Goal: Task Accomplishment & Management: Manage account settings

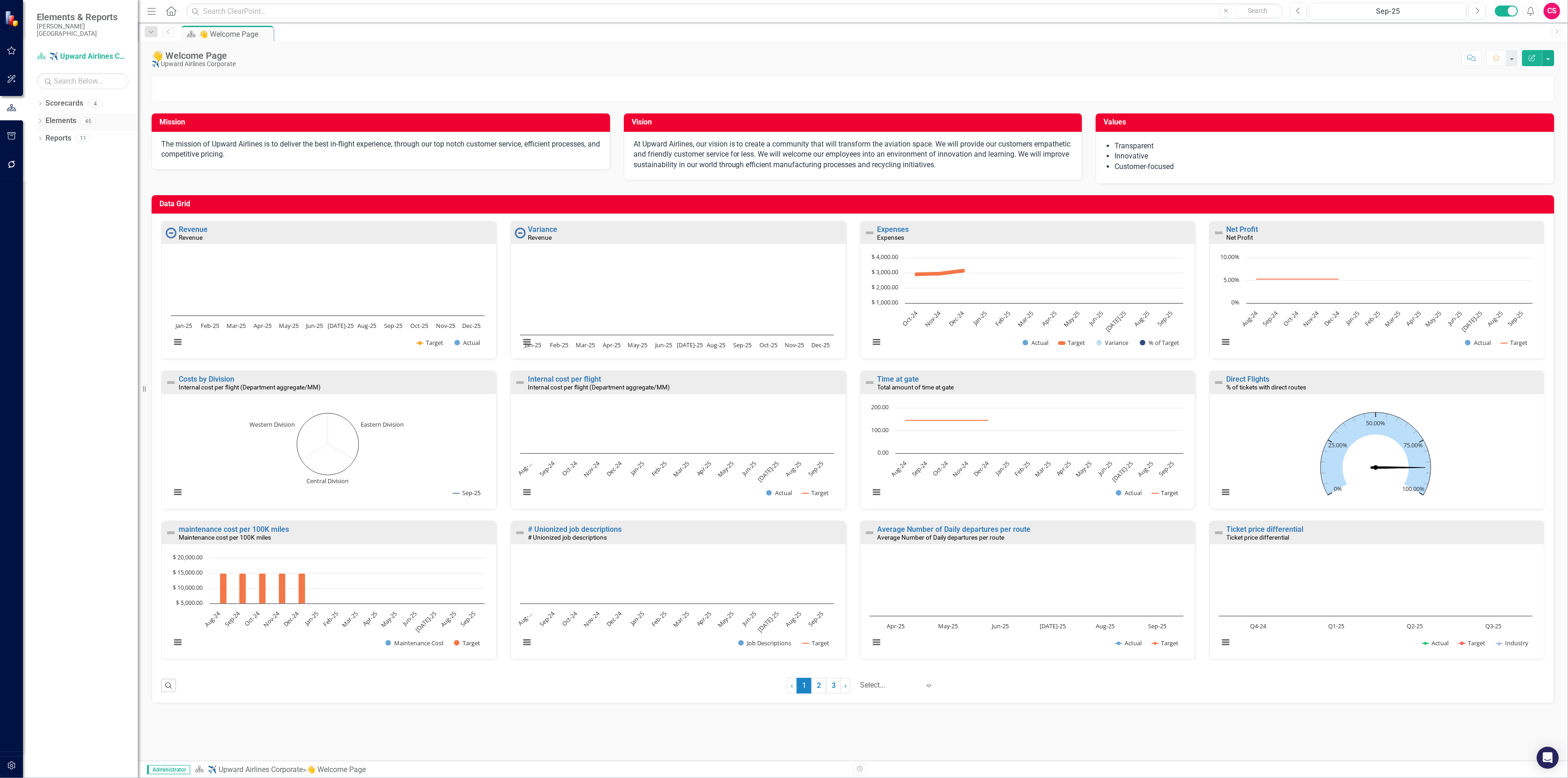
click at [68, 116] on link "Elements" at bounding box center [61, 121] width 31 height 10
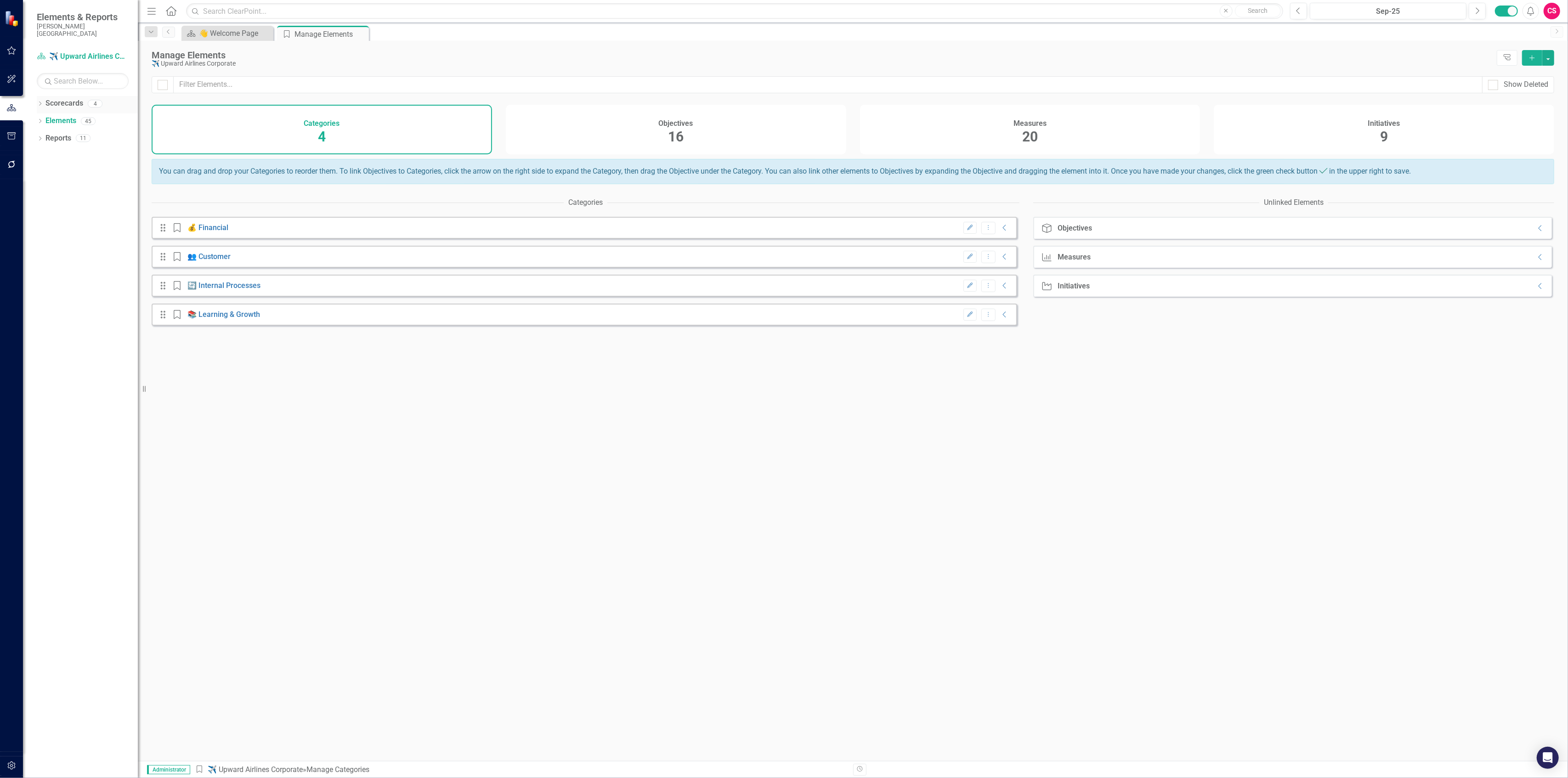
click at [42, 101] on div "Dropdown" at bounding box center [40, 104] width 7 height 8
click at [72, 151] on link "Office of The President" at bounding box center [94, 156] width 87 height 10
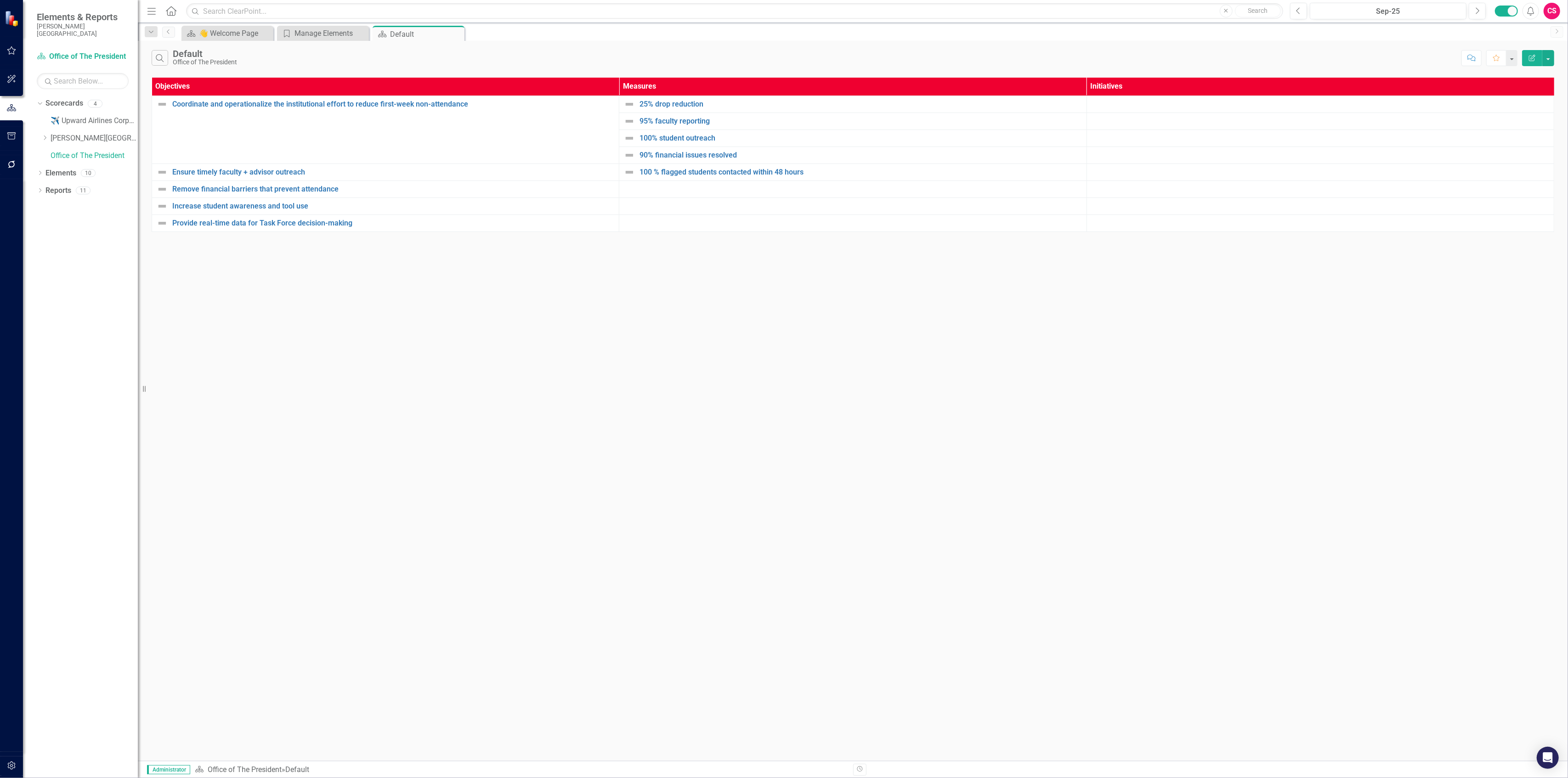
click at [1526, 57] on button "Edit Report" at bounding box center [1532, 58] width 20 height 16
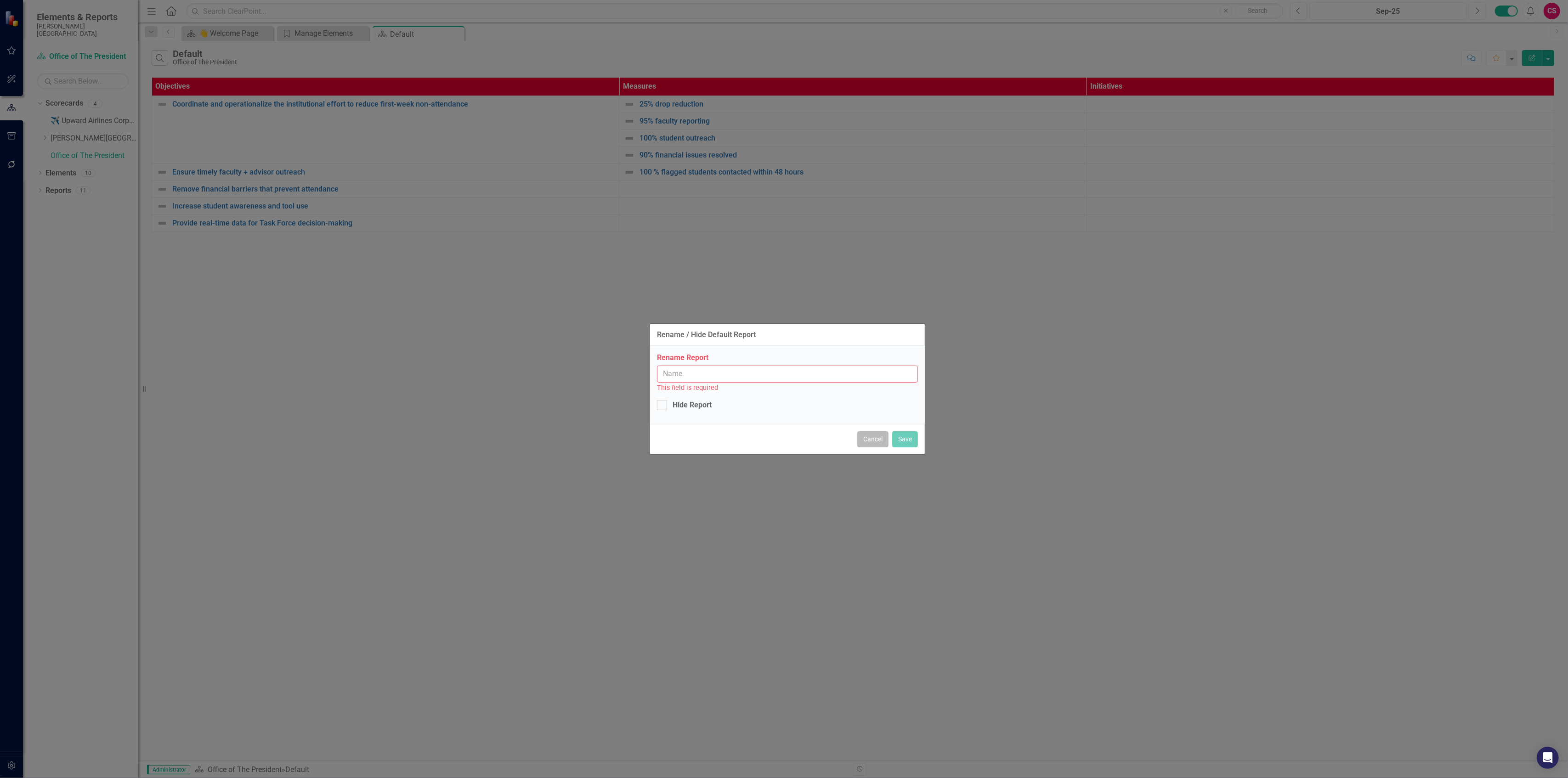
click at [873, 435] on button "Cancel" at bounding box center [873, 439] width 31 height 16
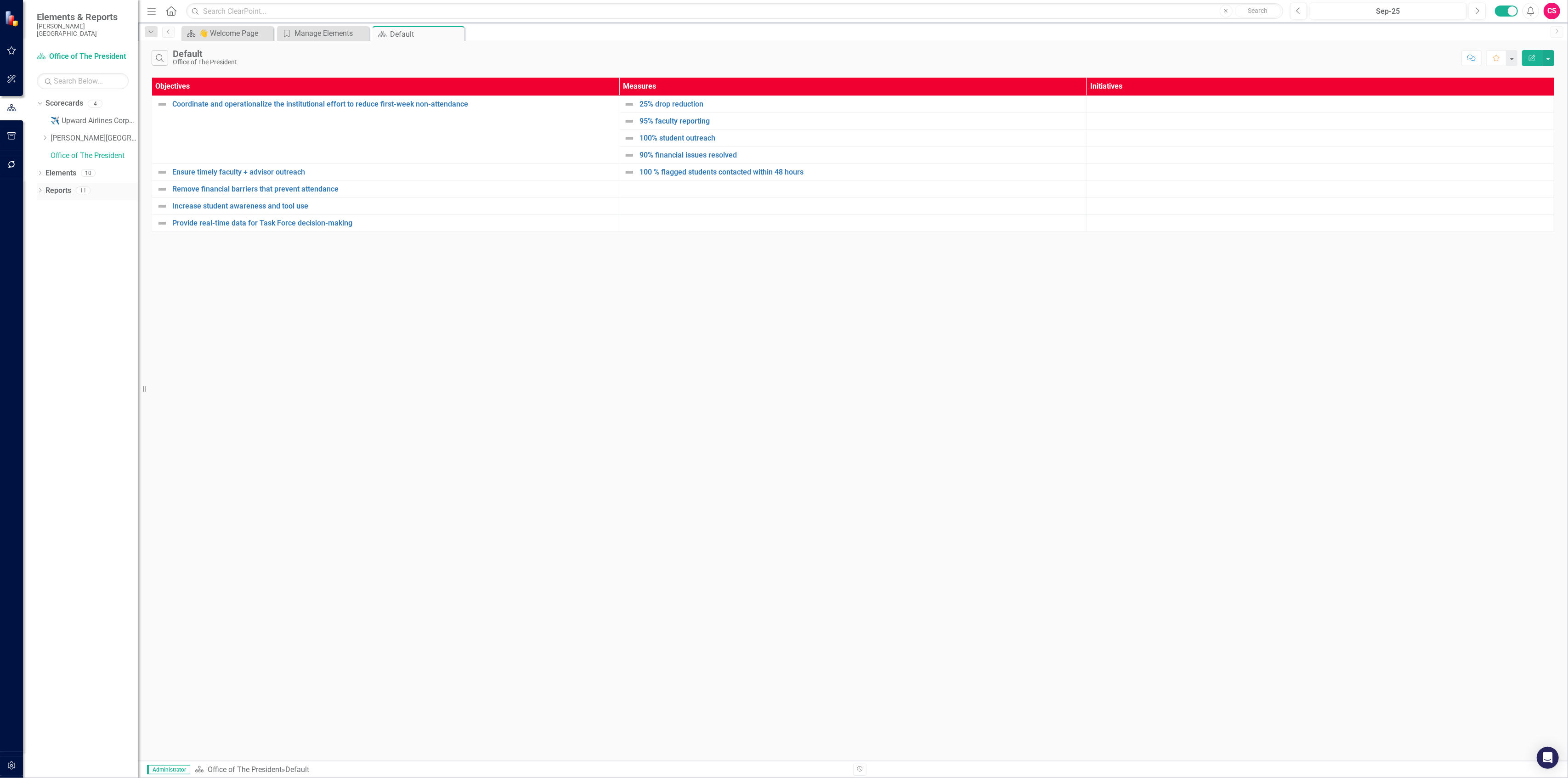
click at [56, 186] on link "Reports" at bounding box center [59, 191] width 25 height 10
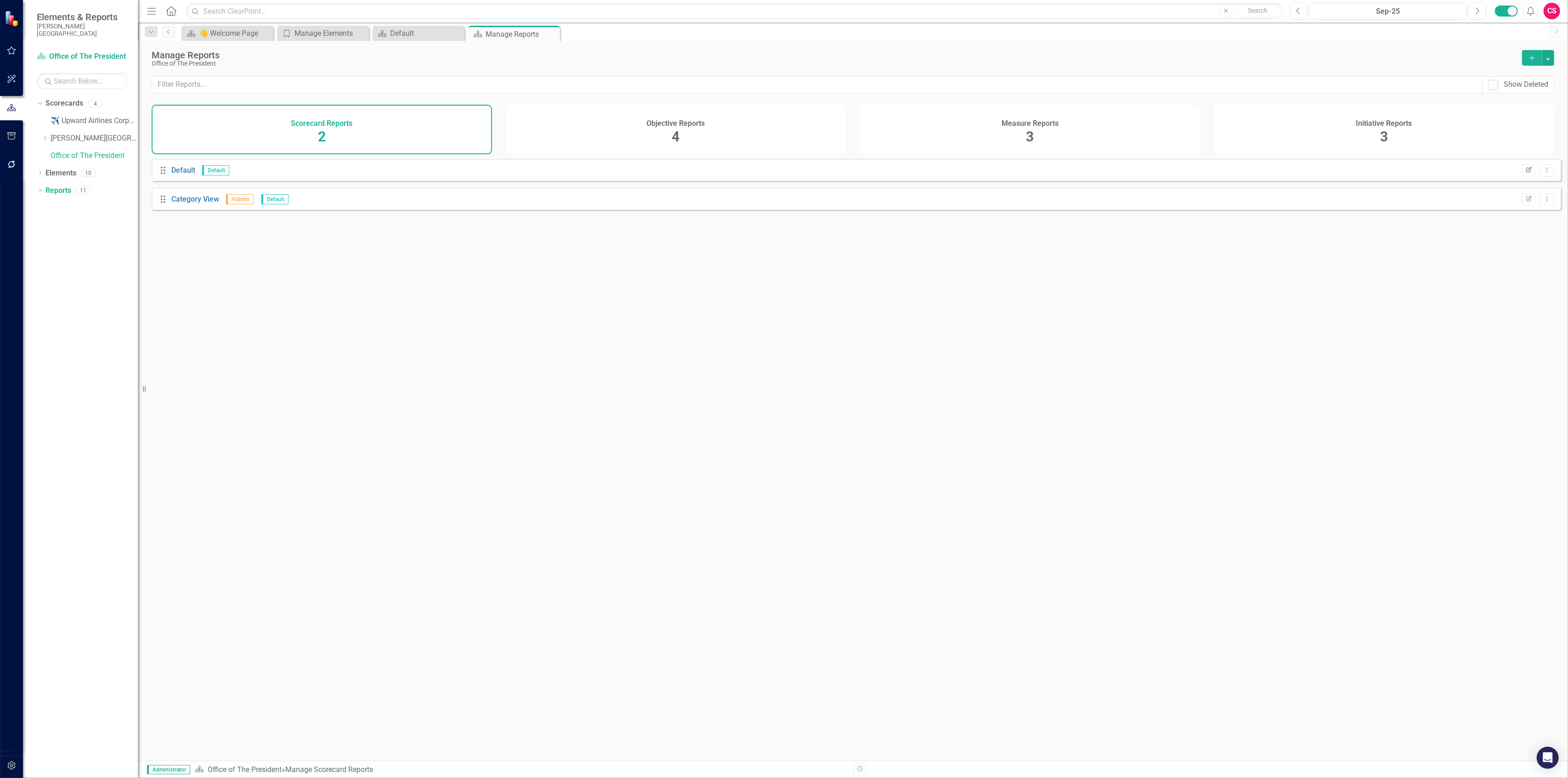
click at [1526, 173] on icon "Edit Report" at bounding box center [1529, 170] width 7 height 6
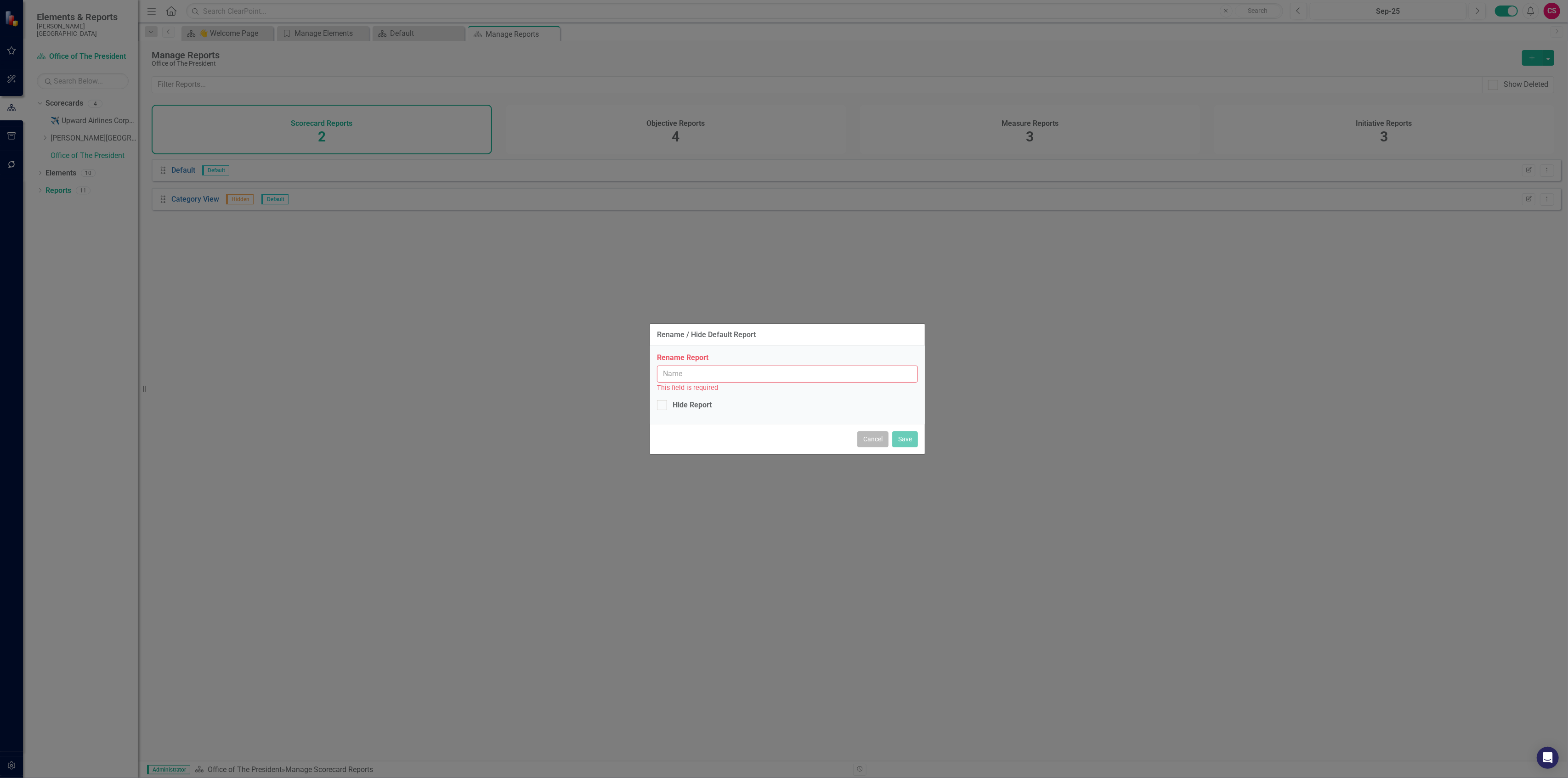
click at [871, 439] on button "Cancel" at bounding box center [873, 439] width 31 height 16
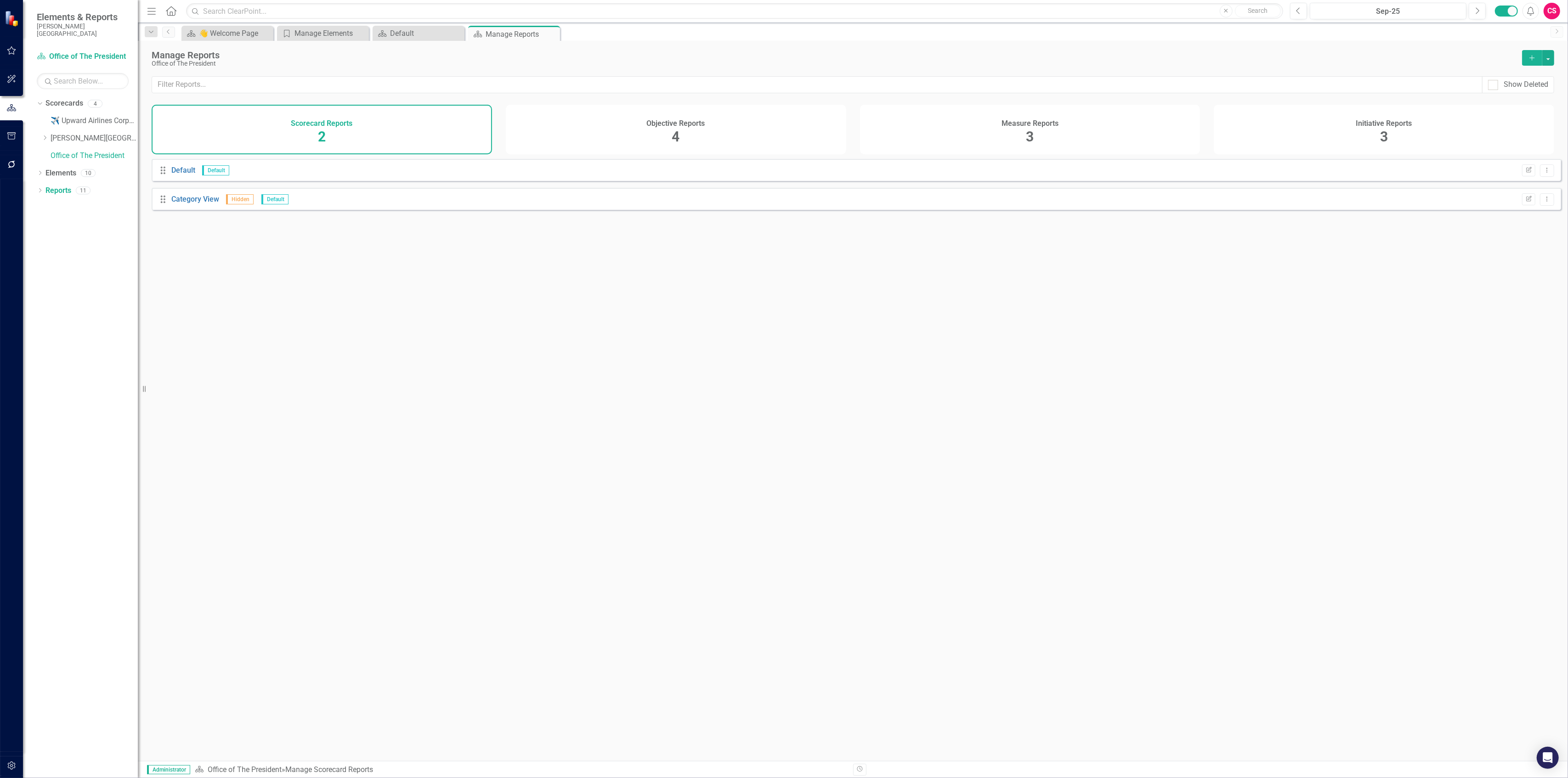
click at [1530, 57] on icon "Add" at bounding box center [1532, 58] width 8 height 7
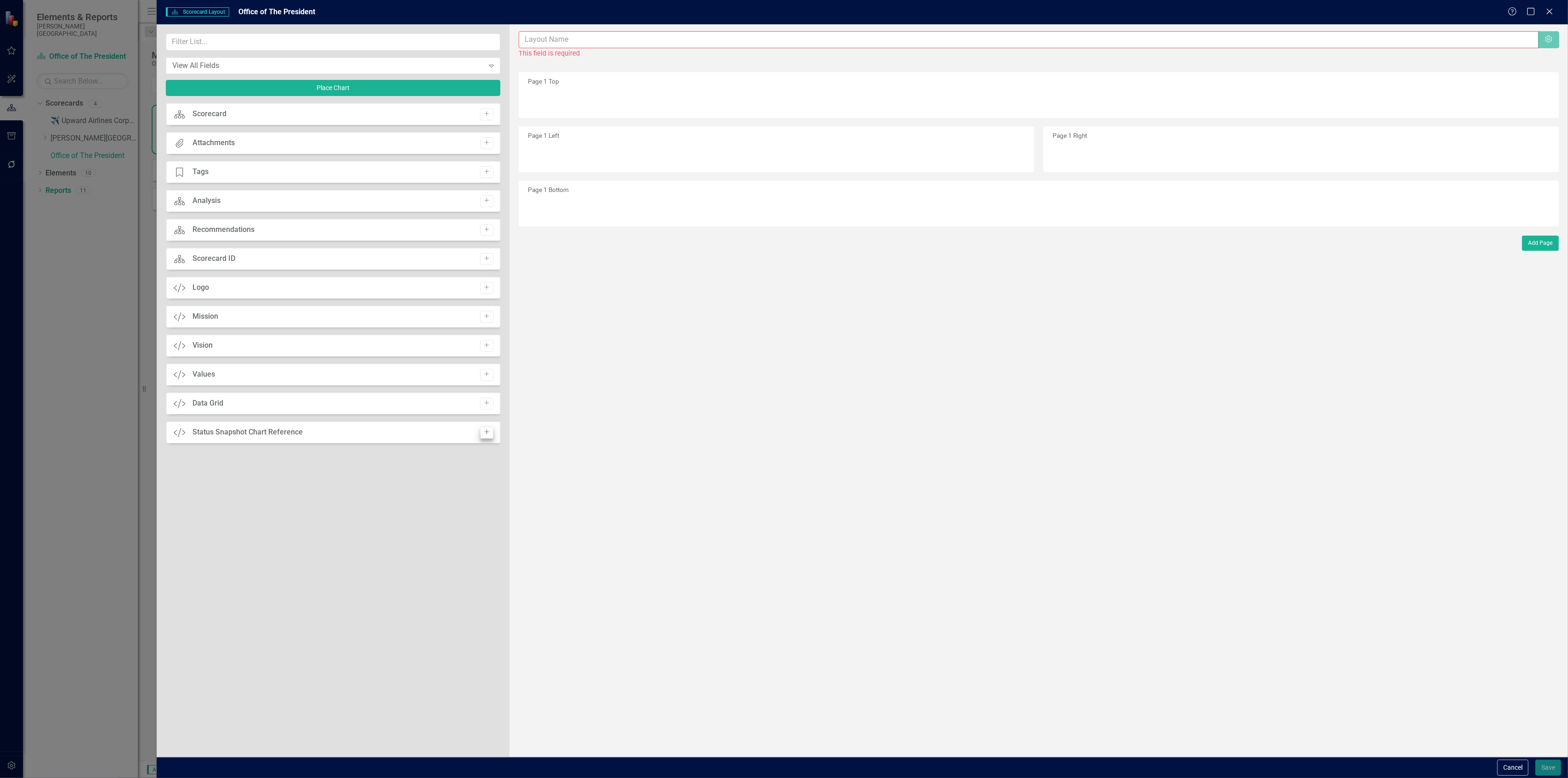
drag, startPoint x: 492, startPoint y: 405, endPoint x: 482, endPoint y: 404, distance: 10.0
click at [483, 404] on icon "Add" at bounding box center [487, 403] width 7 height 6
click at [487, 288] on icon "Add" at bounding box center [487, 287] width 7 height 6
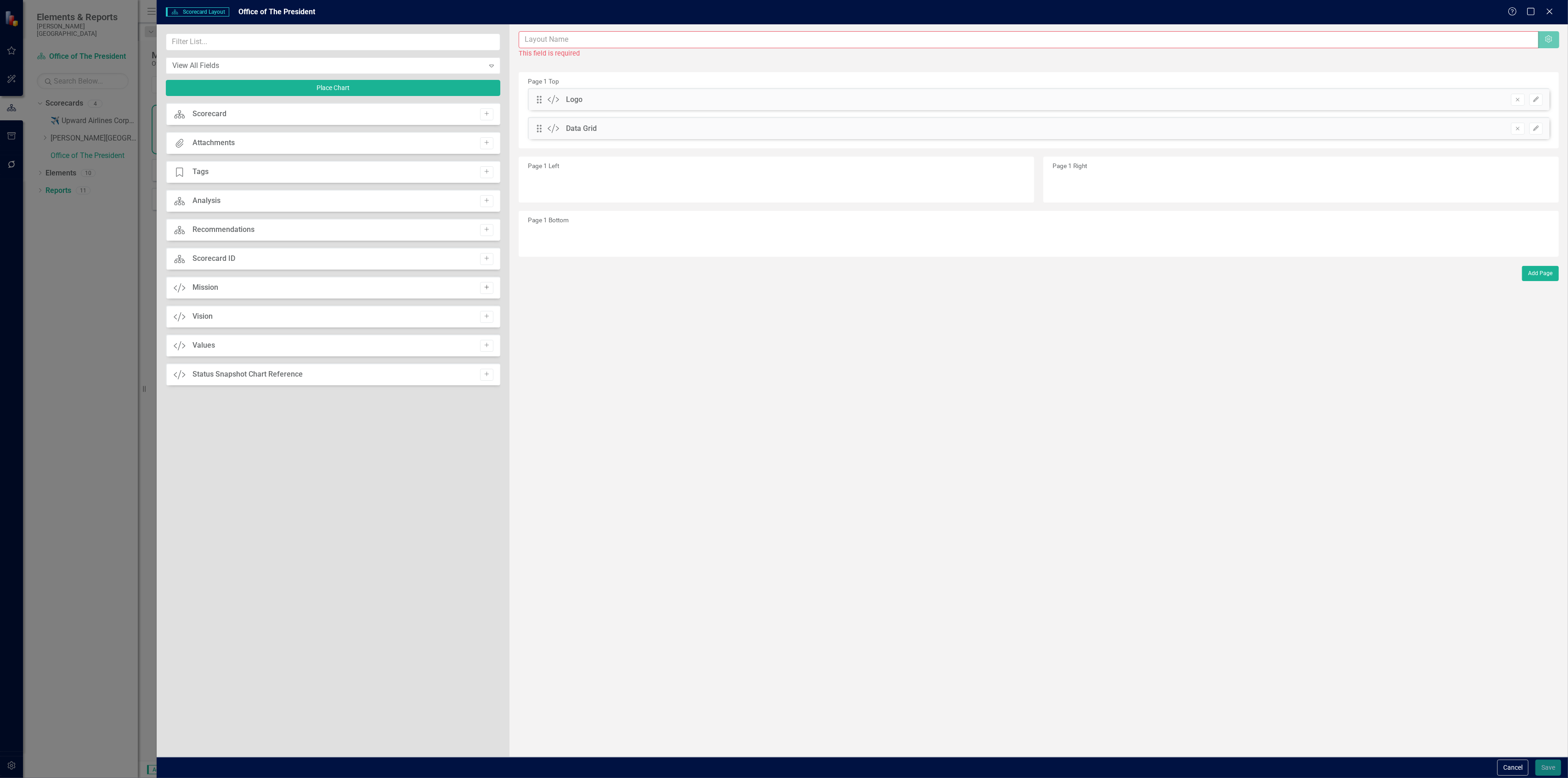
click at [486, 284] on button "Add" at bounding box center [487, 288] width 14 height 12
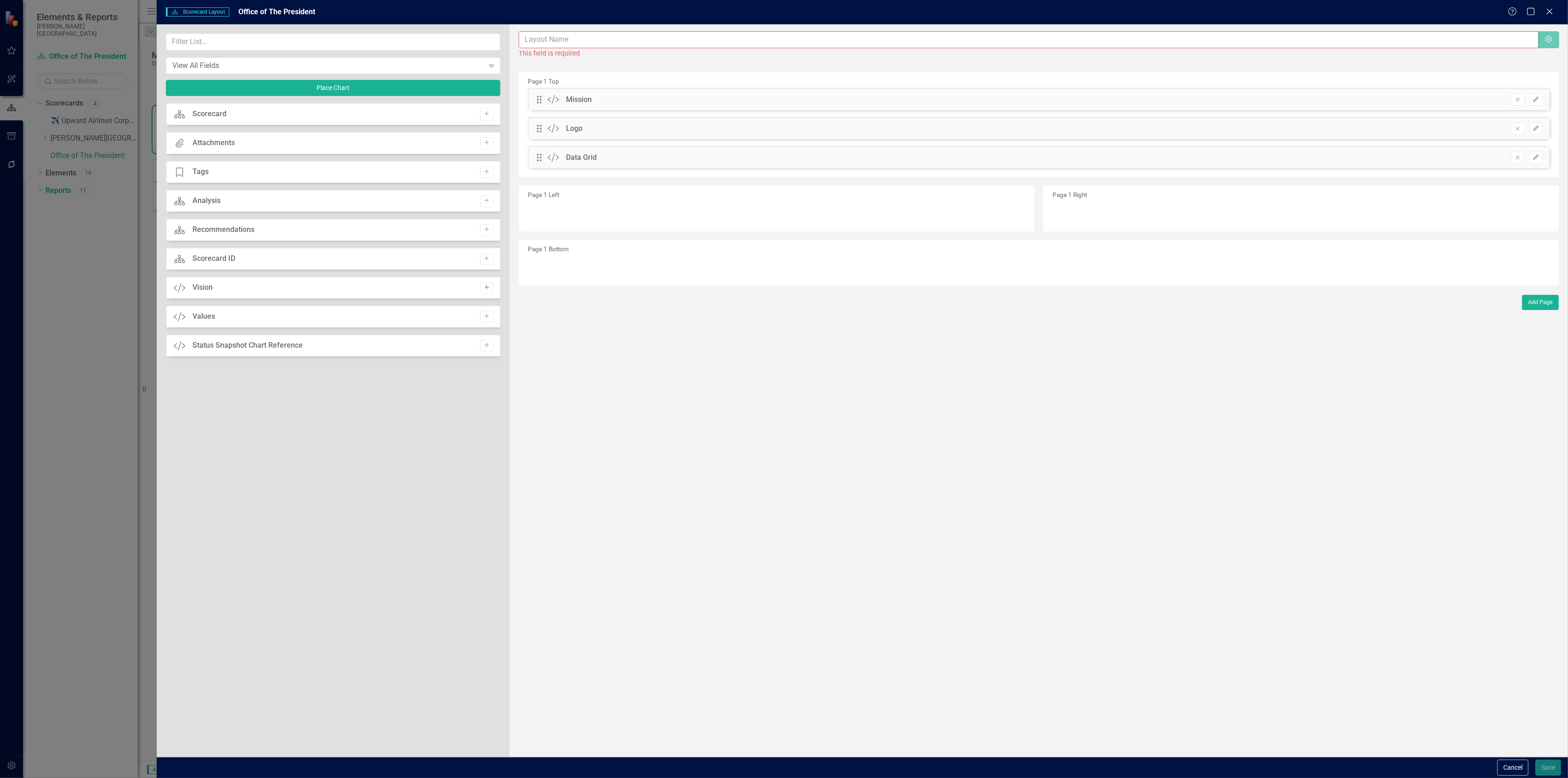
click at [489, 287] on icon "Add" at bounding box center [487, 287] width 7 height 6
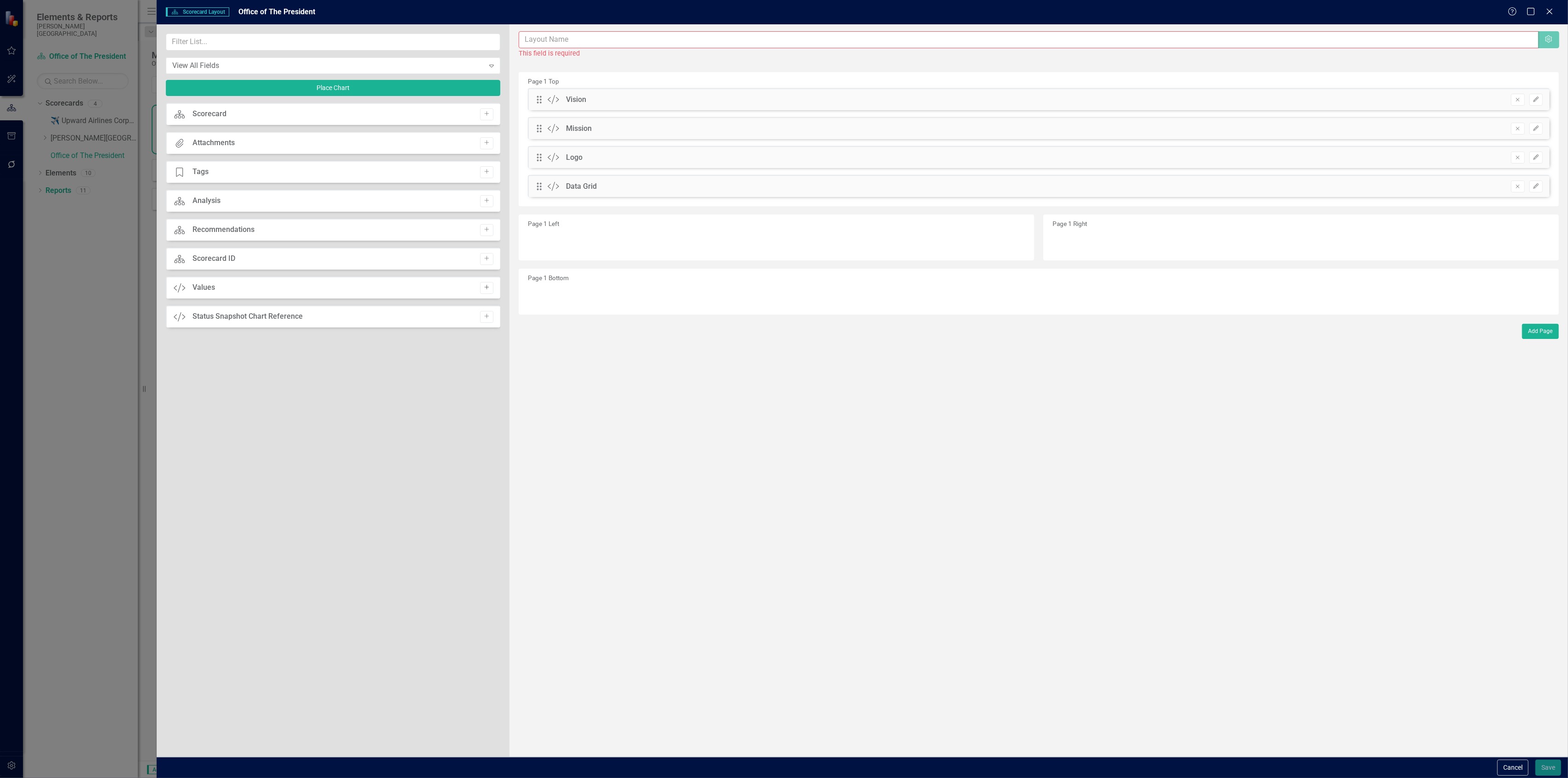
click at [489, 289] on icon "Add" at bounding box center [487, 287] width 7 height 6
drag, startPoint x: 540, startPoint y: 215, endPoint x: 545, endPoint y: 297, distance: 82.2
drag, startPoint x: 538, startPoint y: 150, endPoint x: 537, endPoint y: 155, distance: 5.1
click at [537, 155] on div "Drag Custom Mission Remove Edit" at bounding box center [1039, 157] width 1022 height 22
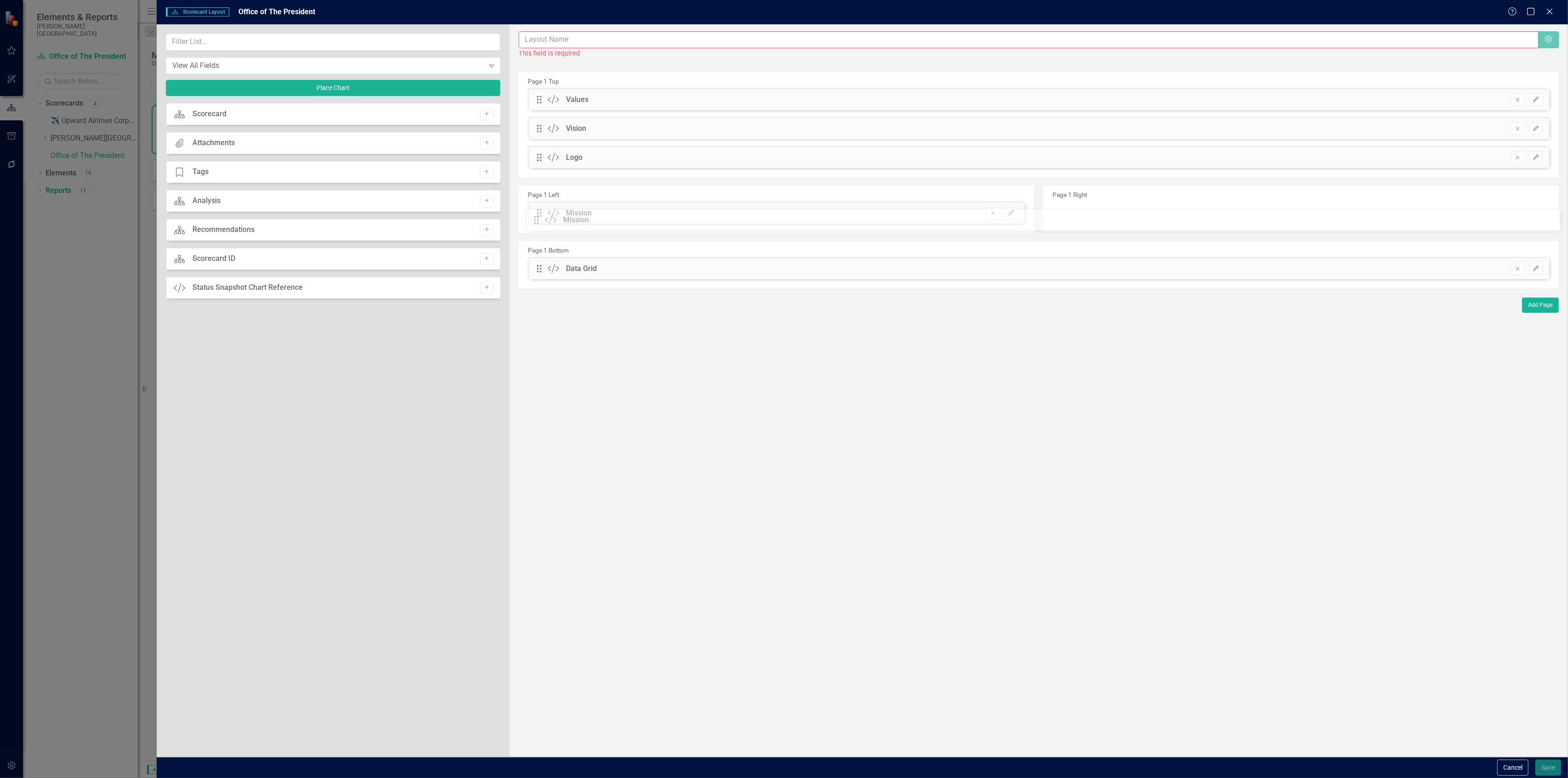
drag, startPoint x: 537, startPoint y: 157, endPoint x: 541, endPoint y: 219, distance: 62.1
drag, startPoint x: 537, startPoint y: 132, endPoint x: 1052, endPoint y: 190, distance: 518.3
click at [1538, 187] on button "Edit" at bounding box center [1537, 184] width 14 height 12
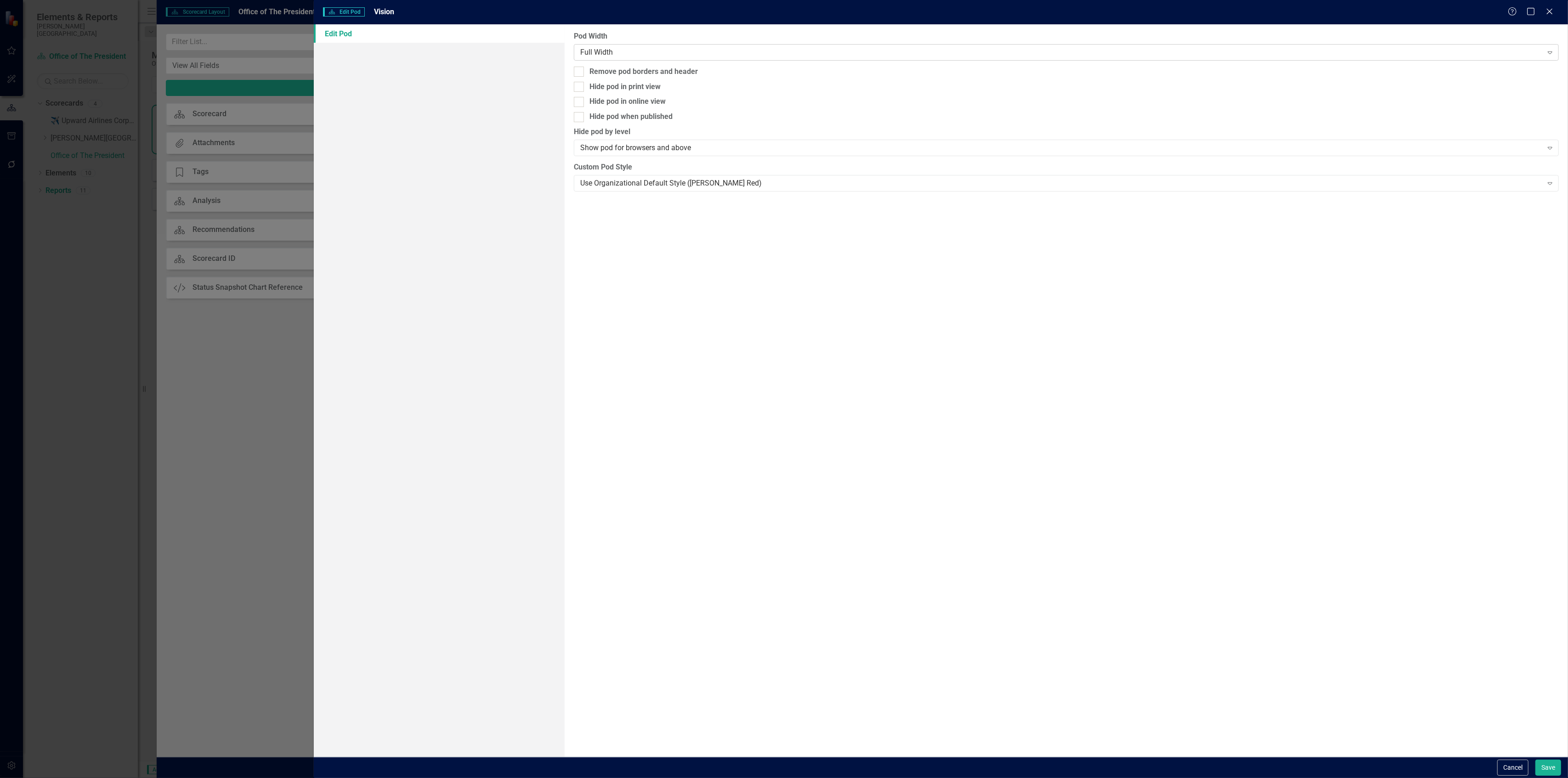
click at [628, 54] on div "Full Width" at bounding box center [1061, 52] width 963 height 10
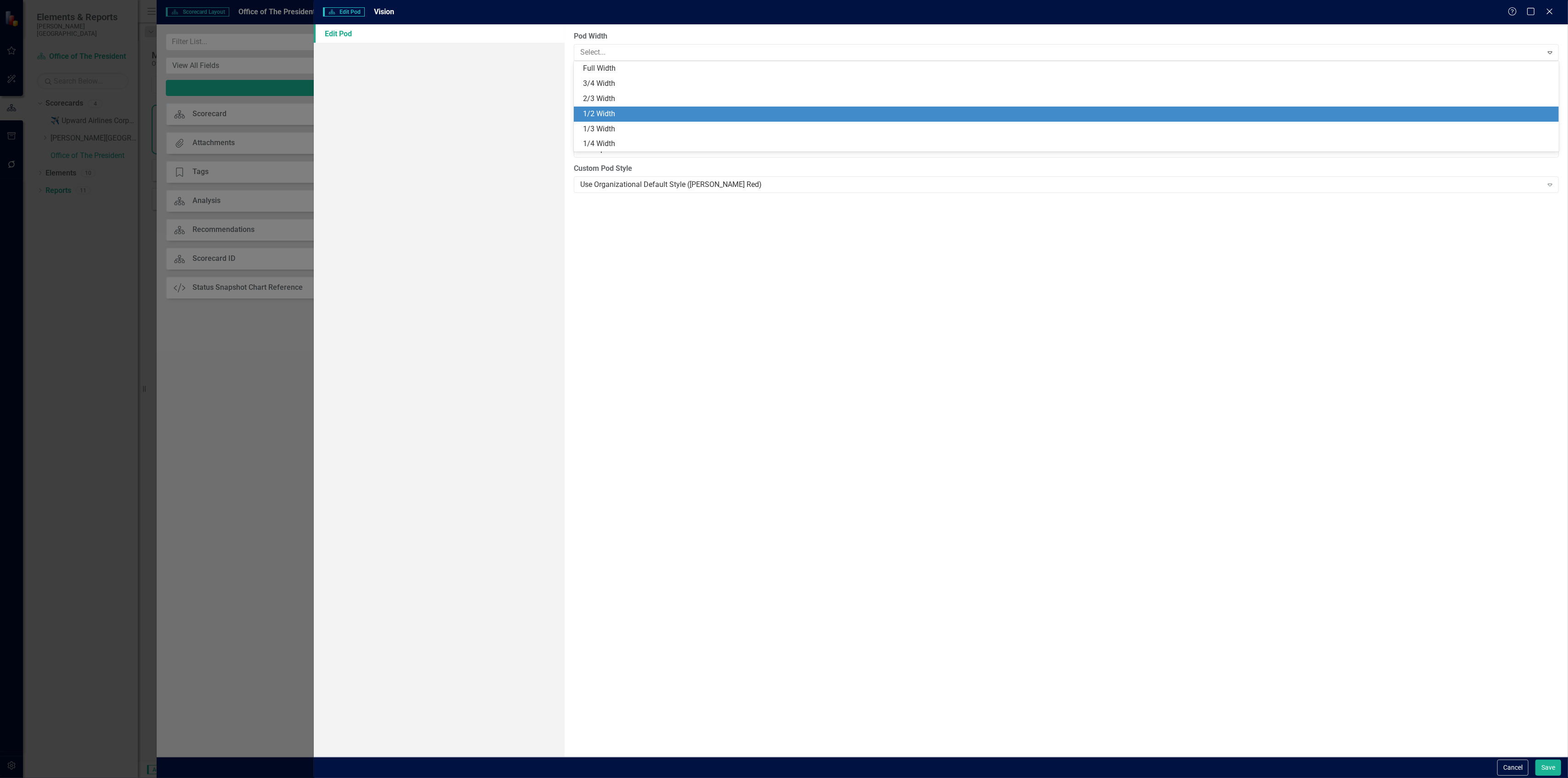
click at [616, 111] on div "1/2 Width" at bounding box center [1069, 114] width 971 height 10
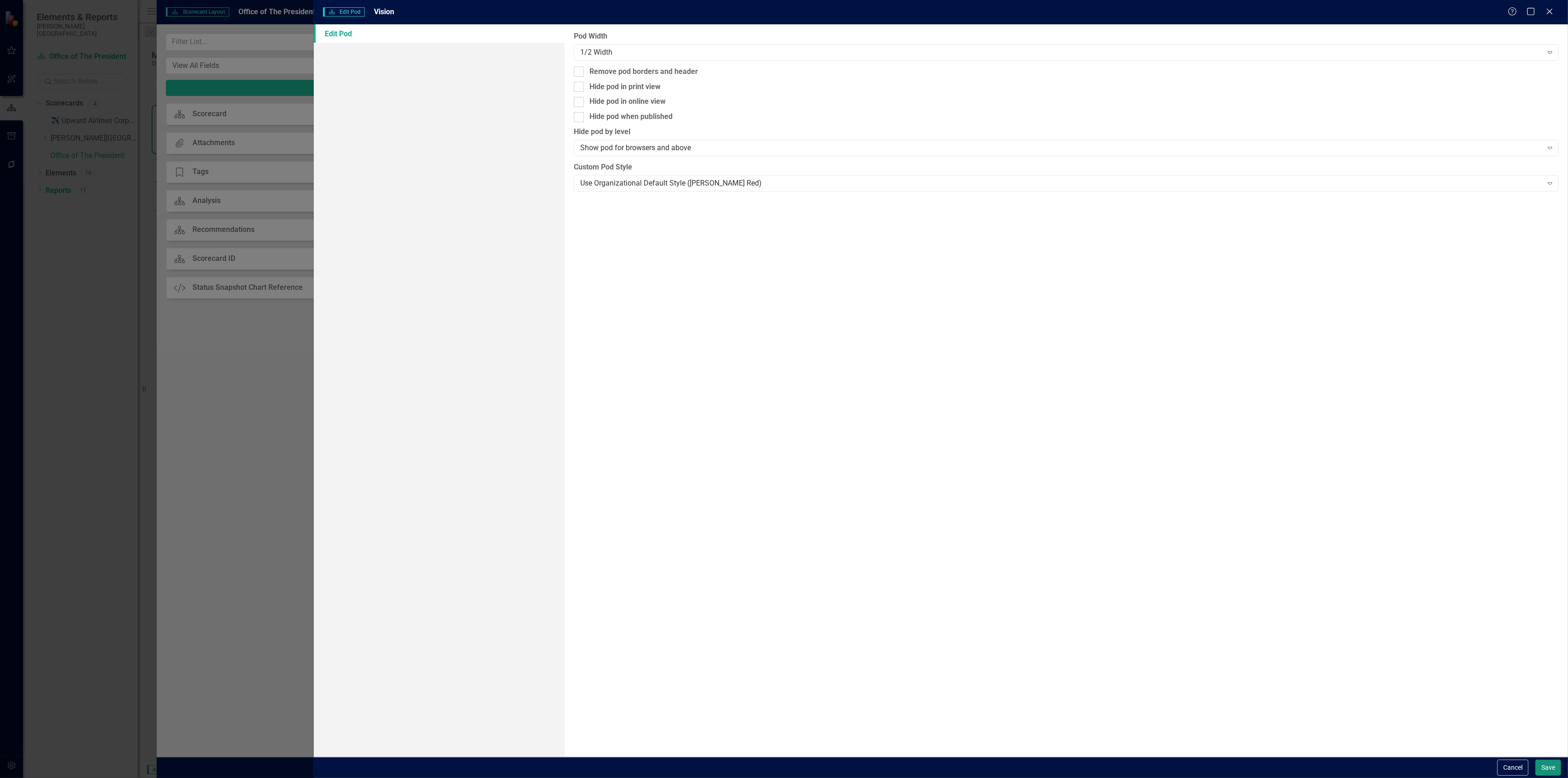
click at [1538, 765] on button "Save" at bounding box center [1548, 767] width 25 height 16
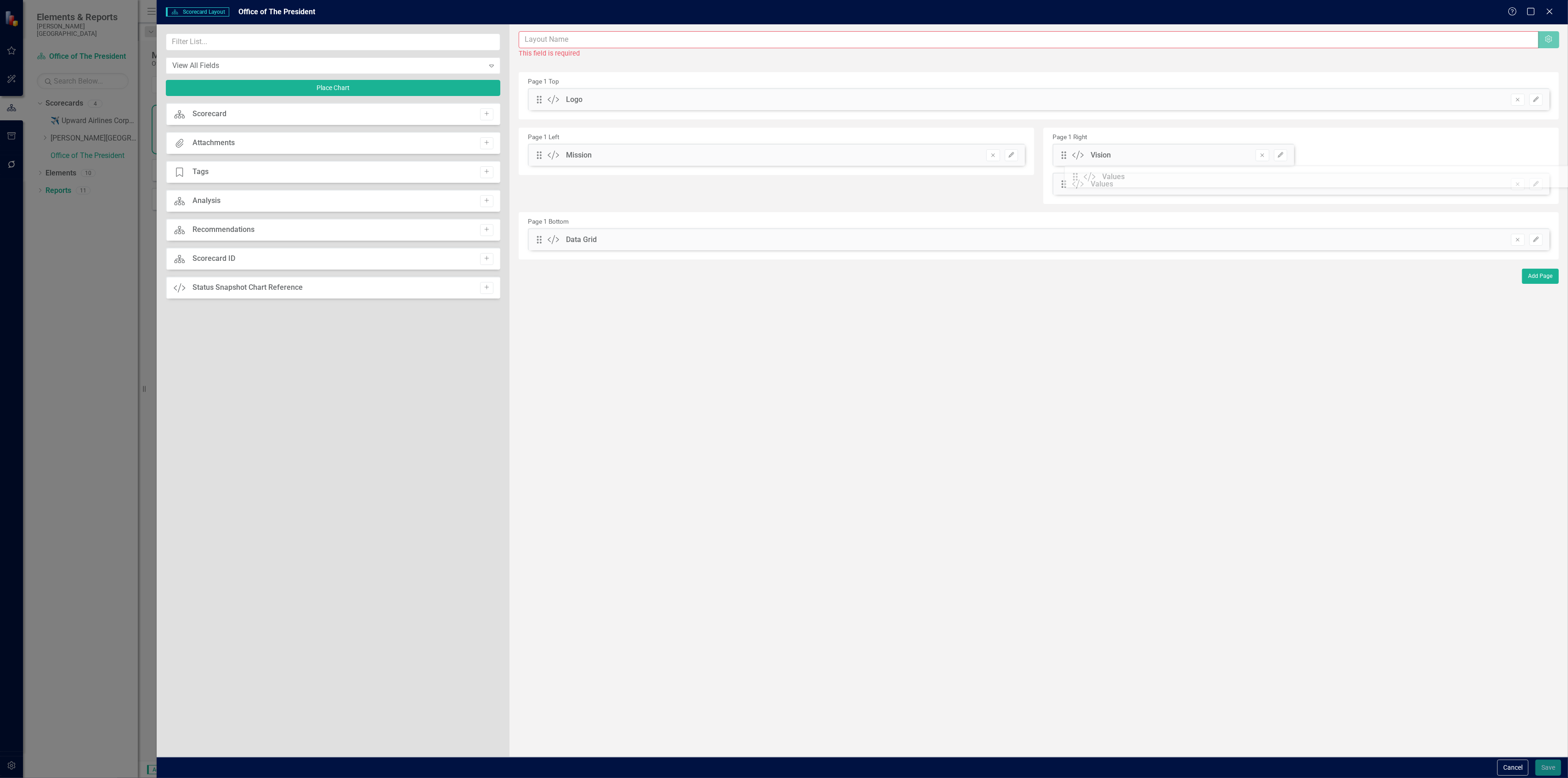
drag, startPoint x: 540, startPoint y: 103, endPoint x: 1084, endPoint y: 180, distance: 549.4
click at [1534, 184] on icon "Edit" at bounding box center [1537, 184] width 7 height 6
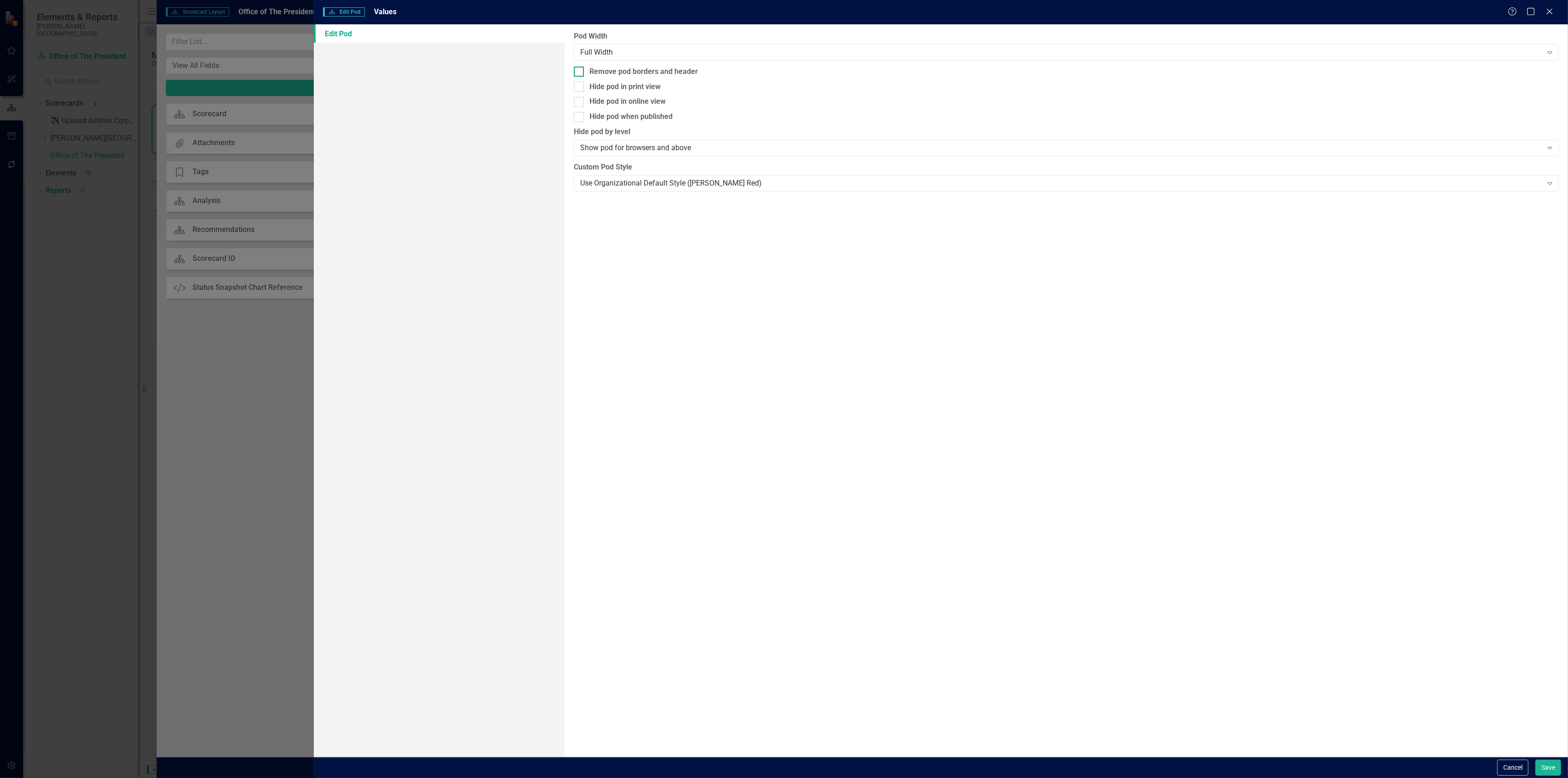
click at [873, 67] on div "Remove pod borders and header" at bounding box center [1067, 72] width 985 height 10
click at [580, 67] on input "Remove pod borders and header" at bounding box center [577, 69] width 6 height 6
click at [870, 62] on div "Pod Width Full Width Expand Remove pod borders and header Hide pod in print vie…" at bounding box center [1066, 391] width 1003 height 732
click at [682, 70] on div "Remove pod borders and header" at bounding box center [644, 72] width 109 height 10
click at [580, 70] on input "Remove pod borders and header" at bounding box center [577, 69] width 6 height 6
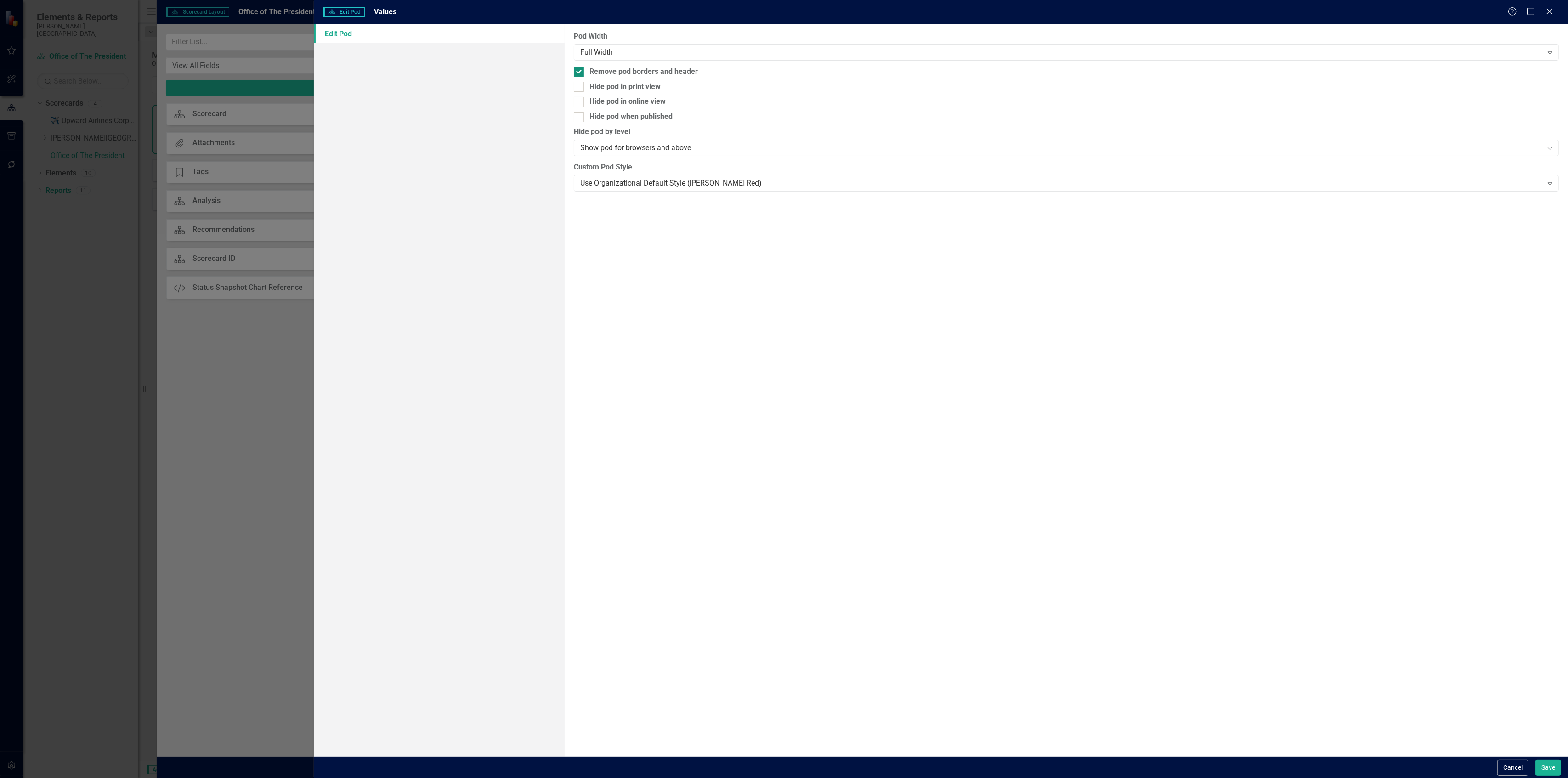
checkbox input "false"
click at [689, 53] on div "Full Width" at bounding box center [1061, 52] width 963 height 10
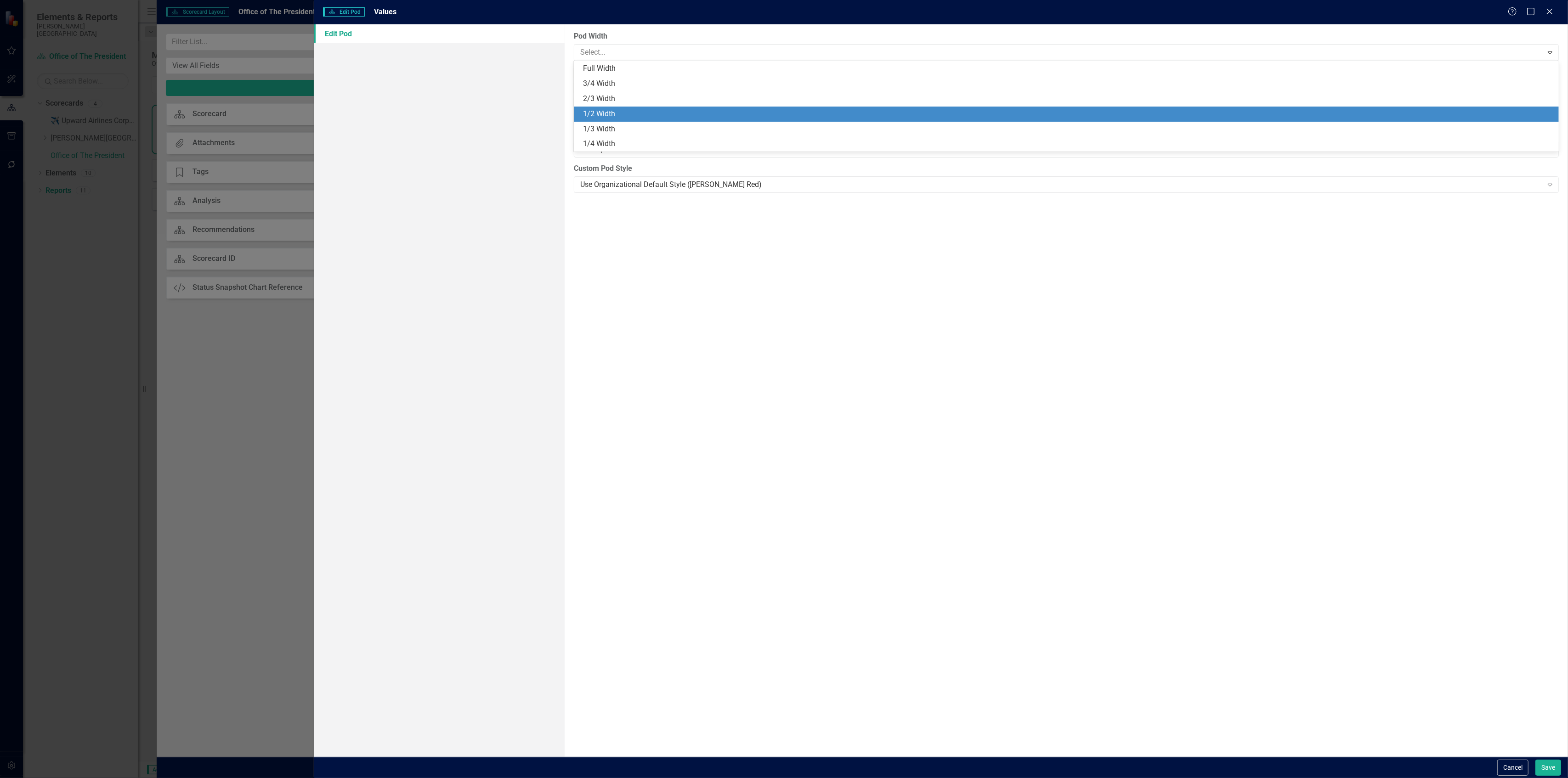
click at [625, 108] on div "1/2 Width" at bounding box center [1069, 114] width 971 height 10
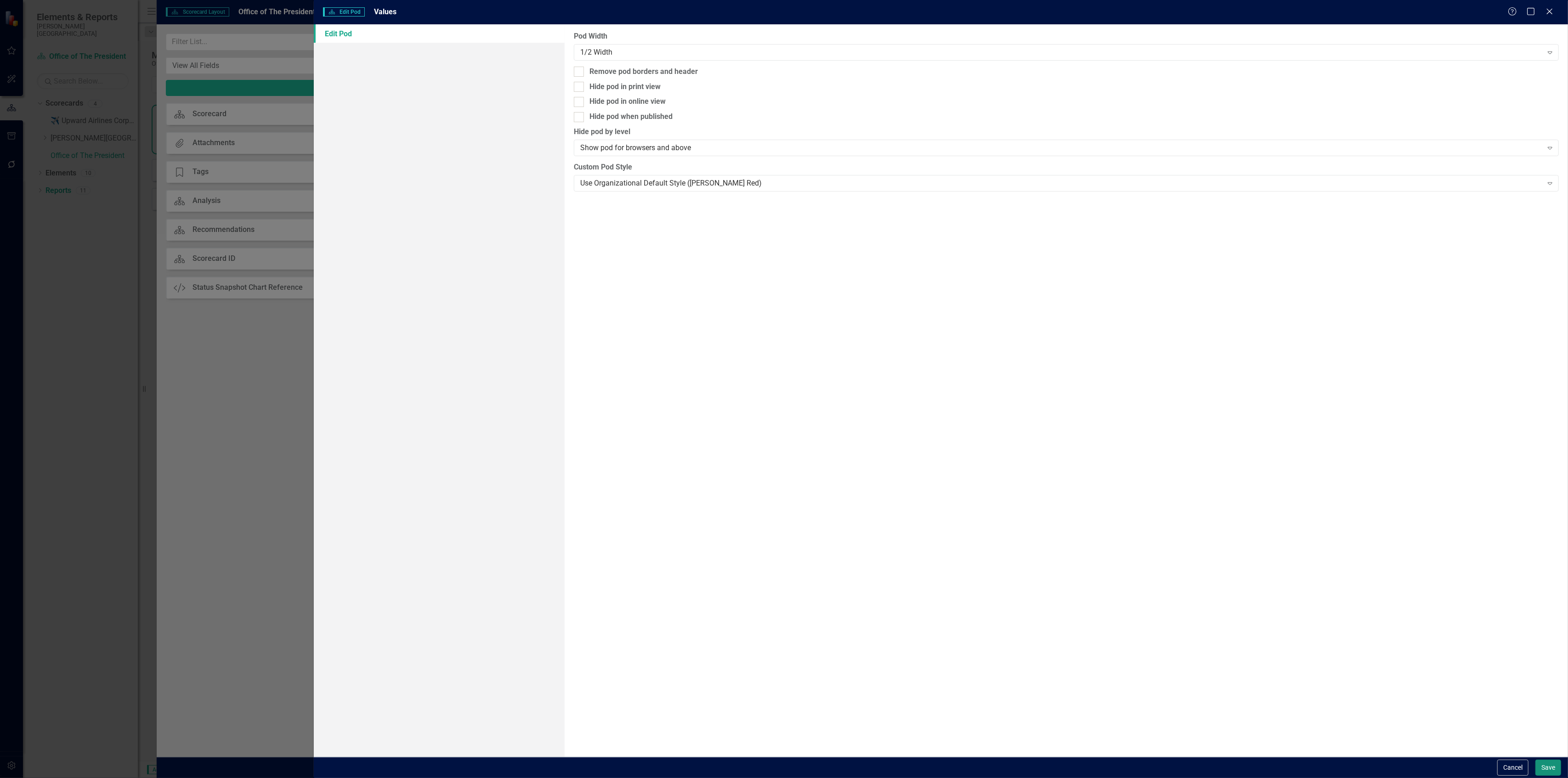
click at [1545, 765] on button "Save" at bounding box center [1548, 767] width 25 height 16
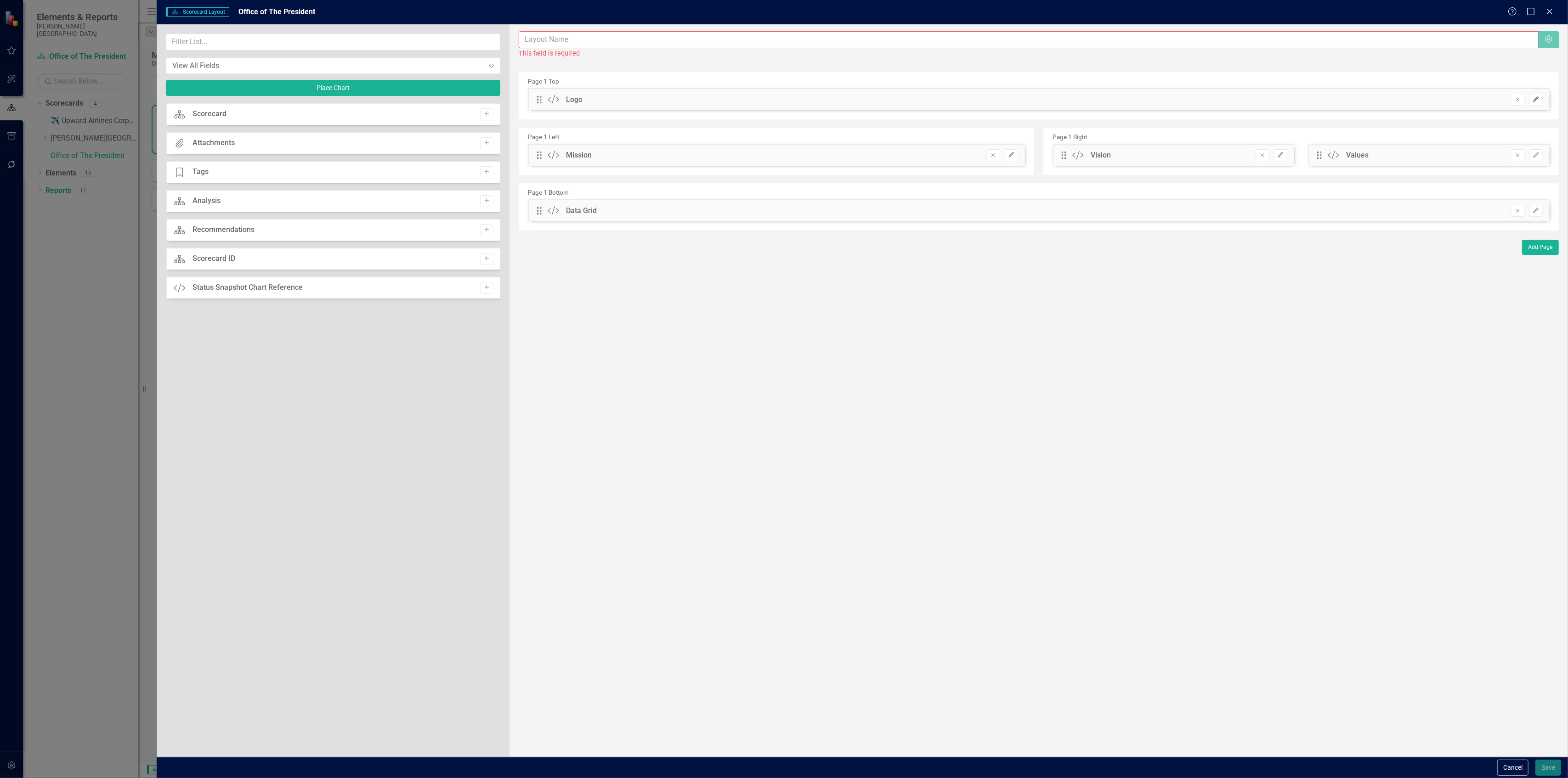
click at [1534, 98] on icon "Edit" at bounding box center [1537, 99] width 7 height 6
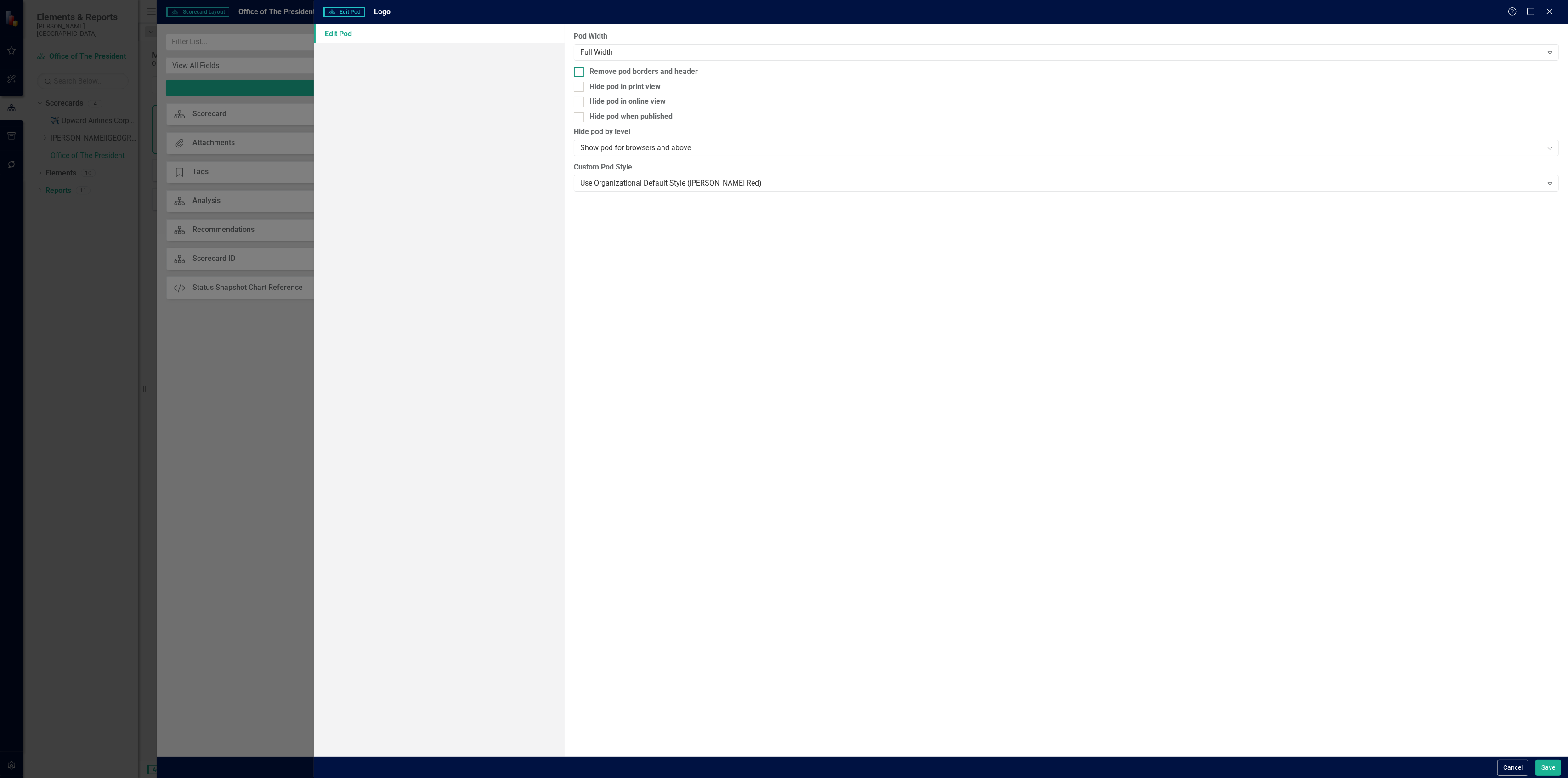
click at [669, 68] on div "Remove pod borders and header" at bounding box center [644, 72] width 109 height 10
click at [580, 68] on input "Remove pod borders and header" at bounding box center [577, 69] width 6 height 6
checkbox input "true"
click at [1544, 763] on button "Save" at bounding box center [1548, 767] width 25 height 16
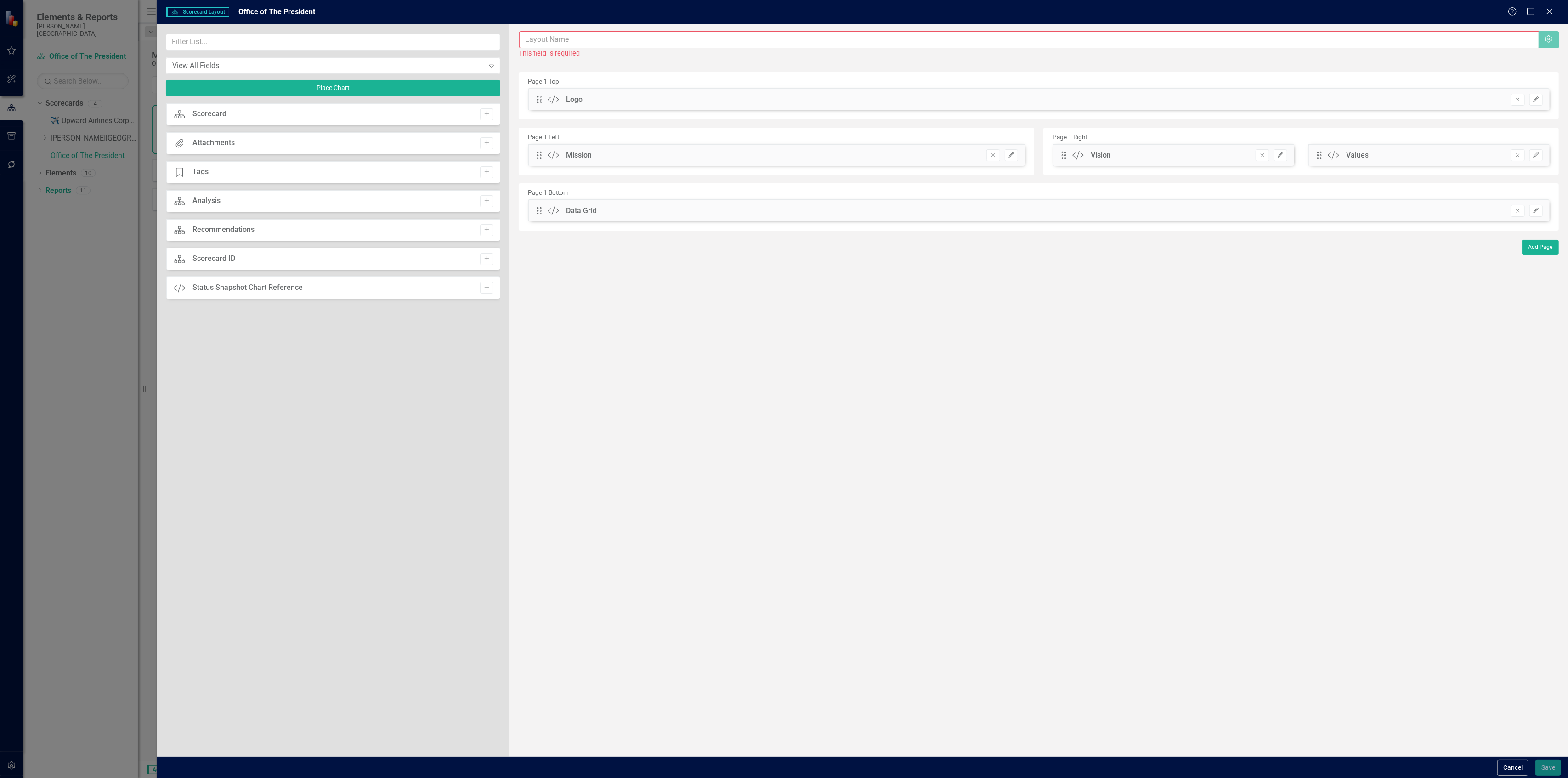
click at [652, 37] on input "text" at bounding box center [1029, 40] width 1019 height 17
type input "Office of The President"
click at [1536, 759] on button "Save" at bounding box center [1548, 767] width 25 height 16
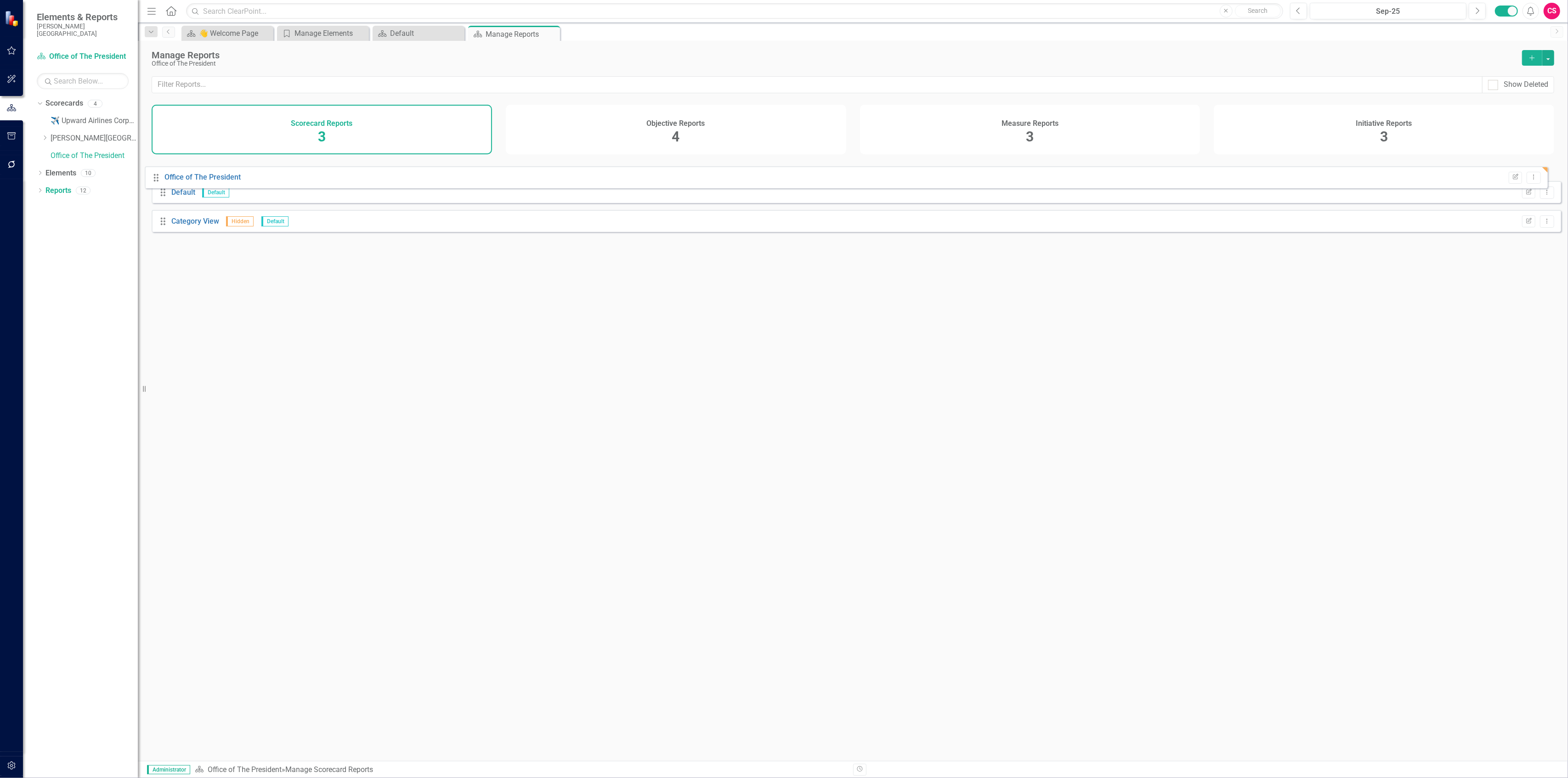
drag, startPoint x: 166, startPoint y: 235, endPoint x: 161, endPoint y: 175, distance: 60.2
click at [161, 175] on div "Drag Default Default Edit Report Dropdown Menu Drag Category View Hidden Defaul…" at bounding box center [857, 198] width 1409 height 80
click at [190, 175] on link "Office of The President" at bounding box center [209, 170] width 76 height 8
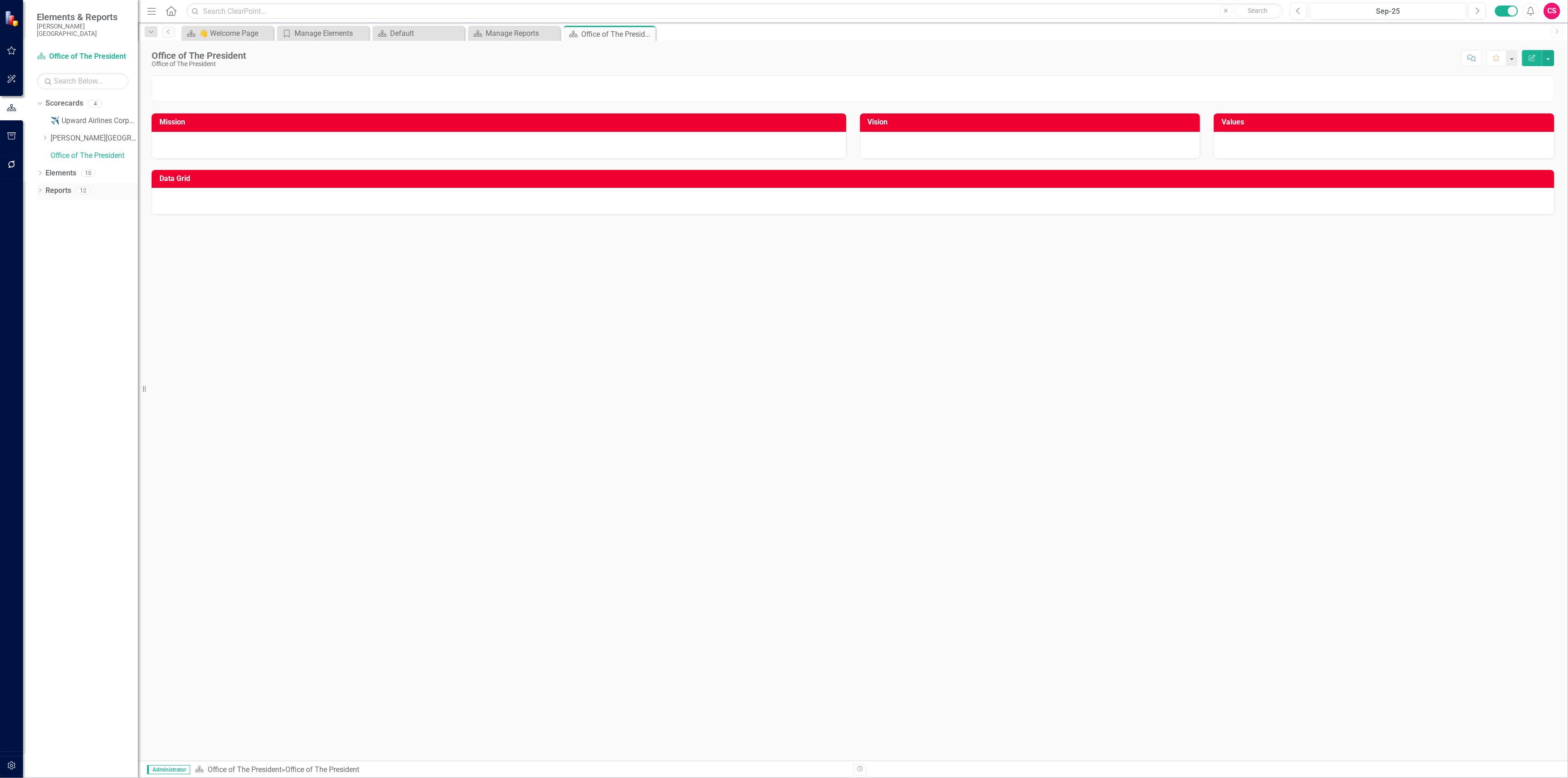
click at [63, 186] on link "Reports" at bounding box center [59, 191] width 25 height 10
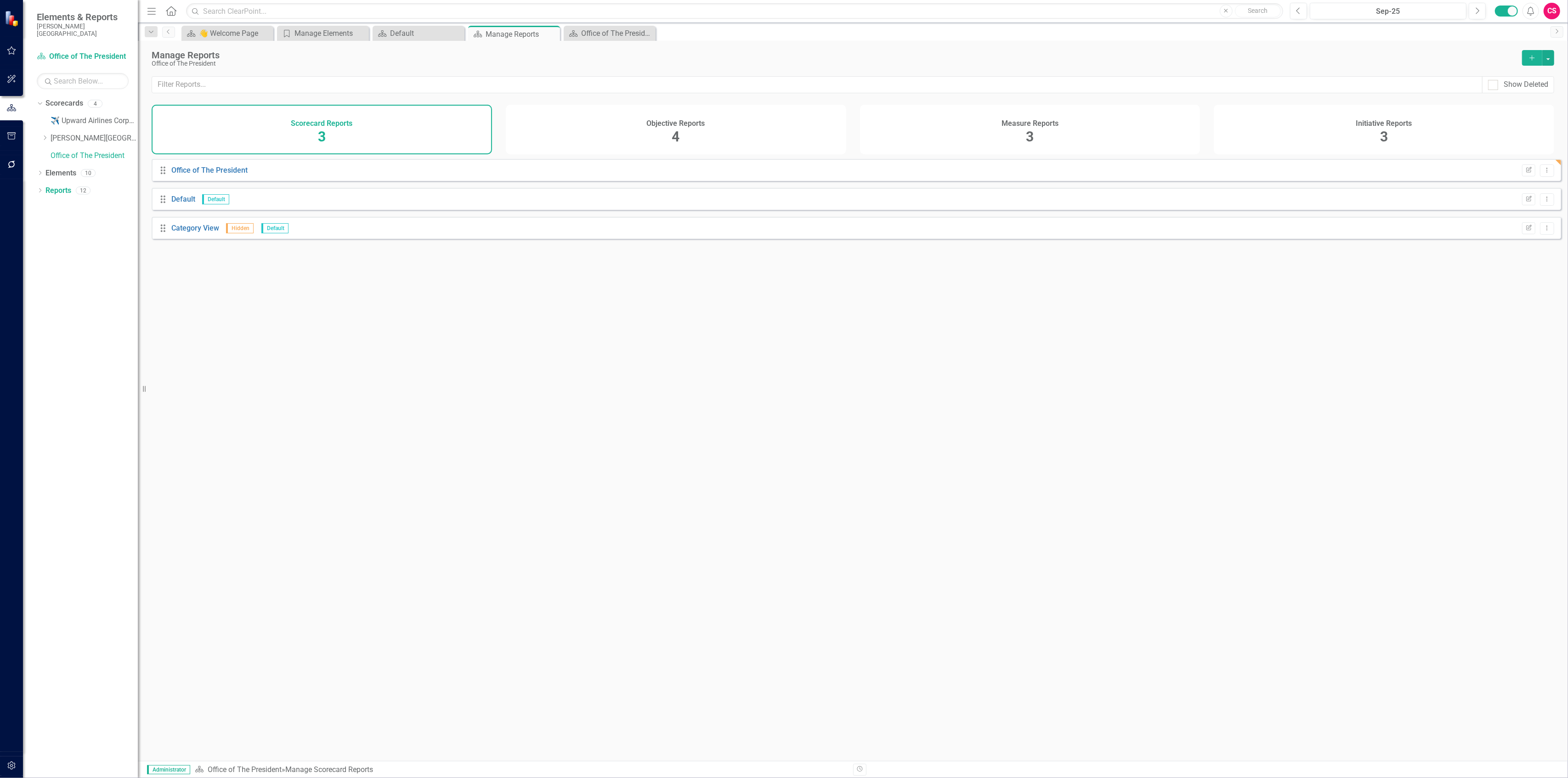
click at [585, 141] on div "Objective Reports 4" at bounding box center [677, 130] width 341 height 50
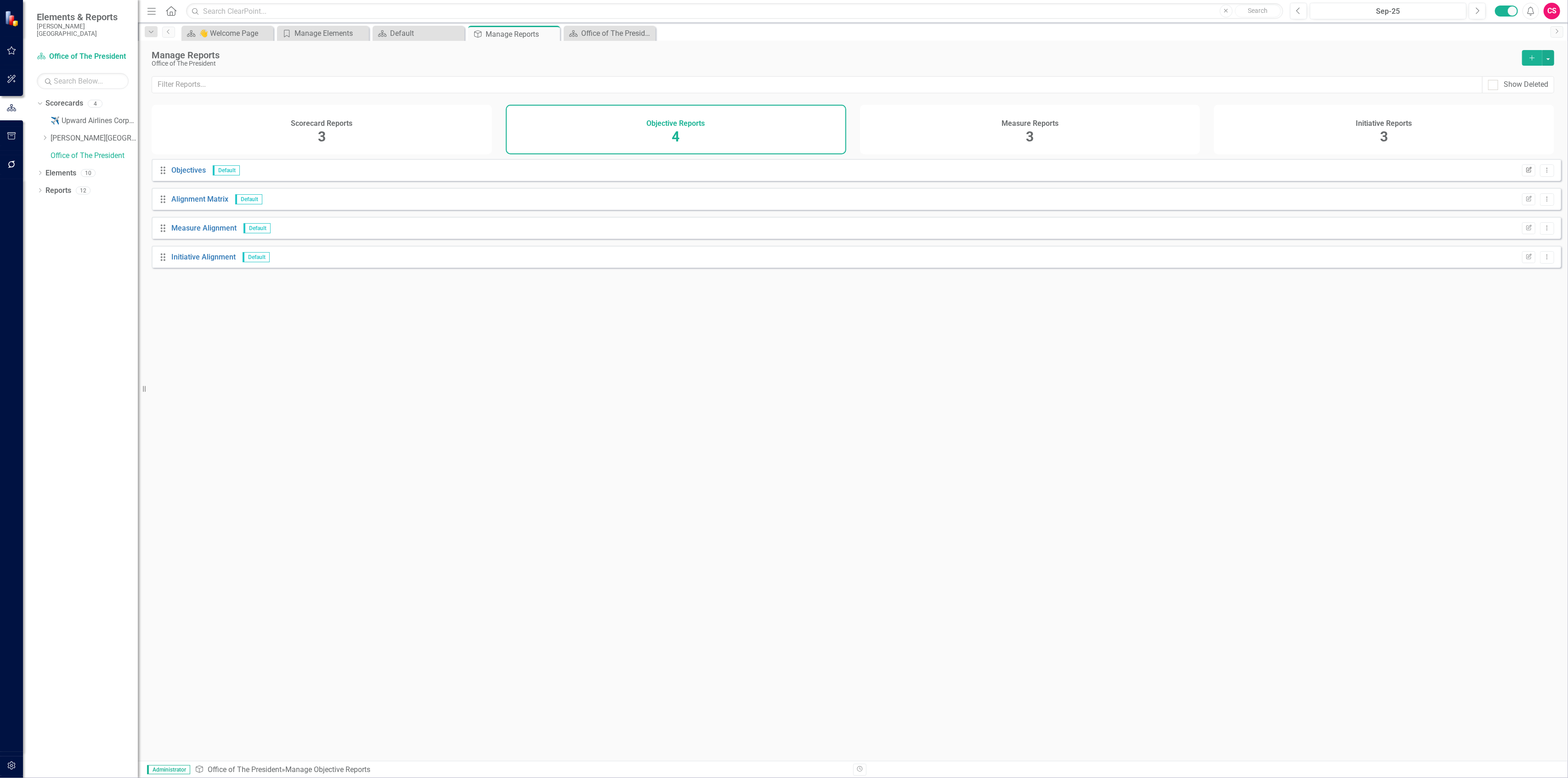
click at [1526, 172] on icon "button" at bounding box center [1529, 169] width 6 height 6
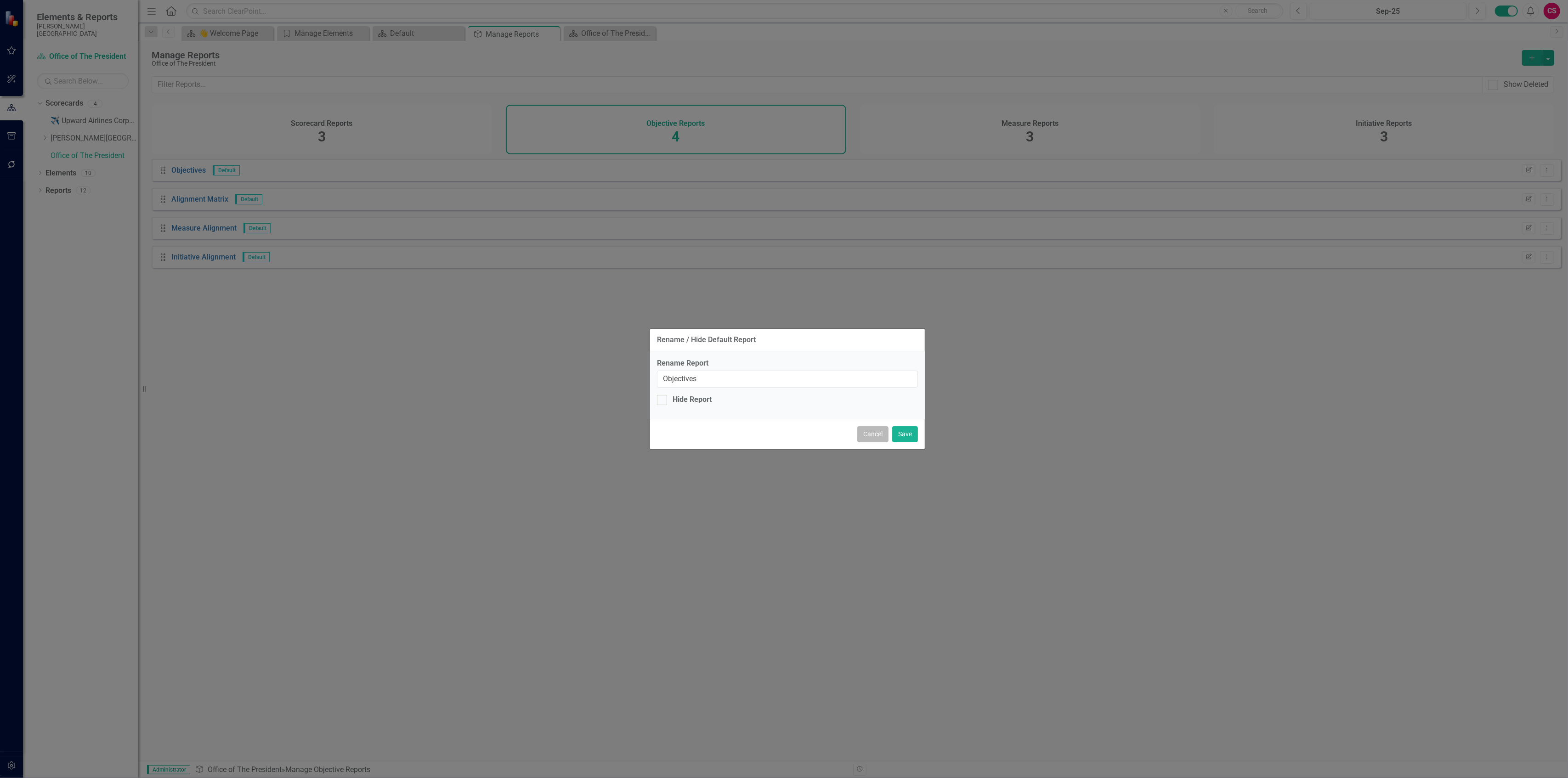
click at [868, 432] on button "Cancel" at bounding box center [873, 434] width 31 height 16
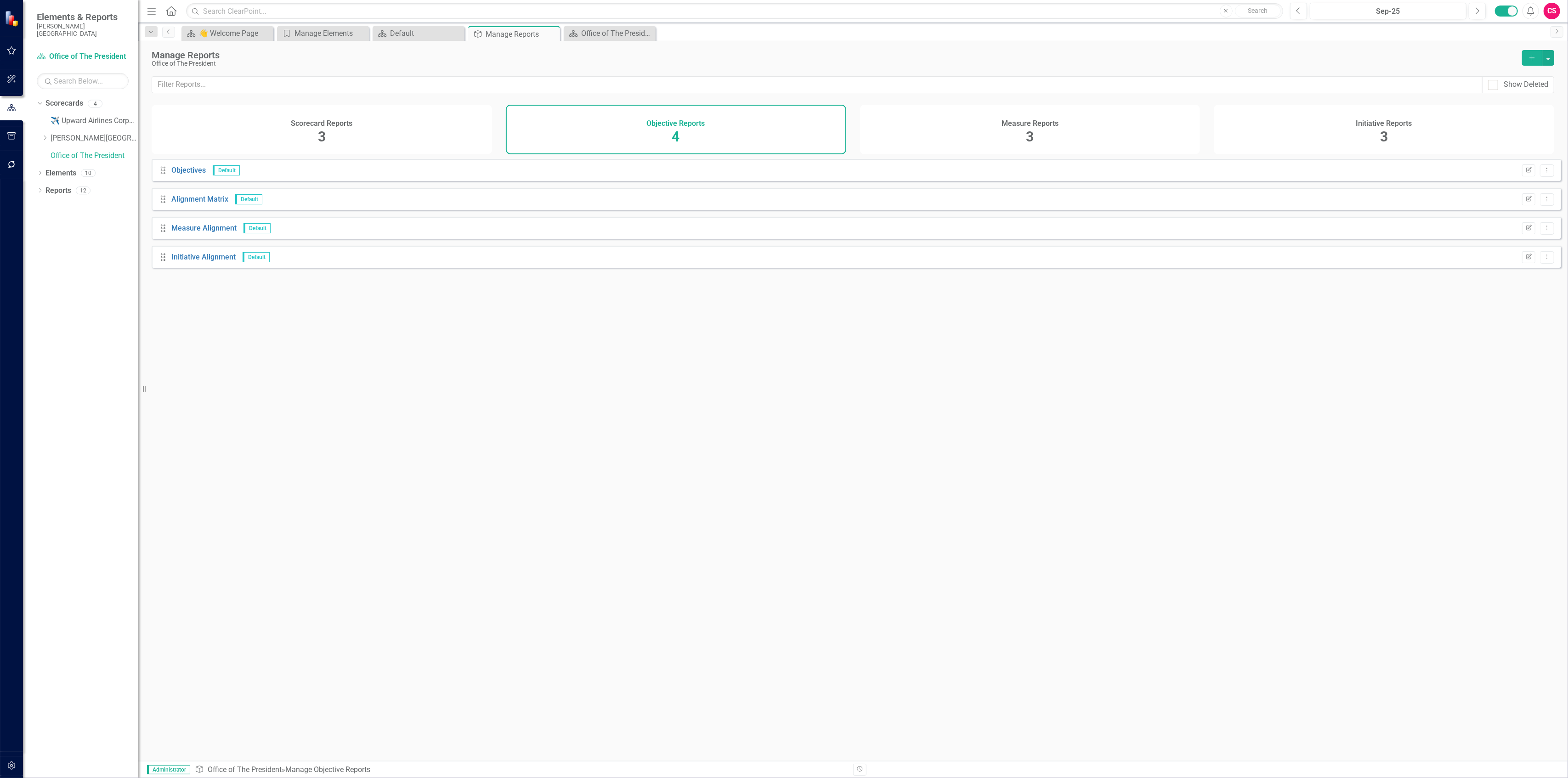
click at [1526, 58] on button "Add" at bounding box center [1532, 58] width 20 height 15
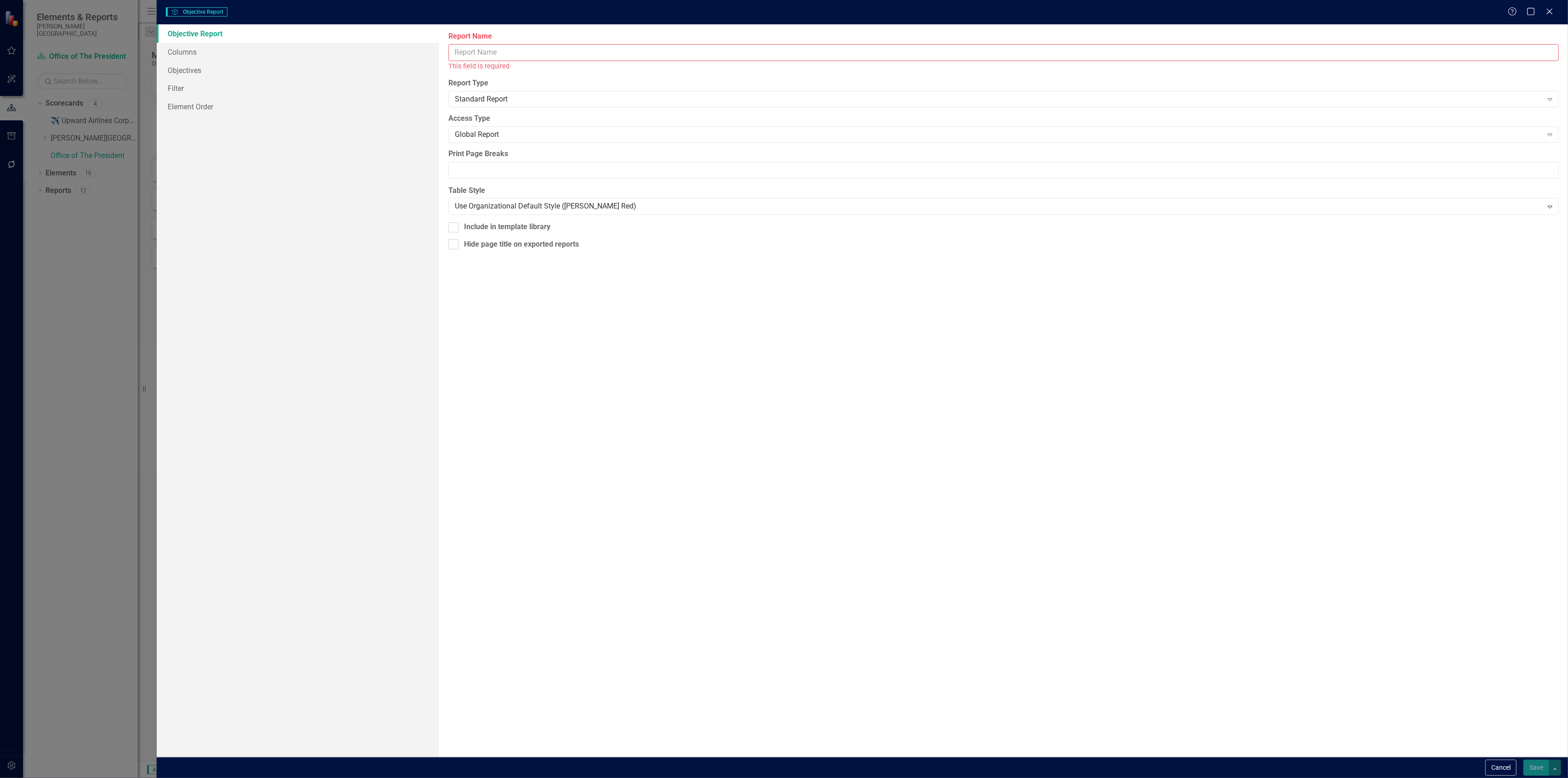
click at [833, 50] on input "Report Name" at bounding box center [1004, 53] width 1111 height 17
type input "O"
type input "Strategy"
click at [404, 98] on link "Element Order" at bounding box center [298, 107] width 282 height 19
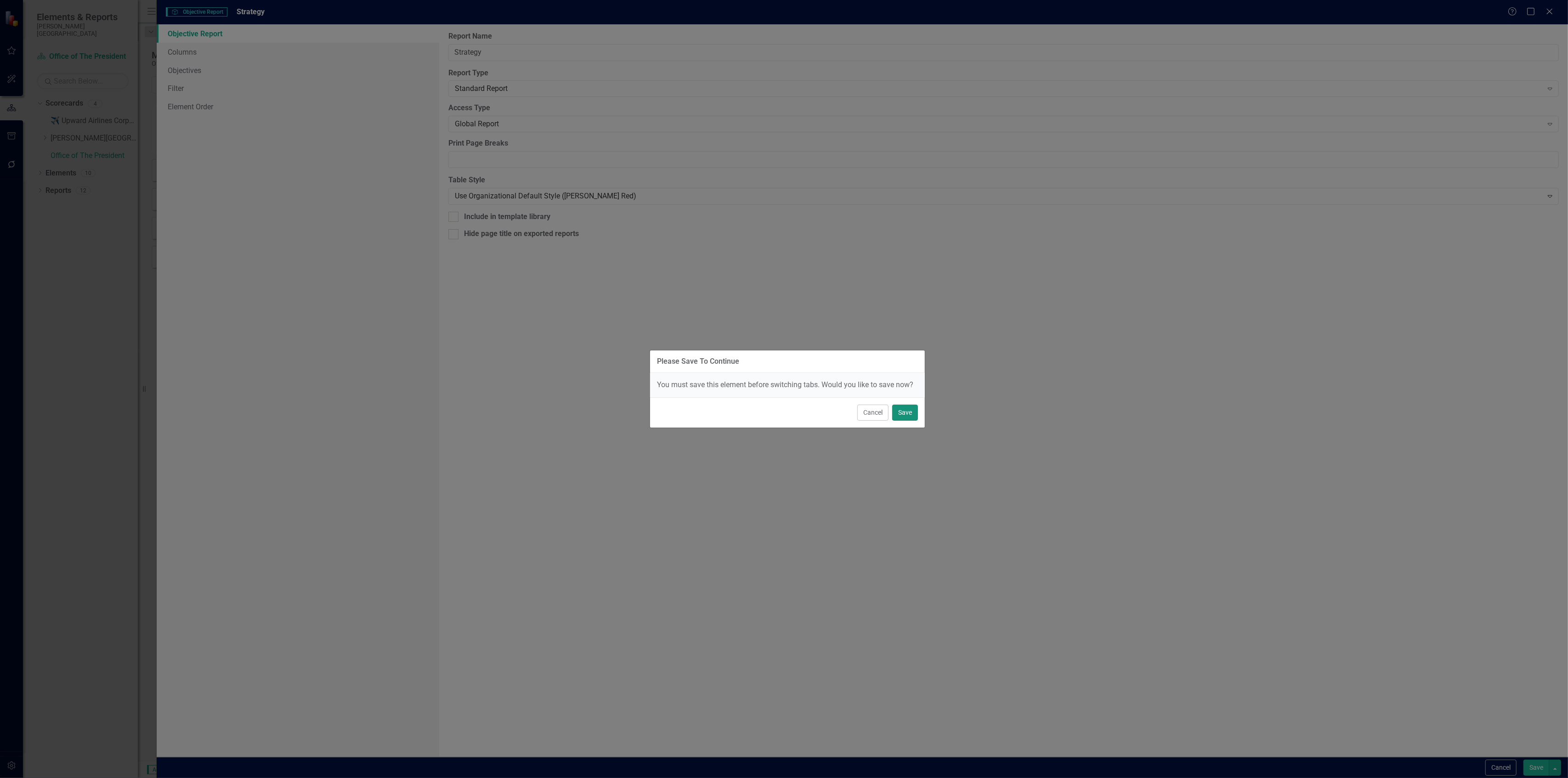
click at [899, 412] on button "Save" at bounding box center [905, 412] width 25 height 16
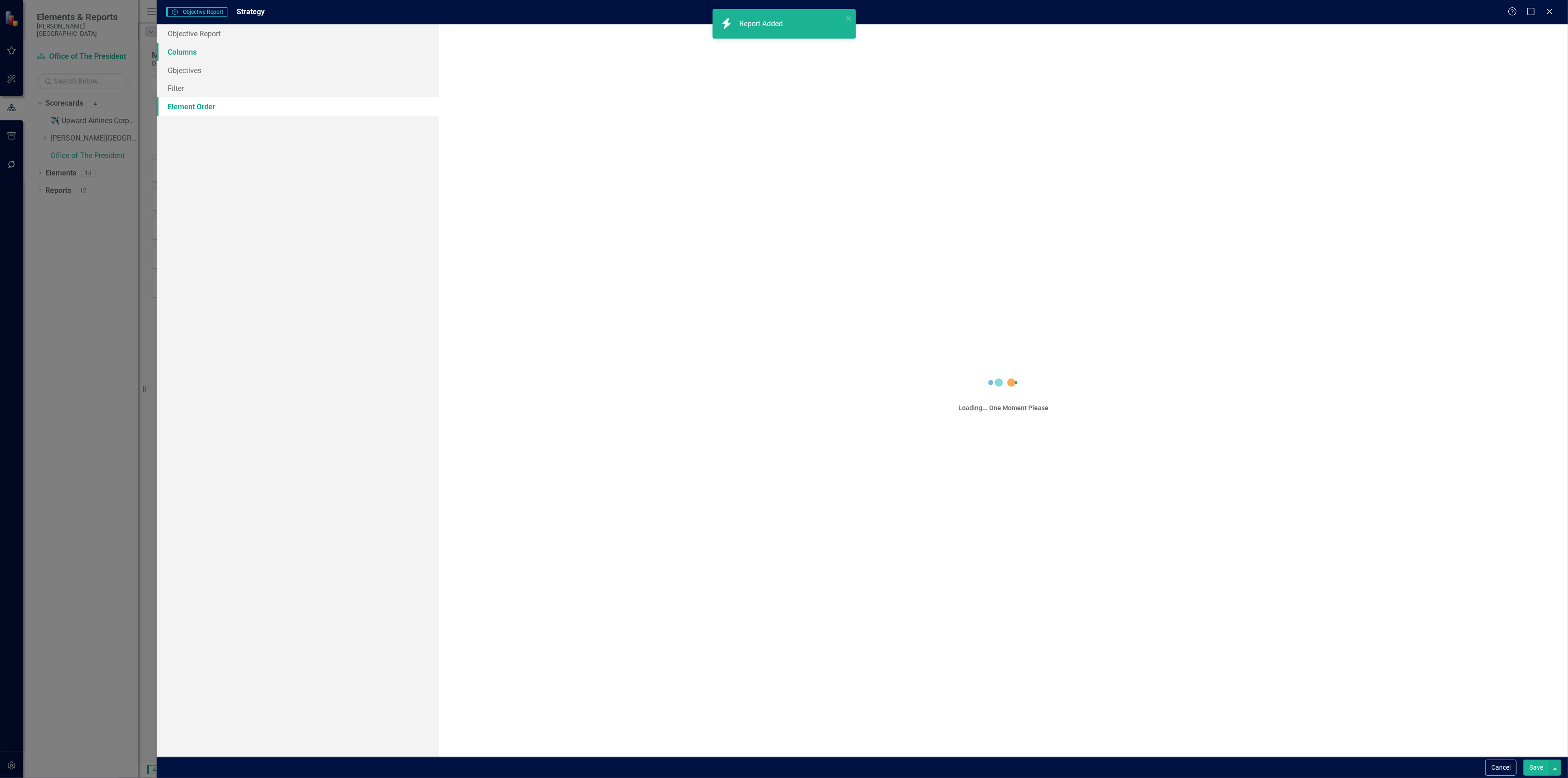
click at [265, 55] on link "Columns" at bounding box center [298, 52] width 282 height 19
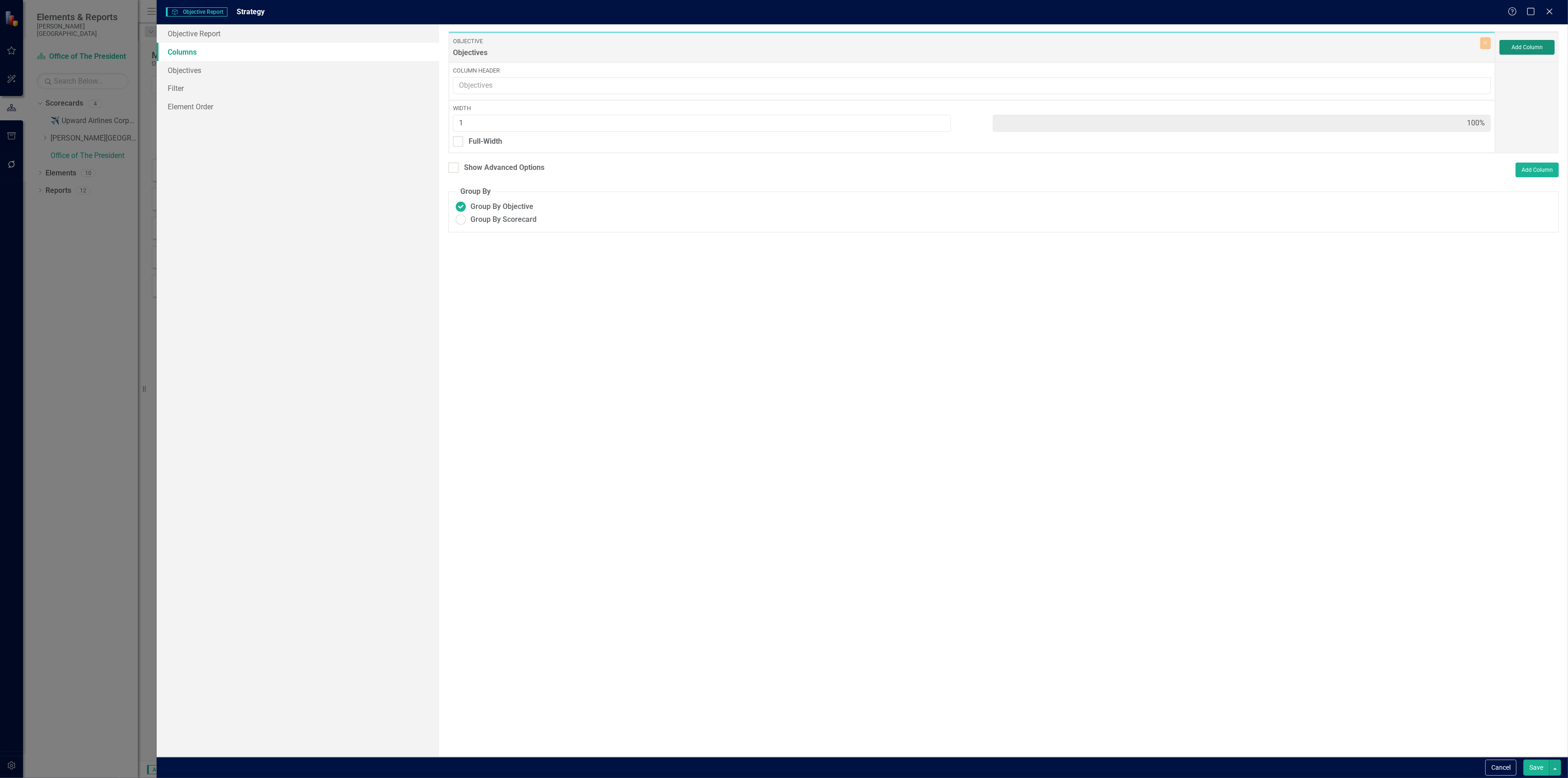
click at [1525, 52] on button "Add Column" at bounding box center [1527, 47] width 55 height 14
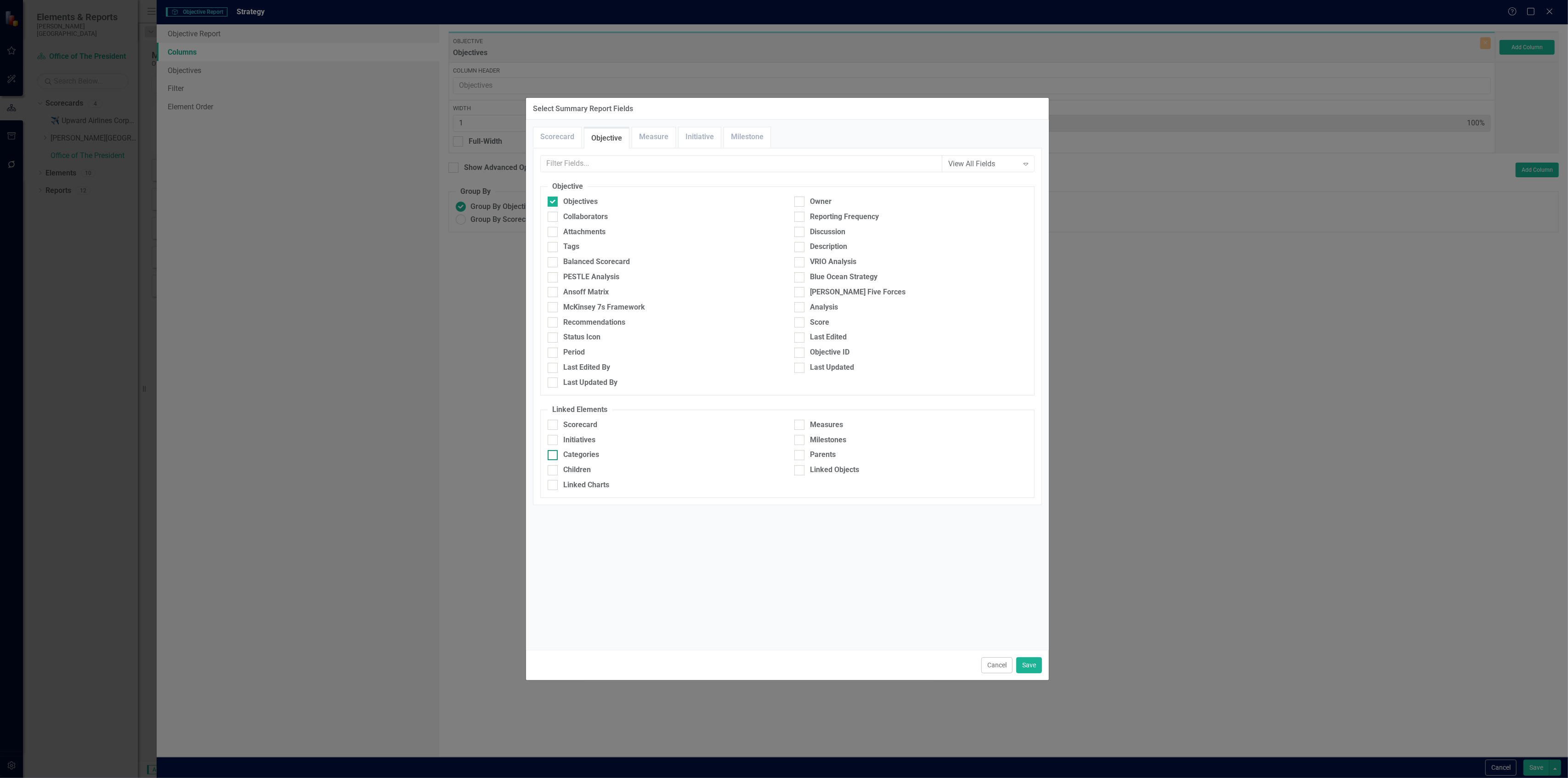
click at [556, 454] on div at bounding box center [553, 455] width 10 height 10
click at [554, 454] on input "Categories" at bounding box center [550, 453] width 6 height 6
checkbox input "true"
click at [644, 138] on link "Measure" at bounding box center [654, 136] width 43 height 19
click at [611, 132] on link "Objective" at bounding box center [606, 136] width 45 height 19
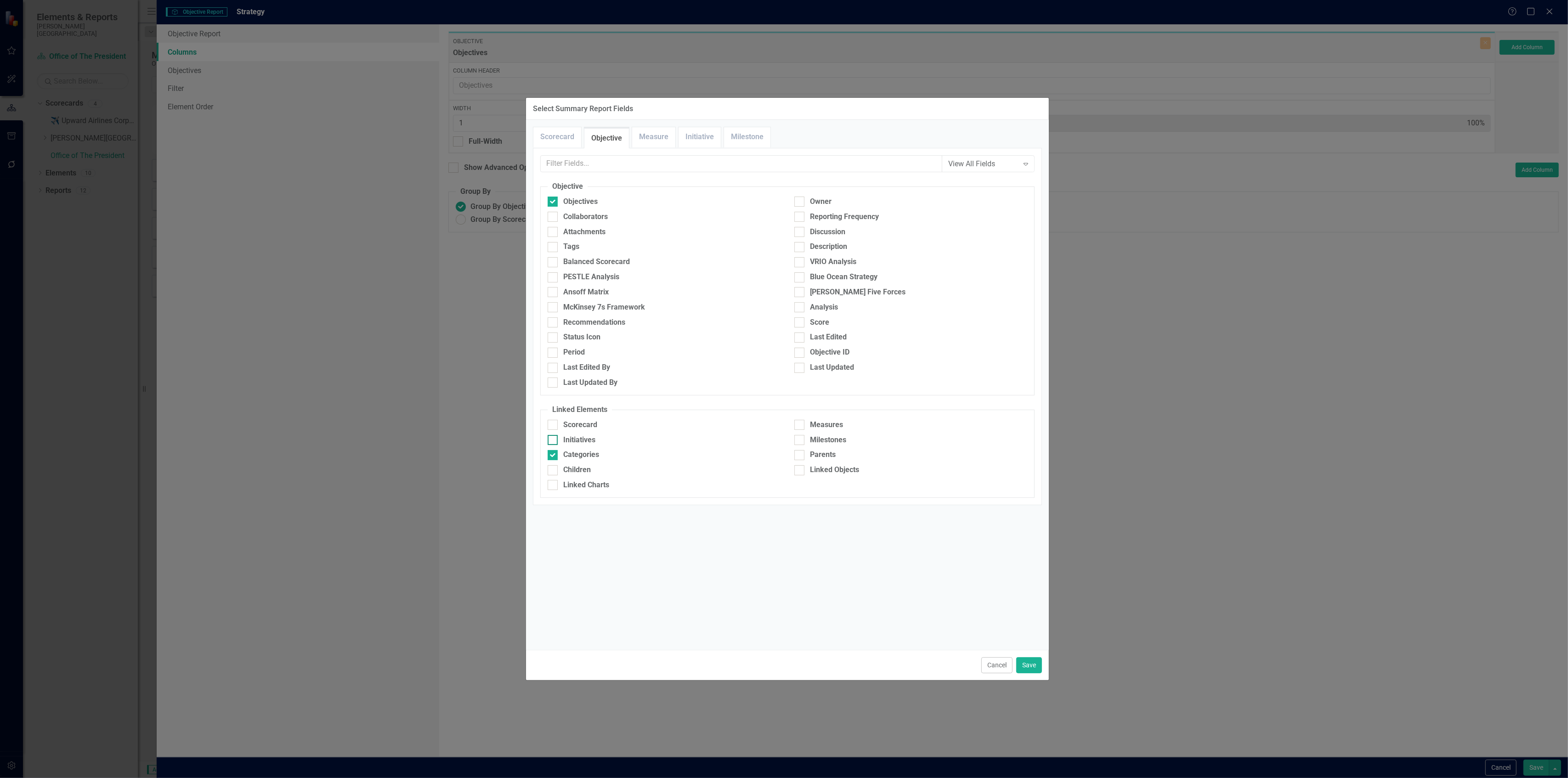
click at [578, 439] on div "Initiatives" at bounding box center [579, 440] width 32 height 10
click at [554, 439] on input "Initiatives" at bounding box center [550, 437] width 6 height 6
checkbox input "true"
click at [811, 425] on div "Measures" at bounding box center [826, 425] width 33 height 10
click at [801, 425] on input "Measures" at bounding box center [797, 422] width 6 height 6
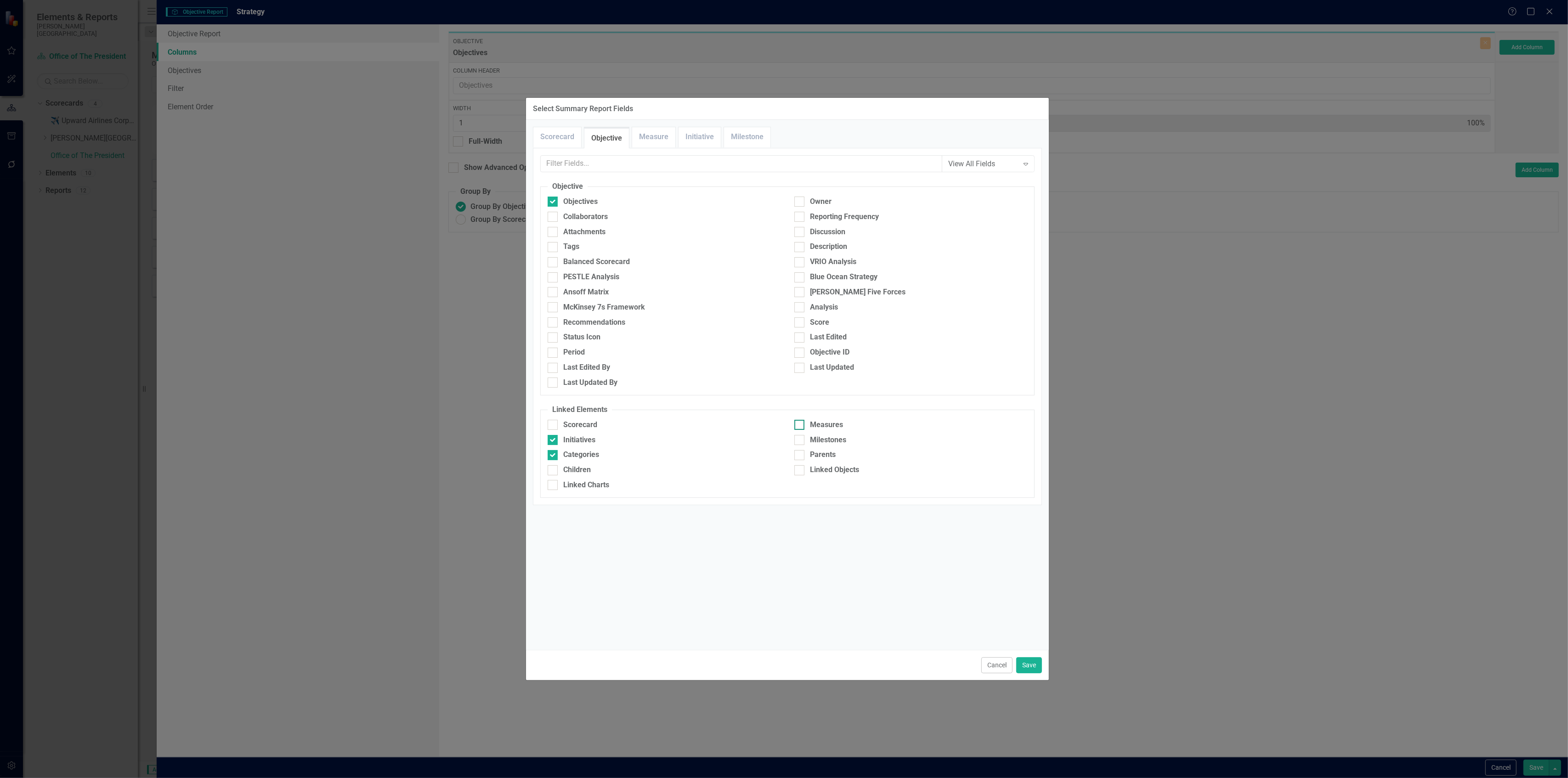
checkbox input "true"
click at [805, 435] on div "Measures" at bounding box center [911, 427] width 247 height 15
click at [806, 438] on div "Milestones" at bounding box center [911, 440] width 233 height 10
click at [801, 438] on input "Milestones" at bounding box center [797, 437] width 6 height 6
checkbox input "true"
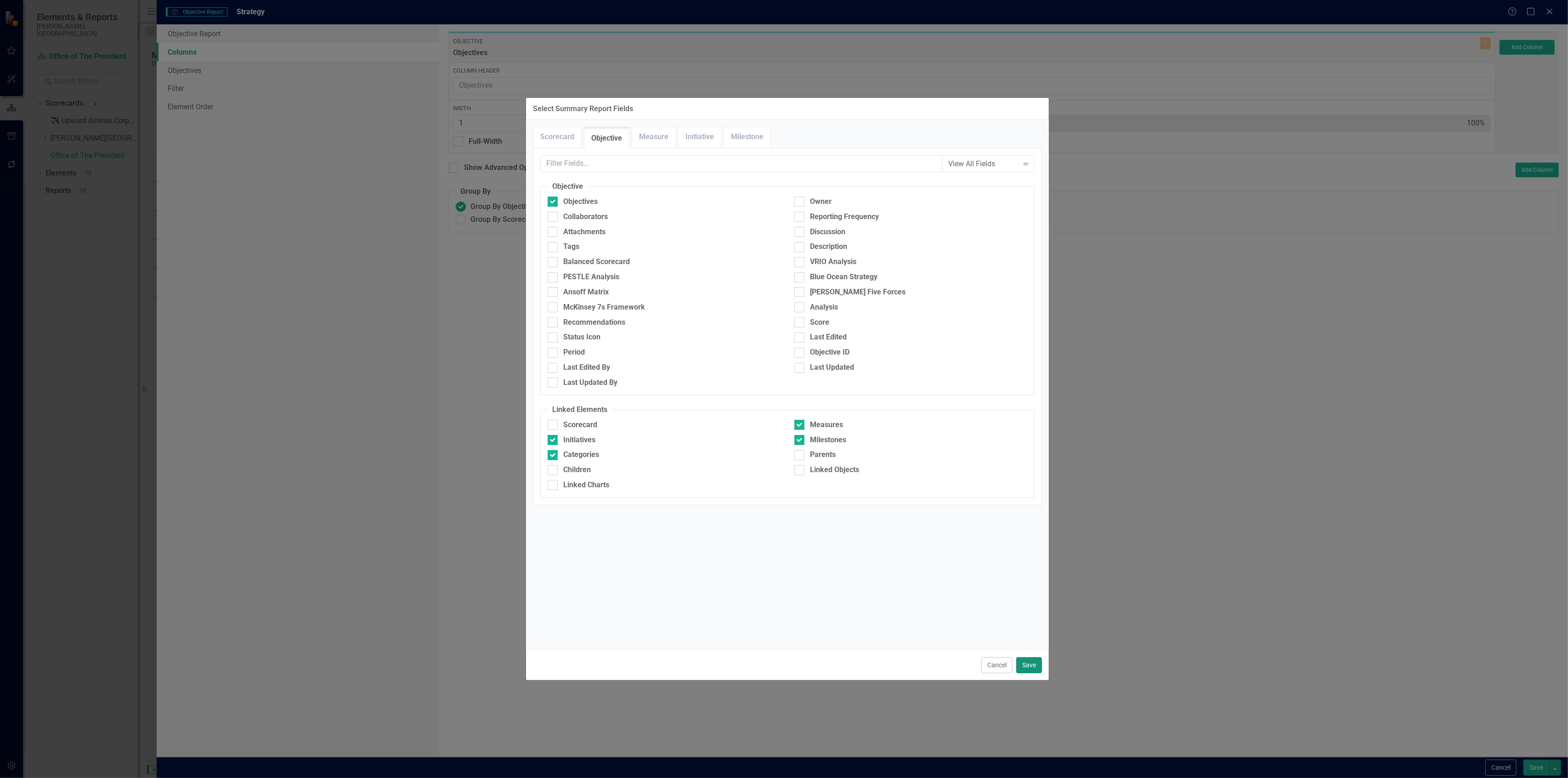
click at [1027, 665] on button "Save" at bounding box center [1030, 664] width 25 height 16
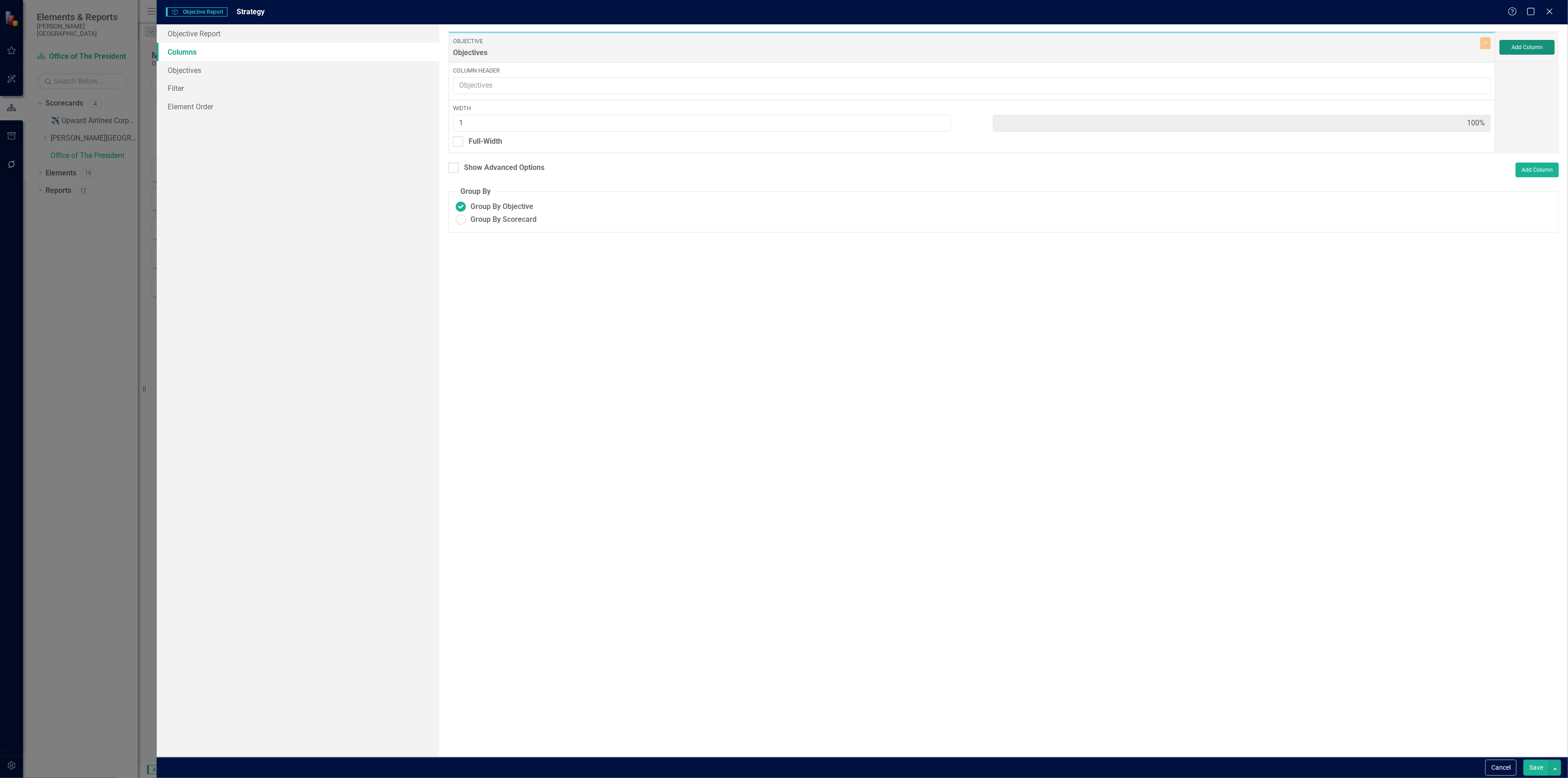
type input "20%"
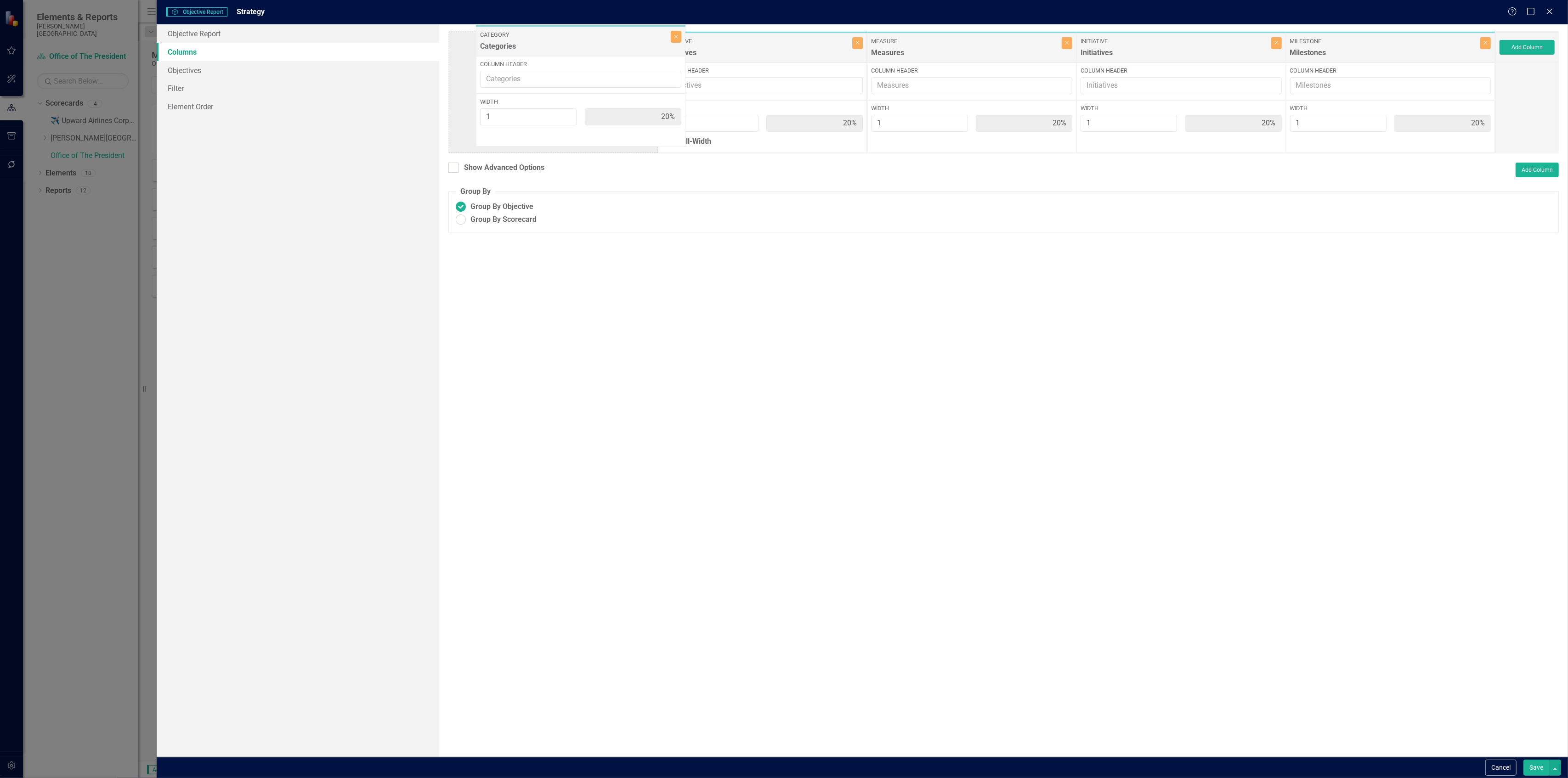
drag, startPoint x: 778, startPoint y: 46, endPoint x: 596, endPoint y: 40, distance: 182.1
click at [596, 40] on div "Objective Objectives Close Column Header Width 1 20% Full-Width Category Catego…" at bounding box center [972, 92] width 1047 height 122
click at [517, 223] on span "Group By Scorecard" at bounding box center [504, 220] width 66 height 10
click at [468, 223] on input "Group By Scorecard" at bounding box center [460, 220] width 14 height 14
radio input "true"
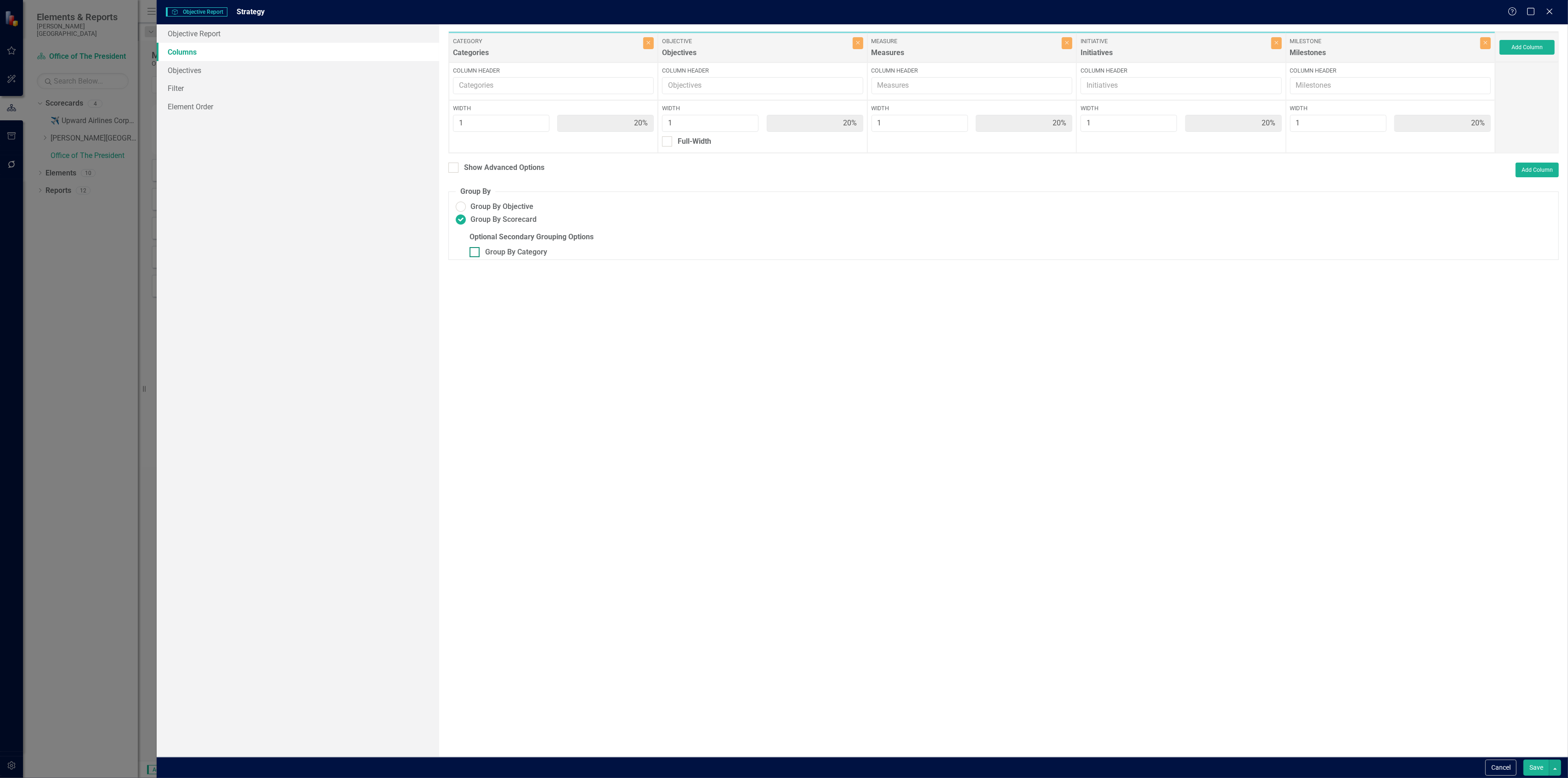
click at [515, 251] on div "Group By Category" at bounding box center [516, 253] width 62 height 10
click at [476, 251] on input "Group By Category" at bounding box center [472, 250] width 6 height 6
checkbox input "true"
click at [490, 142] on div "Full-Width" at bounding box center [486, 142] width 34 height 10
click at [459, 142] on input "Full-Width" at bounding box center [455, 139] width 6 height 6
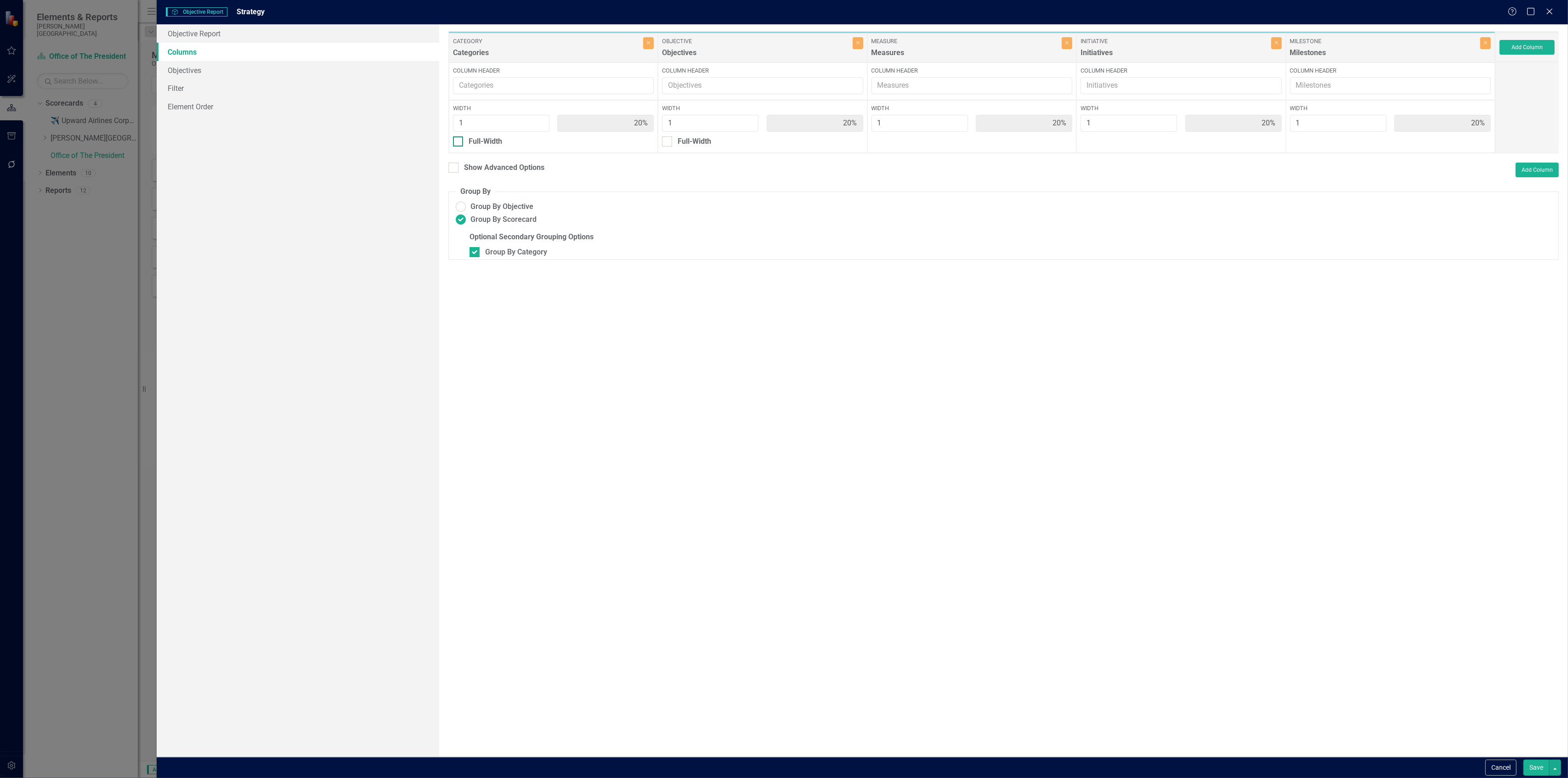
checkbox input "true"
type input "100%"
type input "25%"
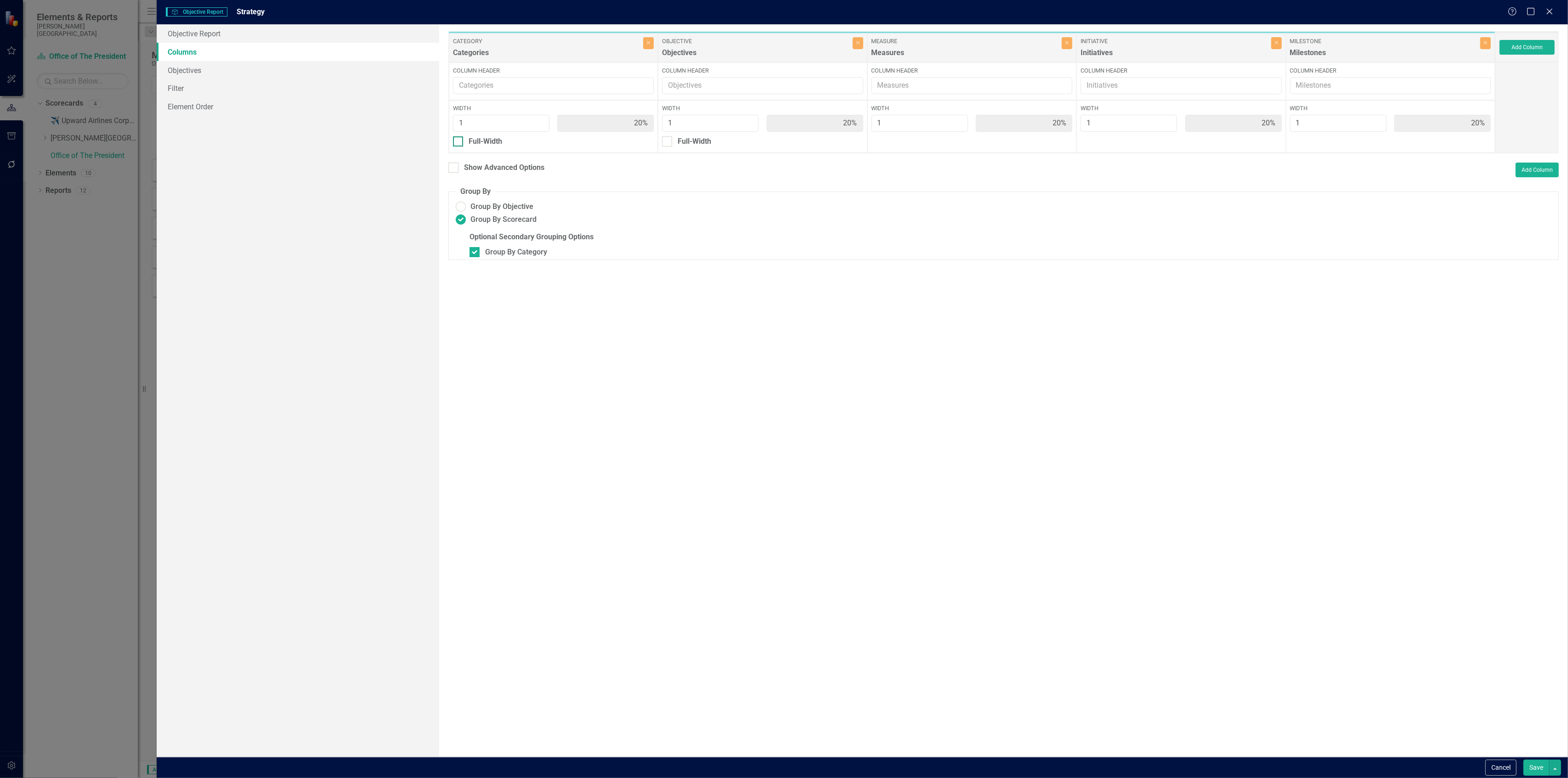
type input "25%"
click at [476, 218] on span "Group By Objective" at bounding box center [502, 220] width 63 height 10
click at [468, 218] on input "Group By Objective" at bounding box center [460, 220] width 14 height 14
radio input "true"
type input "20%"
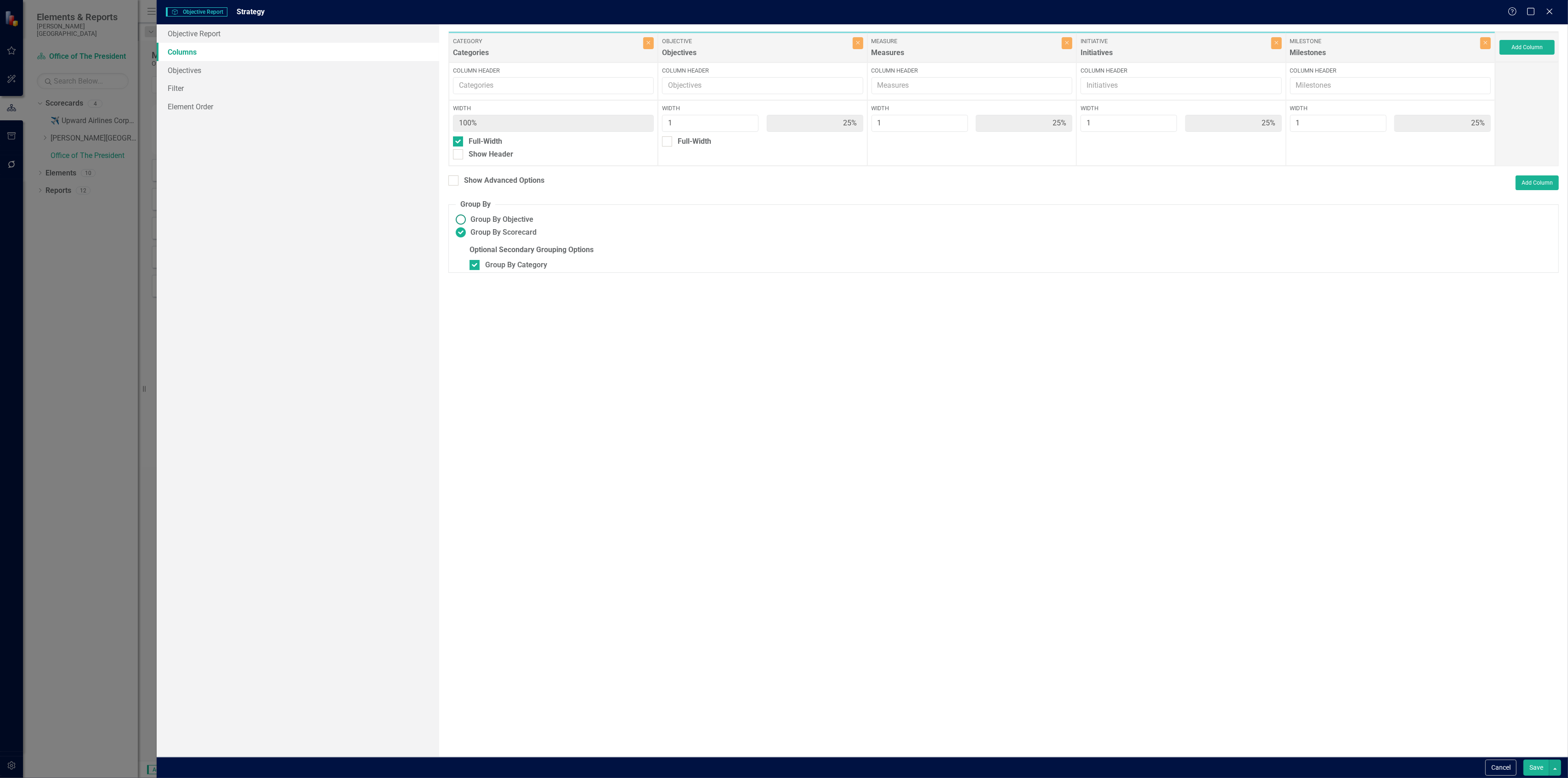
type input "20%"
click at [503, 215] on span "Group By Scorecard" at bounding box center [504, 220] width 66 height 10
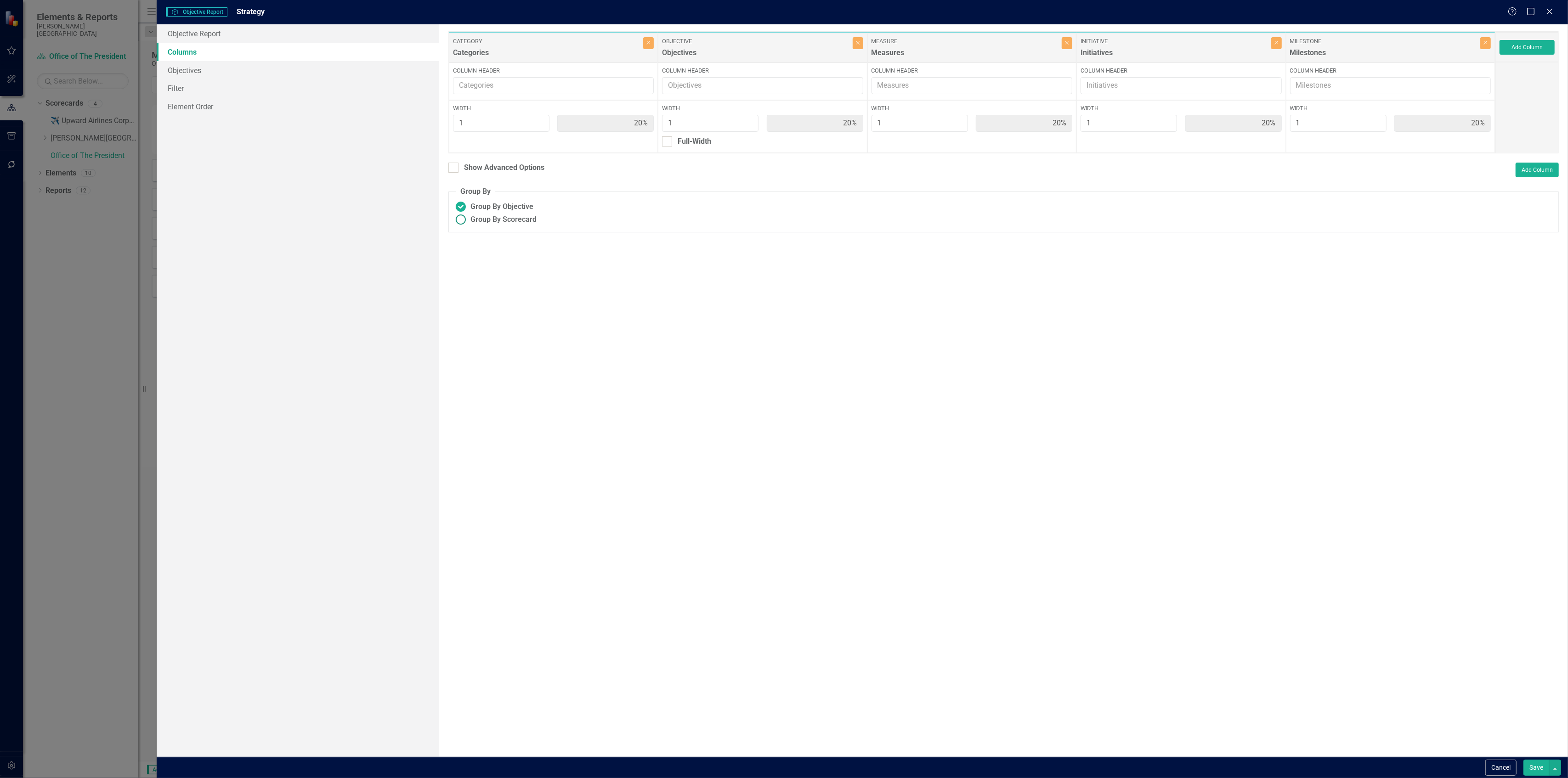
click at [468, 215] on input "Group By Scorecard" at bounding box center [460, 220] width 14 height 14
radio input "true"
click at [495, 248] on div "Group By Category" at bounding box center [516, 253] width 62 height 10
click at [476, 248] on input "Group By Category" at bounding box center [472, 250] width 6 height 6
checkbox input "true"
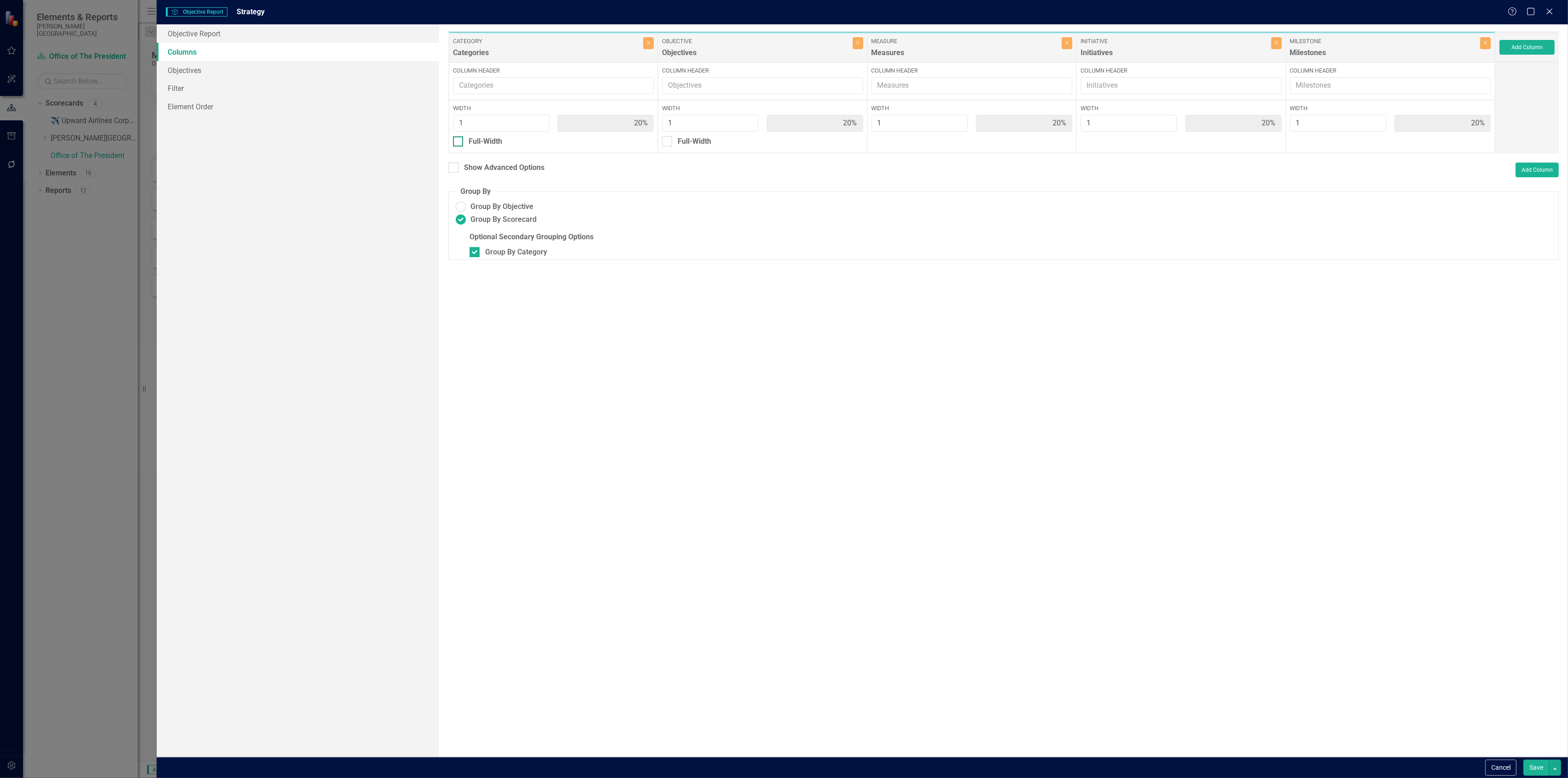
click at [486, 140] on div "Full-Width" at bounding box center [486, 142] width 34 height 10
click at [459, 140] on input "Full-Width" at bounding box center [455, 139] width 6 height 6
checkbox input "true"
type input "100%"
type input "25%"
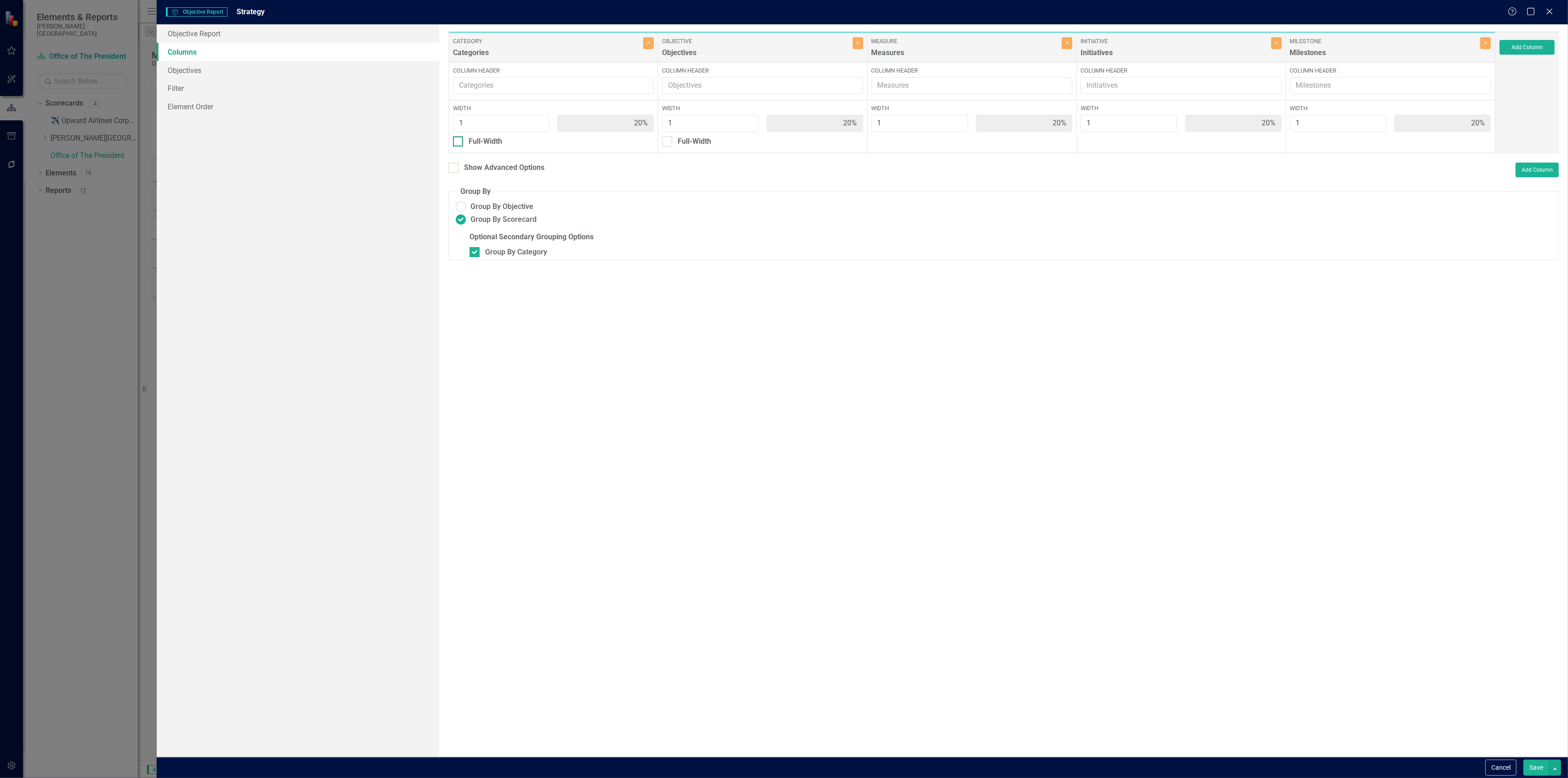
type input "25%"
click at [1539, 769] on button "Save" at bounding box center [1537, 767] width 25 height 16
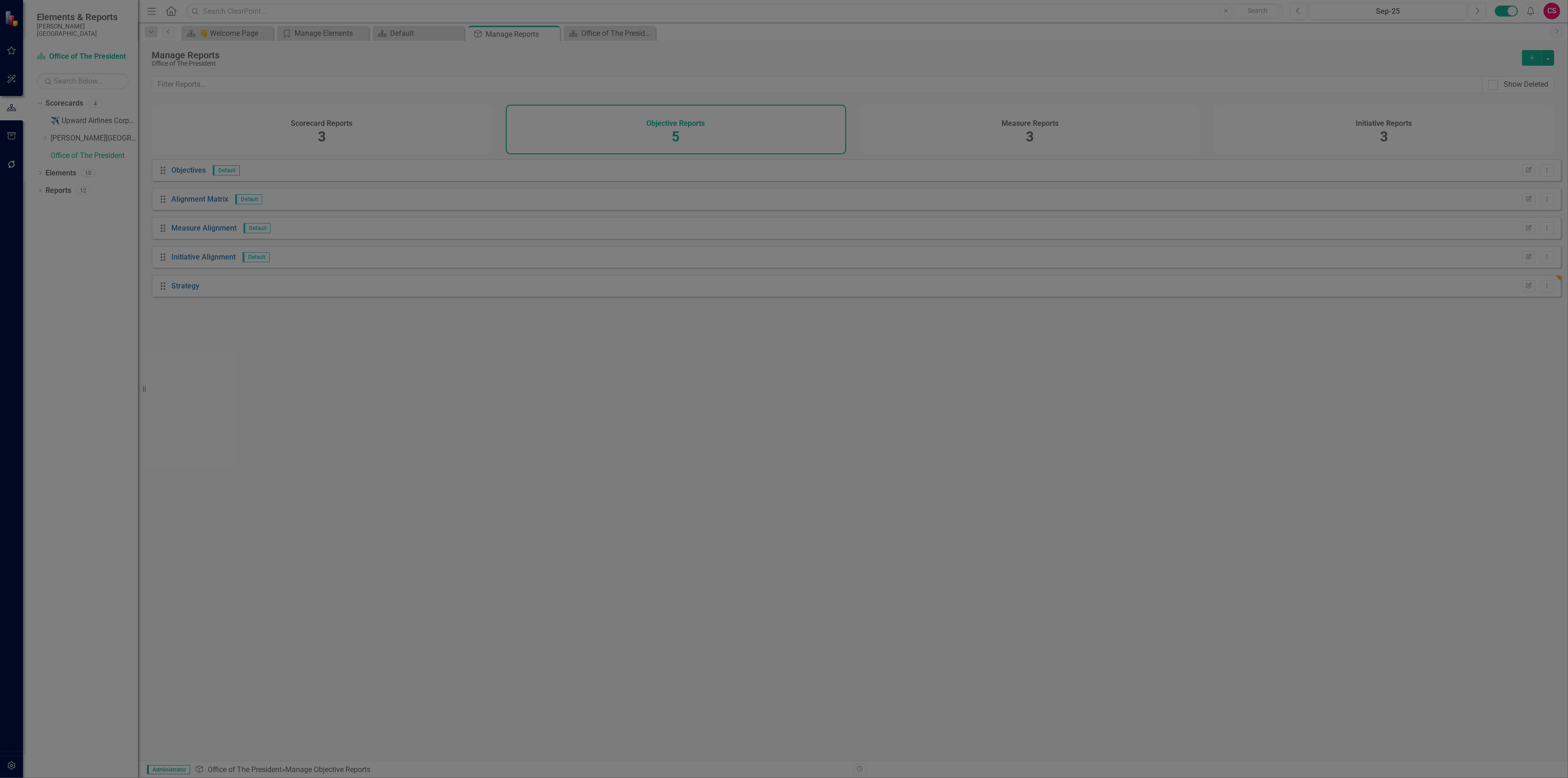
radio input "false"
checkbox input "false"
radio input "true"
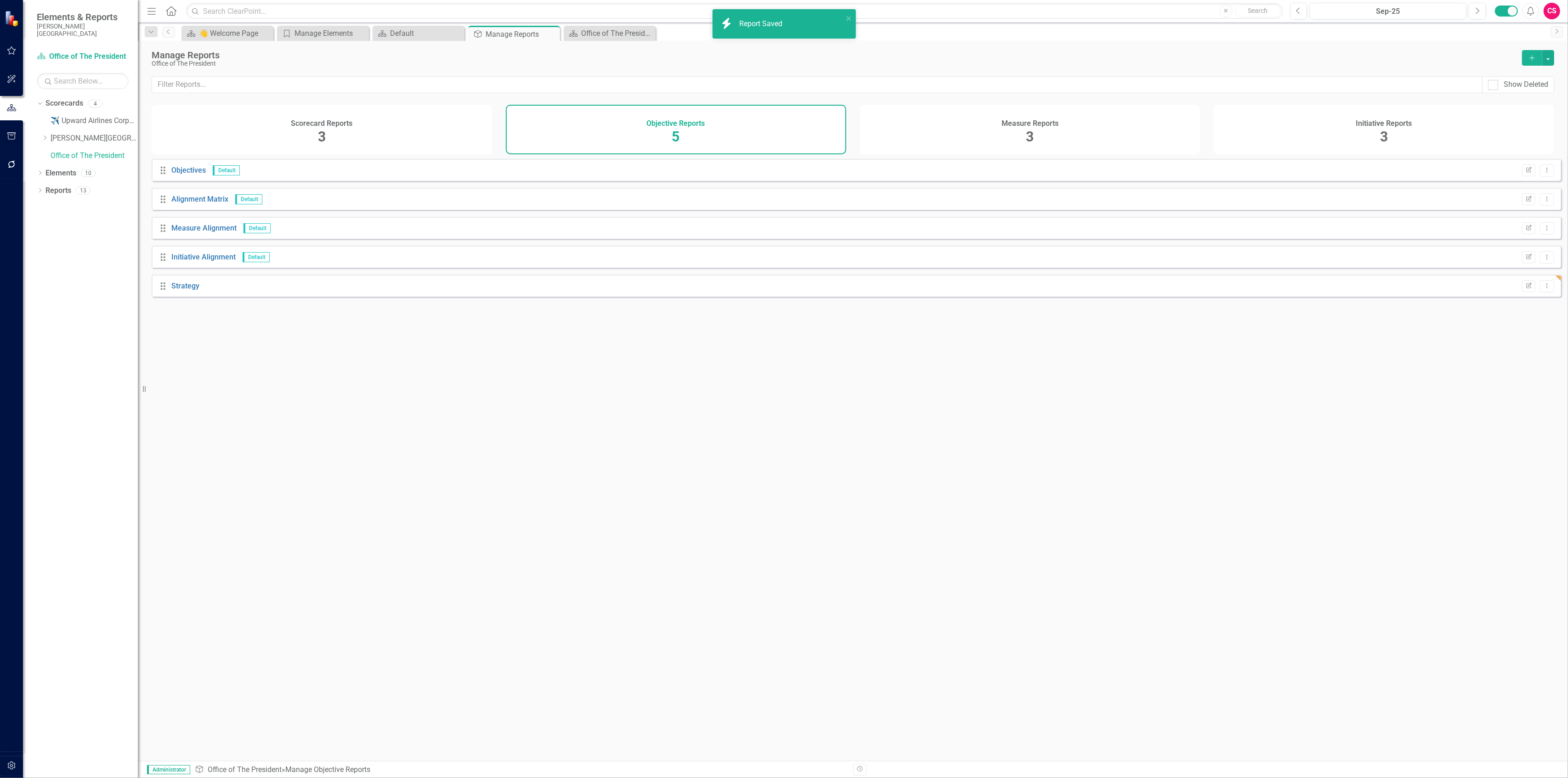
drag, startPoint x: 1539, startPoint y: 769, endPoint x: 1116, endPoint y: 550, distance: 476.3
click at [1125, 556] on div "Drag Objectives Default Edit Report Dropdown Menu Drag Alignment Matrix Default…" at bounding box center [853, 456] width 1431 height 595
drag, startPoint x: 162, startPoint y: 295, endPoint x: 166, endPoint y: 173, distance: 122.1
click at [166, 173] on div "Drag Objectives Default Edit Report Dropdown Menu Drag Alignment Matrix Default…" at bounding box center [857, 227] width 1409 height 138
click at [285, 136] on div "Scorecard Reports 3" at bounding box center [322, 130] width 341 height 50
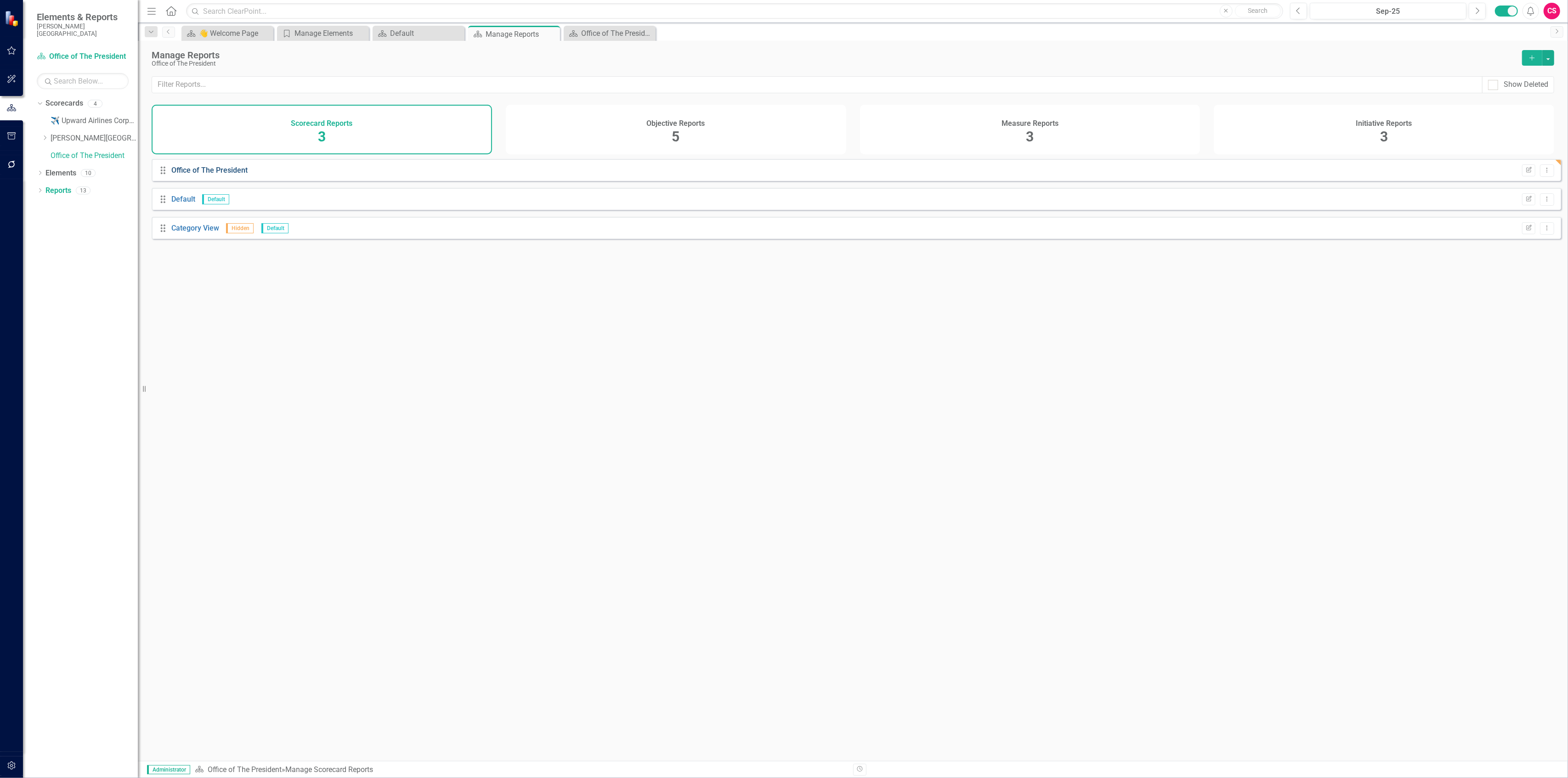
click at [206, 175] on link "Office of The President" at bounding box center [209, 170] width 76 height 8
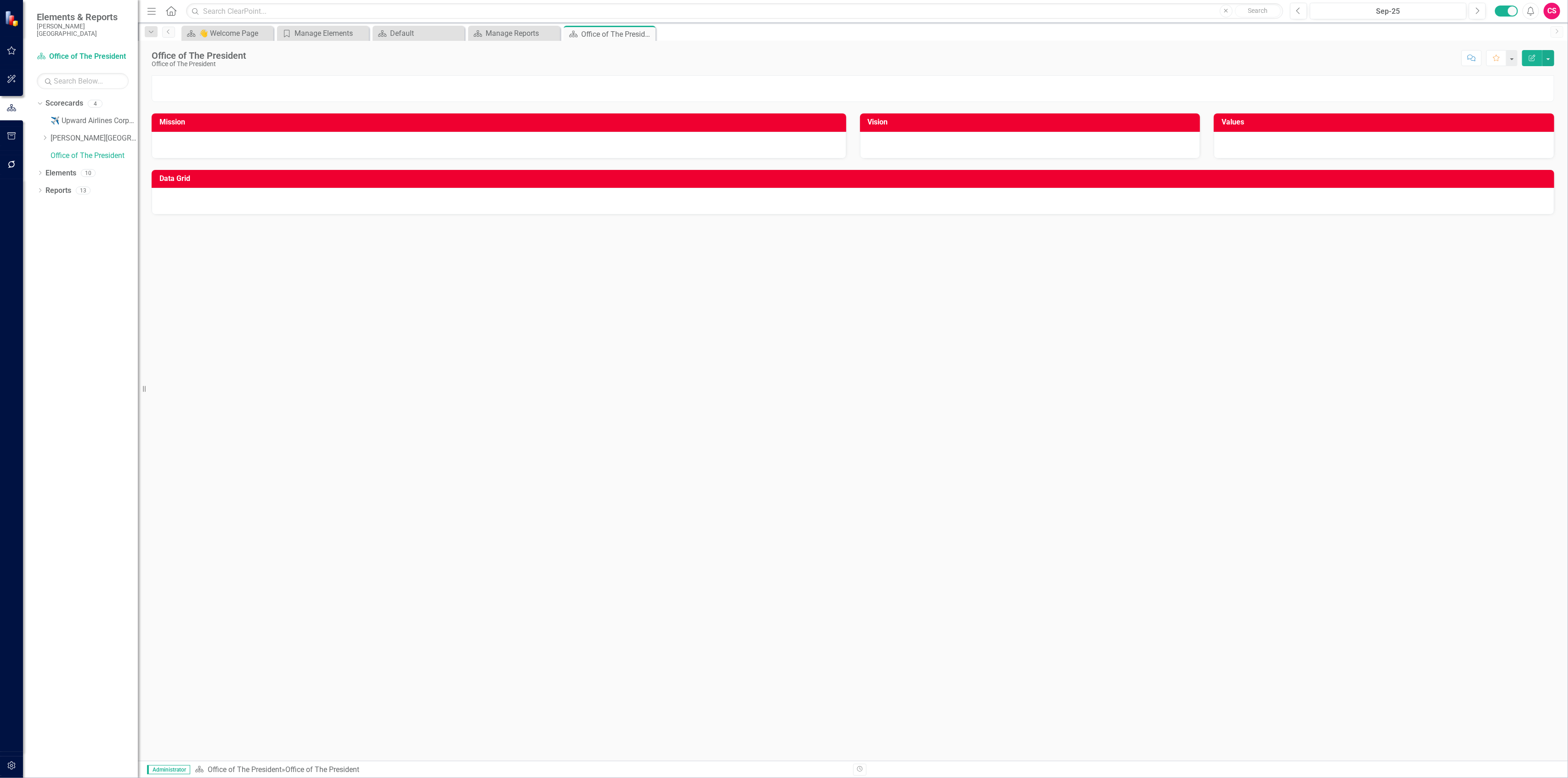
click at [1214, 193] on div at bounding box center [853, 201] width 1403 height 26
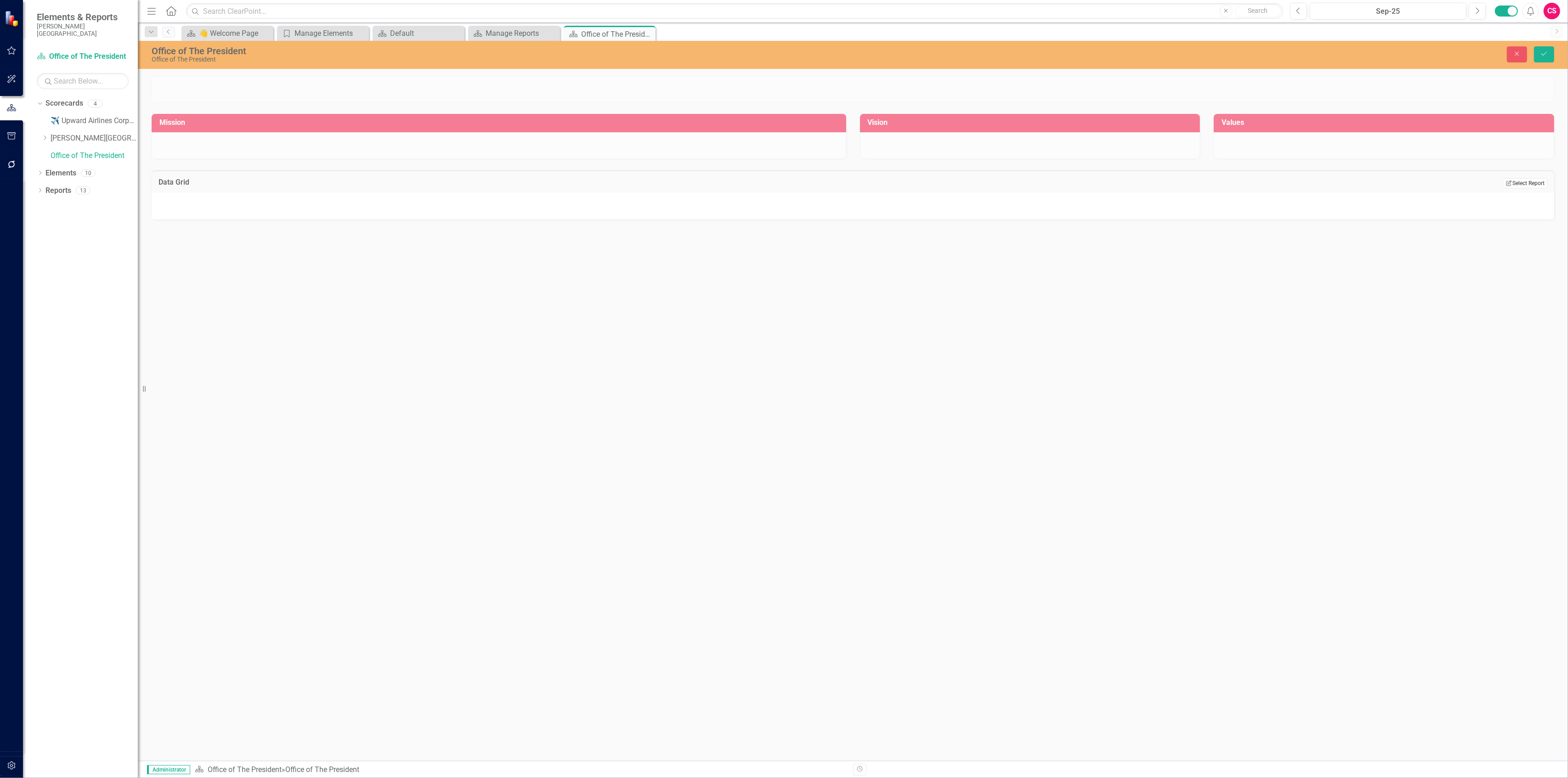
click at [1515, 184] on button "Edit Report Select Report" at bounding box center [1525, 183] width 45 height 10
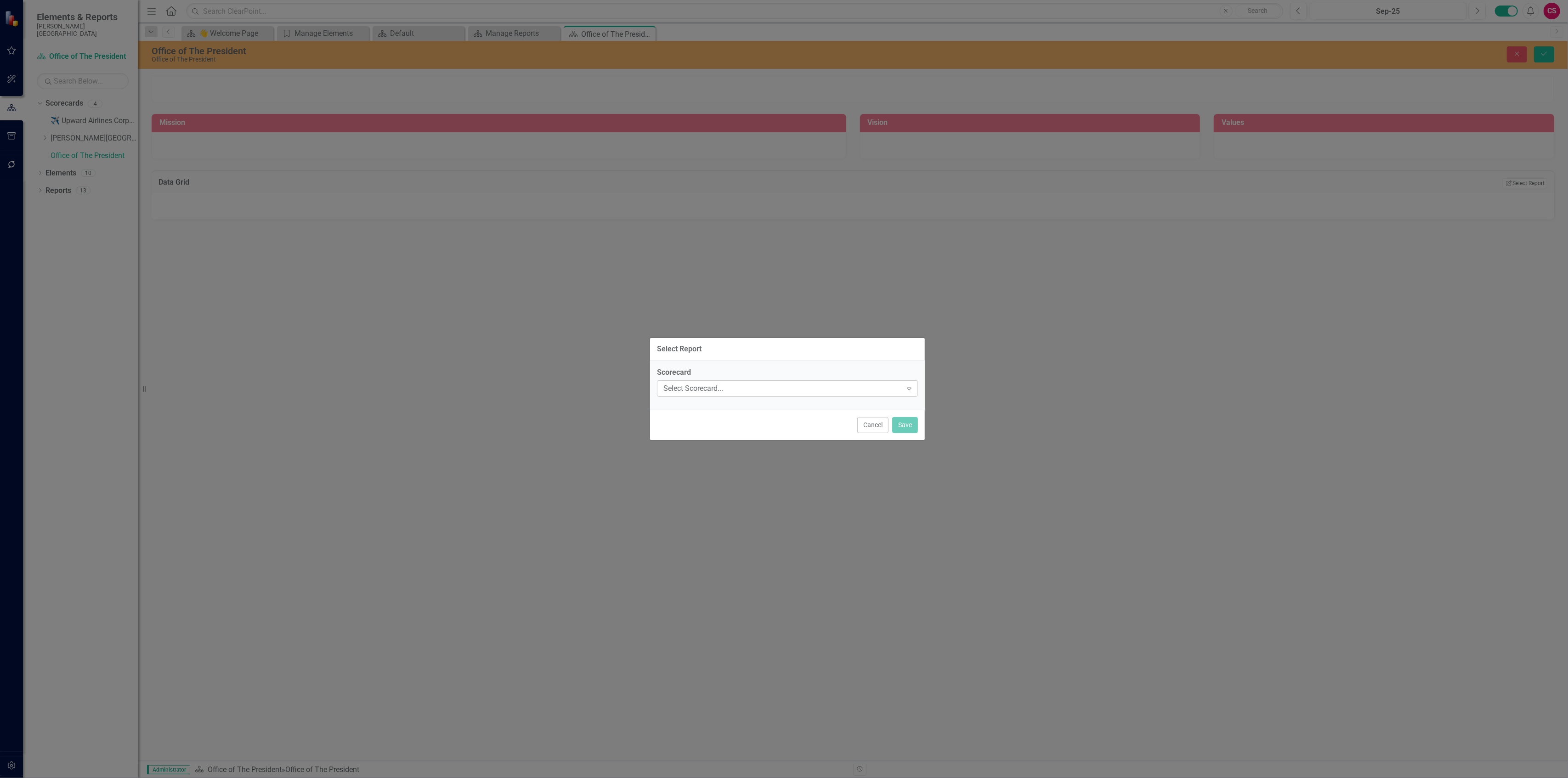
click at [722, 383] on div "Select Scorecard..." at bounding box center [782, 388] width 238 height 10
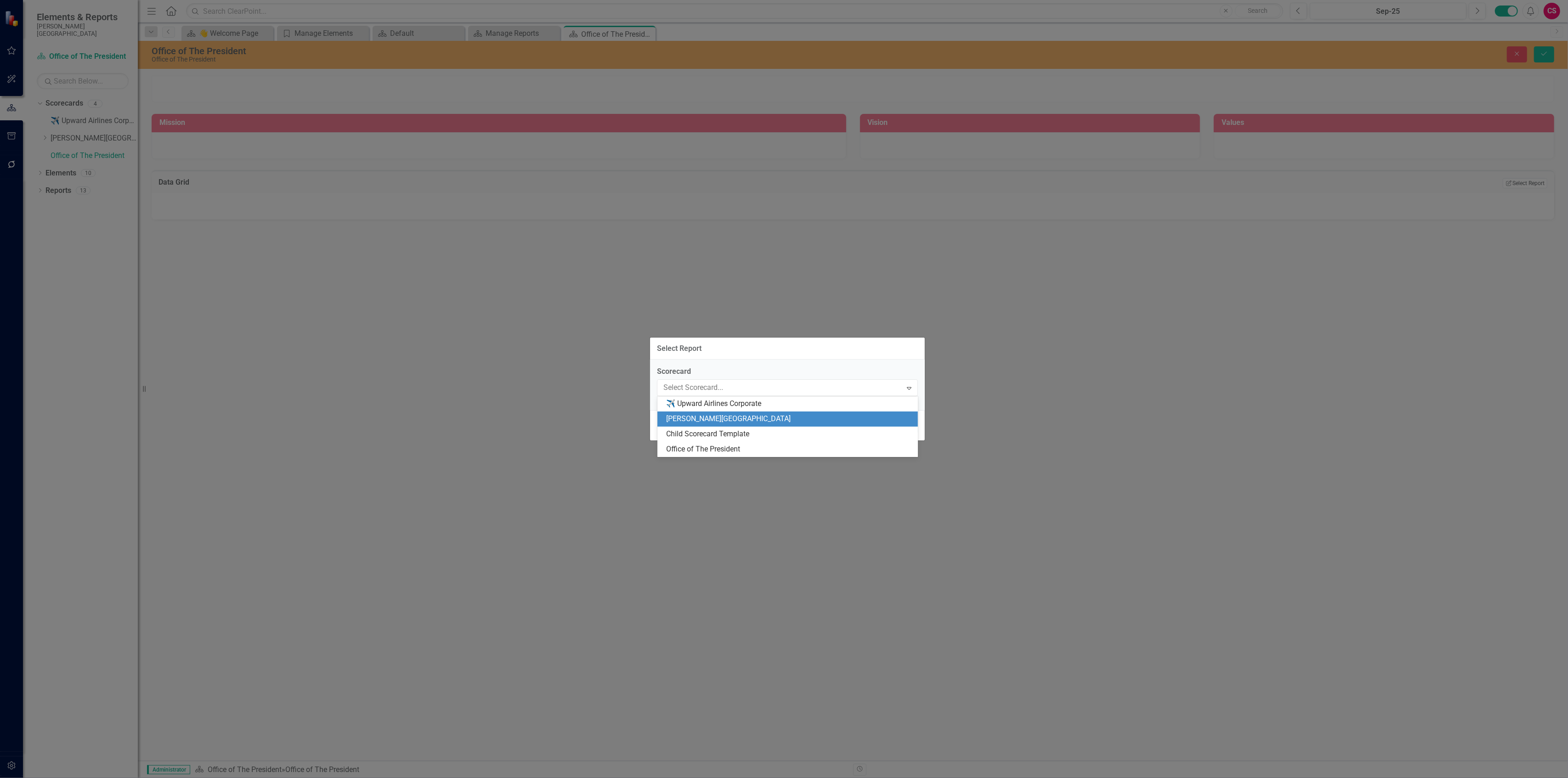
click at [716, 417] on div "[PERSON_NAME][GEOGRAPHIC_DATA]" at bounding box center [790, 419] width 246 height 10
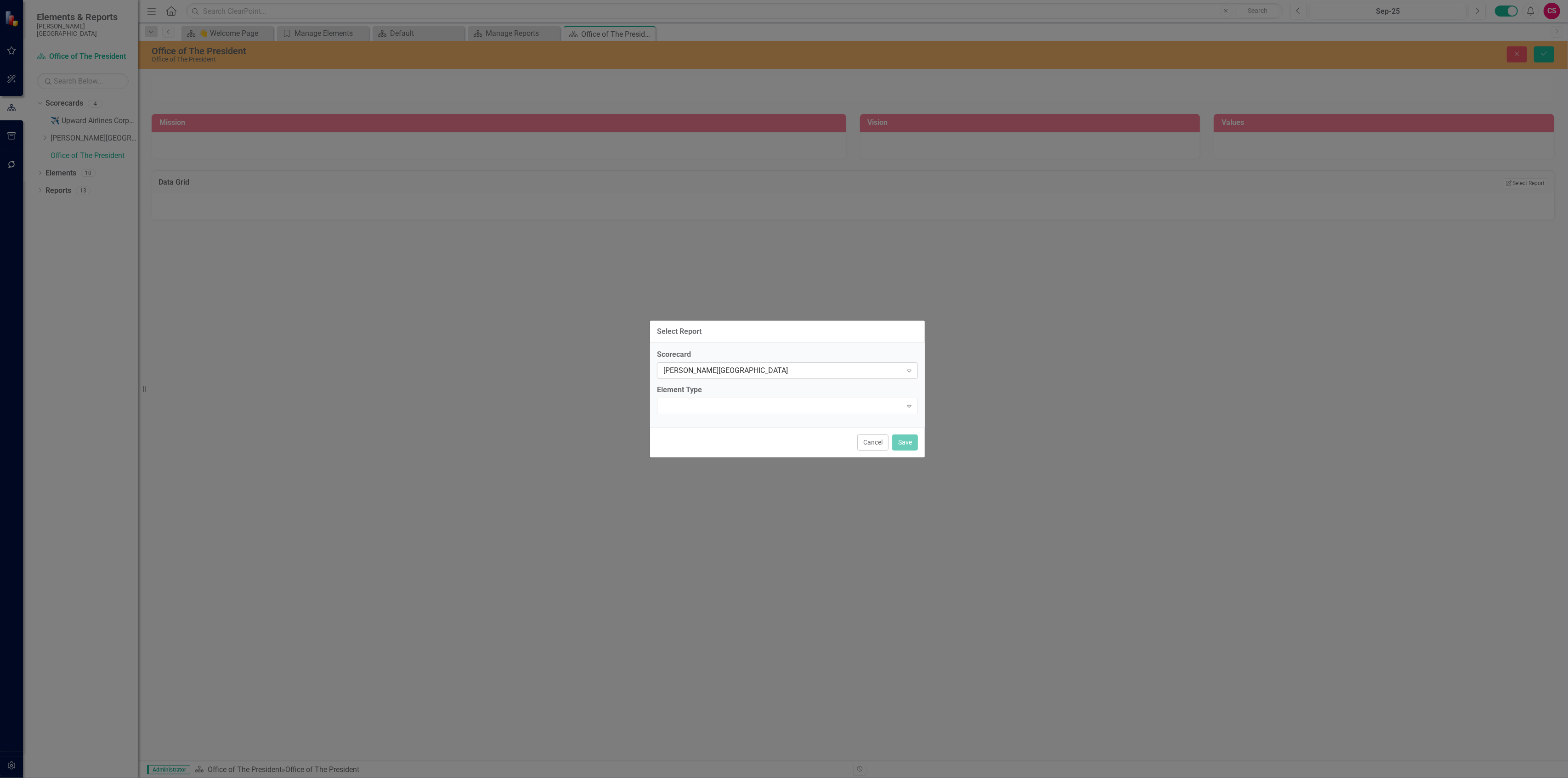
click at [733, 371] on div "[PERSON_NAME][GEOGRAPHIC_DATA]" at bounding box center [782, 370] width 238 height 10
click at [715, 431] on div "Office of The President" at bounding box center [790, 431] width 246 height 10
click at [726, 402] on div "Expand" at bounding box center [788, 406] width 261 height 17
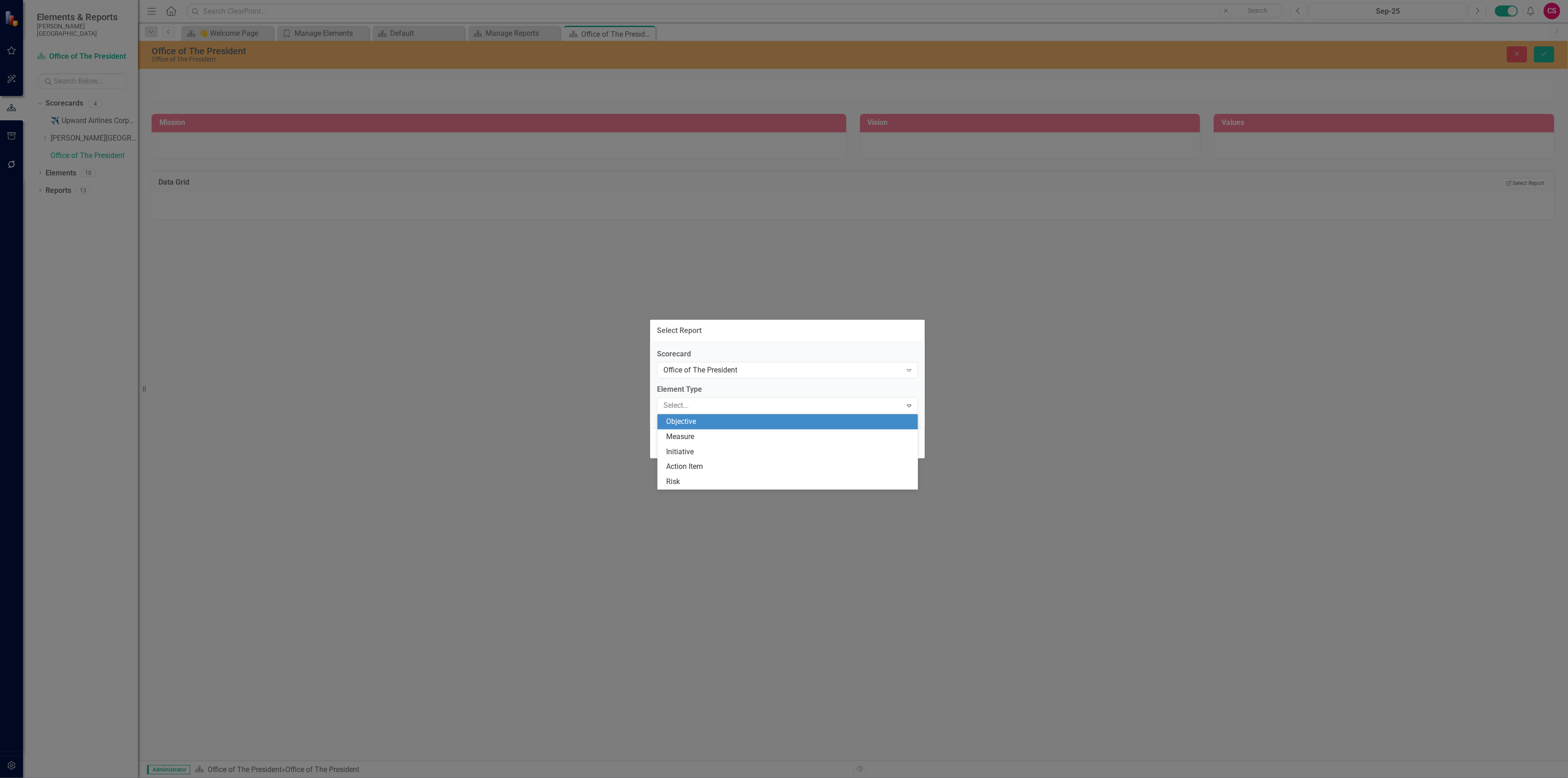
click at [718, 423] on div "Objective" at bounding box center [790, 421] width 246 height 10
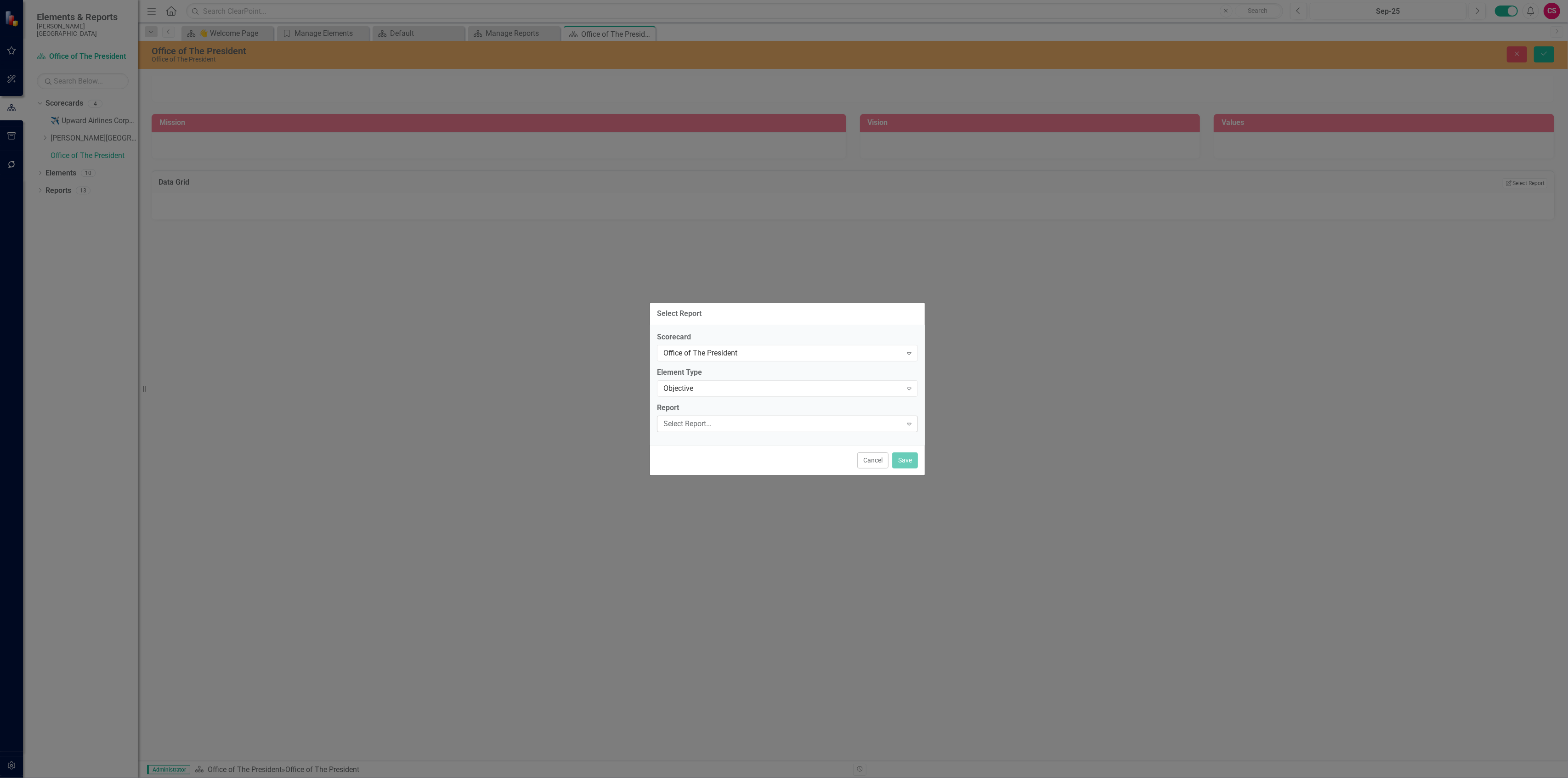
click at [721, 420] on div "Select Report..." at bounding box center [782, 424] width 238 height 10
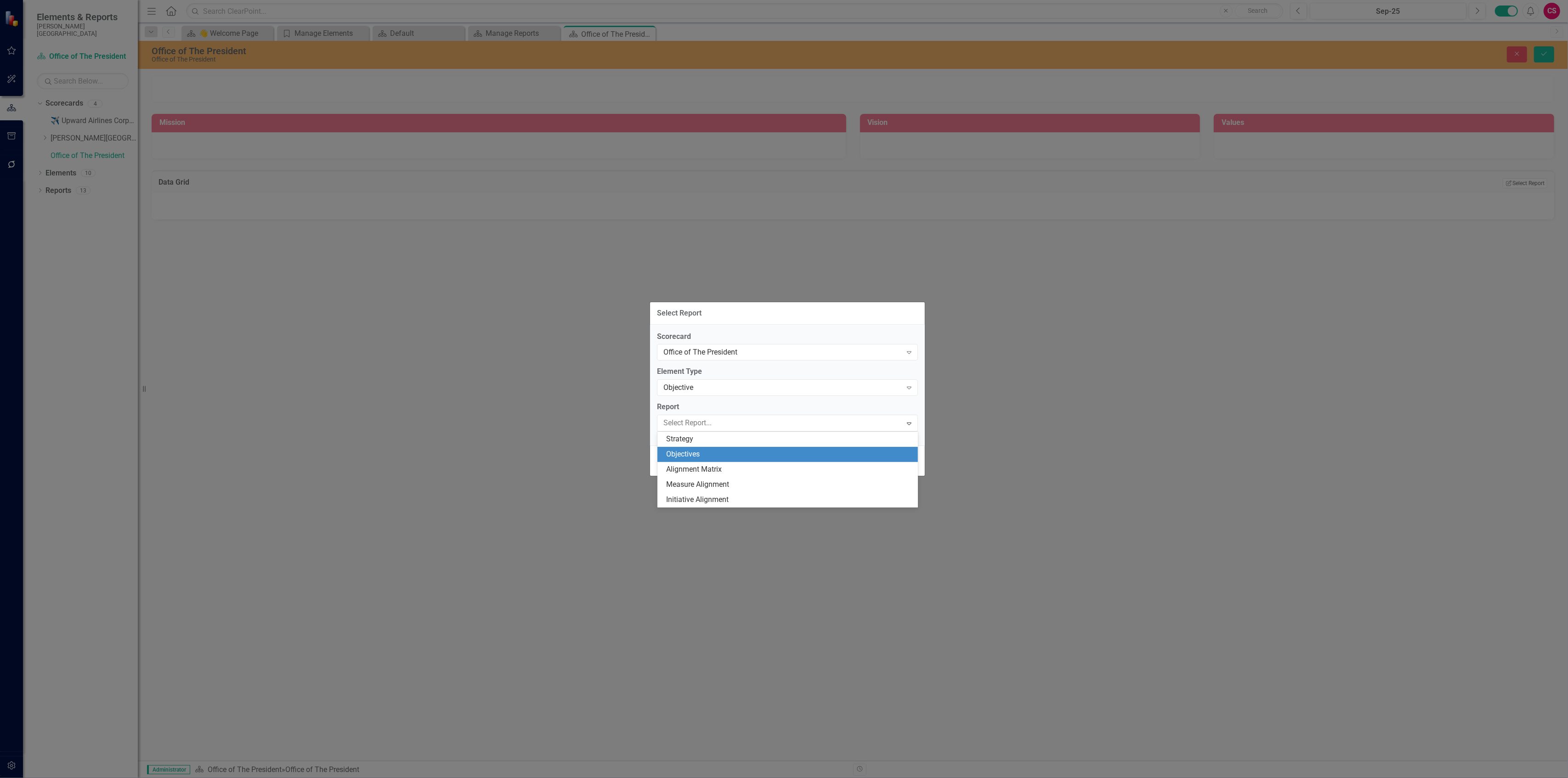
click at [717, 452] on div "Objectives" at bounding box center [790, 454] width 246 height 10
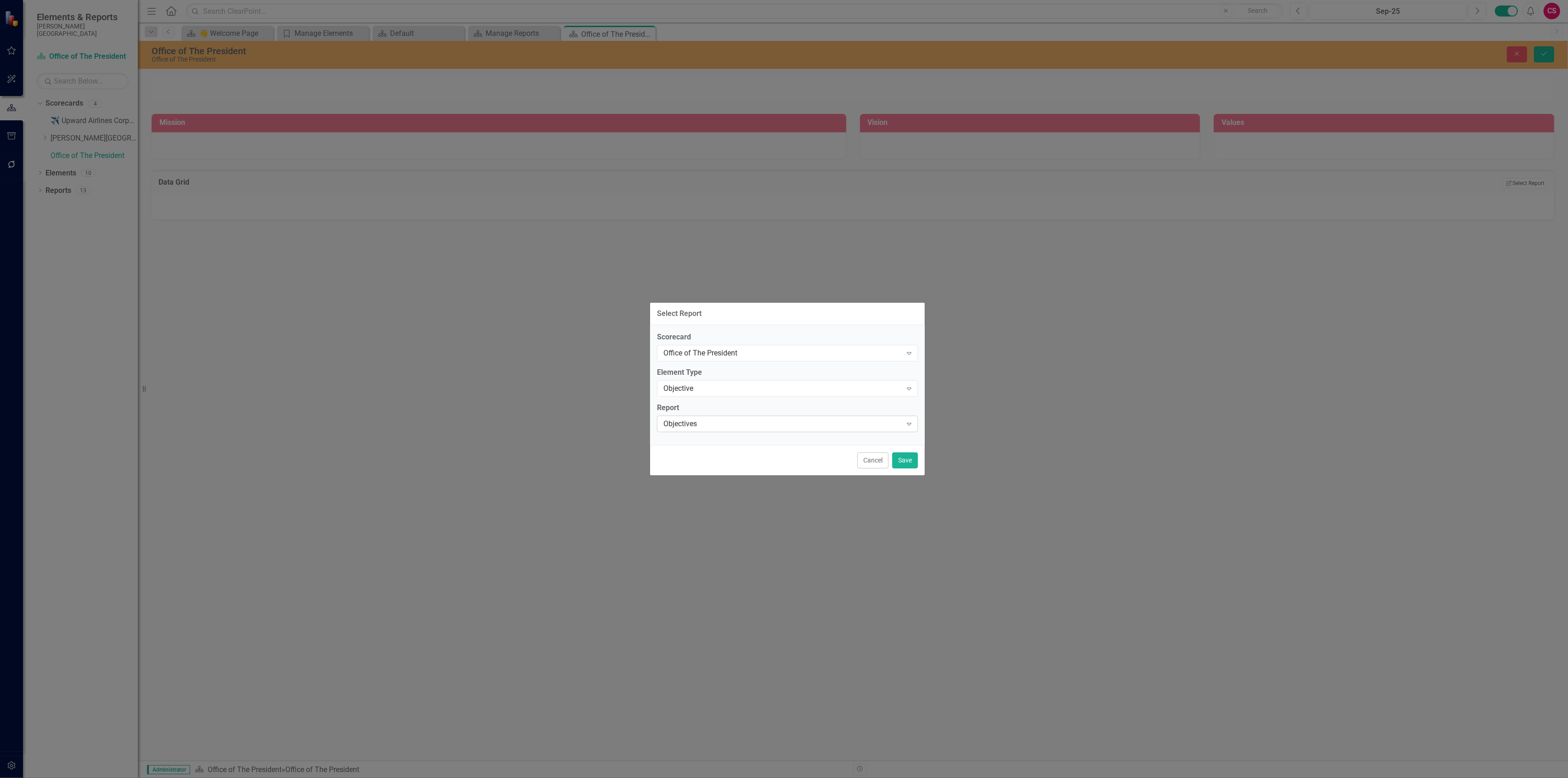
click at [725, 425] on div "Objectives" at bounding box center [782, 424] width 238 height 10
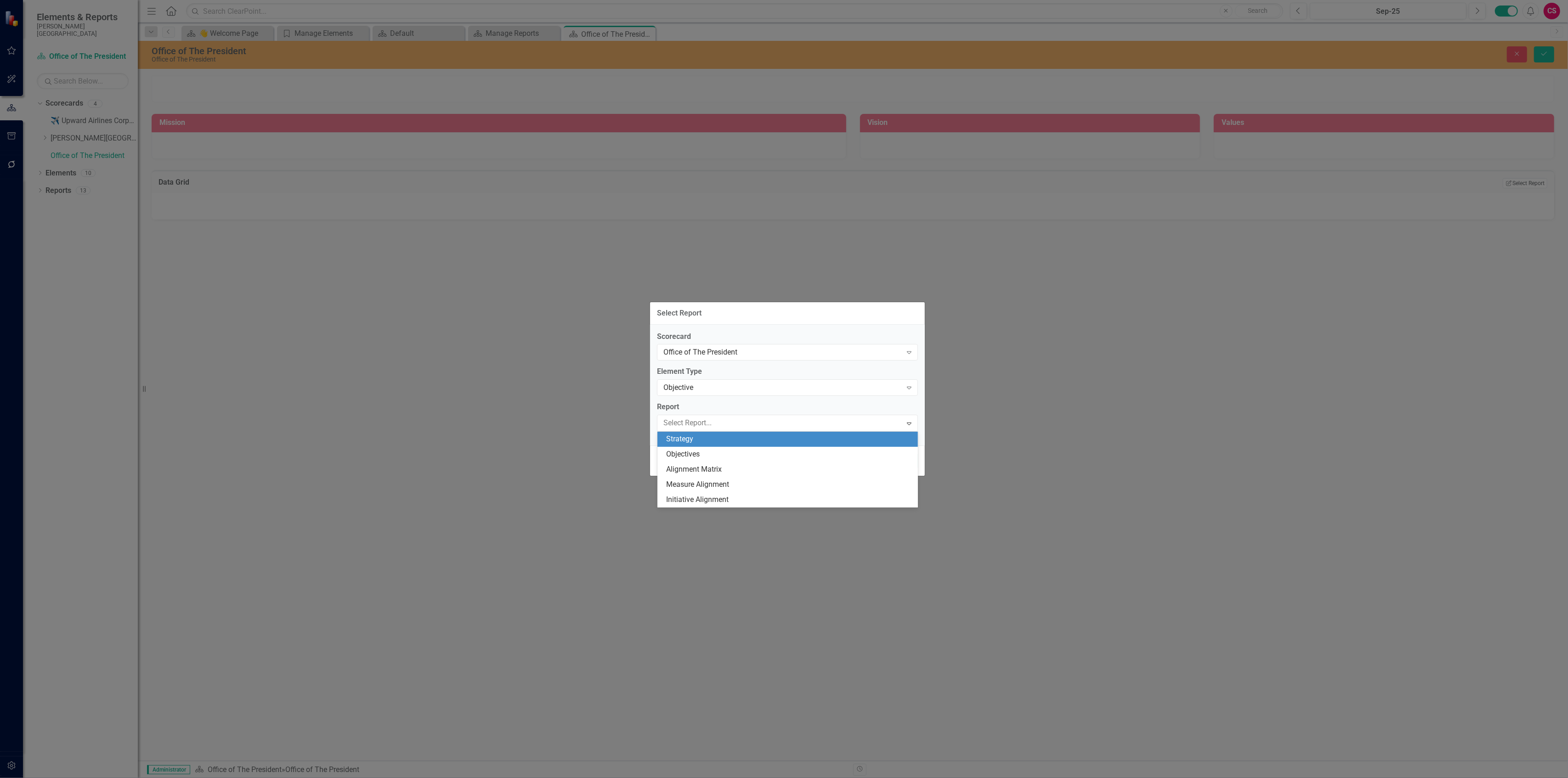
click at [716, 440] on div "Strategy" at bounding box center [790, 439] width 246 height 10
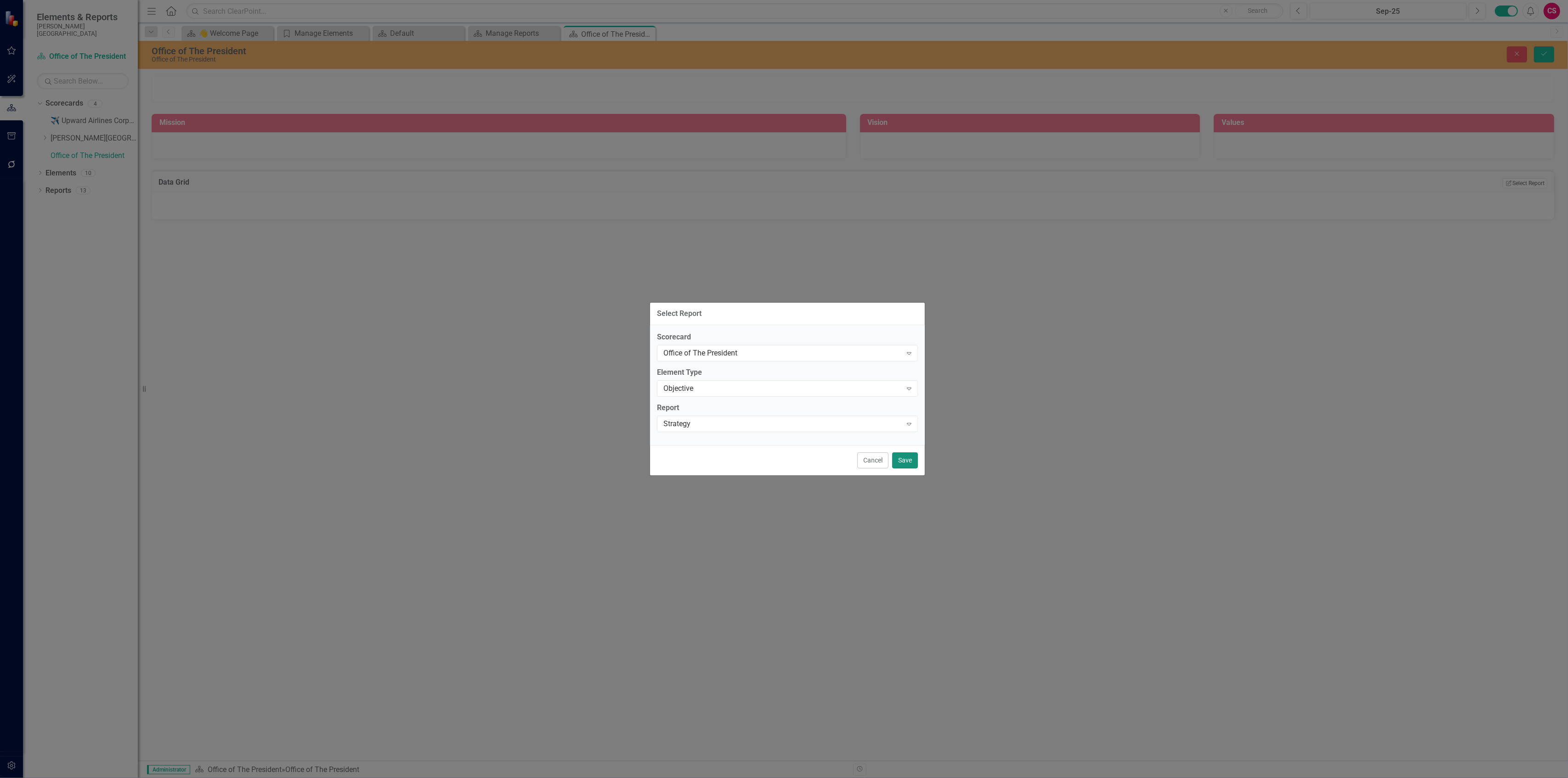
click at [904, 462] on button "Save" at bounding box center [905, 460] width 25 height 16
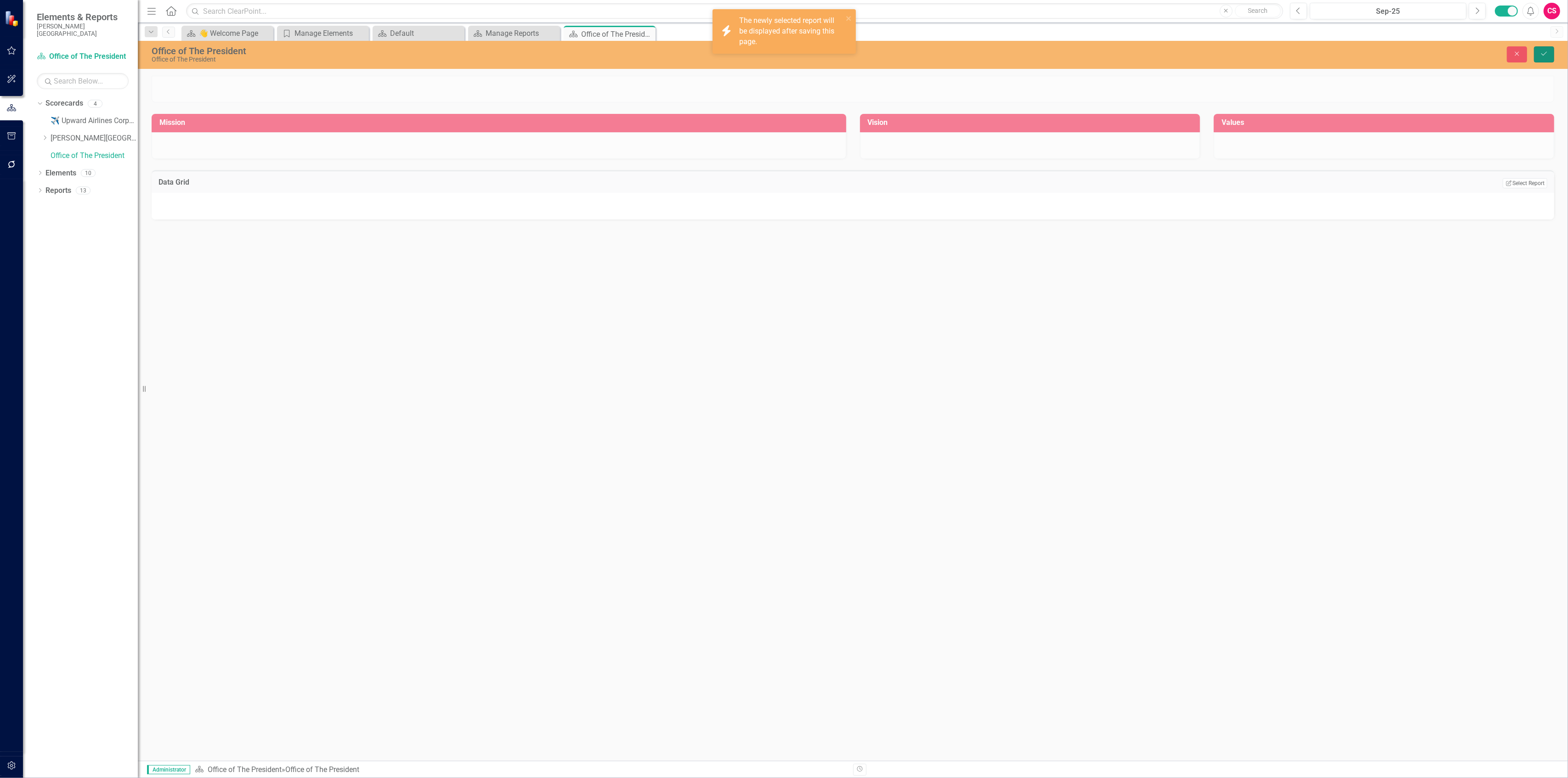
click at [1540, 53] on icon "Save" at bounding box center [1544, 54] width 8 height 7
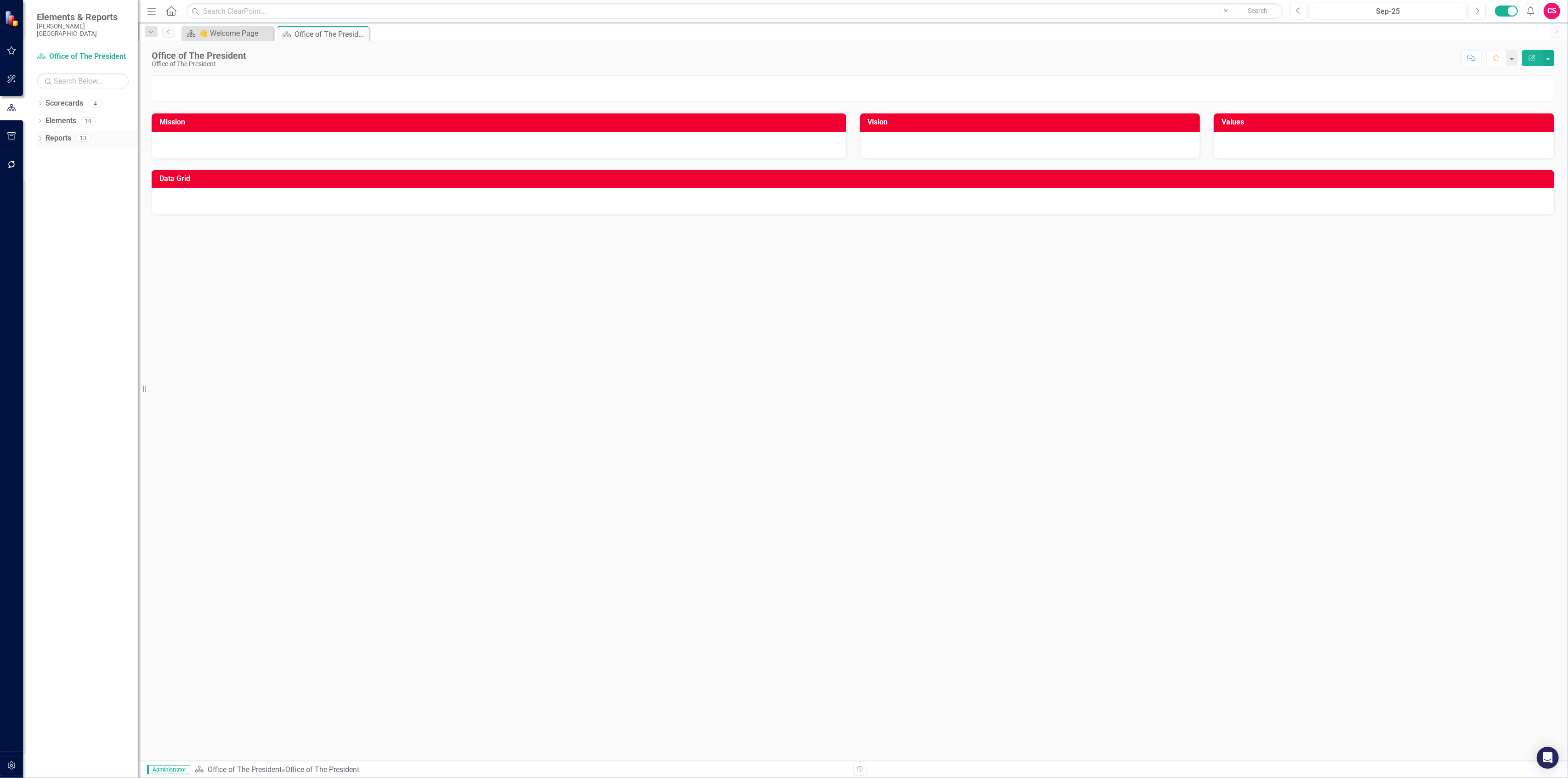
click at [65, 133] on link "Reports" at bounding box center [59, 138] width 25 height 10
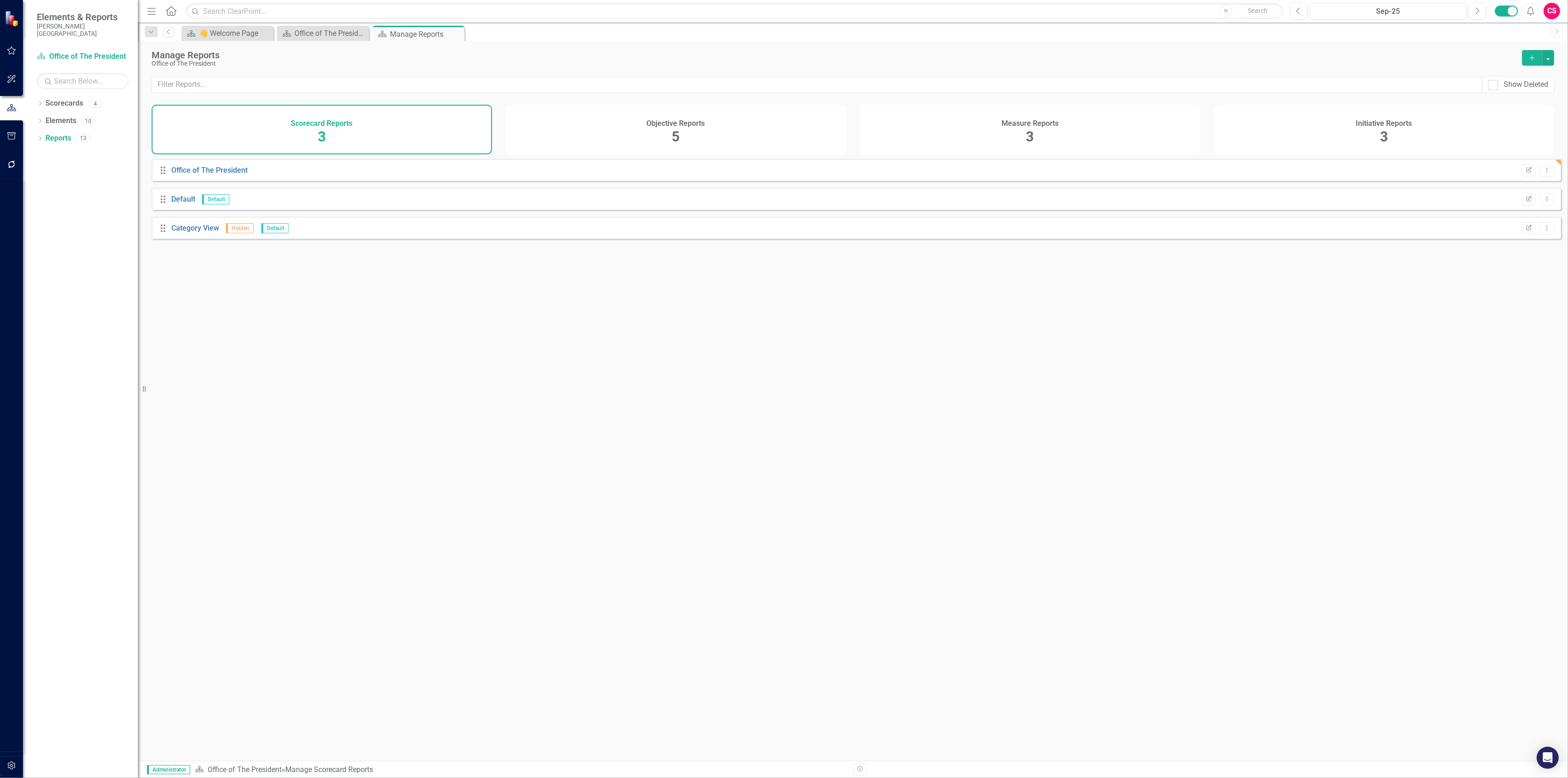
click at [767, 141] on div "Objective Reports 5" at bounding box center [677, 130] width 341 height 50
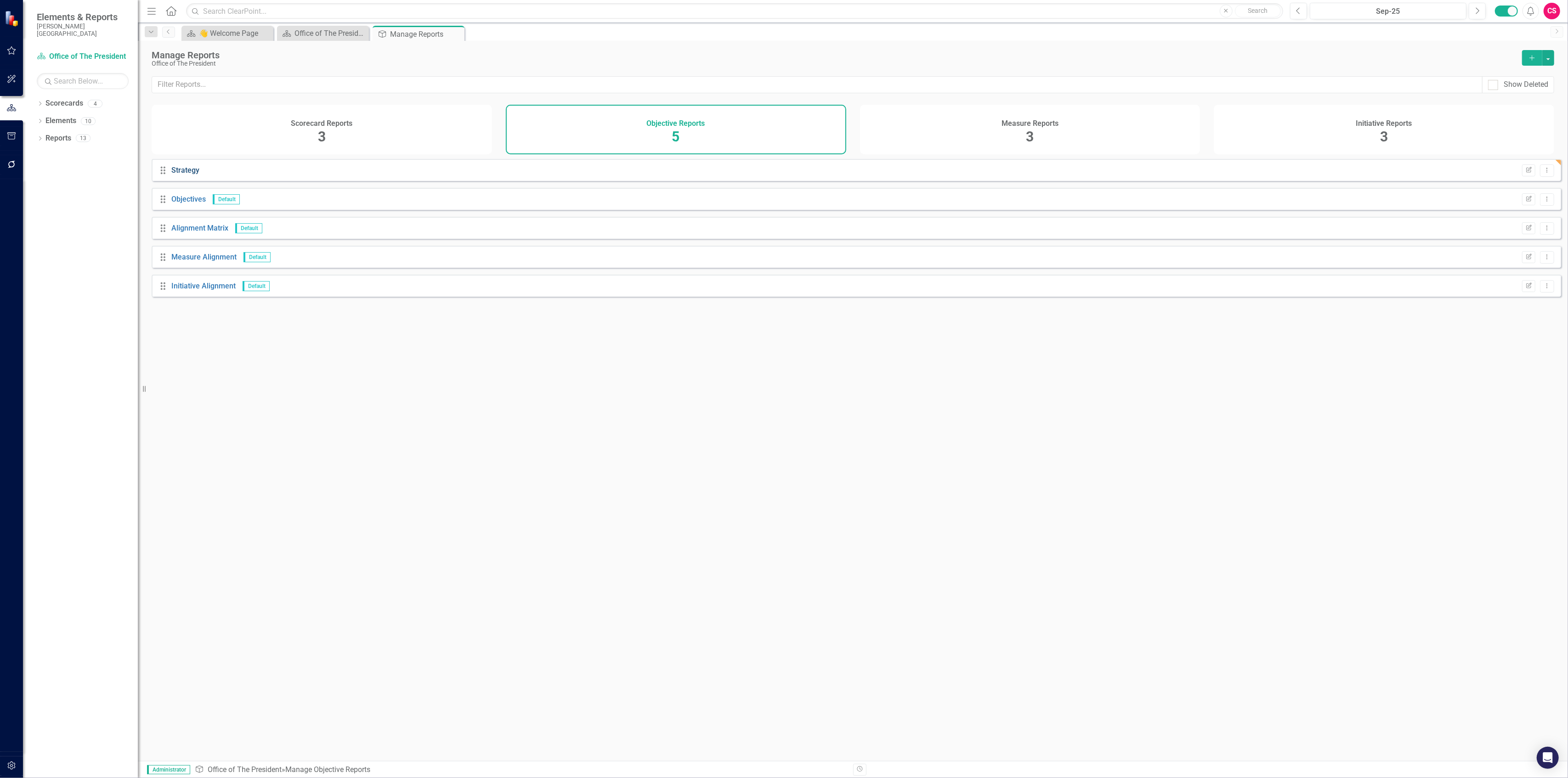
click at [186, 174] on link "Strategy" at bounding box center [185, 170] width 28 height 8
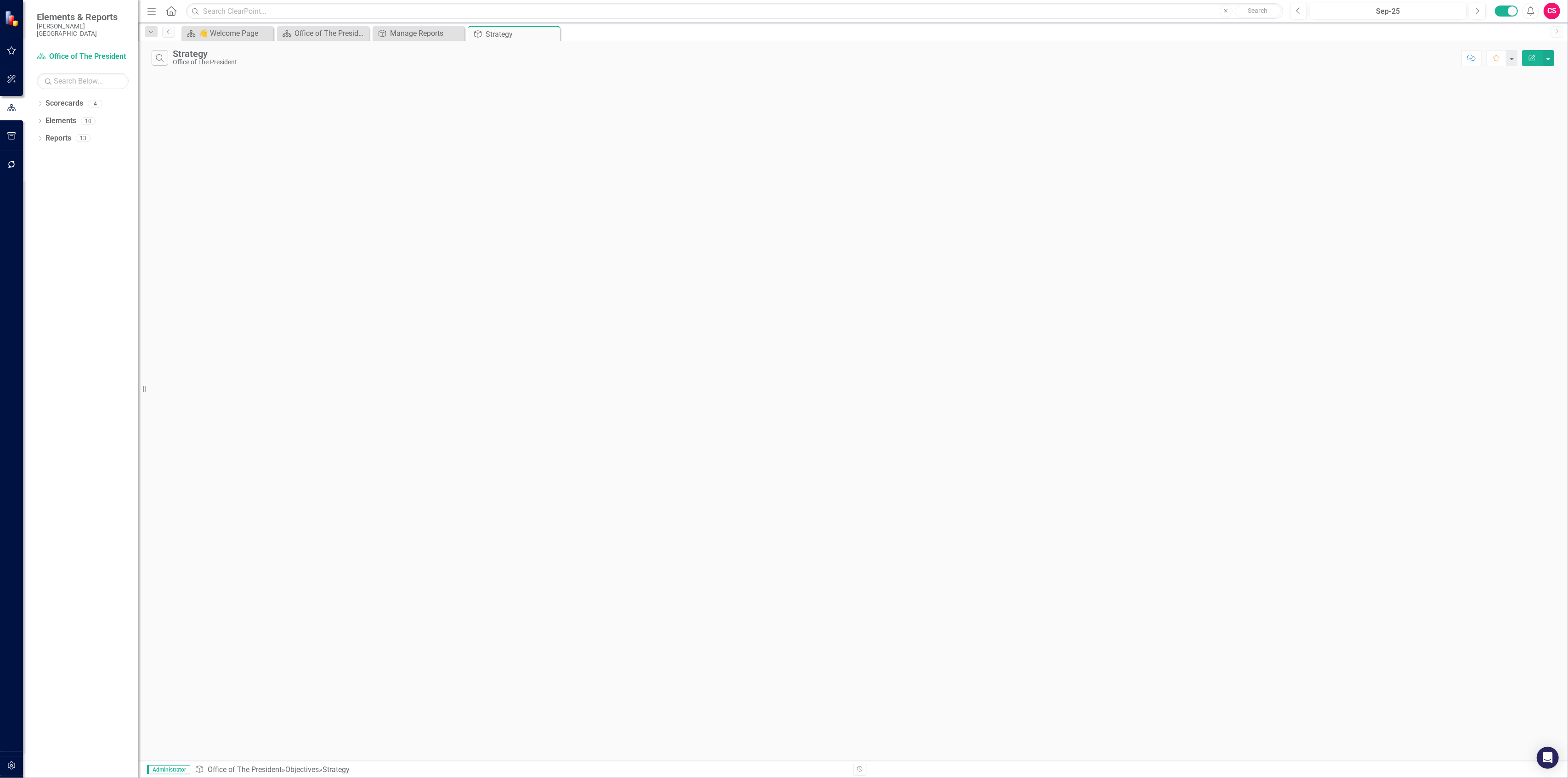
click at [1532, 56] on icon "button" at bounding box center [1532, 58] width 7 height 7
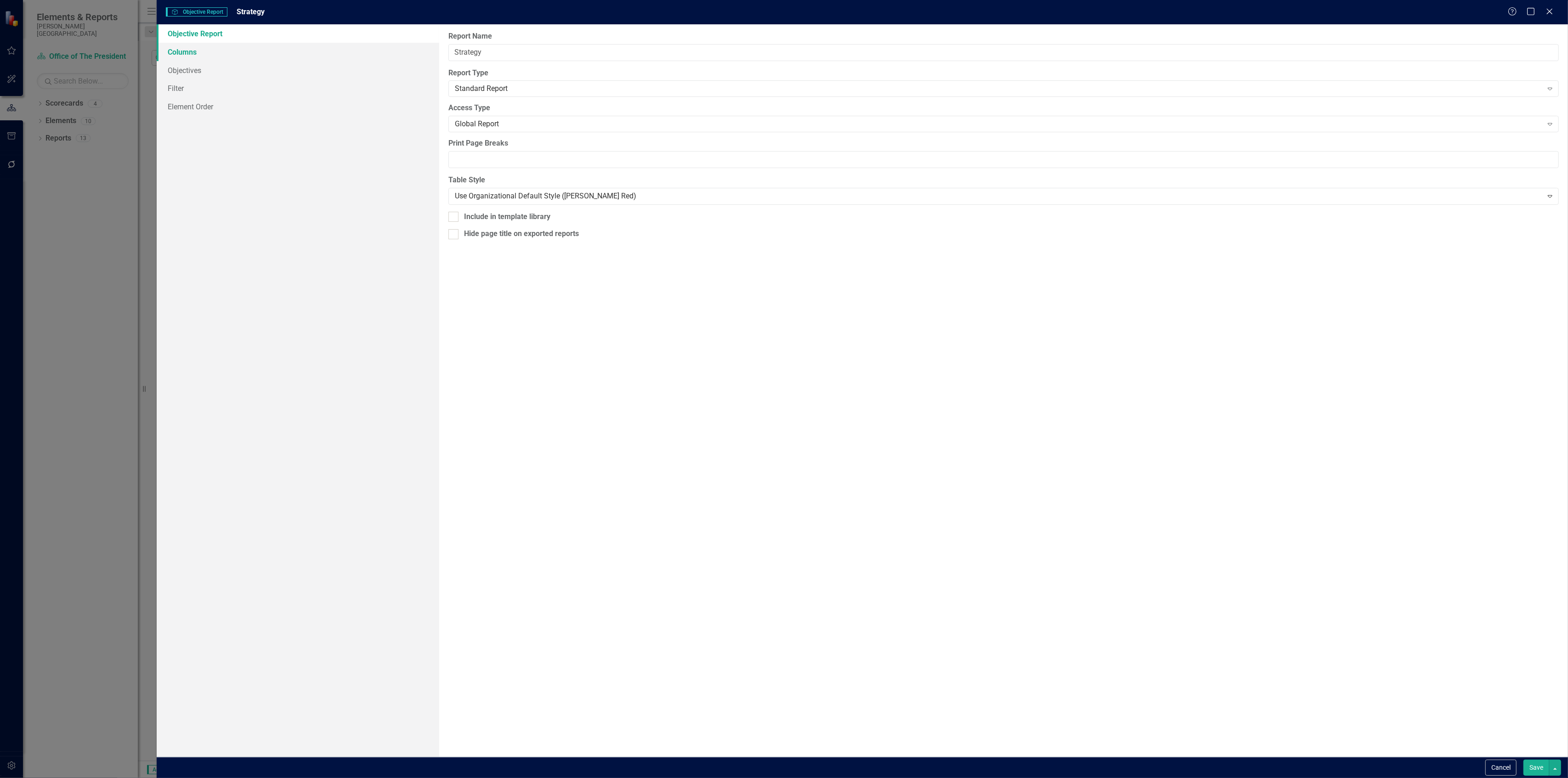
click at [190, 47] on link "Columns" at bounding box center [298, 52] width 282 height 19
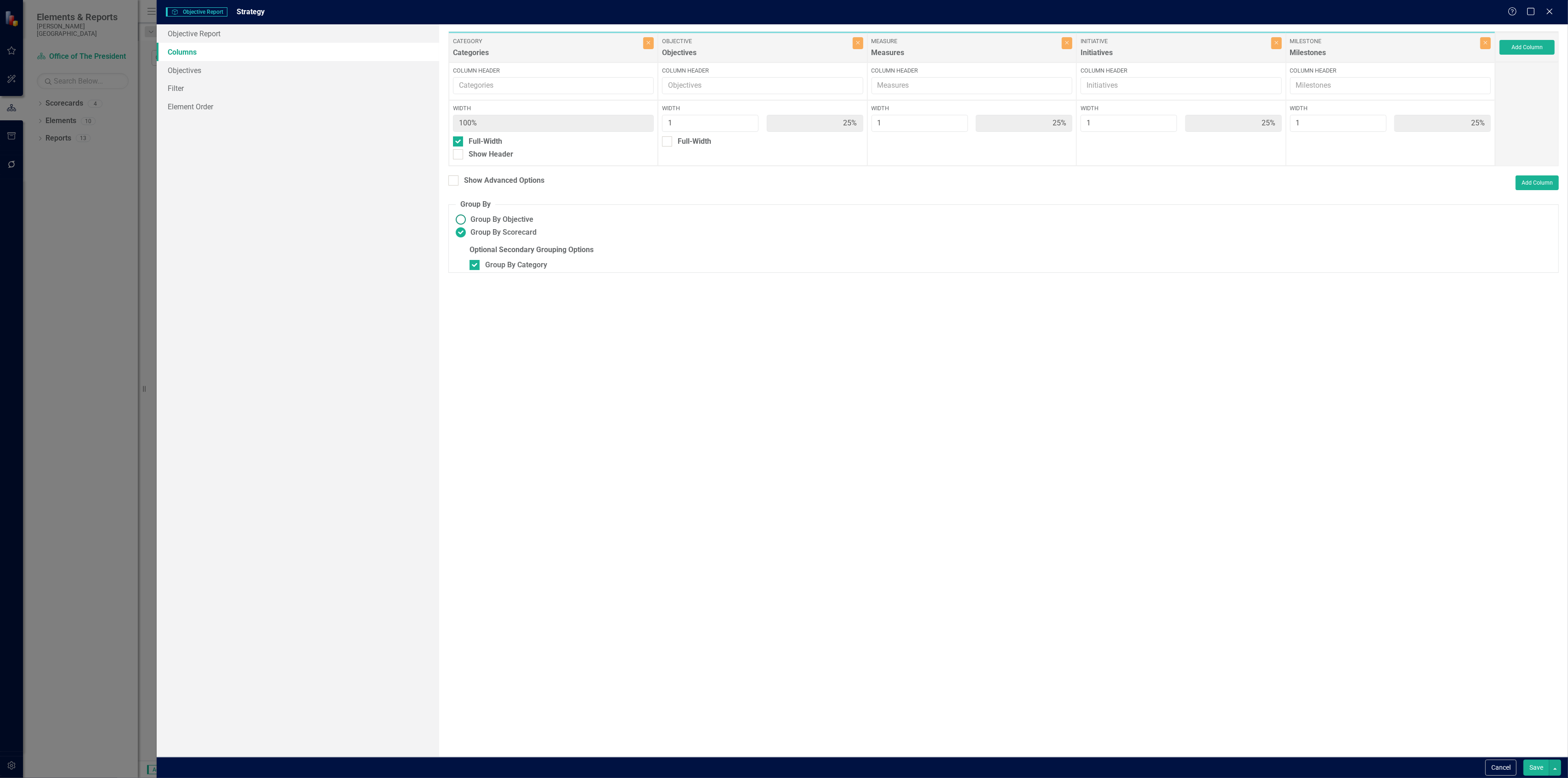
click at [466, 220] on ins at bounding box center [460, 220] width 14 height 14
click at [466, 220] on input "Group By Objective" at bounding box center [460, 220] width 14 height 14
radio input "true"
type input "20%"
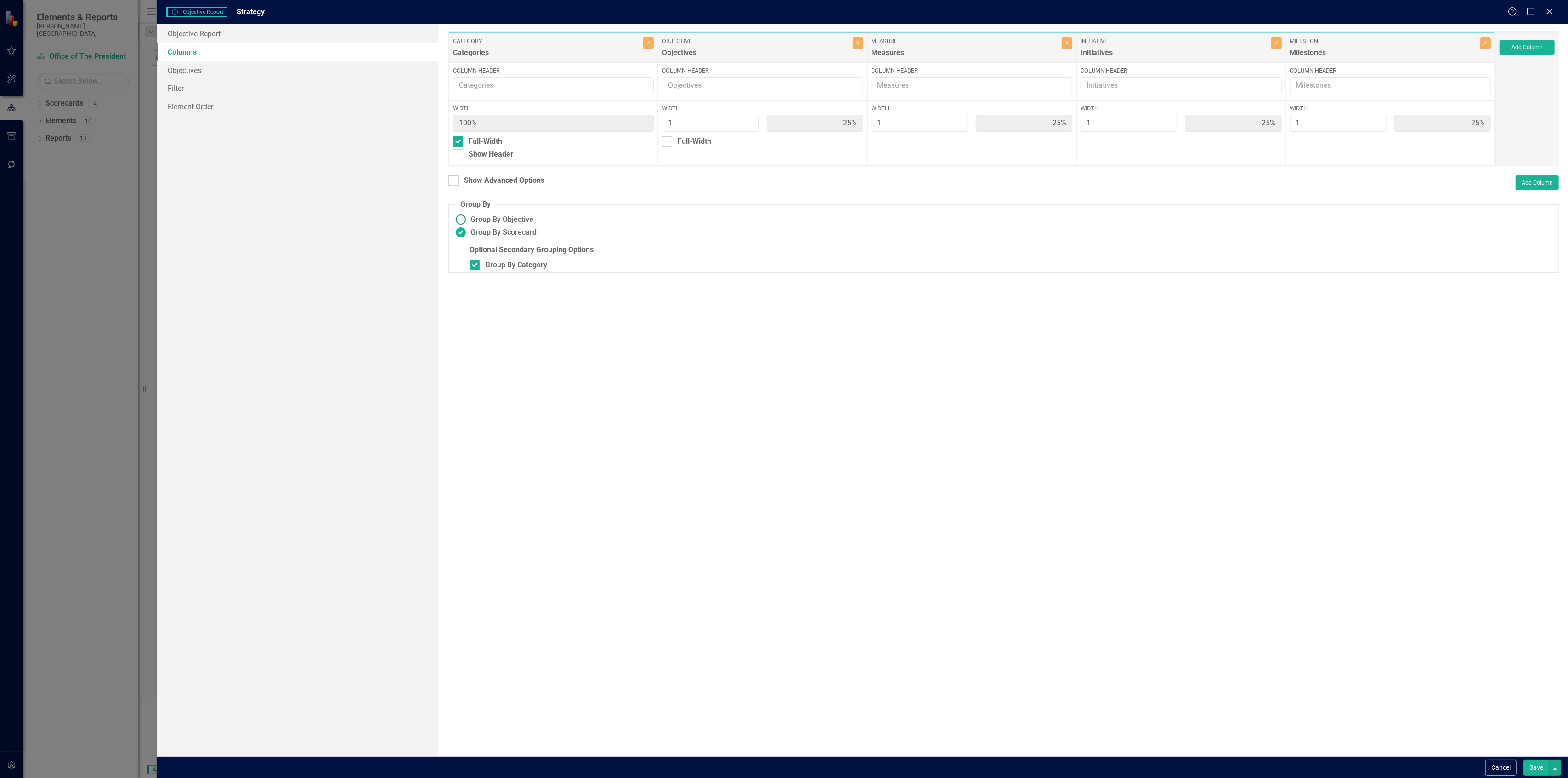
type input "20%"
click at [1534, 766] on button "Save" at bounding box center [1537, 767] width 25 height 16
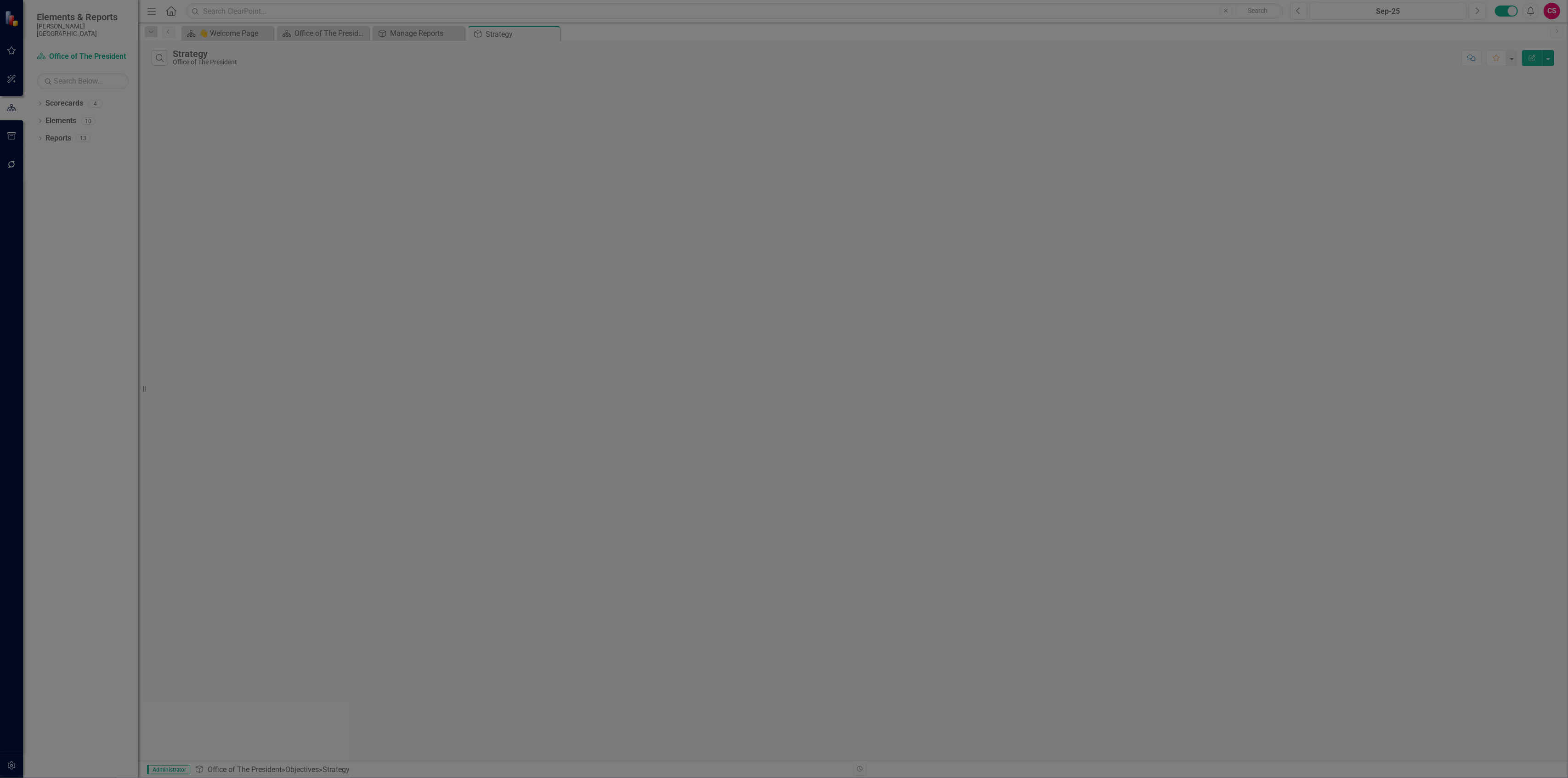
radio input "true"
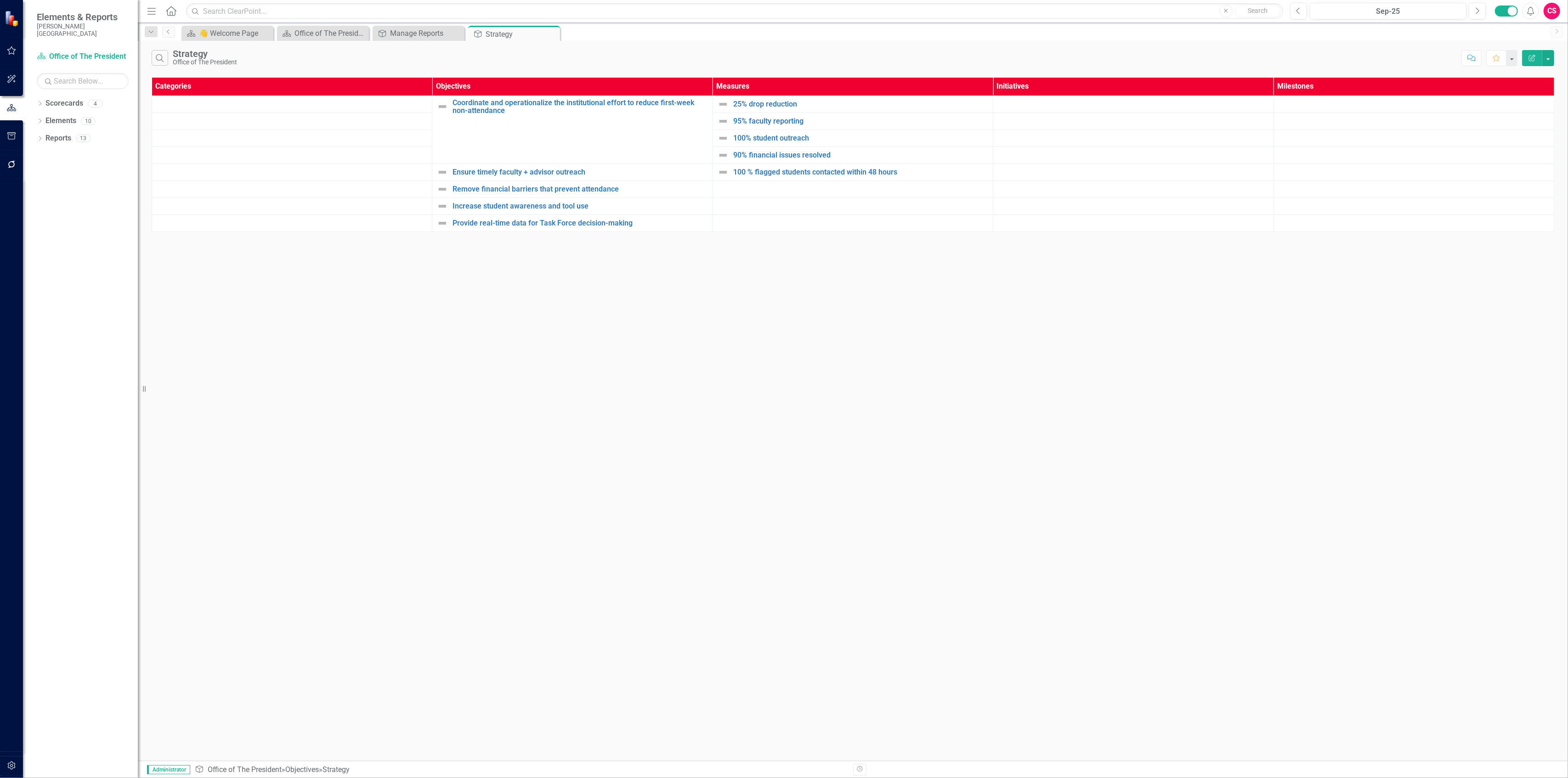
click at [1537, 55] on button "Edit Report" at bounding box center [1532, 58] width 20 height 16
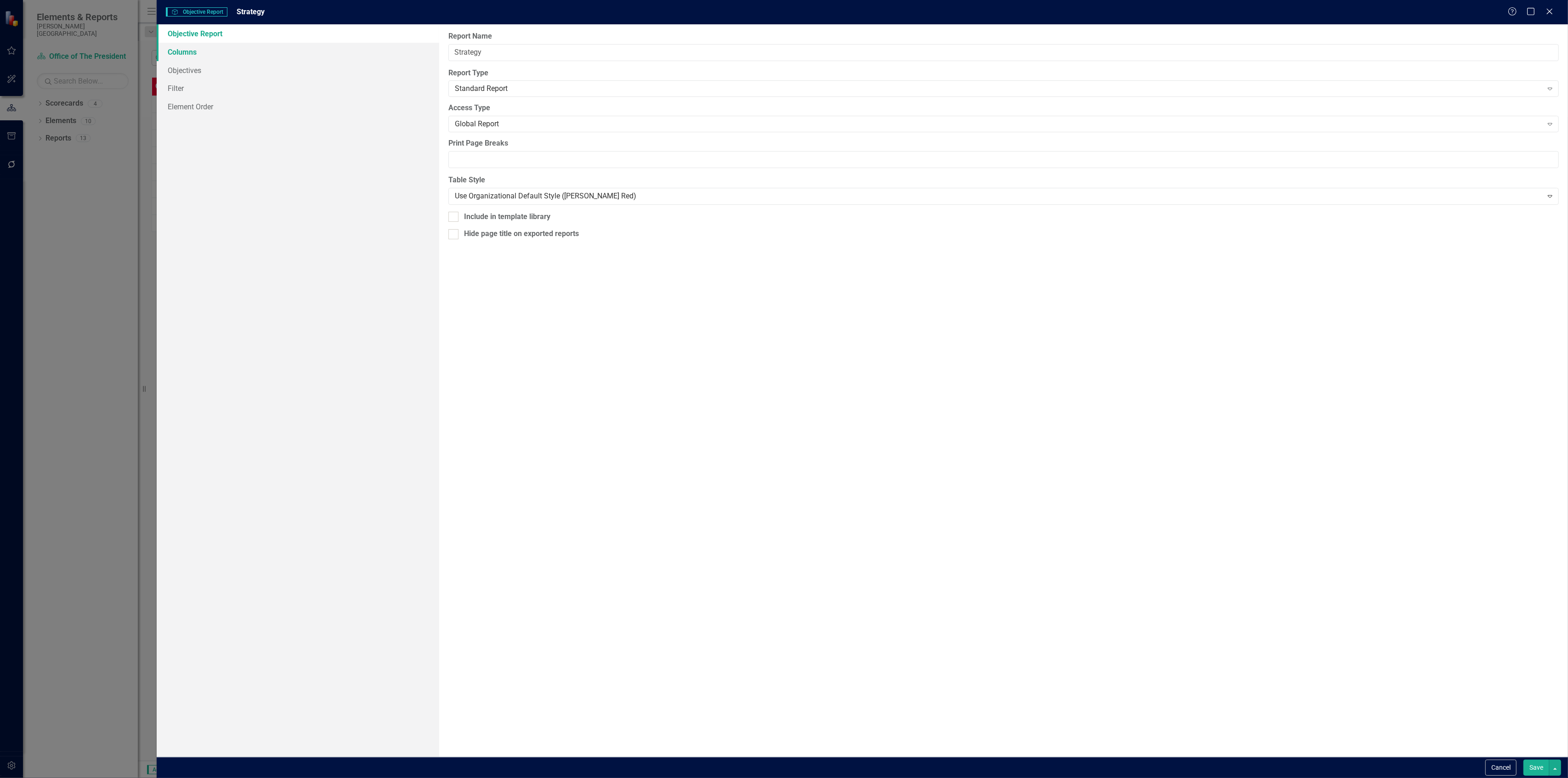
click at [241, 48] on link "Columns" at bounding box center [298, 52] width 282 height 19
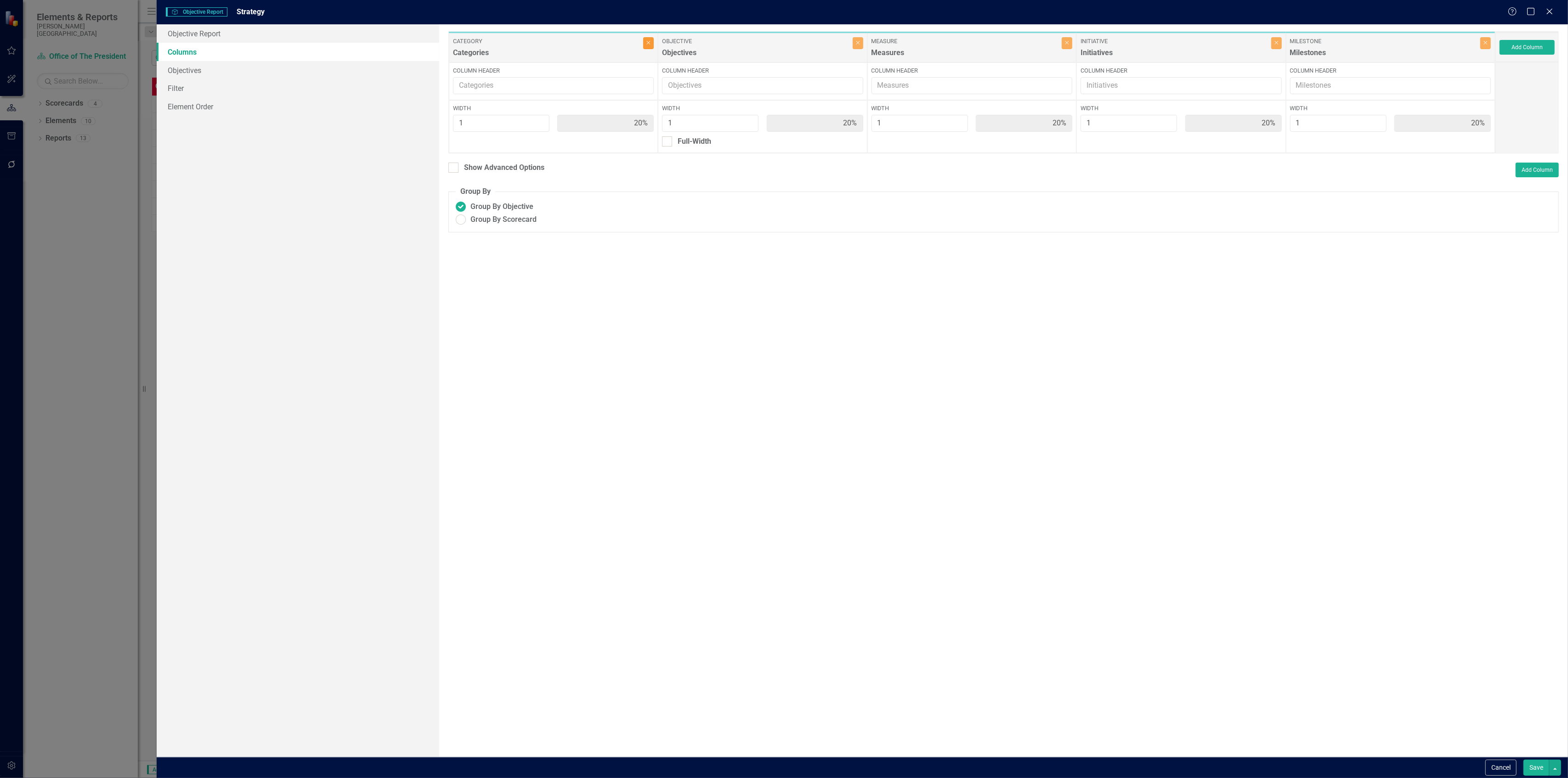
click at [646, 41] on icon "Close" at bounding box center [648, 42] width 4 height 6
type input "25%"
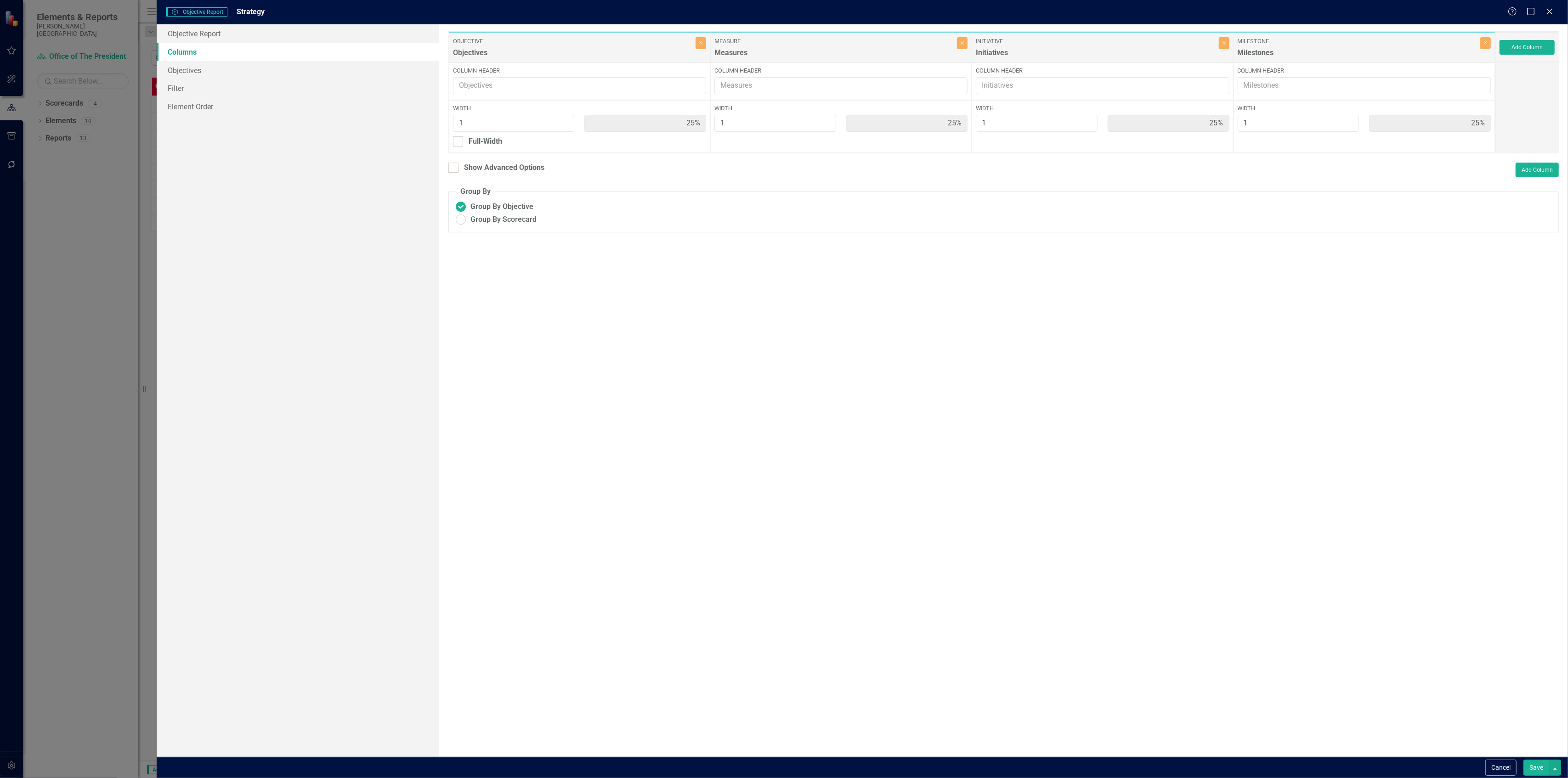
click at [1532, 761] on button "Save" at bounding box center [1537, 767] width 25 height 16
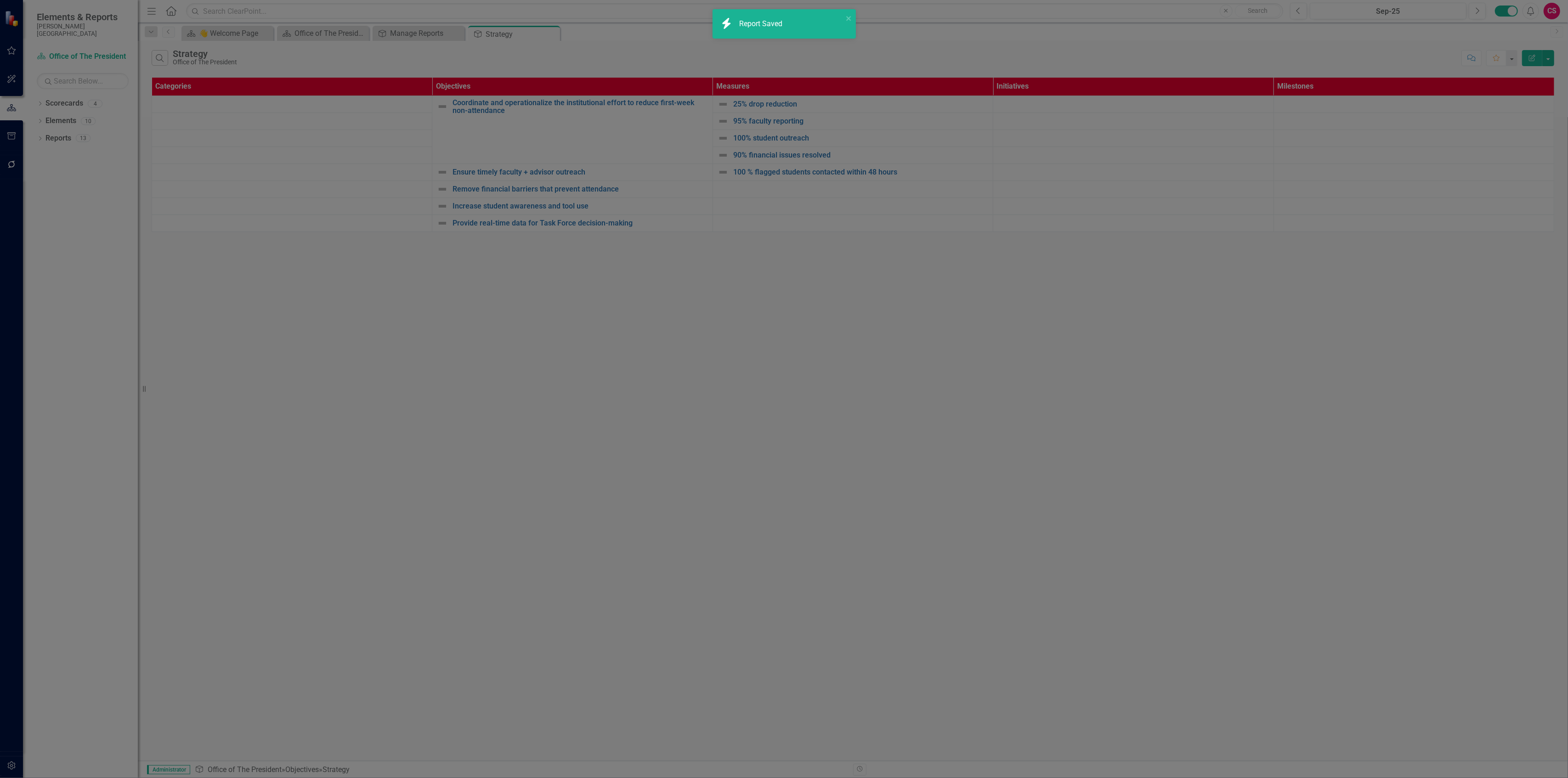
radio input "true"
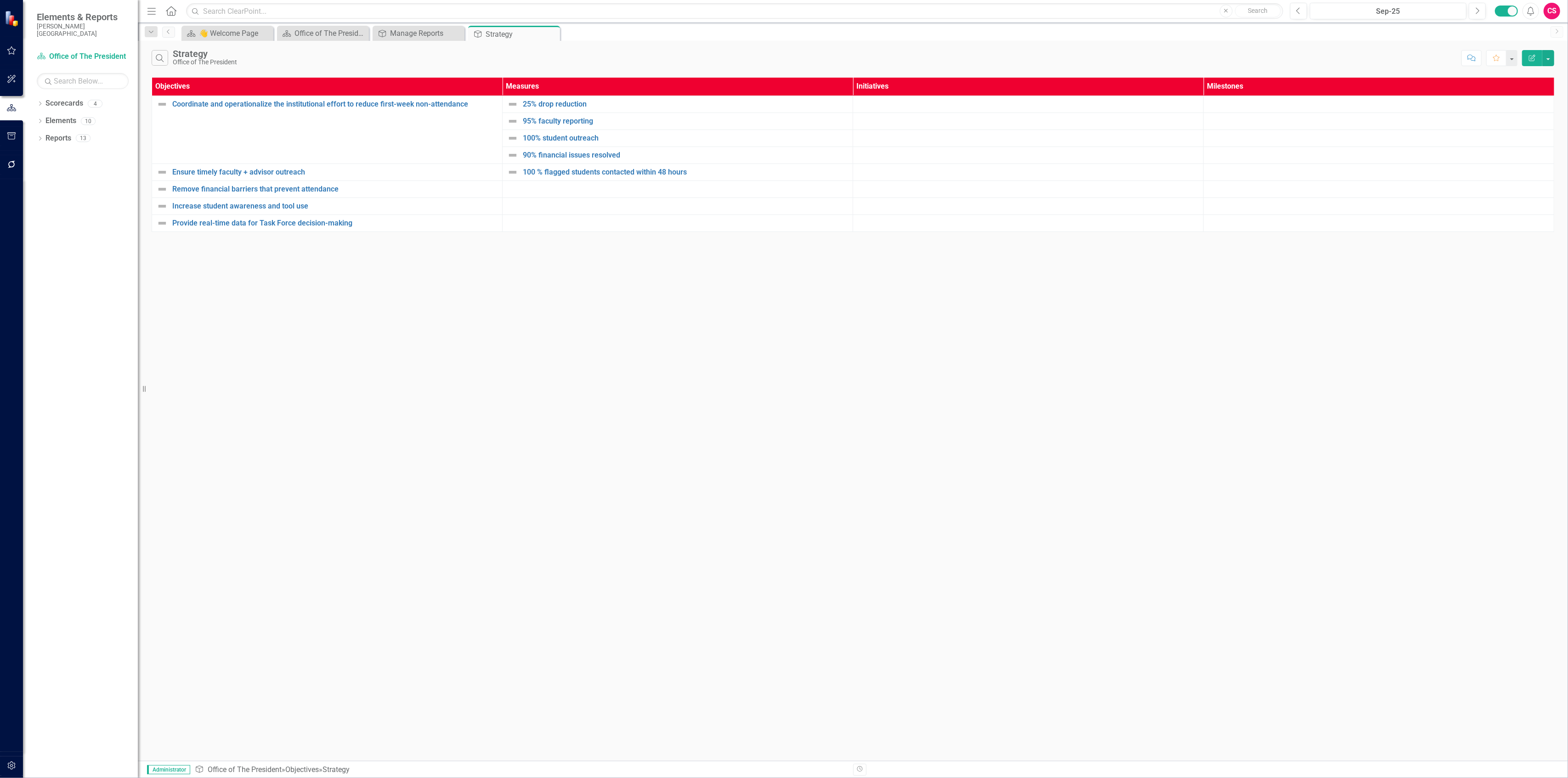
click at [570, 190] on td at bounding box center [678, 189] width 350 height 17
click at [53, 116] on link "Elements" at bounding box center [61, 121] width 31 height 10
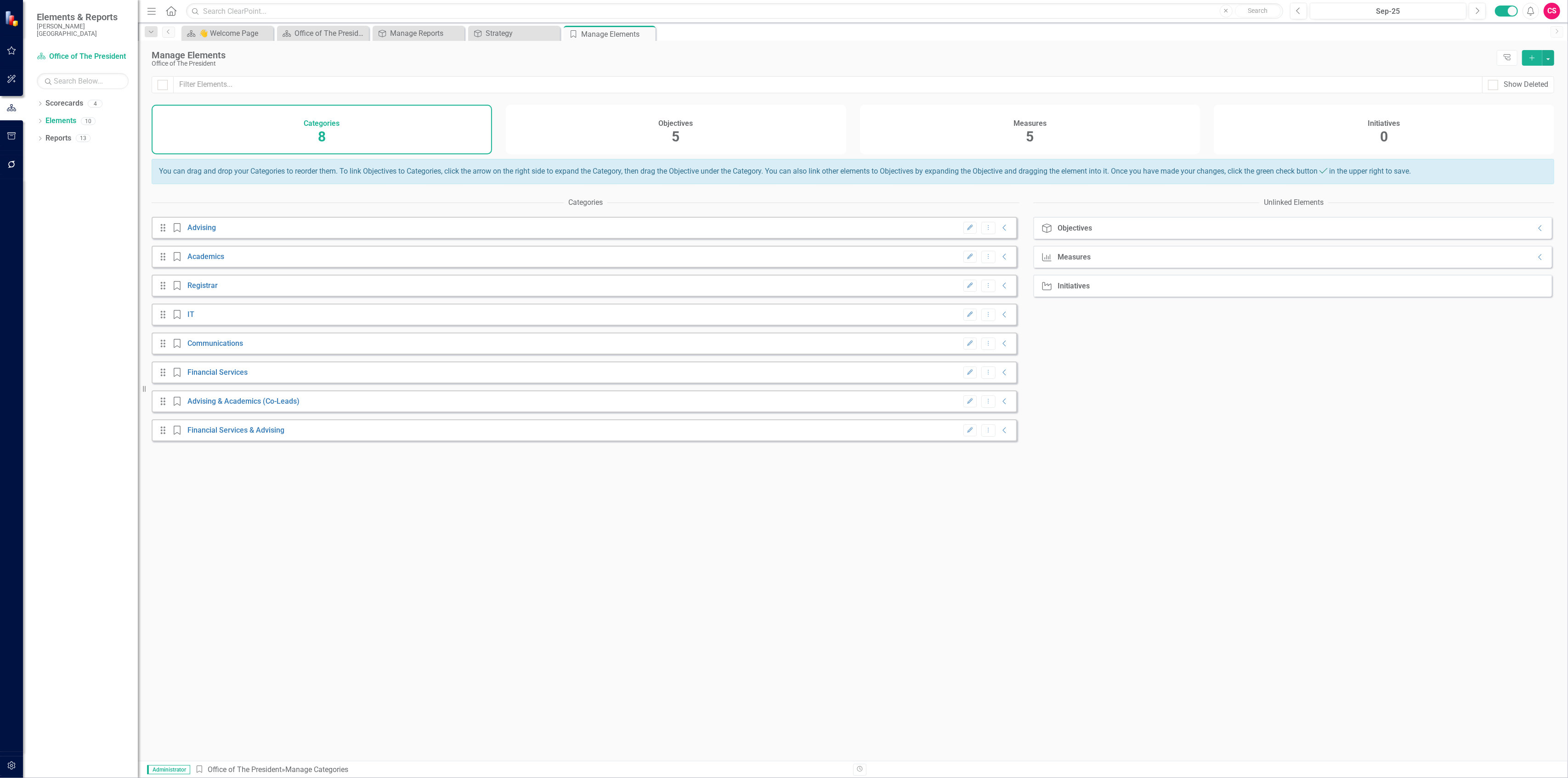
click at [947, 128] on div "Measures 5" at bounding box center [1030, 130] width 341 height 50
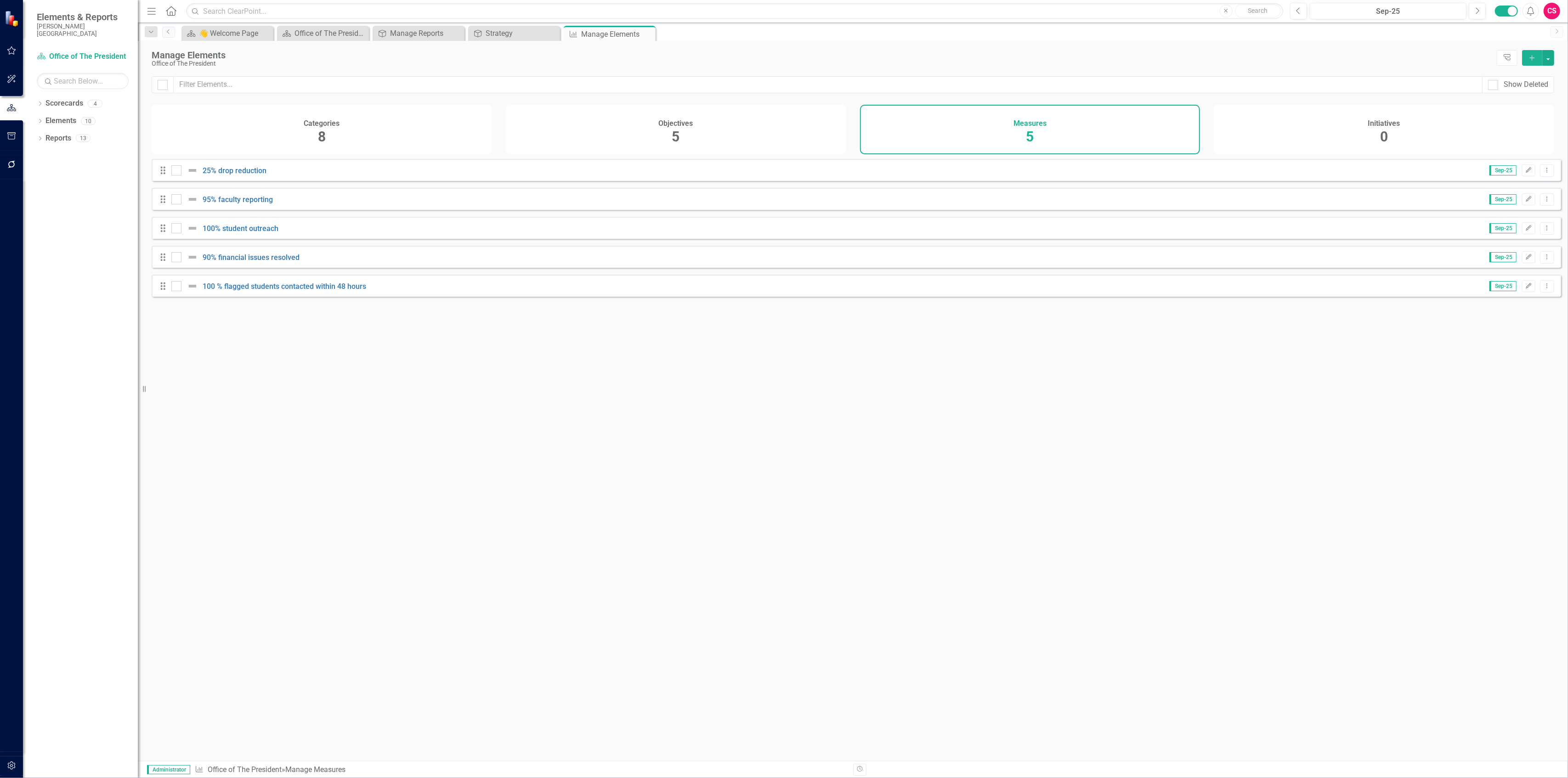
click at [1531, 58] on icon "Add" at bounding box center [1532, 58] width 8 height 7
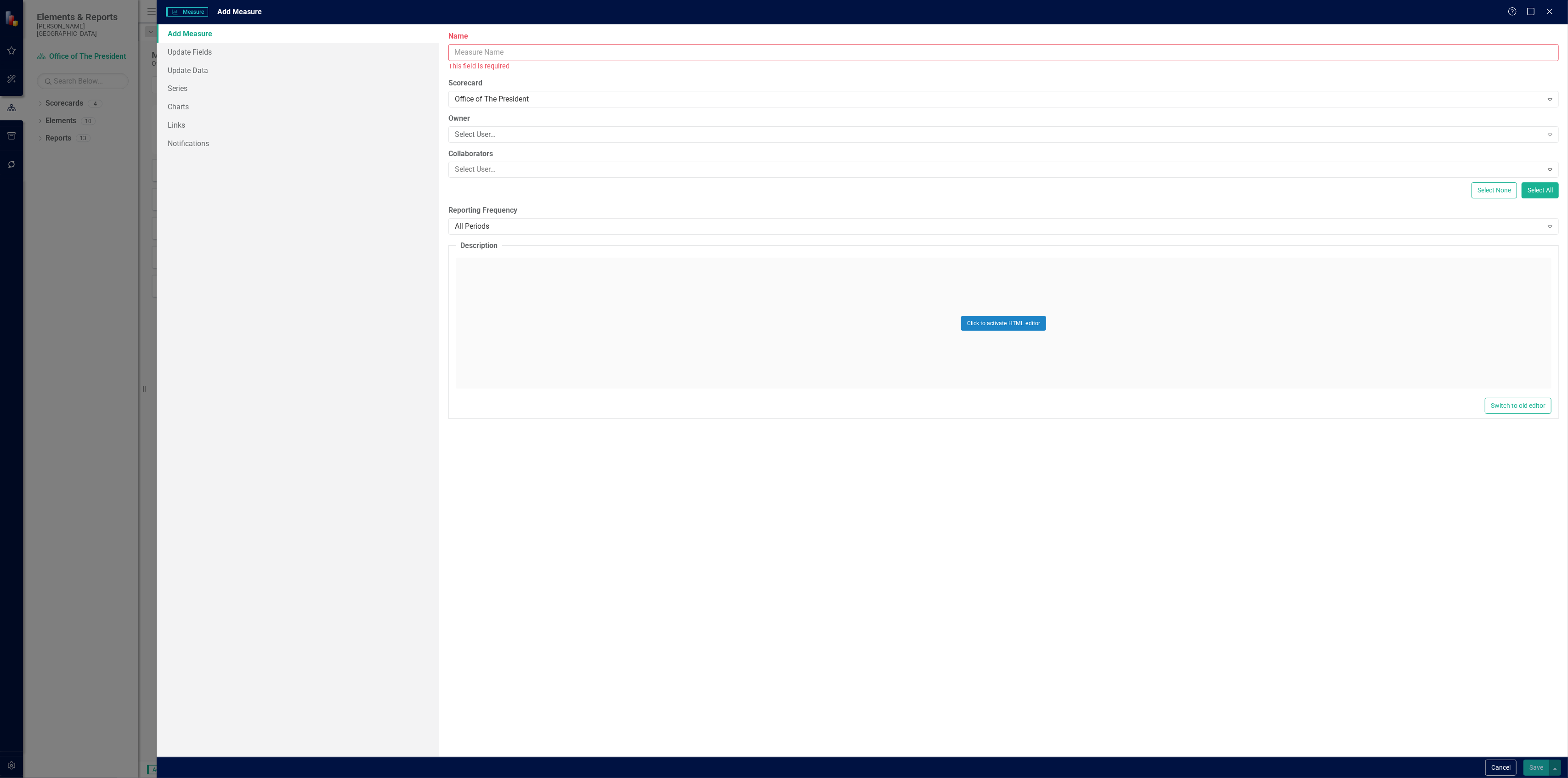
click at [542, 48] on input "Name" at bounding box center [1004, 53] width 1111 height 17
type input "90 % payment issues resolved by Week 2"
click at [201, 88] on link "Series" at bounding box center [298, 88] width 282 height 19
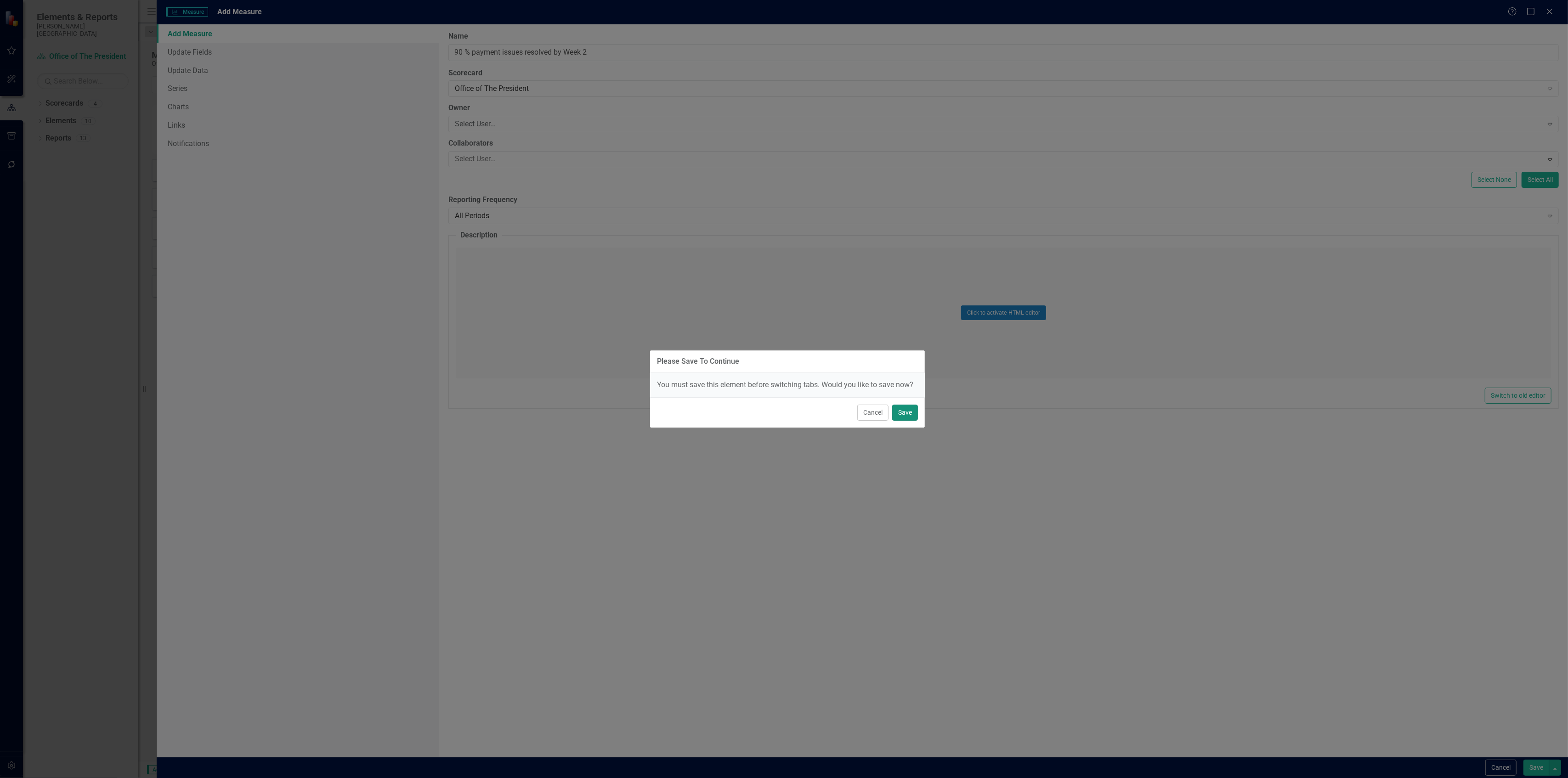
click at [909, 414] on button "Save" at bounding box center [905, 412] width 25 height 16
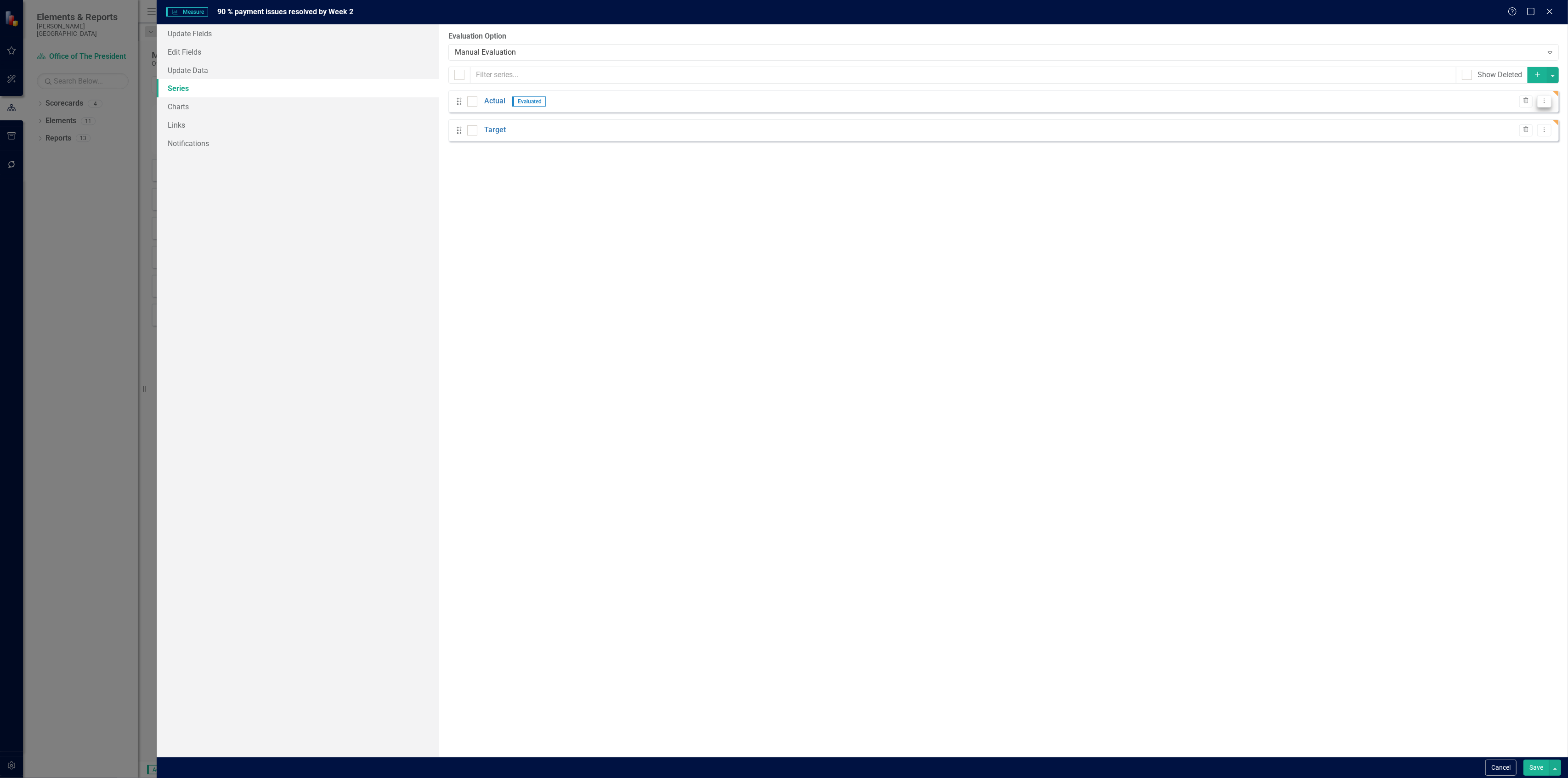
click at [1544, 102] on icon at bounding box center [1544, 101] width 1 height 4
click at [1514, 118] on link "Edit Edit Measure Series" at bounding box center [1498, 117] width 104 height 17
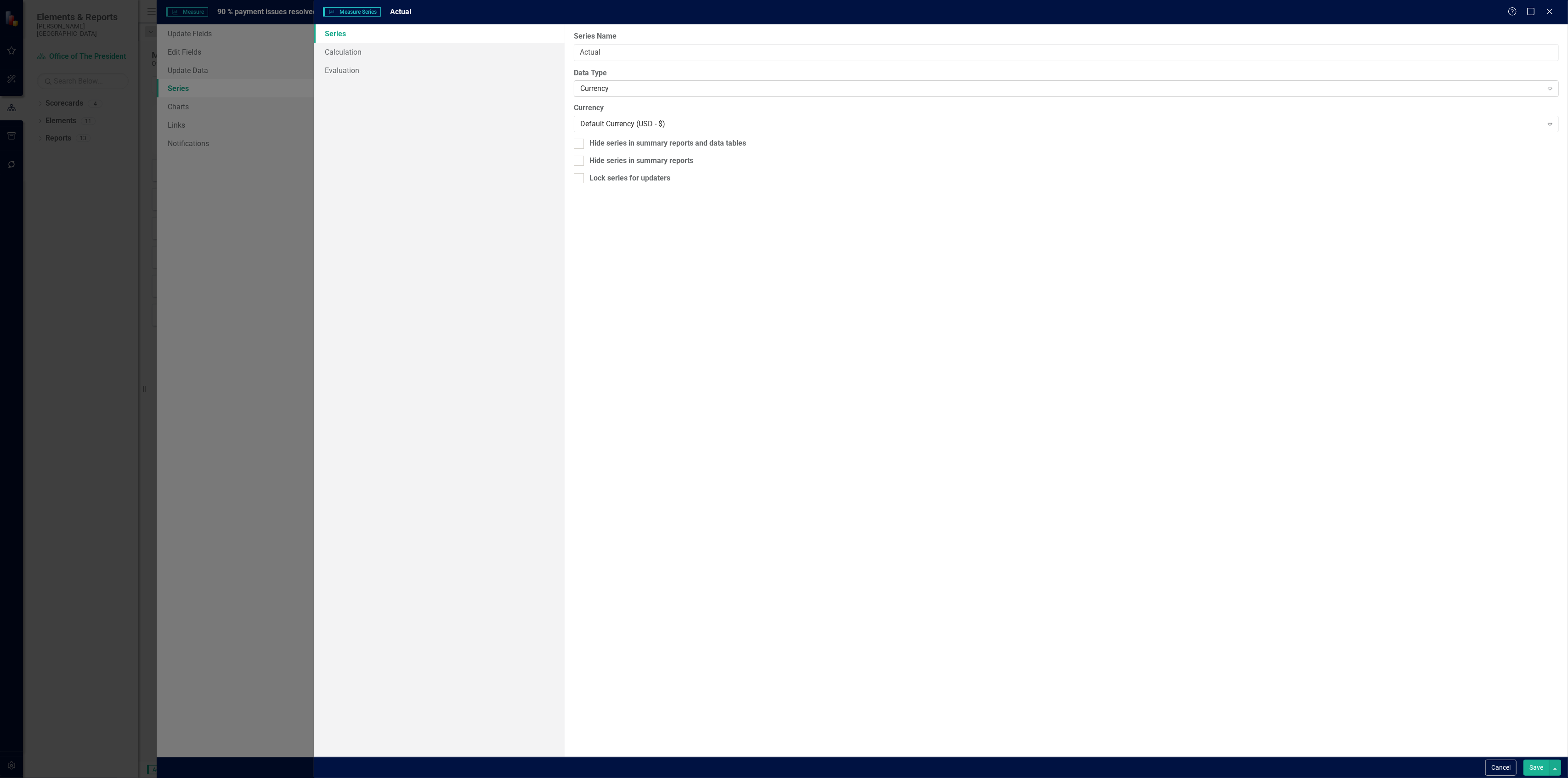
click at [625, 86] on div "Currency" at bounding box center [1061, 89] width 963 height 10
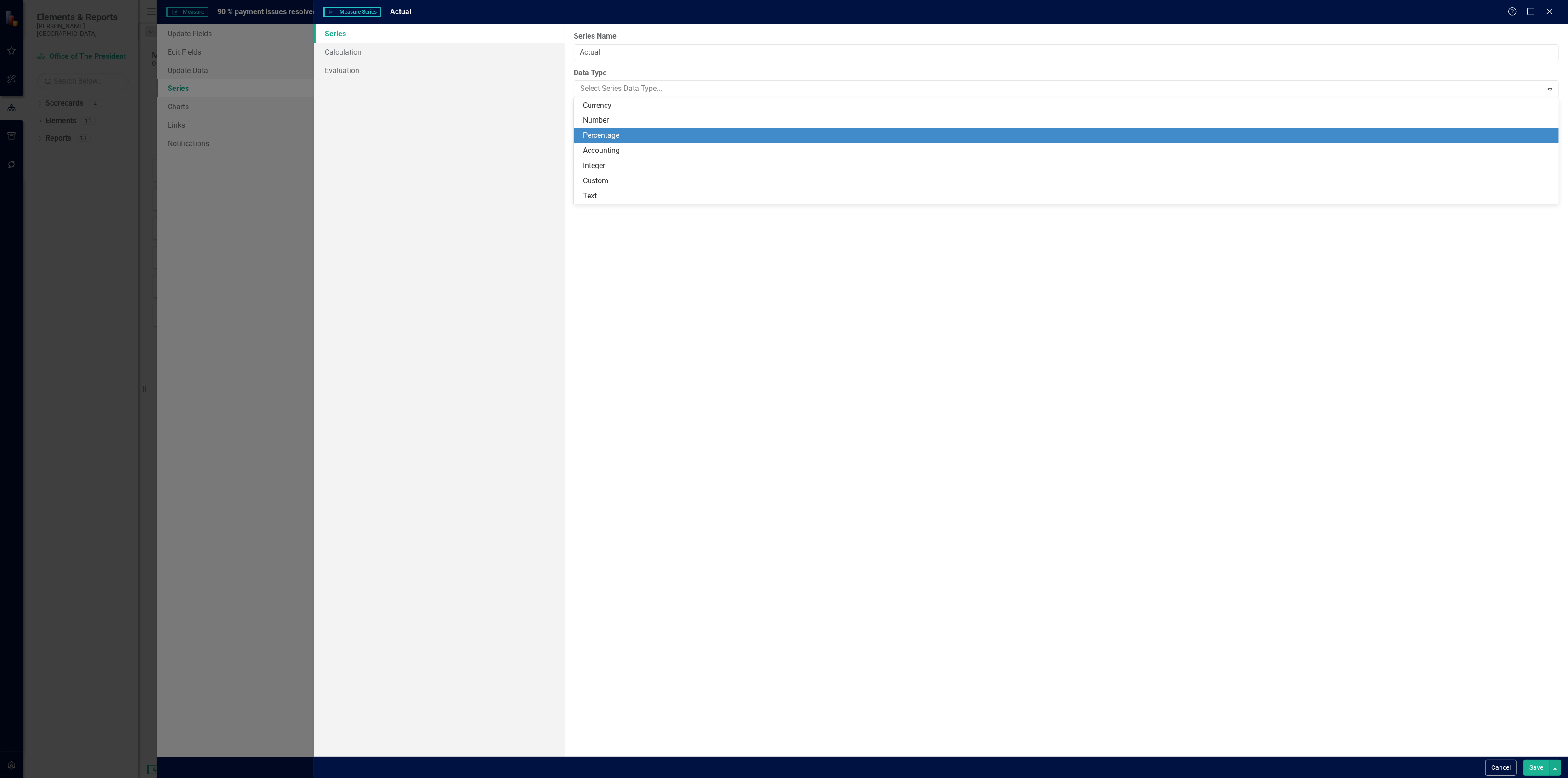
click at [616, 131] on div "Percentage" at bounding box center [1069, 136] width 971 height 10
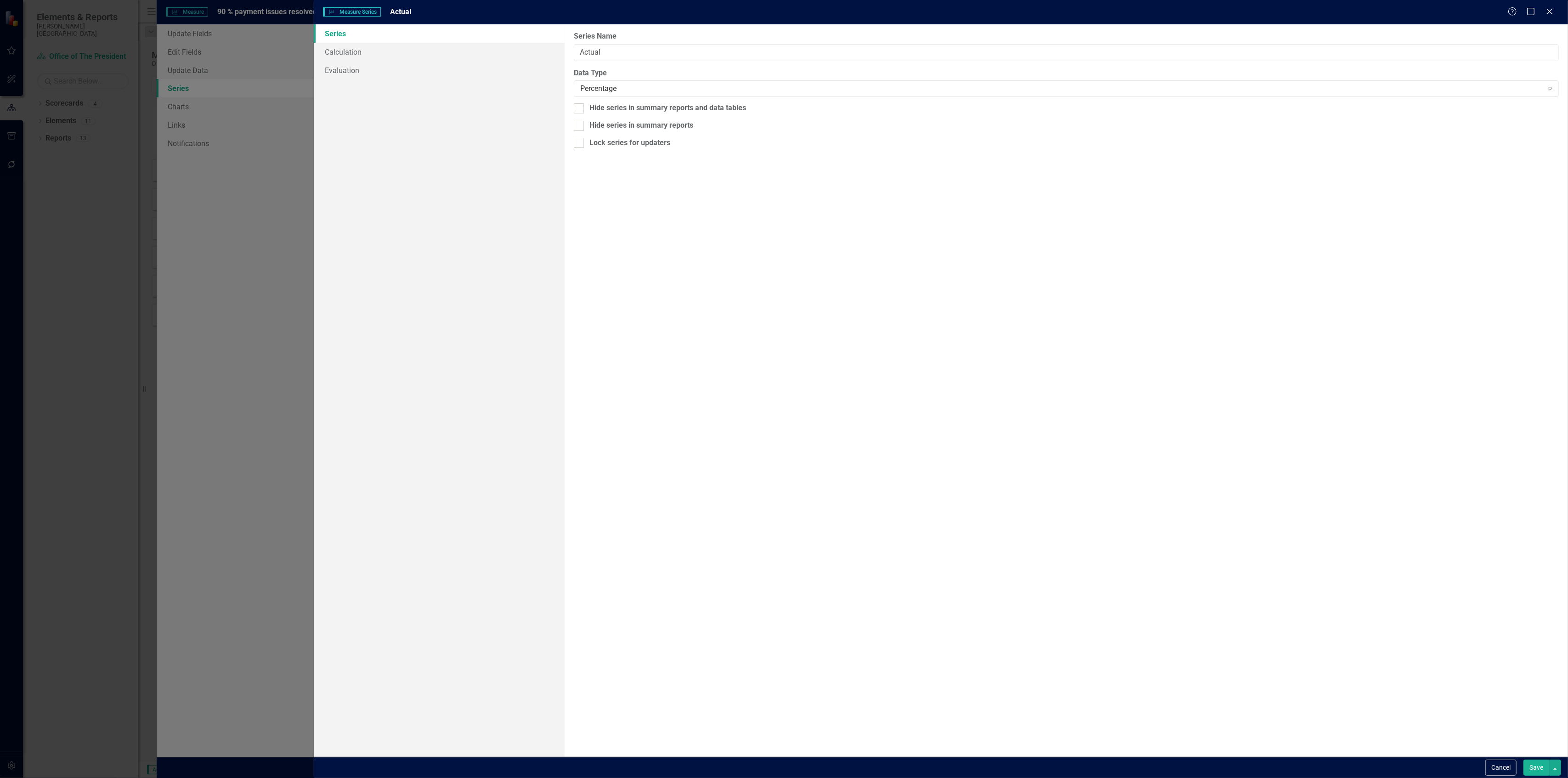
click at [1534, 762] on button "Save" at bounding box center [1537, 767] width 25 height 16
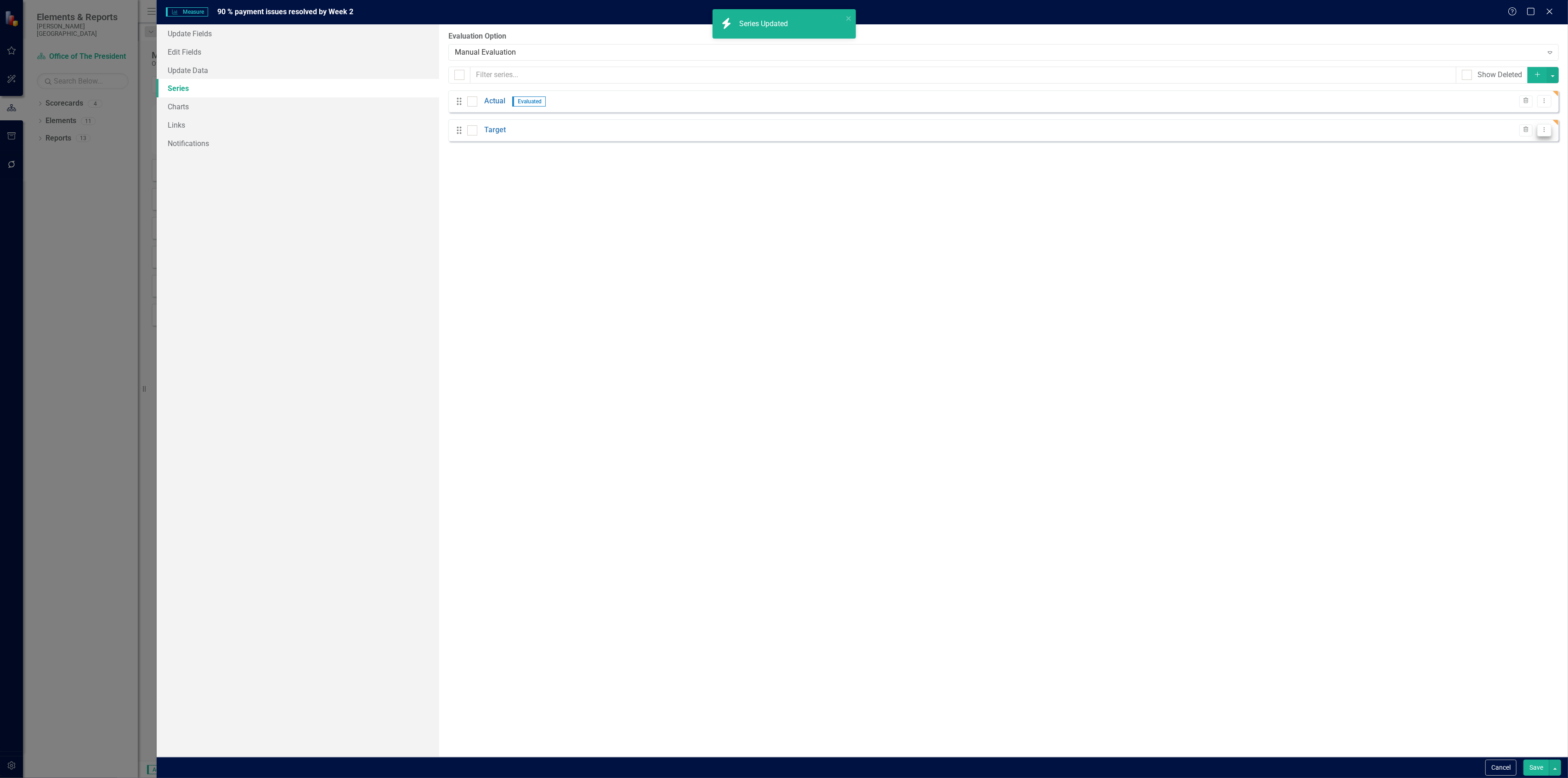
click at [1543, 129] on icon "Dropdown Menu" at bounding box center [1544, 130] width 8 height 6
click at [1508, 149] on link "Edit Edit Measure Series" at bounding box center [1498, 147] width 104 height 17
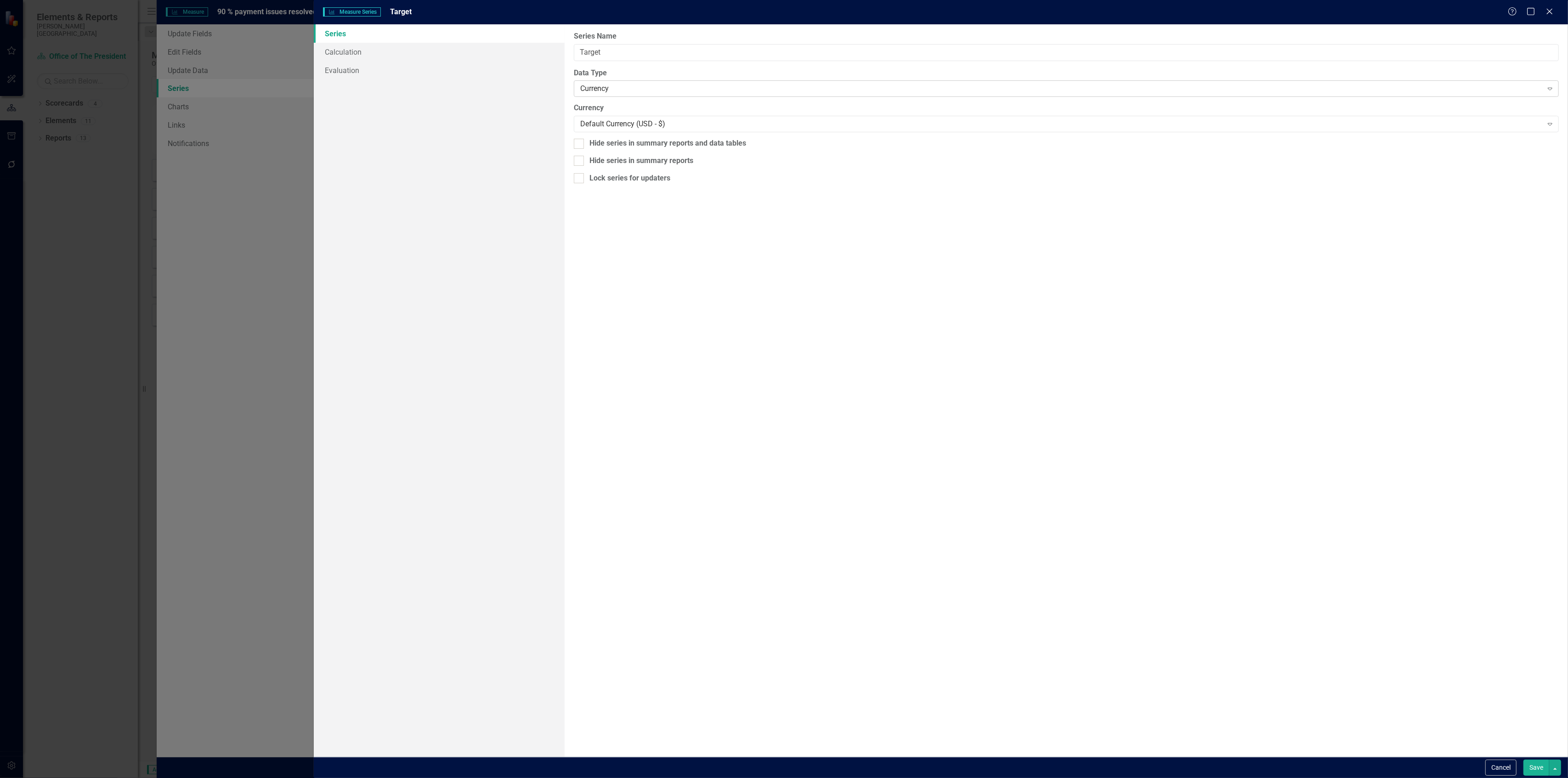
click at [676, 83] on div "Currency Expand" at bounding box center [1067, 89] width 985 height 17
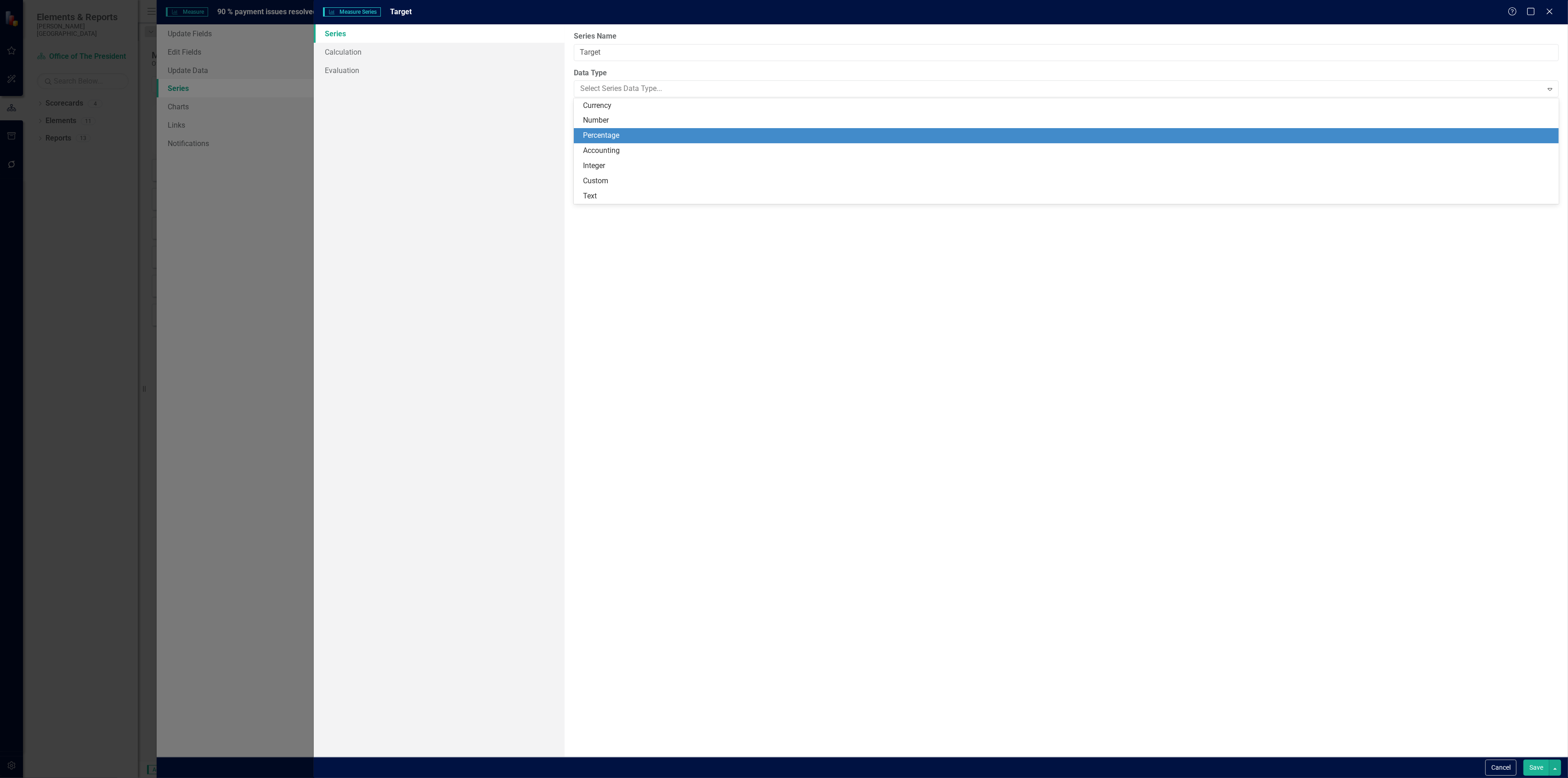
click at [634, 140] on div "Percentage" at bounding box center [1069, 136] width 971 height 10
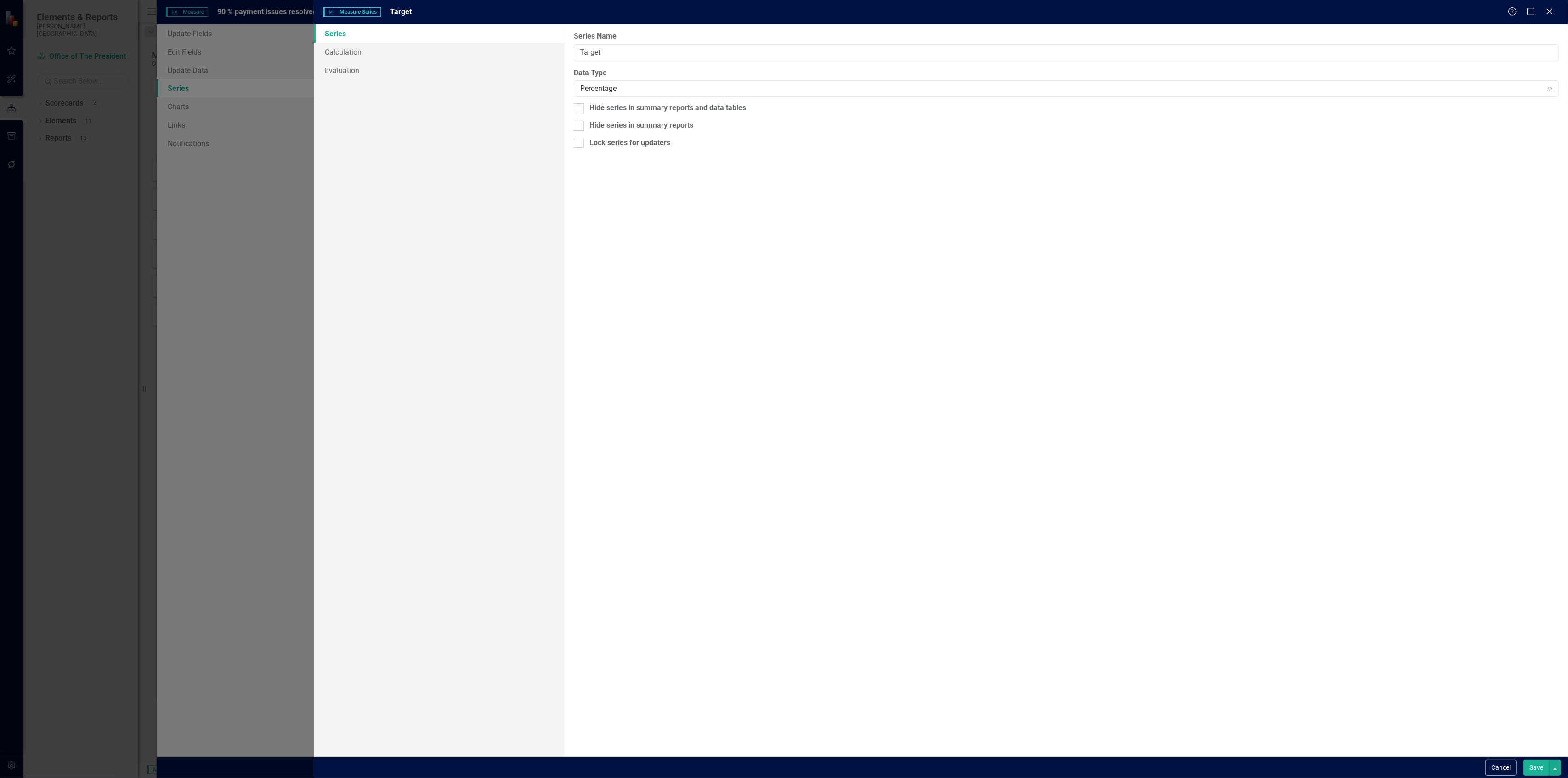
click at [1541, 766] on button "Save" at bounding box center [1537, 767] width 25 height 16
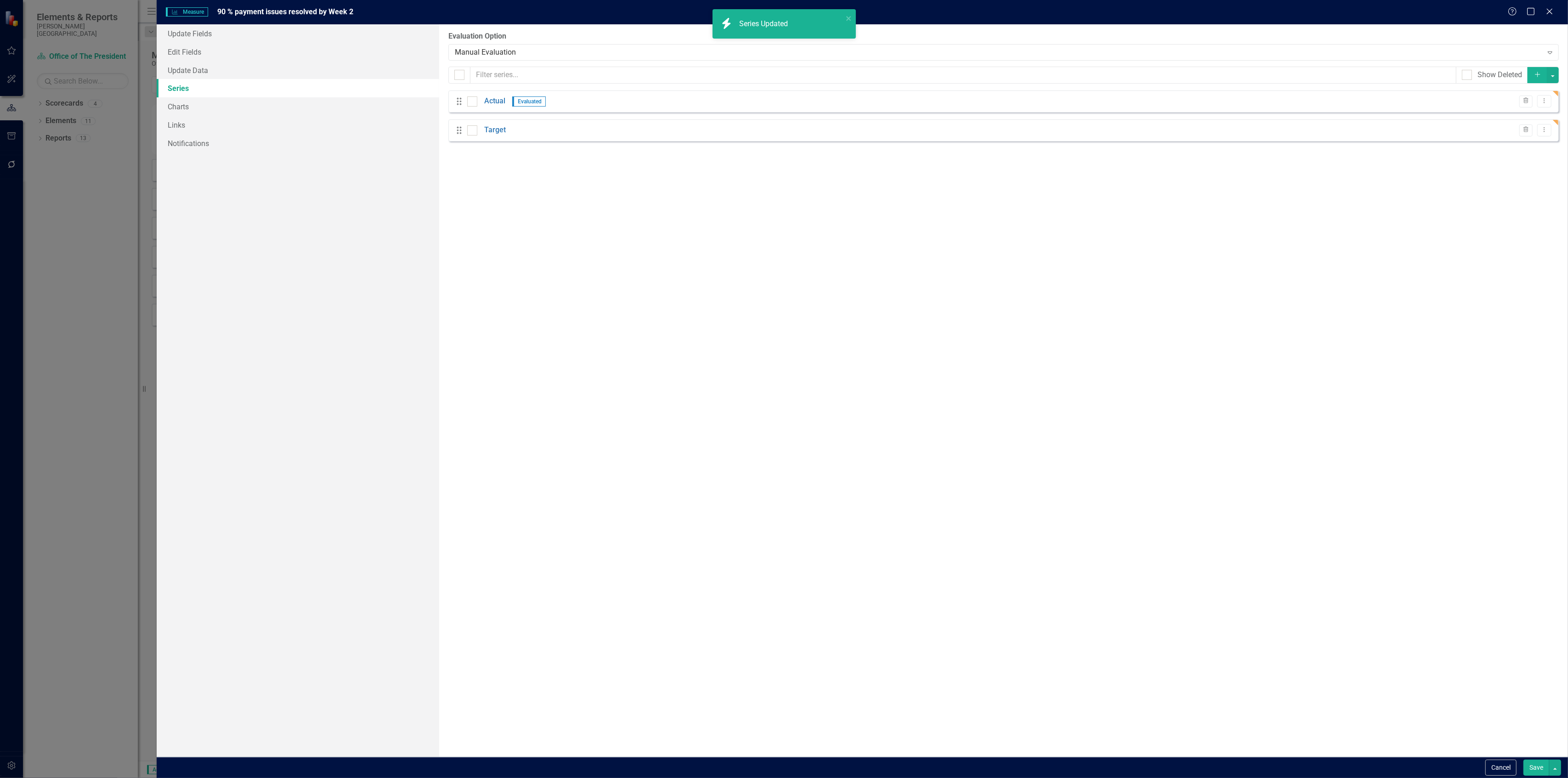
click at [1538, 772] on button "Save" at bounding box center [1537, 767] width 25 height 16
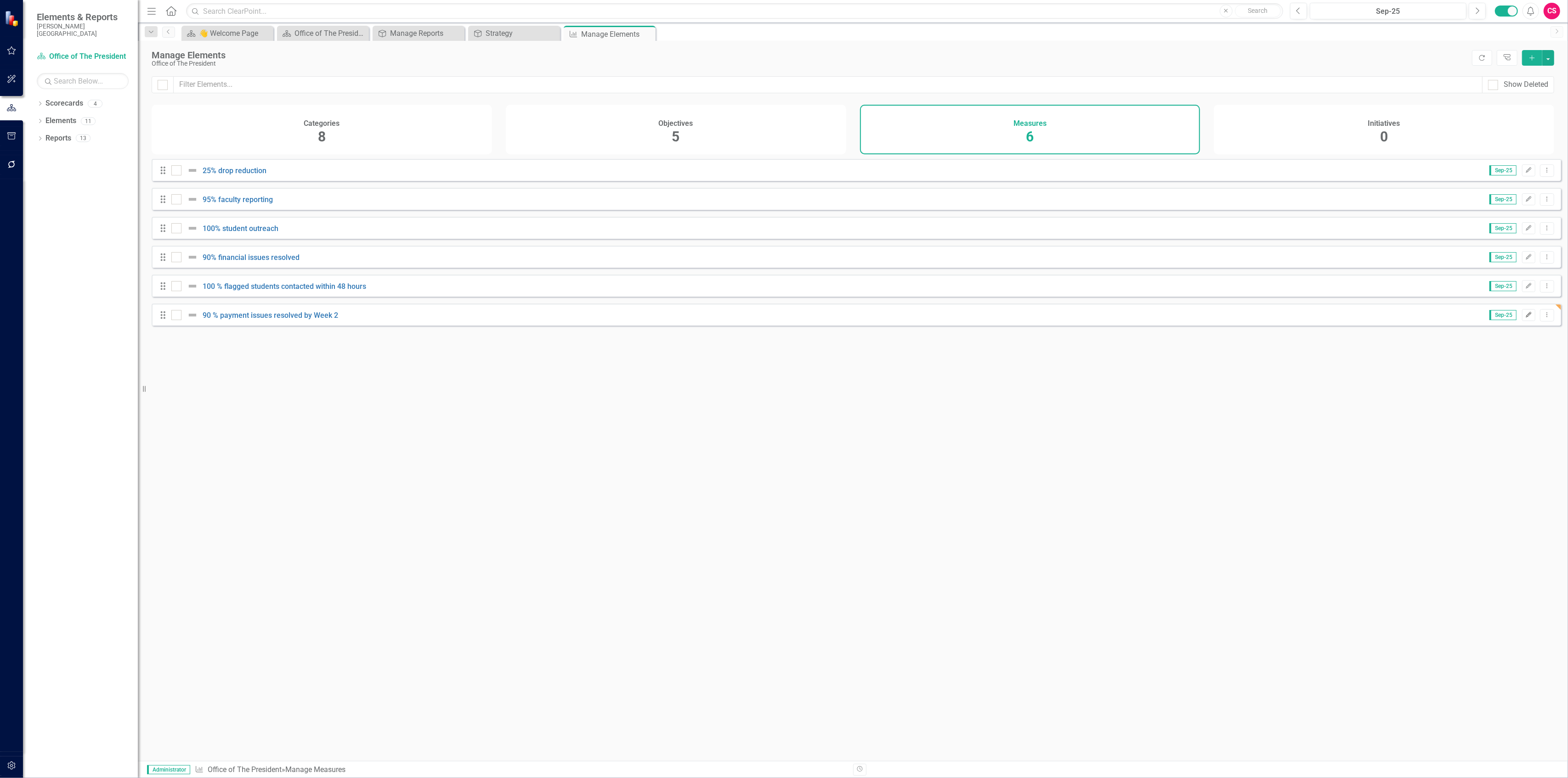
click at [1526, 318] on icon "Edit" at bounding box center [1529, 314] width 7 height 6
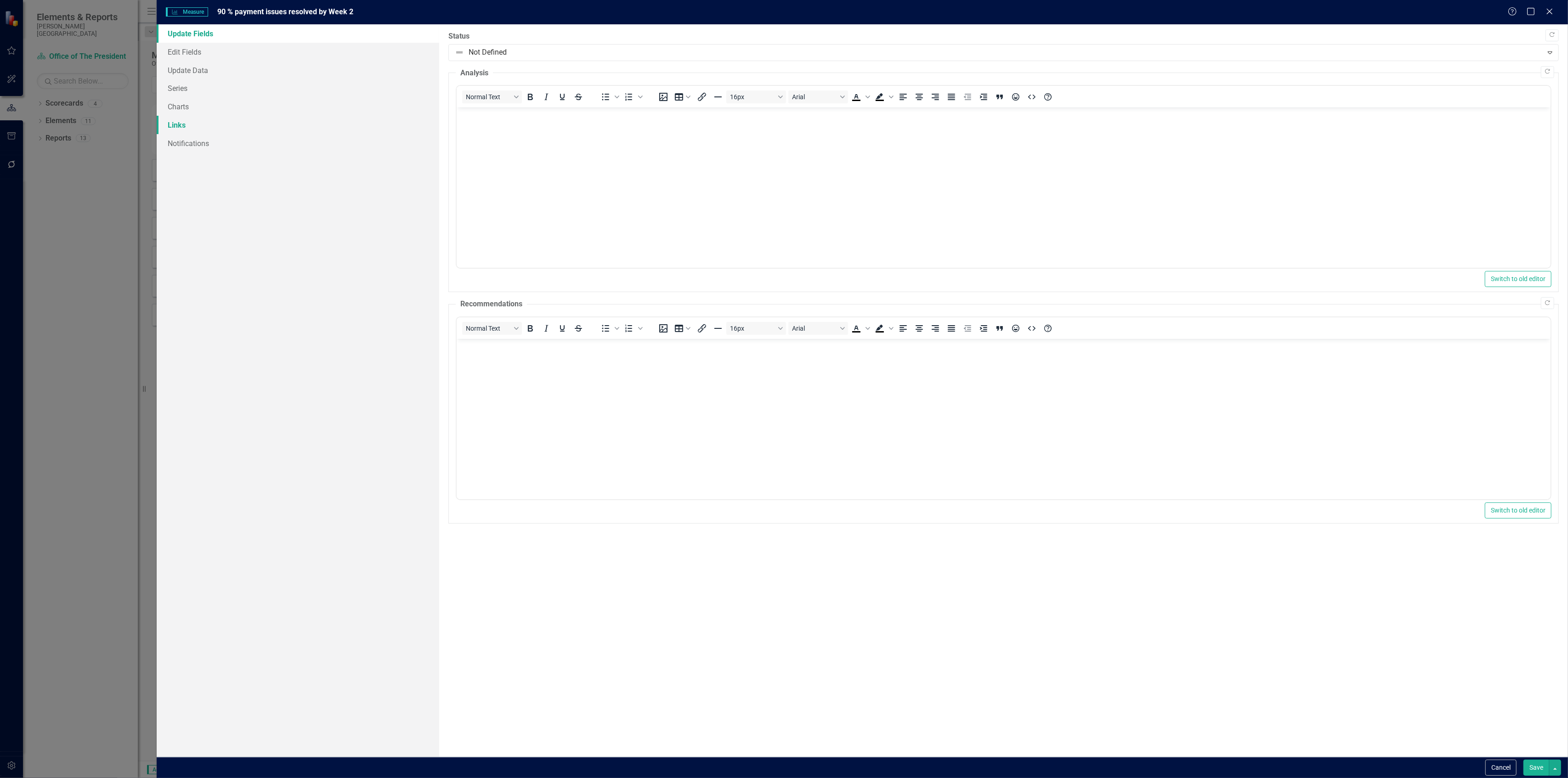
click at [241, 121] on link "Links" at bounding box center [298, 125] width 282 height 19
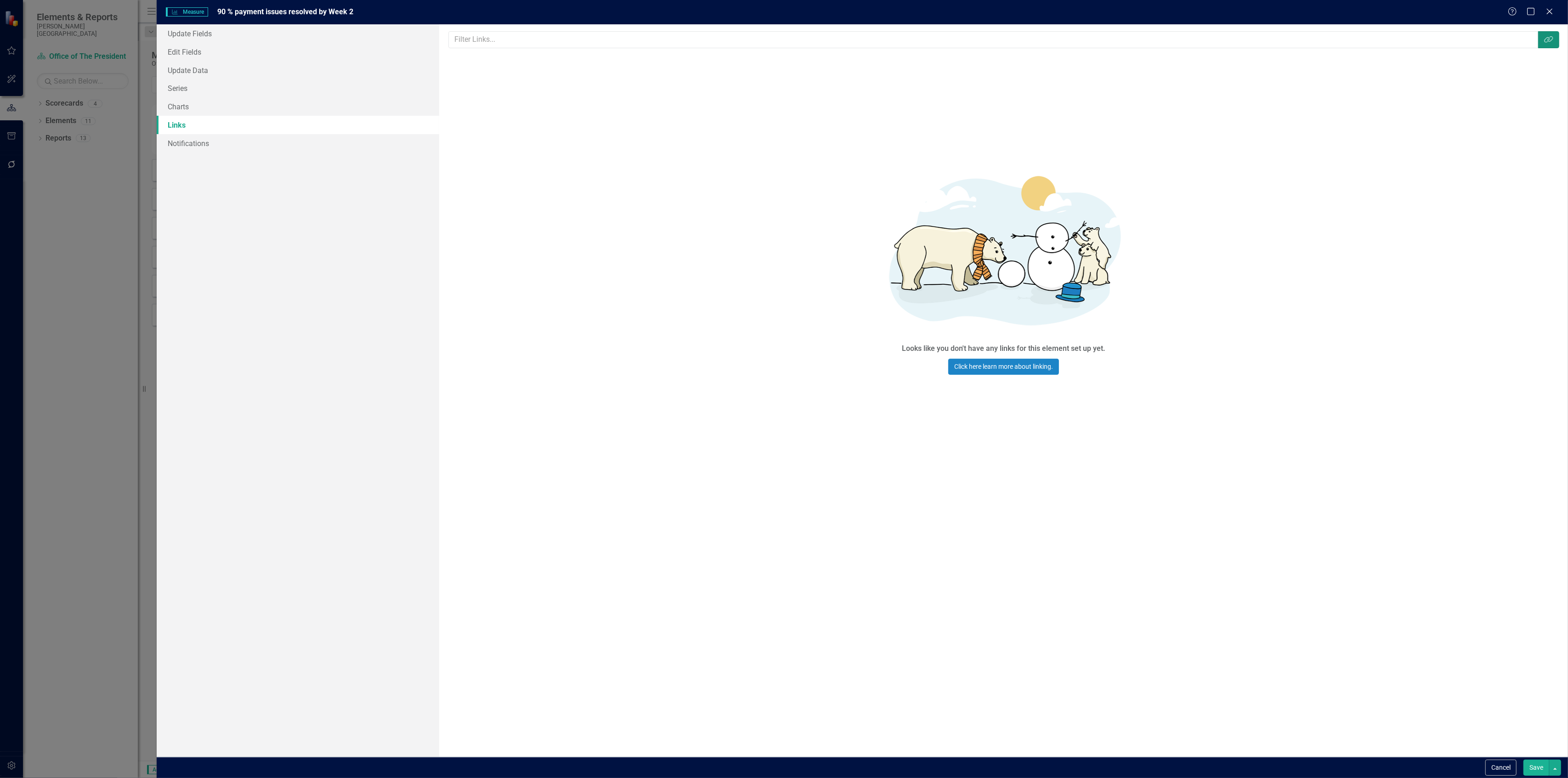
click at [1550, 35] on button "Link Tag" at bounding box center [1548, 40] width 21 height 17
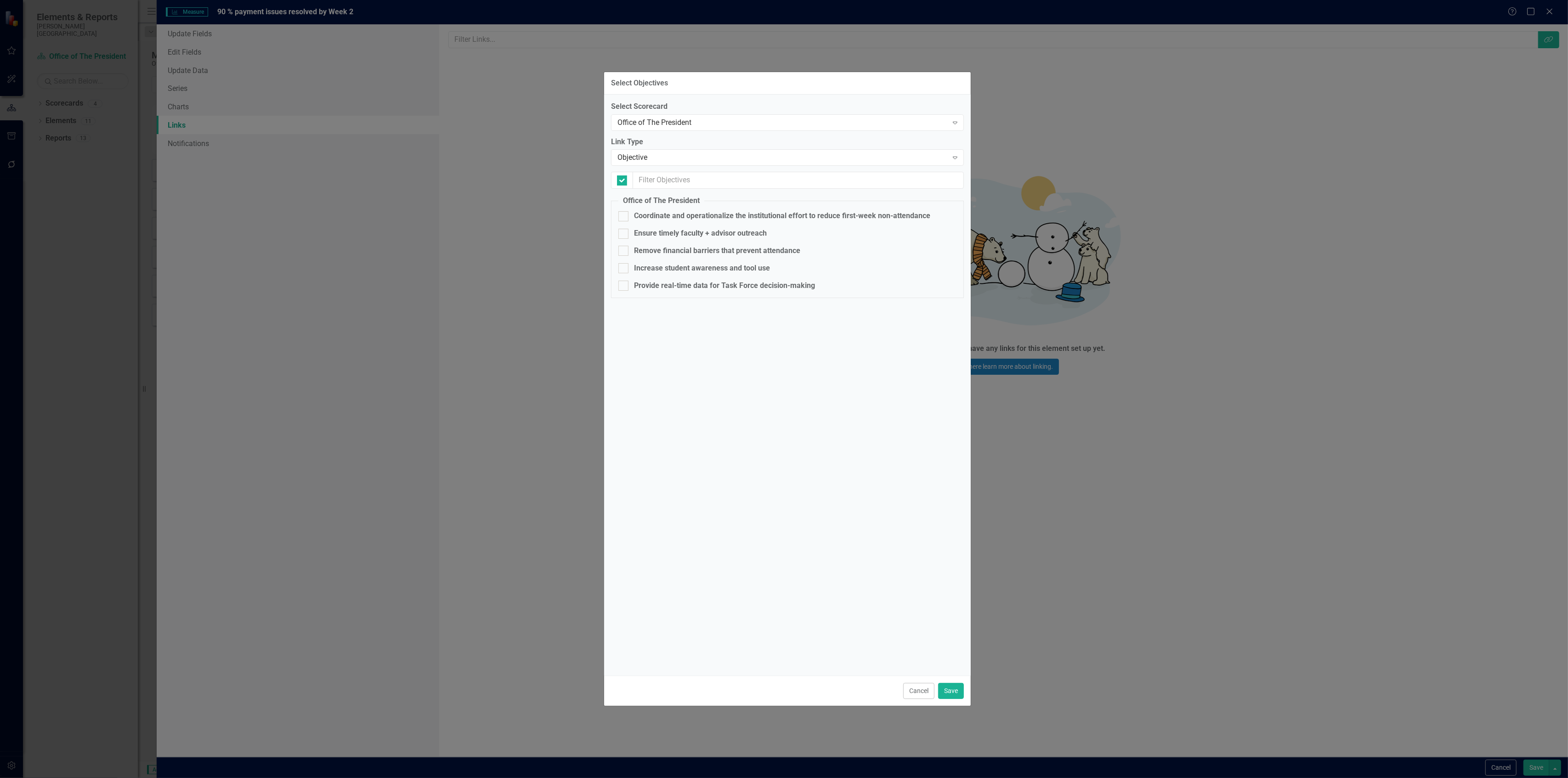
checkbox input "false"
click at [700, 246] on div "Remove financial barriers that prevent attendance" at bounding box center [717, 251] width 166 height 10
click at [624, 246] on input "Remove financial barriers that prevent attendance" at bounding box center [621, 248] width 6 height 6
checkbox input "true"
click at [945, 692] on button "Save" at bounding box center [951, 691] width 25 height 16
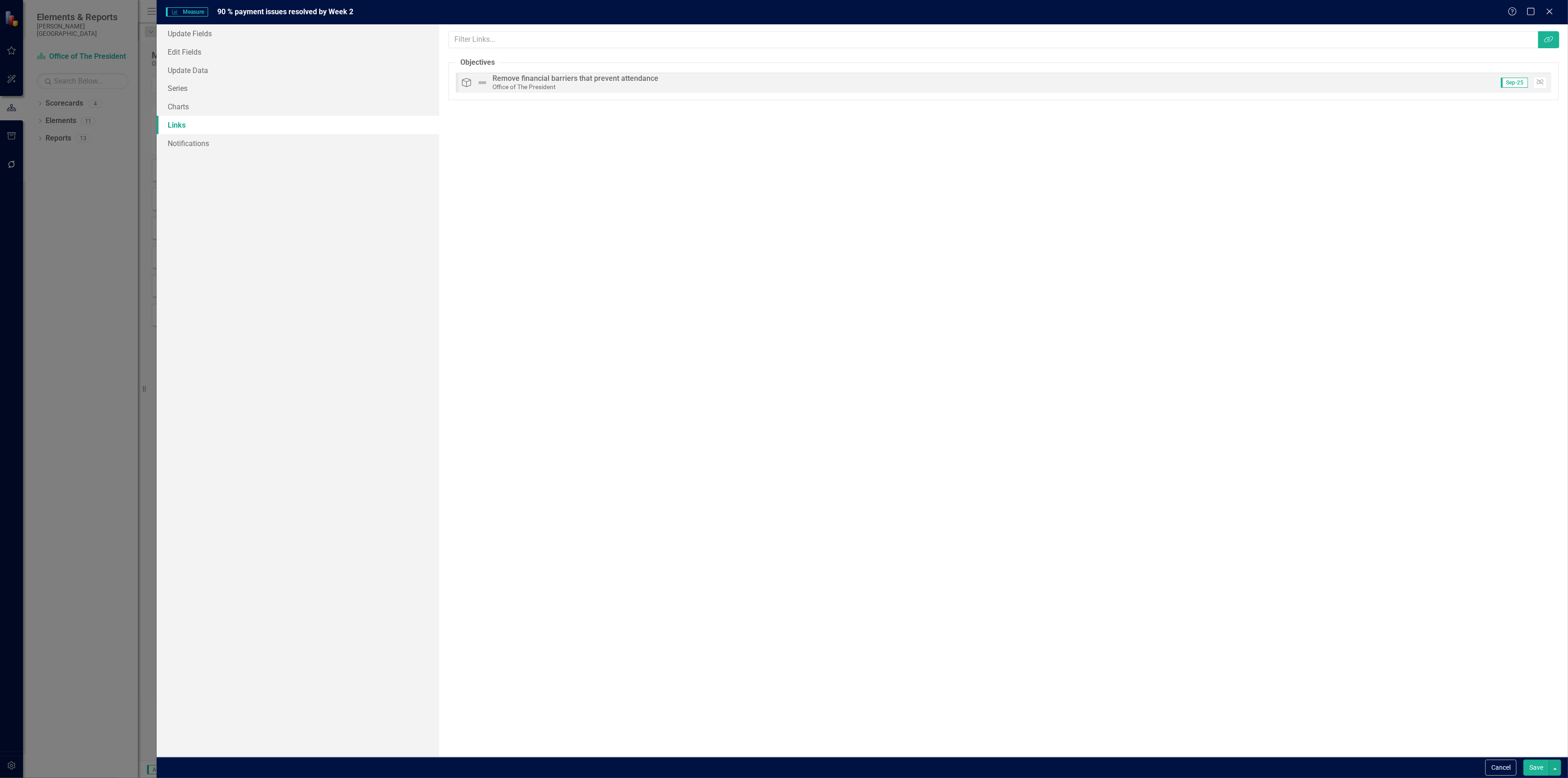
click at [1530, 764] on button "Save" at bounding box center [1537, 767] width 25 height 16
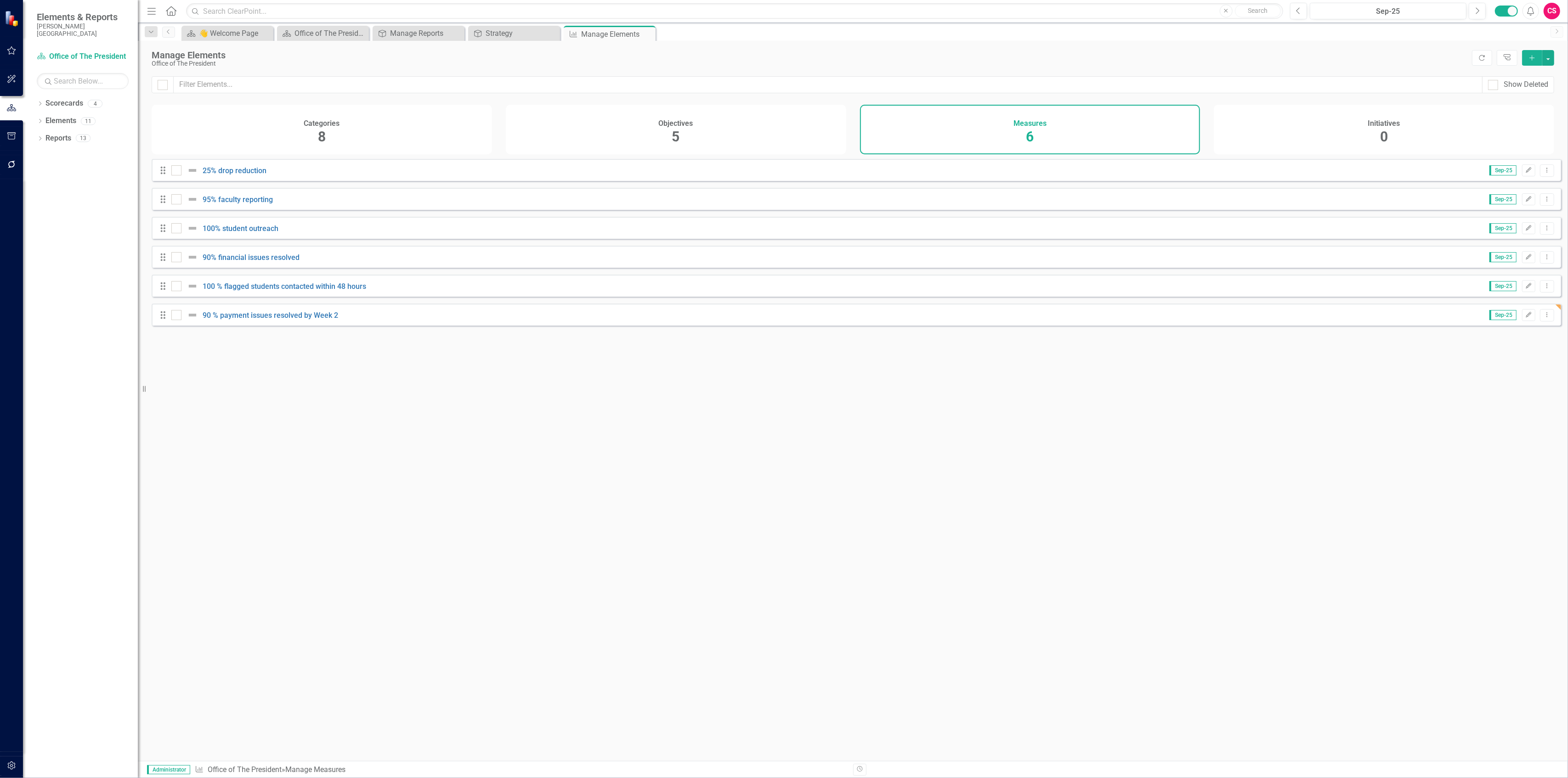
click at [1534, 56] on icon "Add" at bounding box center [1532, 58] width 8 height 7
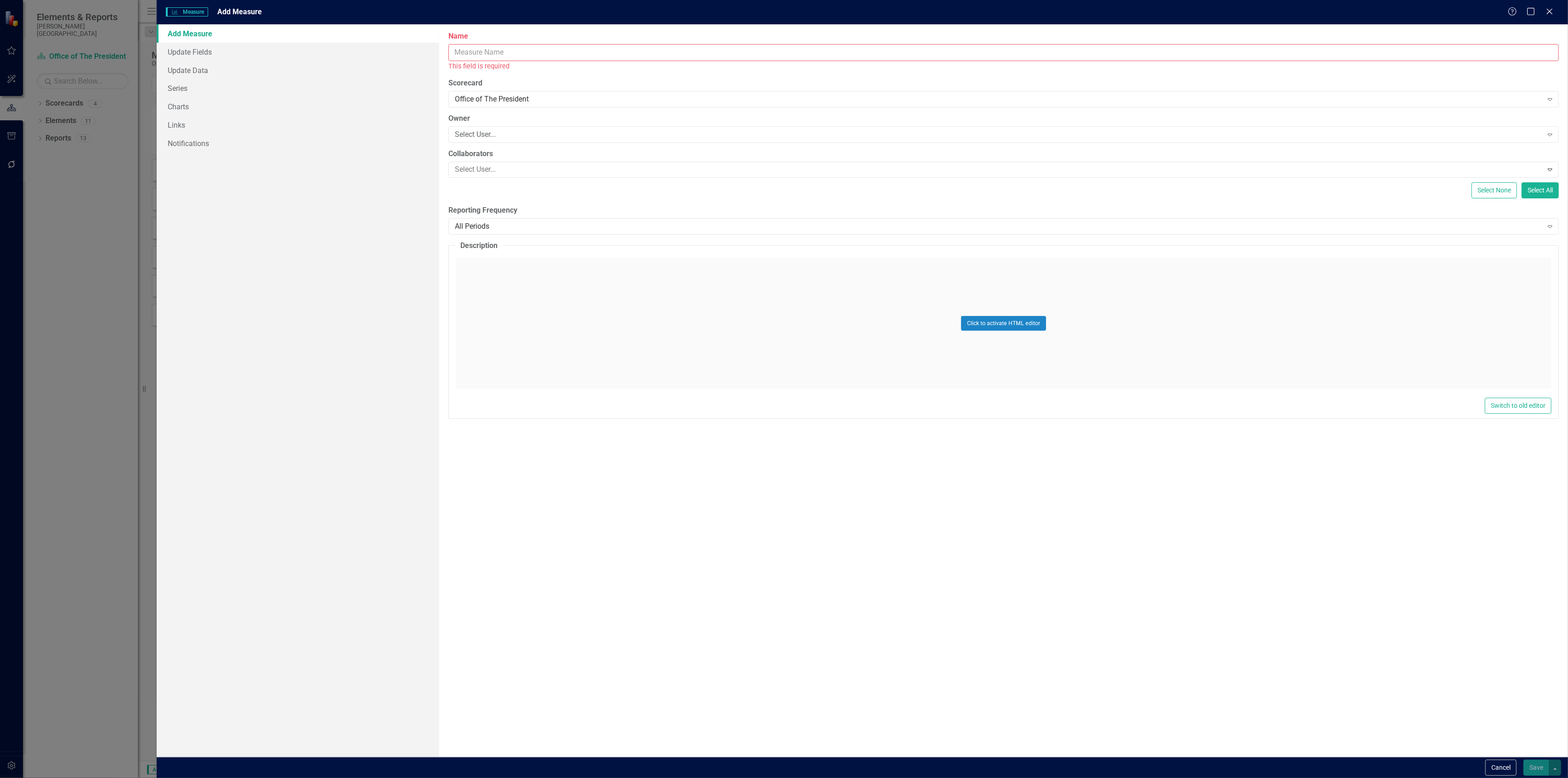
click at [528, 52] on input "Name" at bounding box center [1004, 53] width 1111 height 17
type input "> 70 % attendance by census date"
click at [199, 83] on link "Series" at bounding box center [298, 88] width 282 height 19
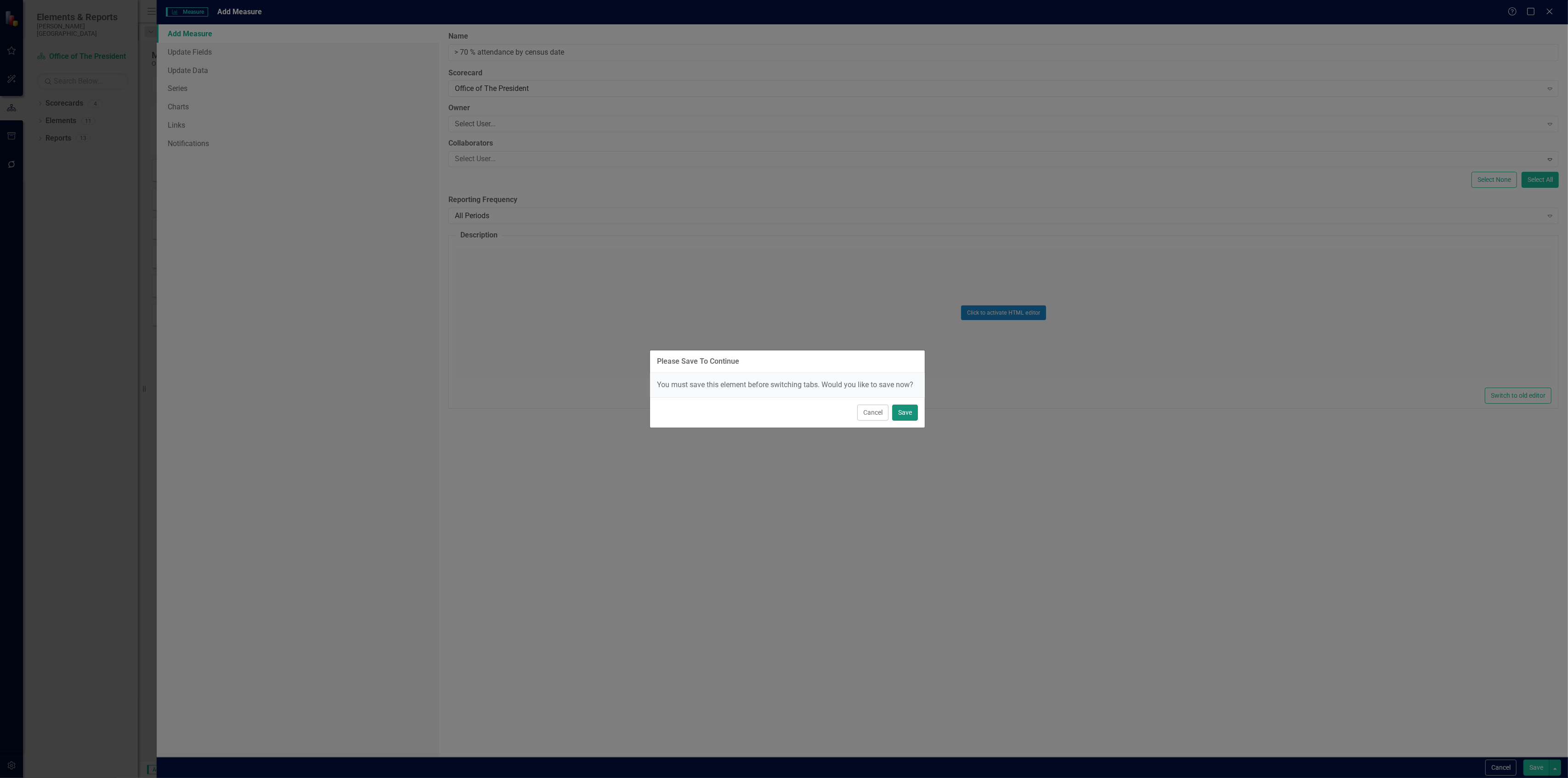
click at [905, 413] on button "Save" at bounding box center [905, 412] width 25 height 16
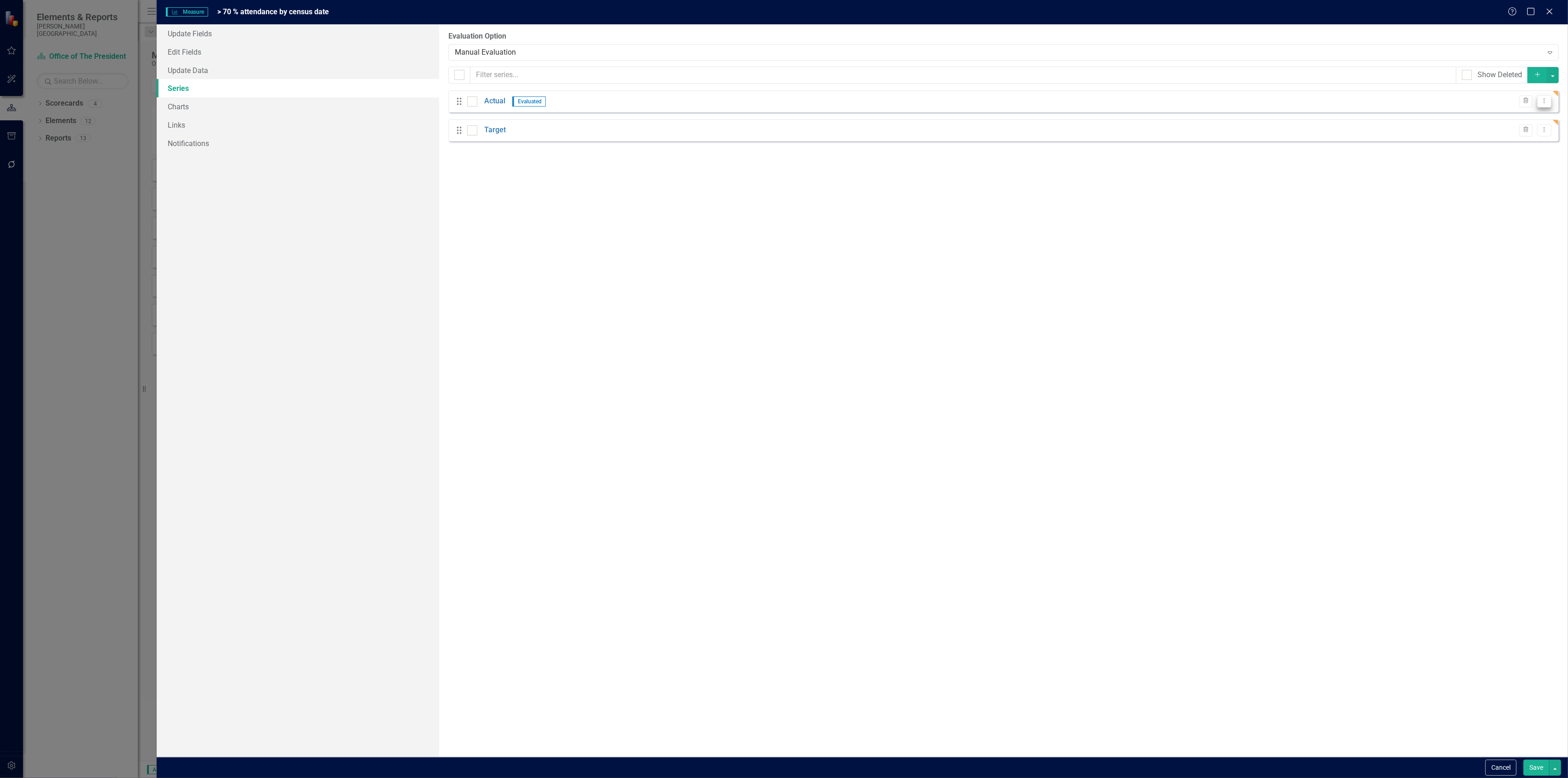
click at [1542, 99] on icon "Dropdown Menu" at bounding box center [1544, 100] width 8 height 6
click at [1508, 121] on link "Edit Edit Measure Series" at bounding box center [1498, 117] width 104 height 17
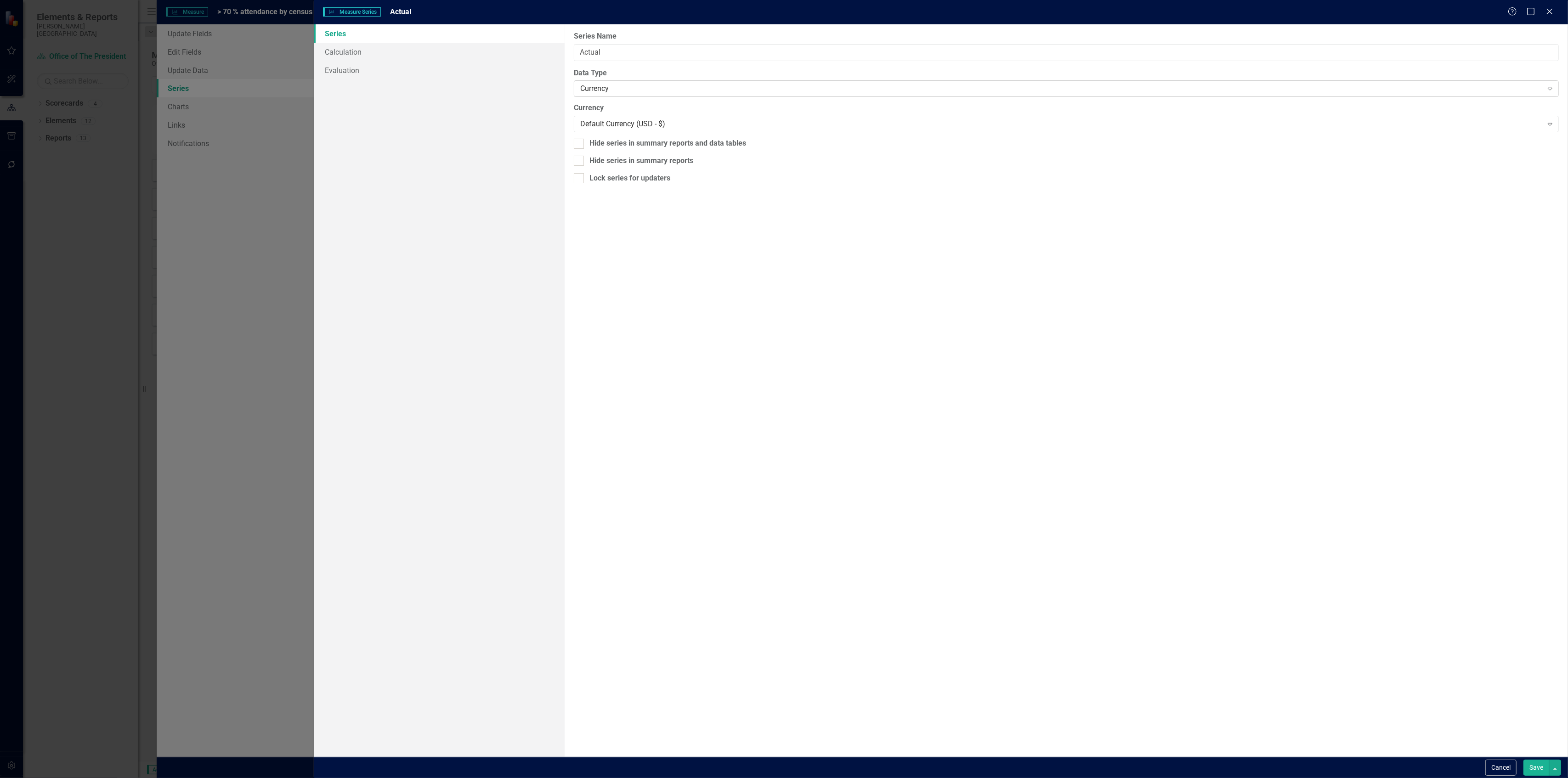
click at [633, 92] on div "Currency" at bounding box center [1061, 89] width 963 height 10
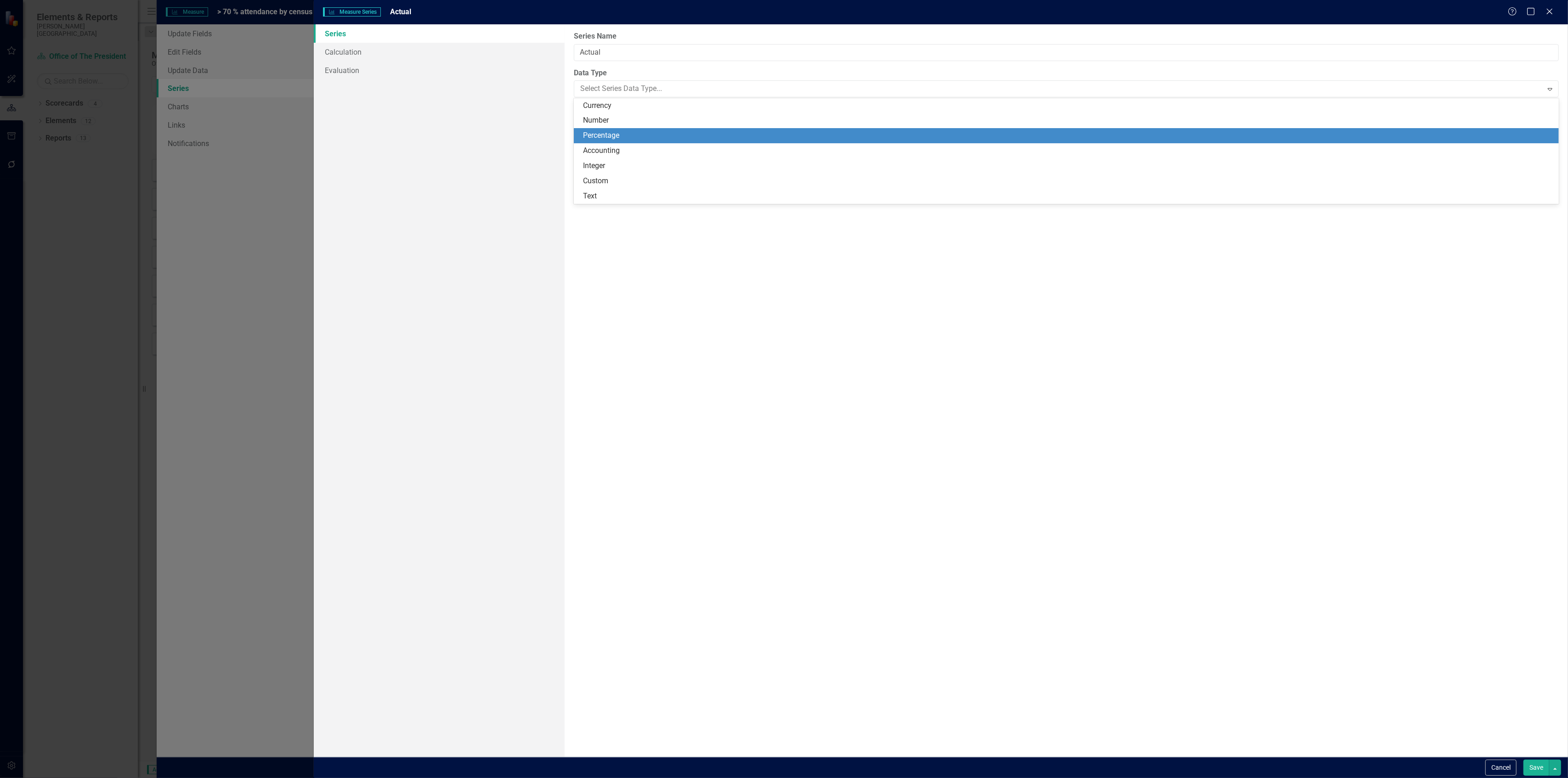
click at [626, 134] on div "Percentage" at bounding box center [1069, 136] width 971 height 10
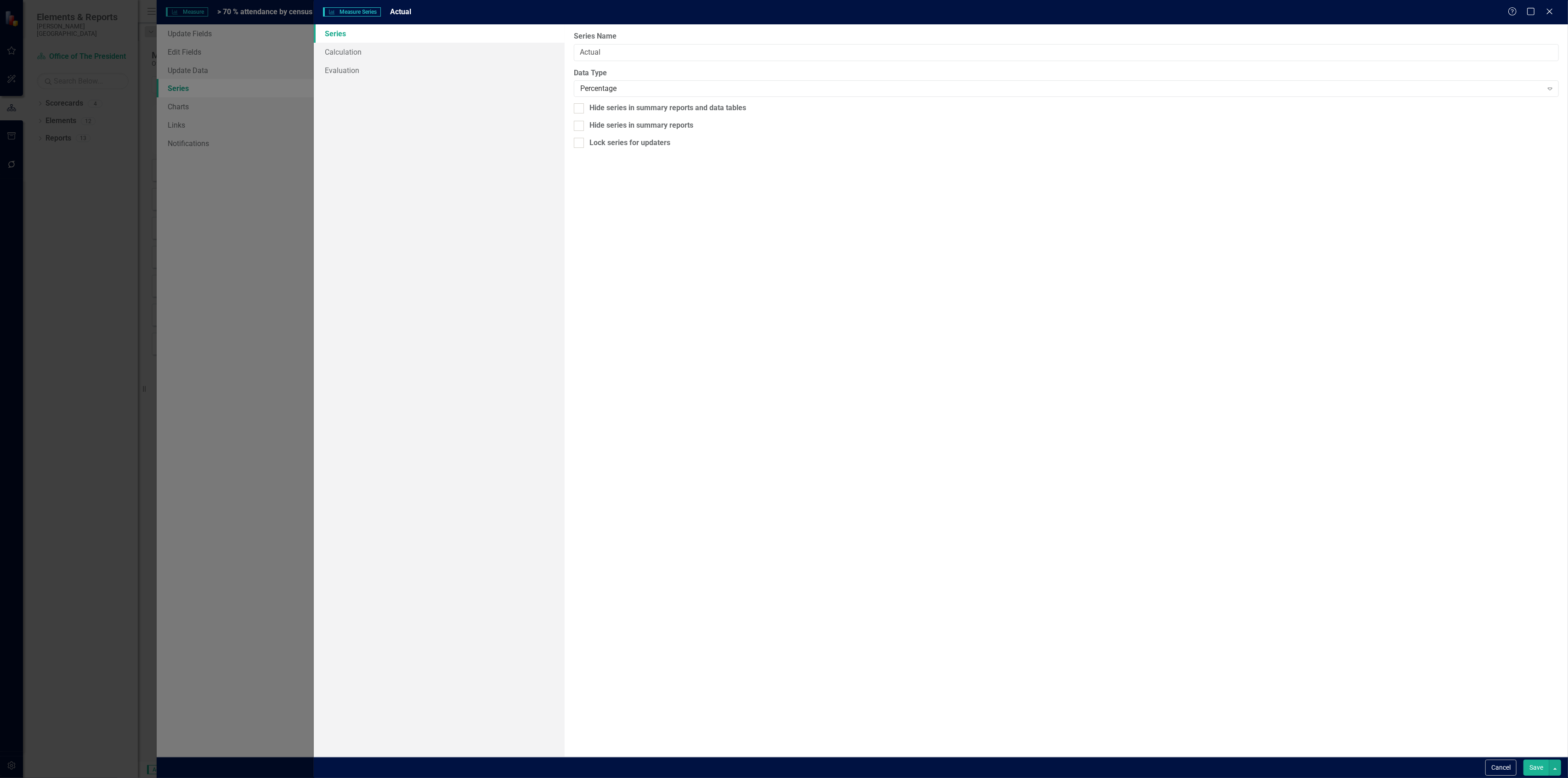
click at [1535, 764] on button "Save" at bounding box center [1537, 767] width 25 height 16
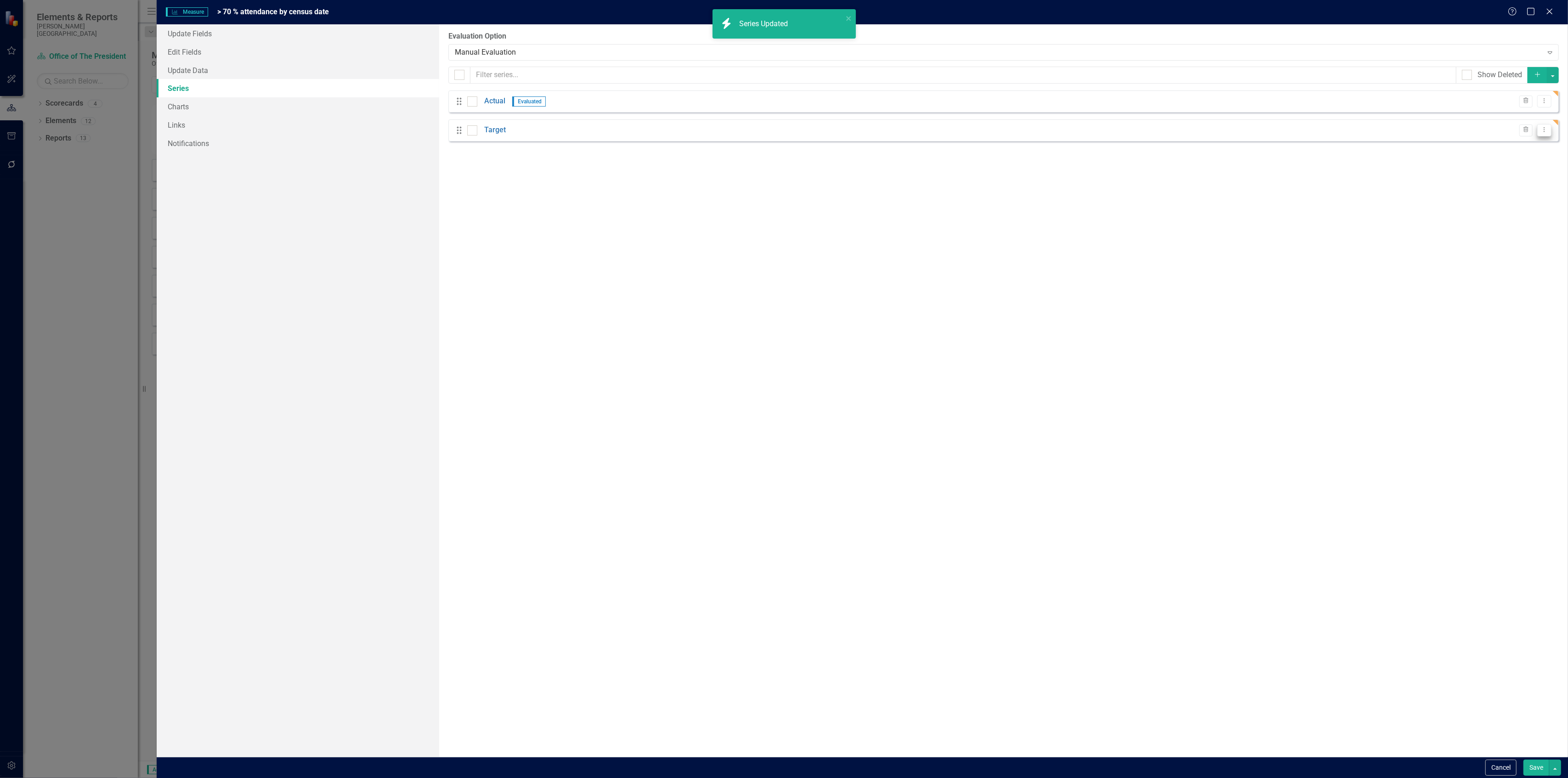
click at [1544, 129] on icon "Dropdown Menu" at bounding box center [1544, 130] width 8 height 6
click at [1470, 145] on link "Edit Edit Measure Series" at bounding box center [1498, 147] width 104 height 17
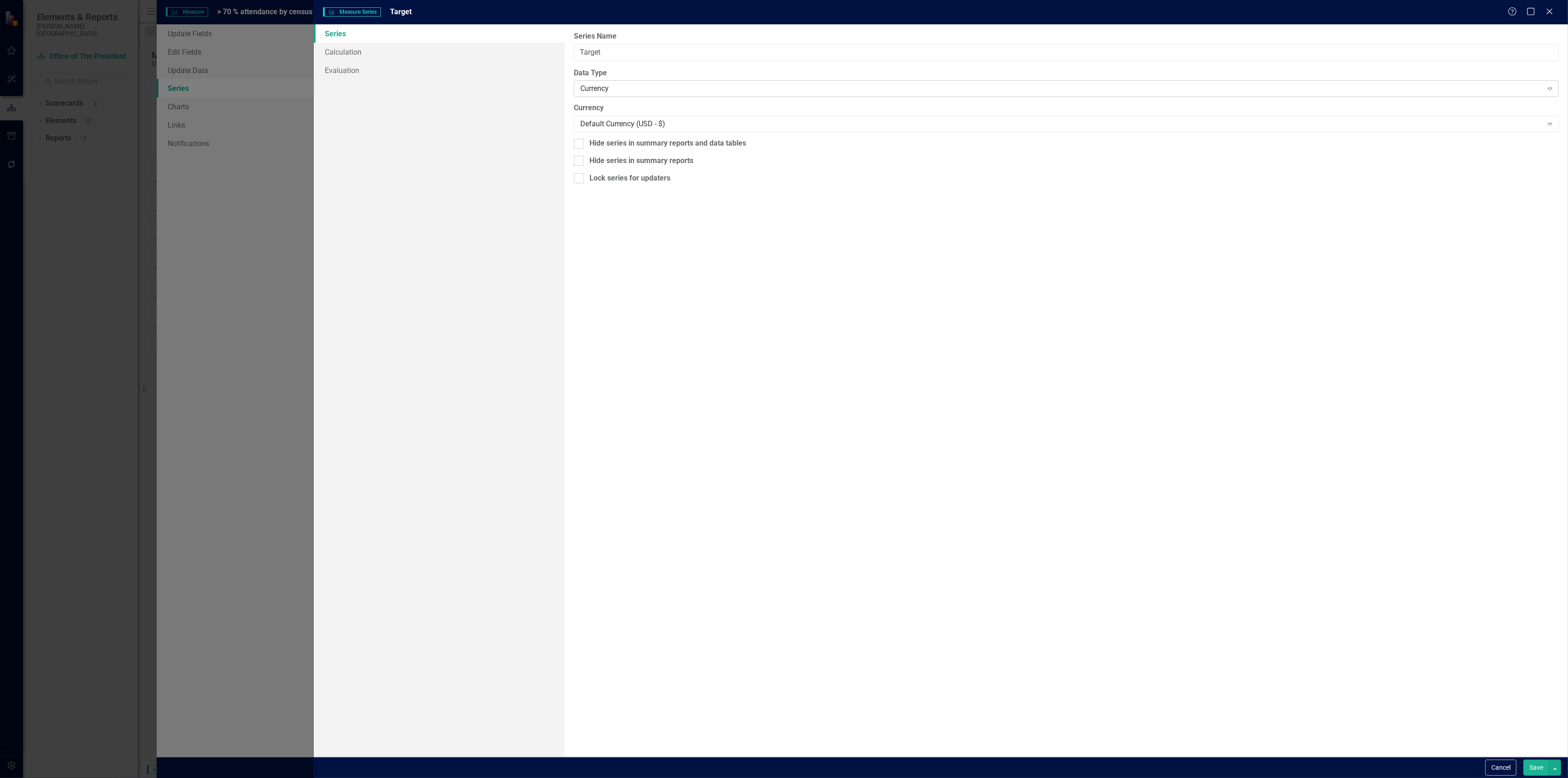
click at [760, 85] on div "Currency" at bounding box center [1061, 89] width 963 height 10
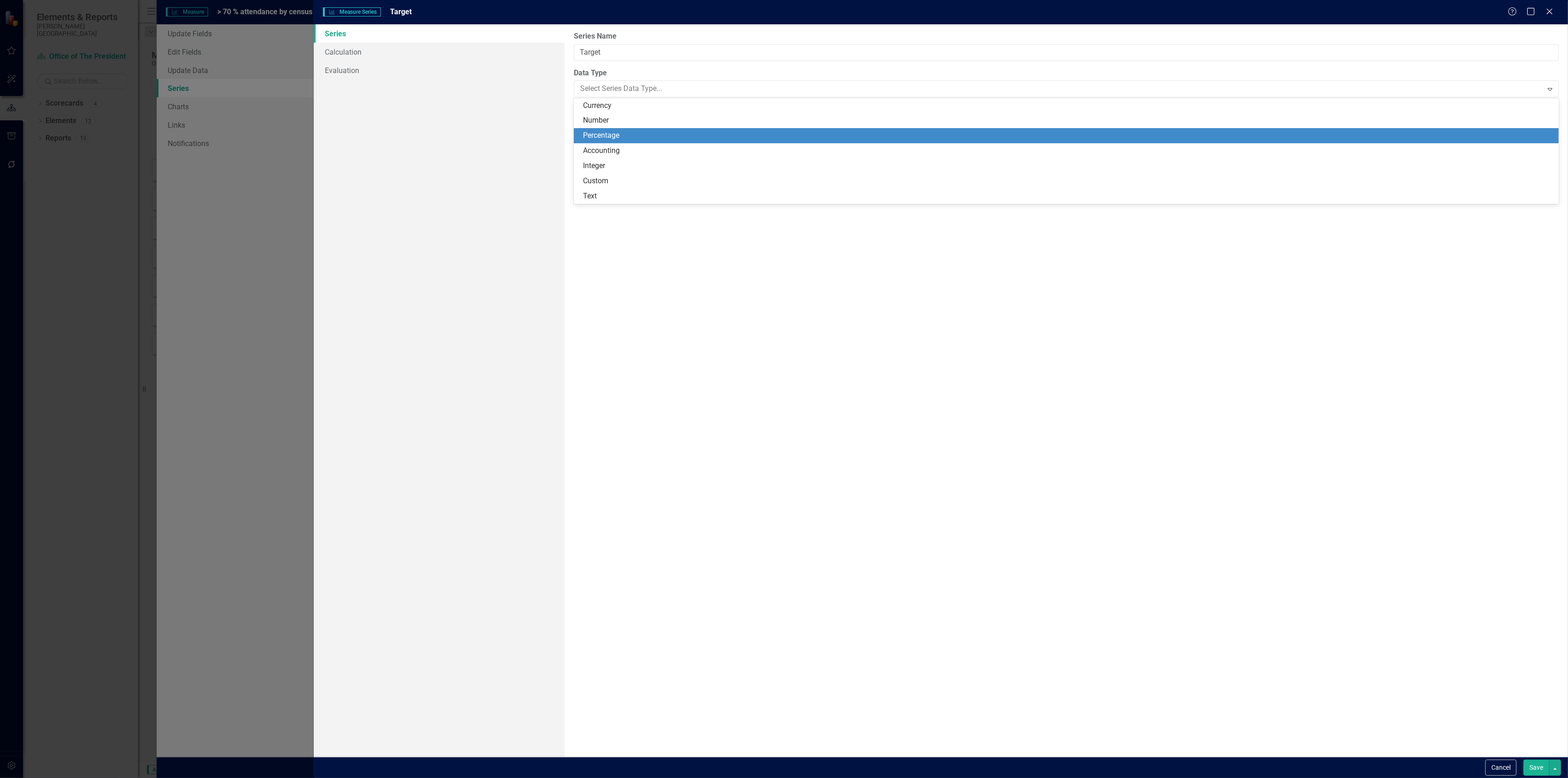
click at [736, 133] on div "Percentage" at bounding box center [1069, 136] width 971 height 10
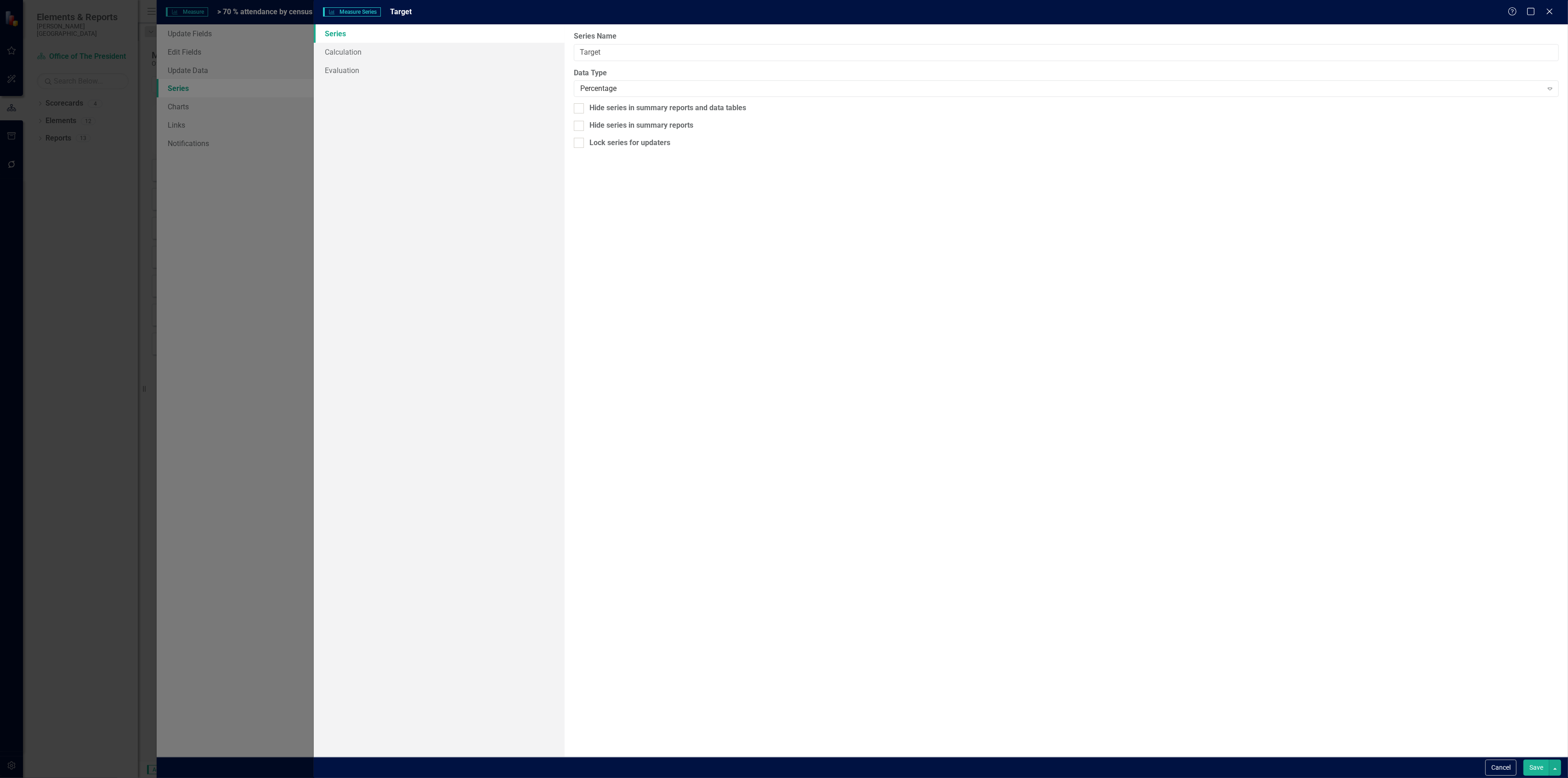
click at [1537, 772] on button "Save" at bounding box center [1537, 767] width 25 height 16
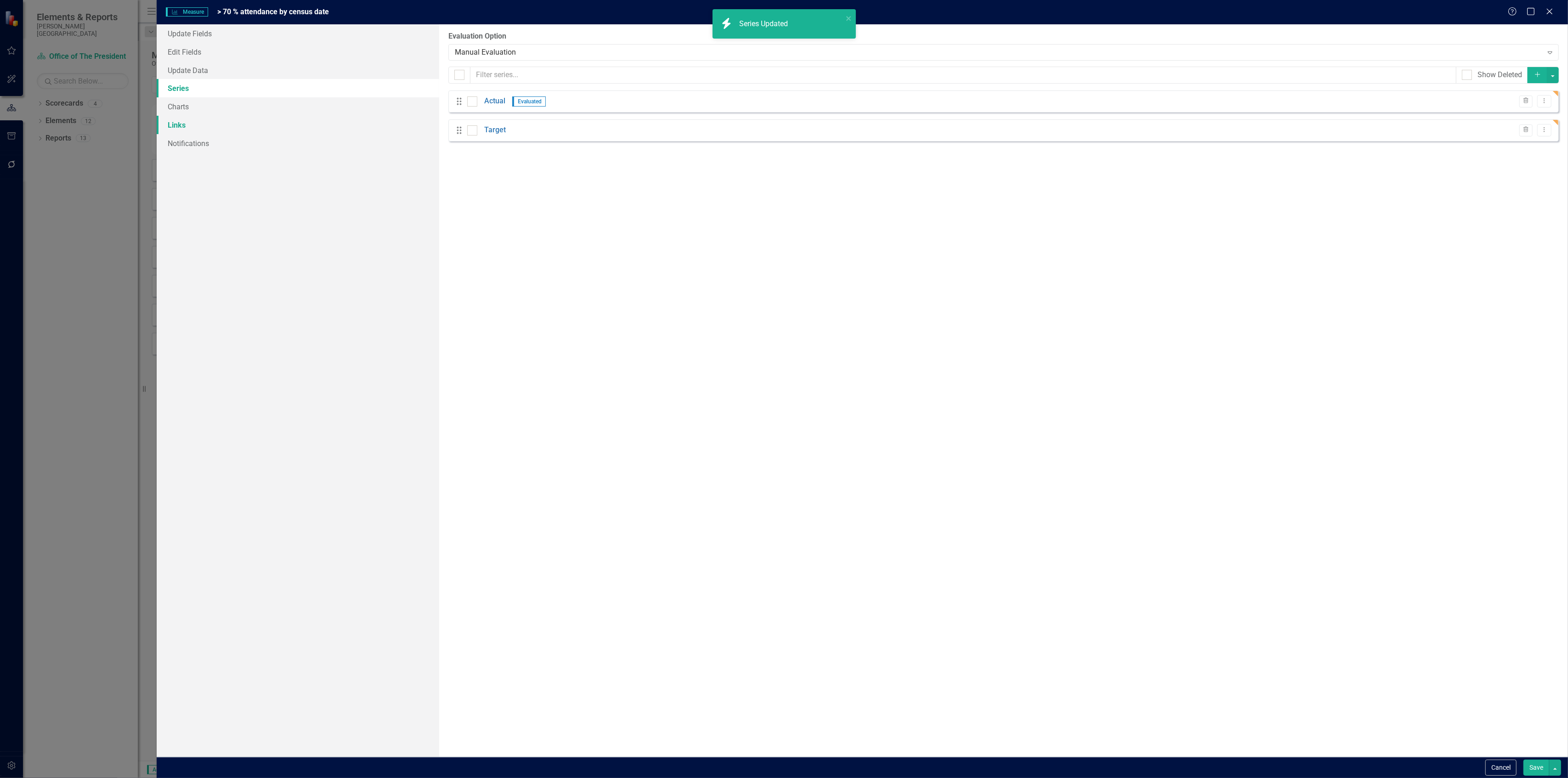
click at [182, 129] on link "Links" at bounding box center [298, 125] width 282 height 19
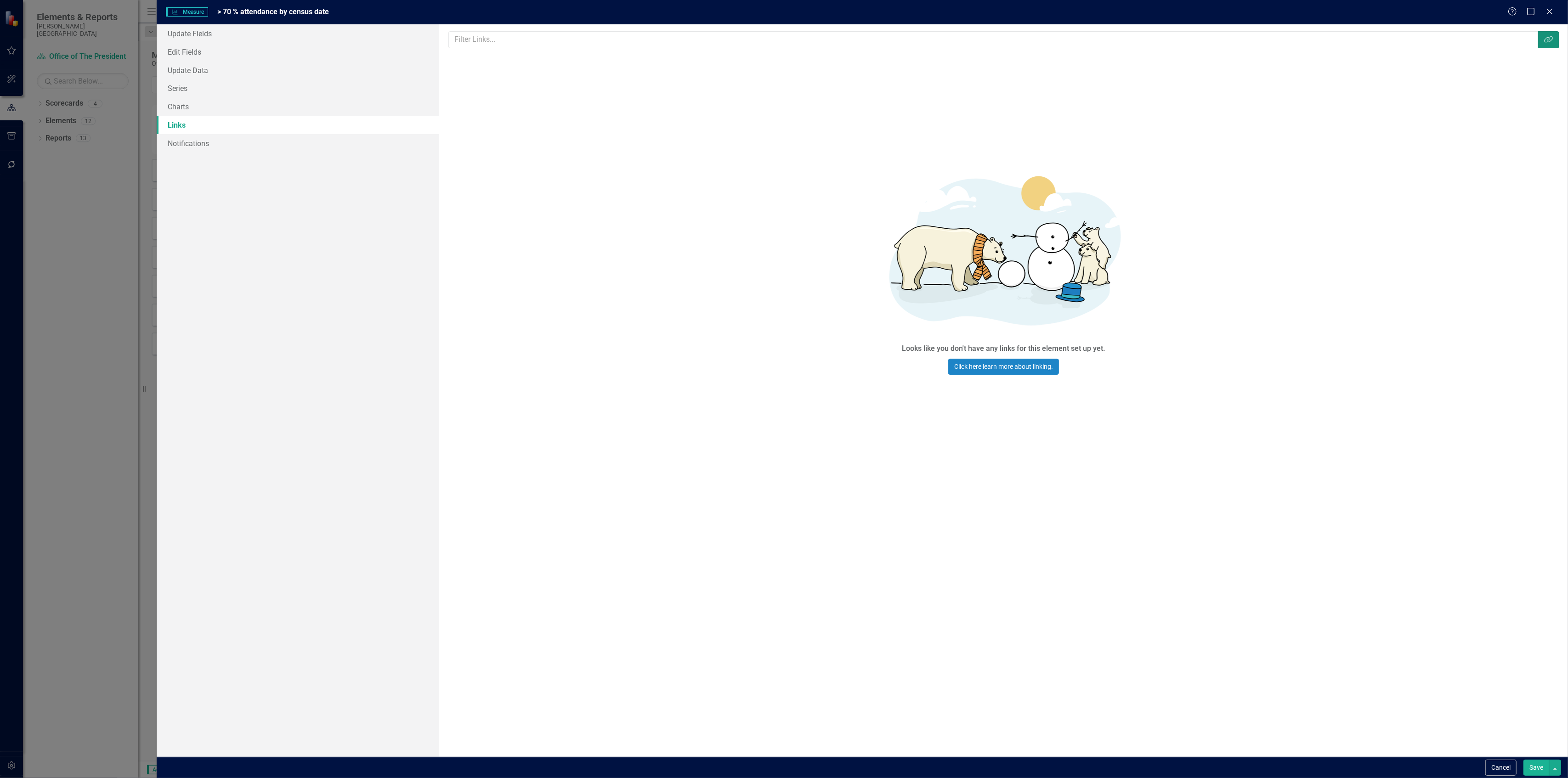
click at [1545, 34] on button "Link Tag" at bounding box center [1548, 40] width 21 height 17
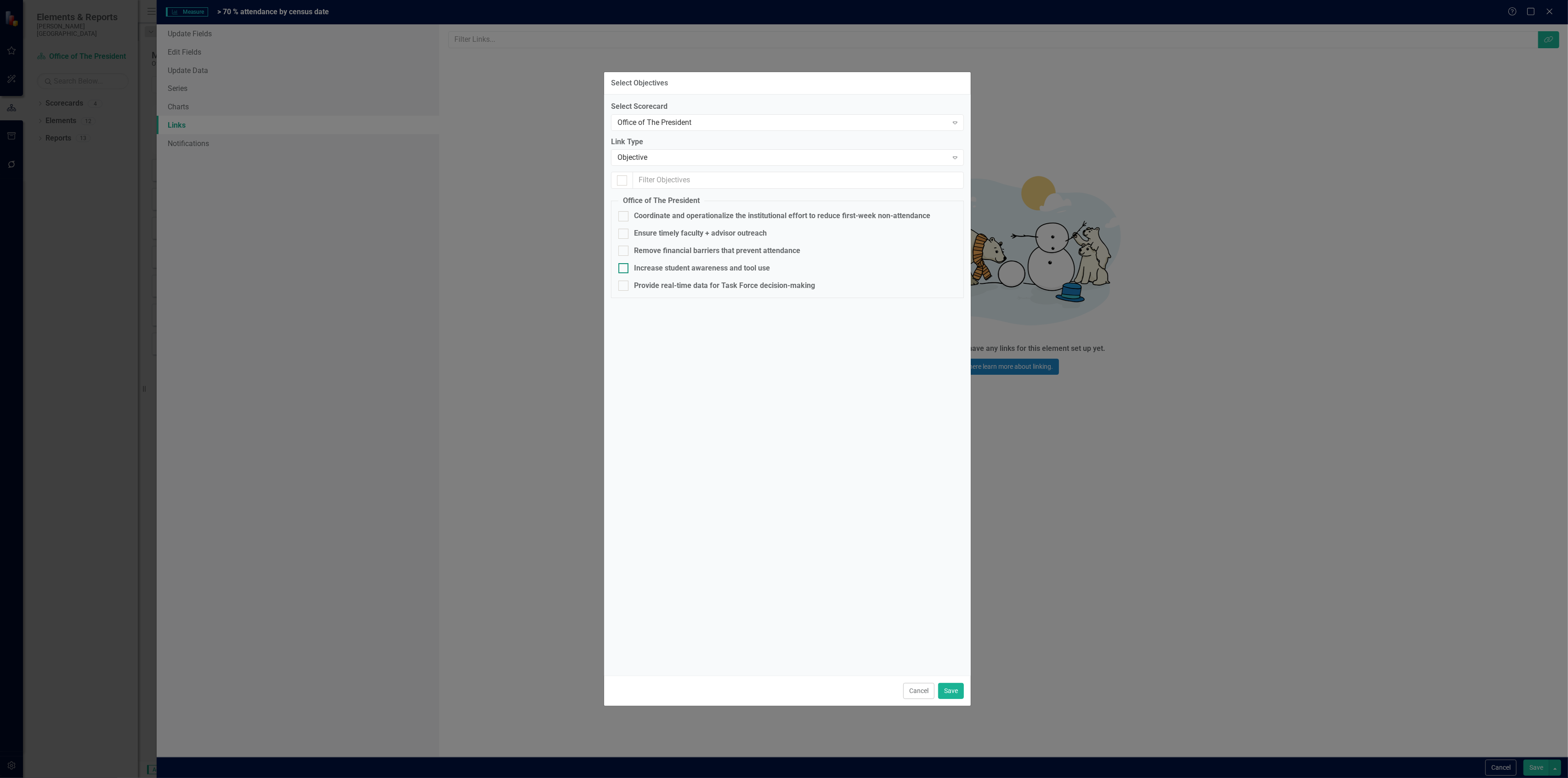
click at [689, 266] on div "Increase student awareness and tool use" at bounding box center [702, 268] width 136 height 10
click at [624, 266] on input "Increase student awareness and tool use" at bounding box center [621, 265] width 6 height 6
checkbox input "true"
click at [951, 689] on button "Save" at bounding box center [951, 691] width 25 height 16
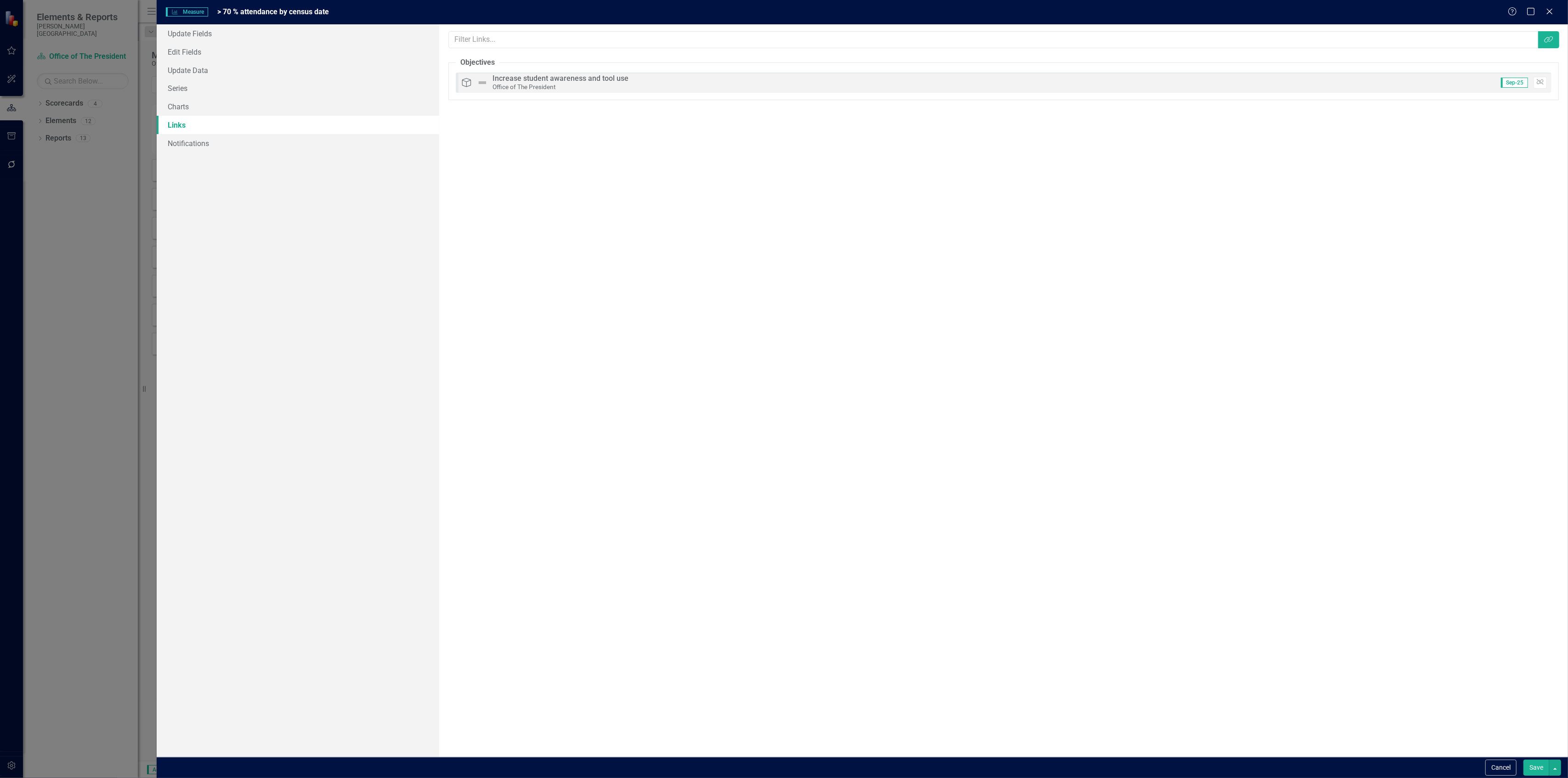
click at [1537, 760] on button "Save" at bounding box center [1537, 767] width 25 height 16
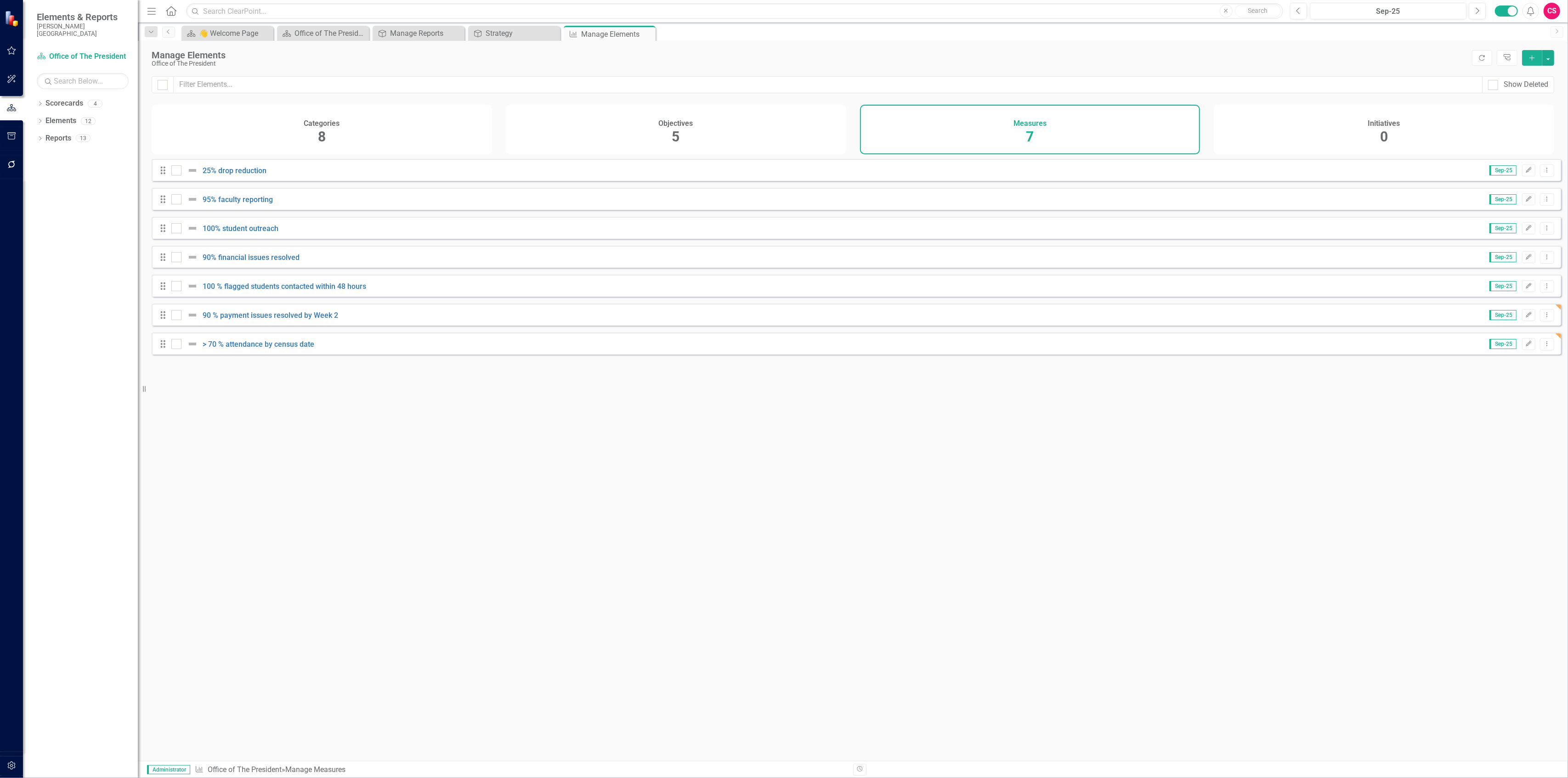
click at [1527, 59] on button "Add" at bounding box center [1532, 58] width 20 height 15
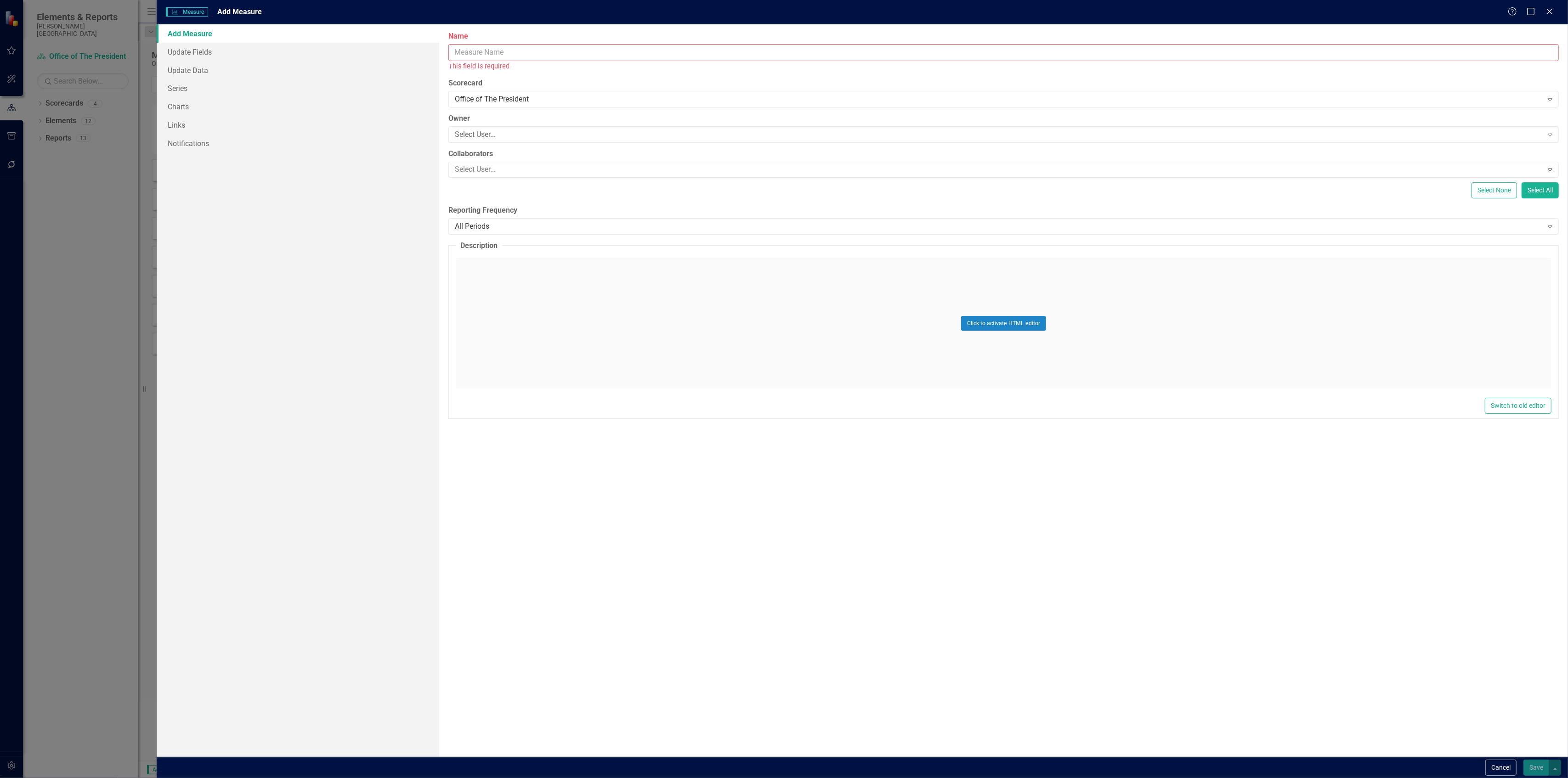
click at [924, 55] on input "Name" at bounding box center [1004, 53] width 1111 height 17
type input "Dashboard accuracy & timeliness"
click at [204, 87] on link "Series" at bounding box center [298, 88] width 282 height 19
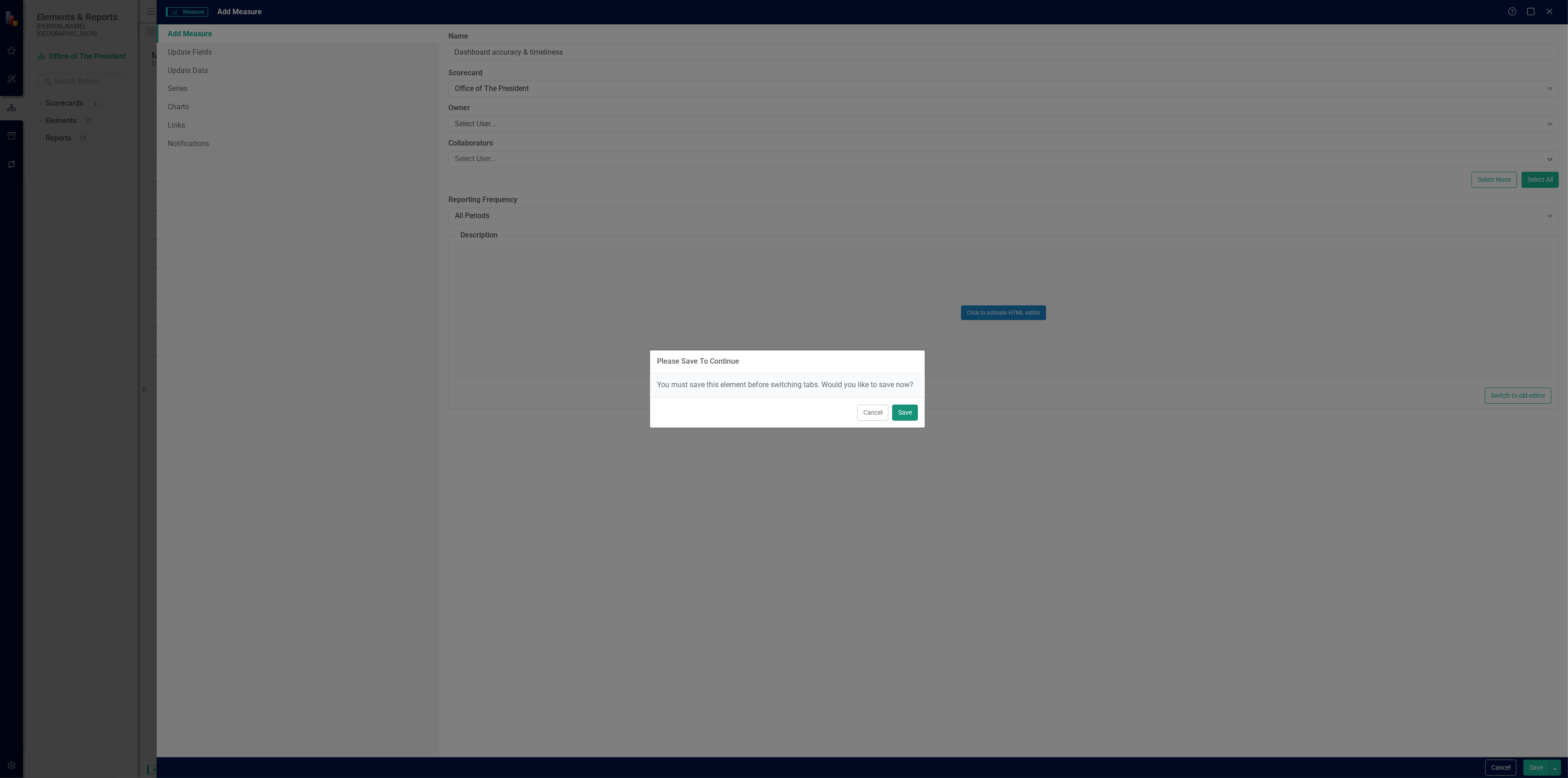
click at [911, 414] on button "Save" at bounding box center [905, 412] width 25 height 16
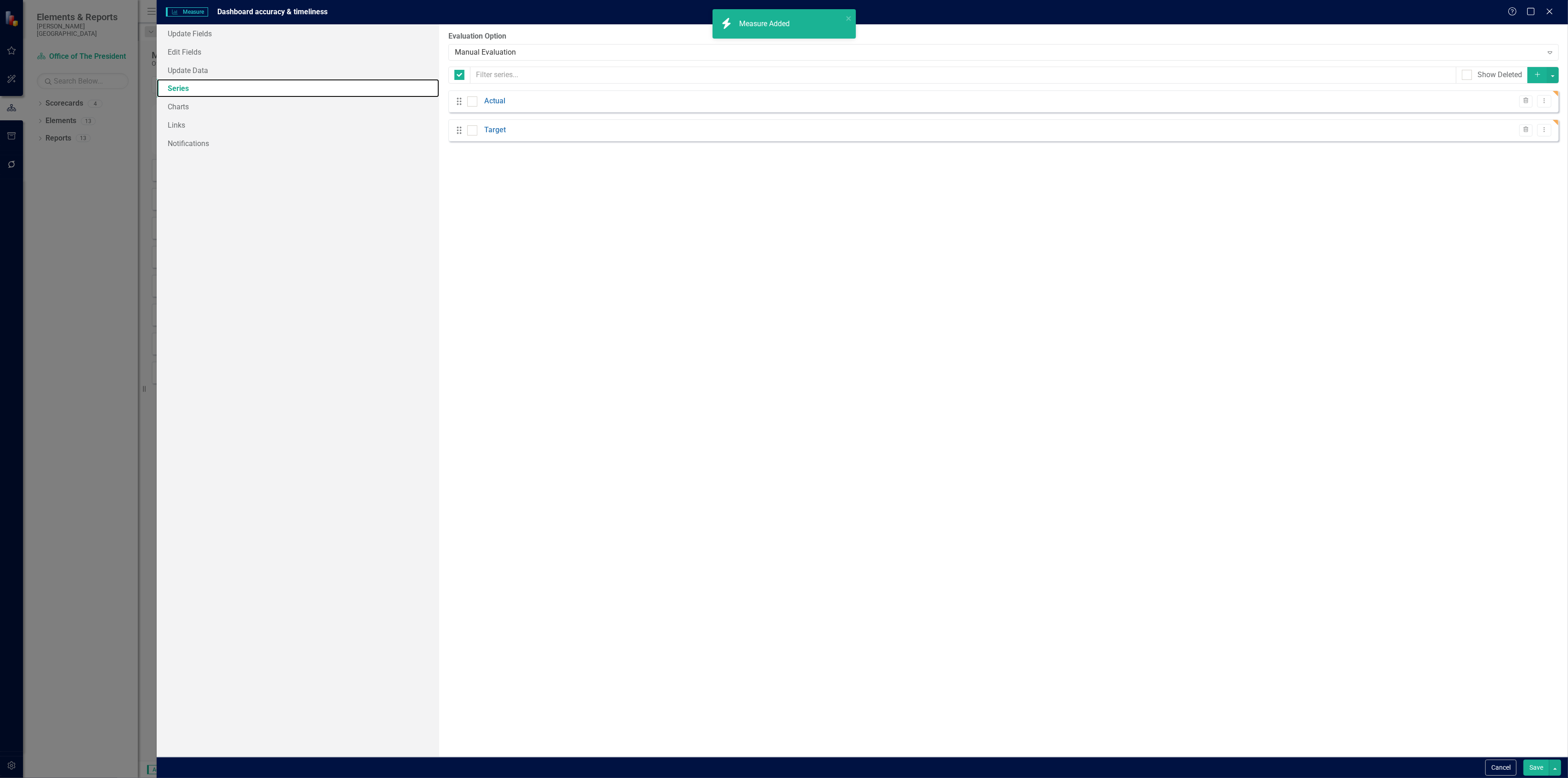
checkbox input "false"
click at [1543, 98] on icon "Dropdown Menu" at bounding box center [1544, 100] width 8 height 6
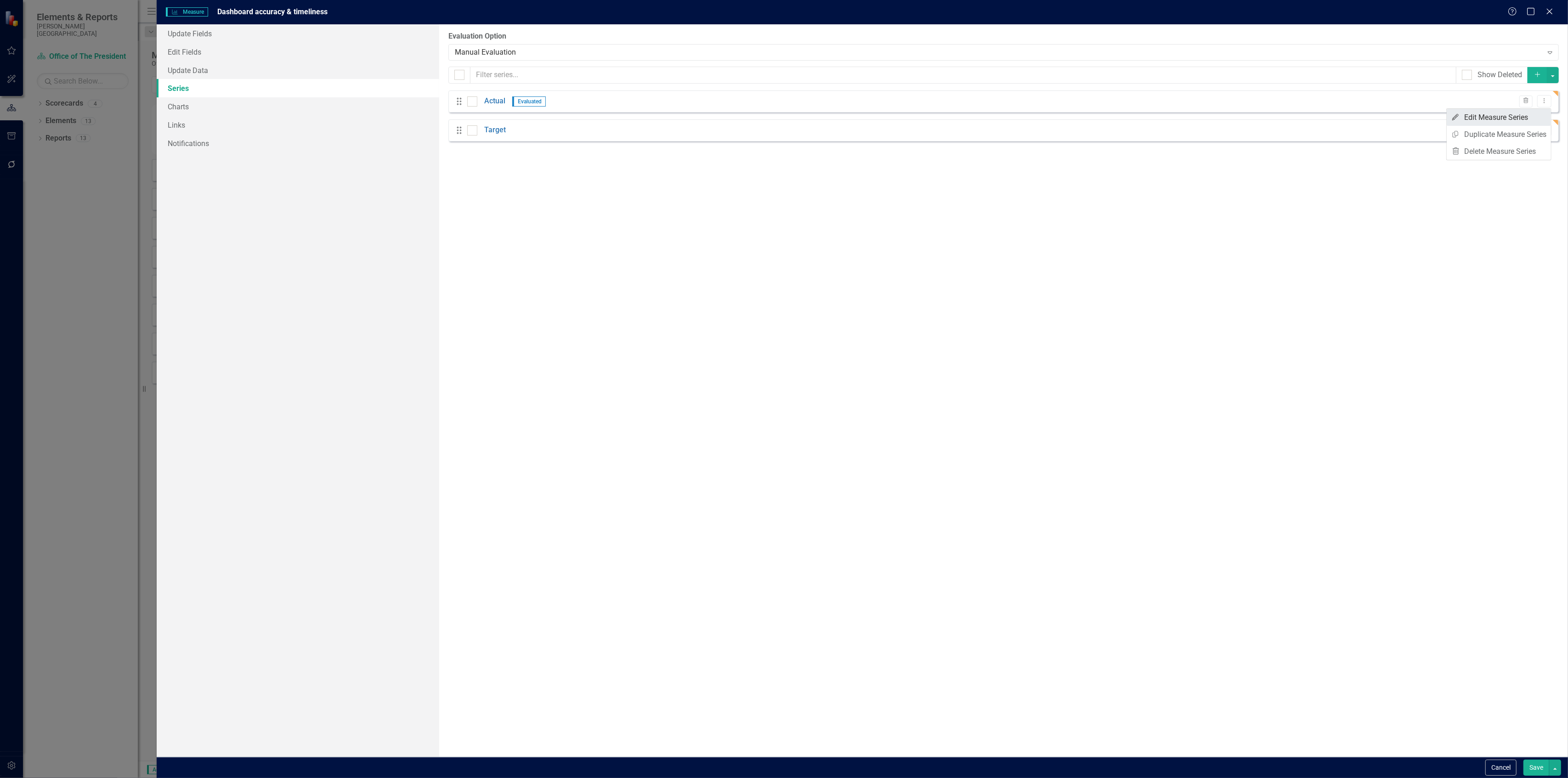
click at [1516, 114] on link "Edit Edit Measure Series" at bounding box center [1498, 117] width 104 height 17
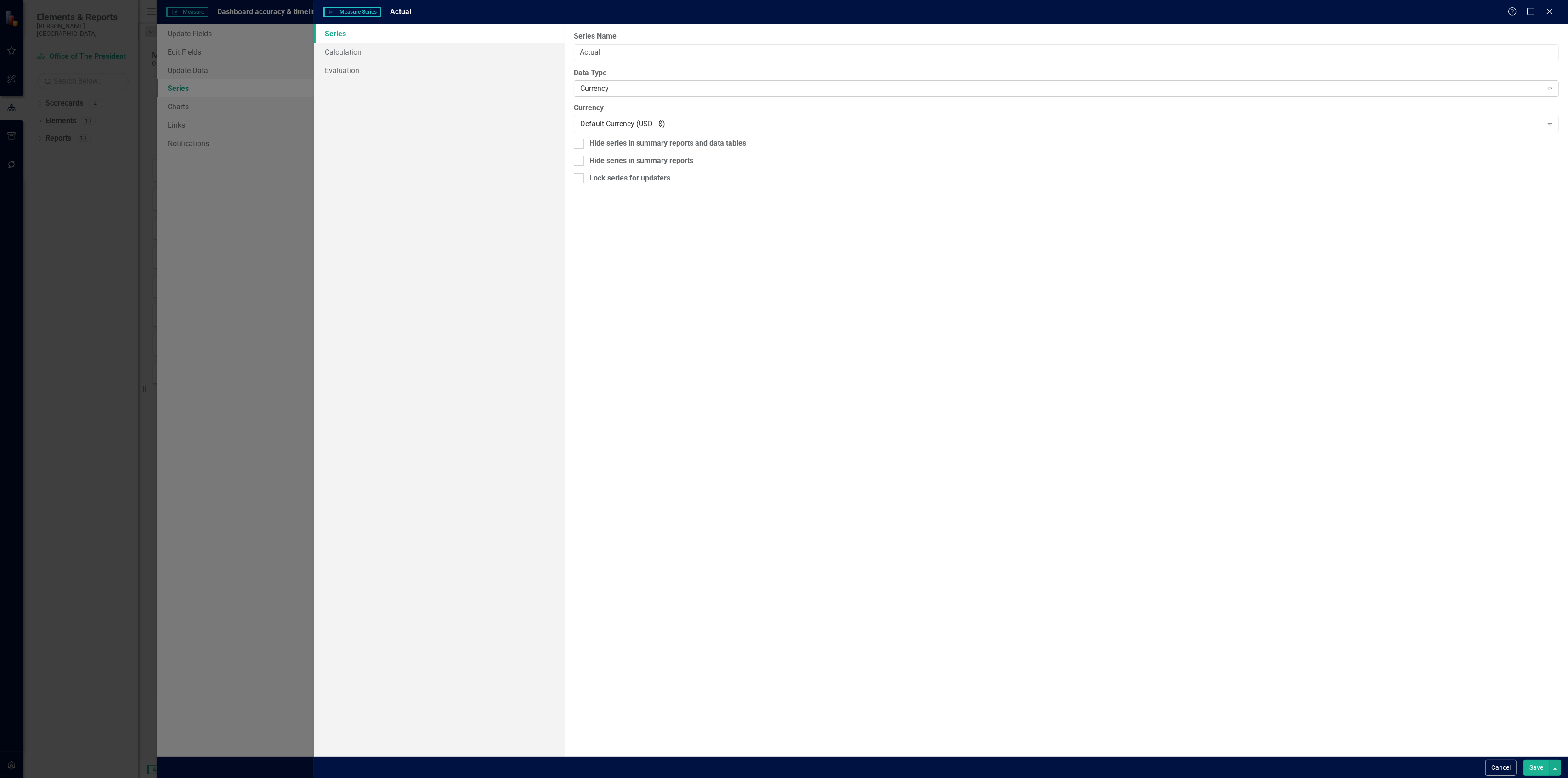
click at [724, 91] on div "Currency" at bounding box center [1061, 89] width 963 height 10
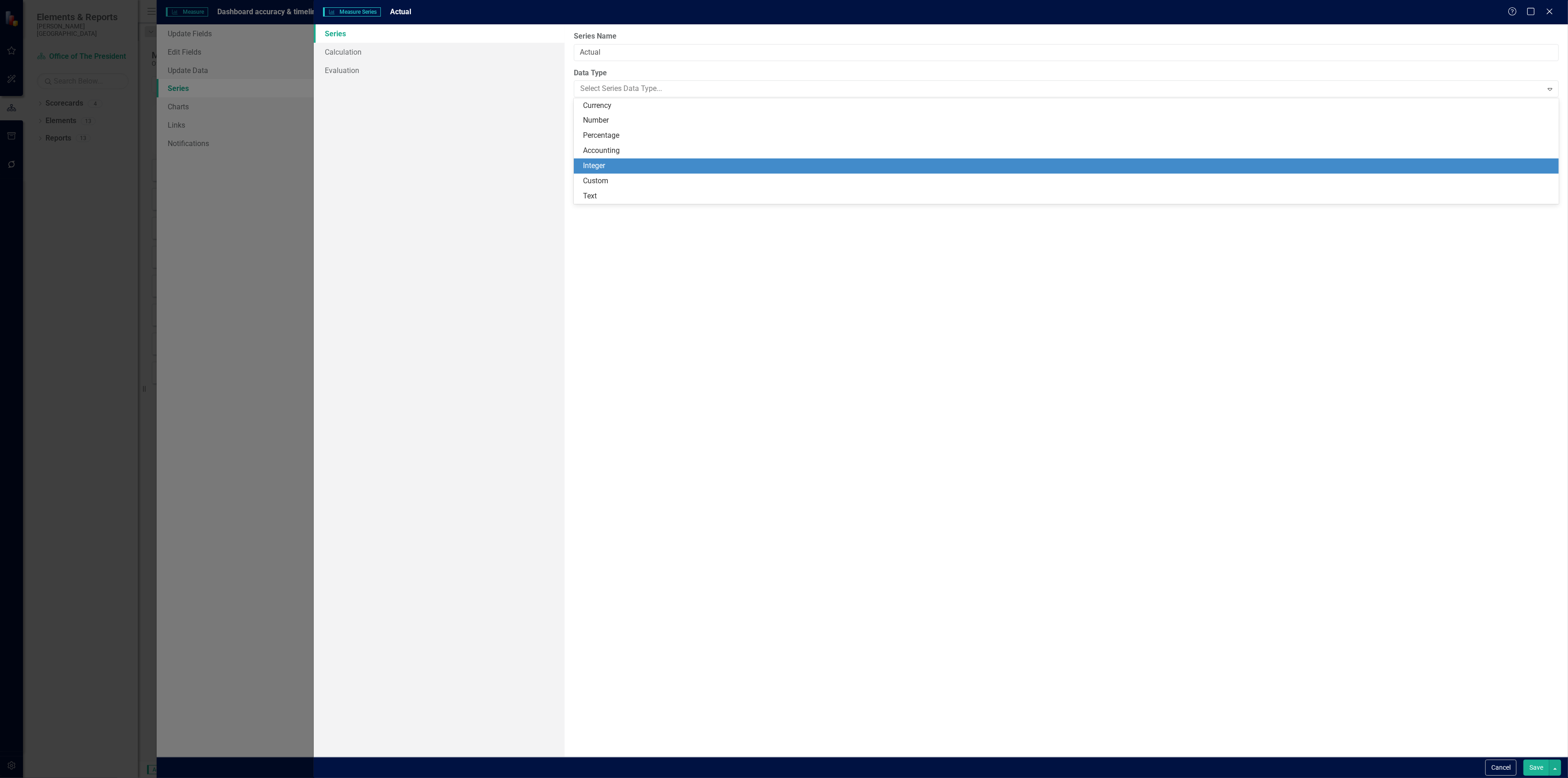
click at [631, 165] on div "Integer" at bounding box center [1069, 166] width 971 height 10
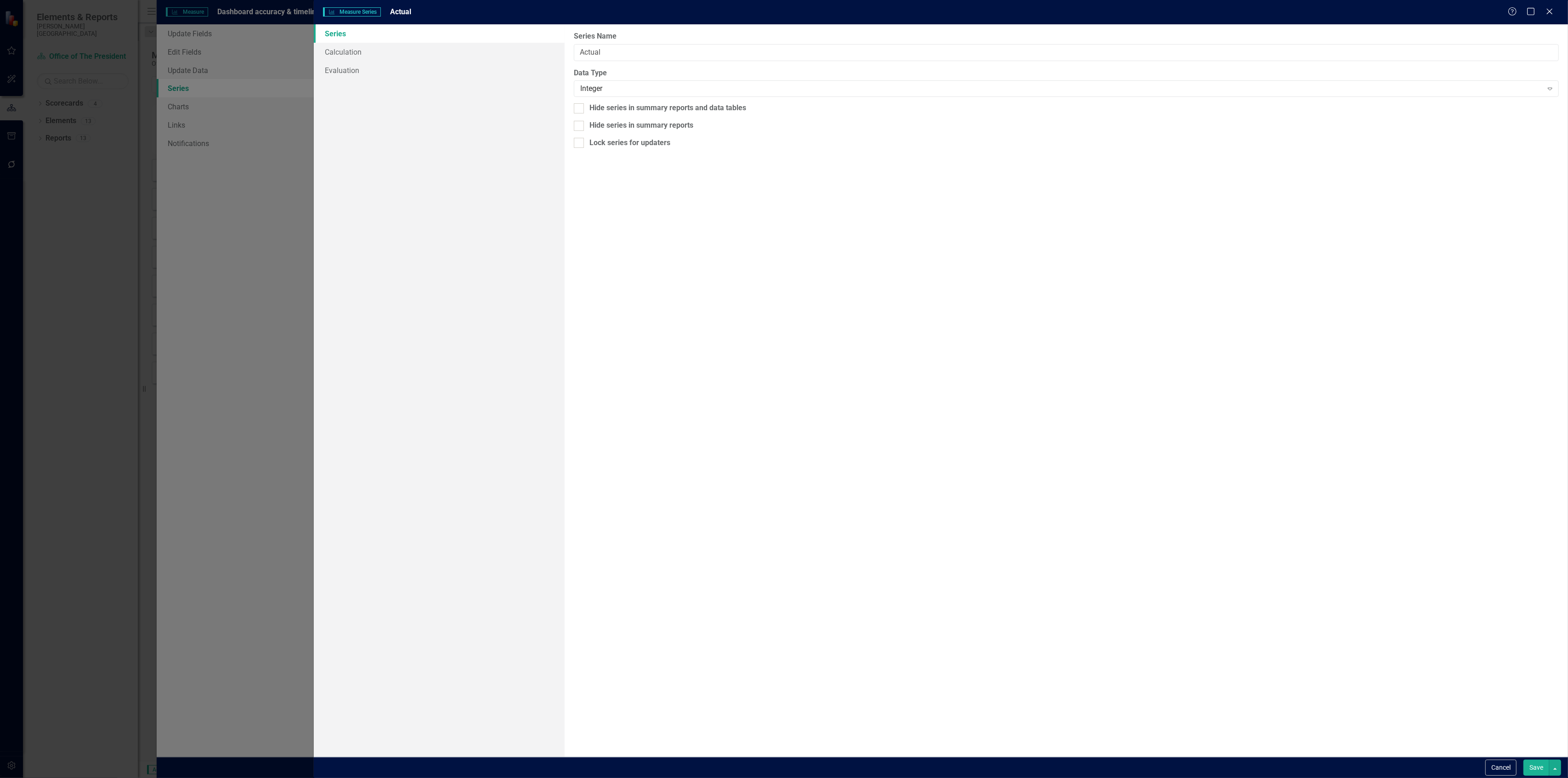
click at [1539, 769] on button "Save" at bounding box center [1537, 767] width 25 height 16
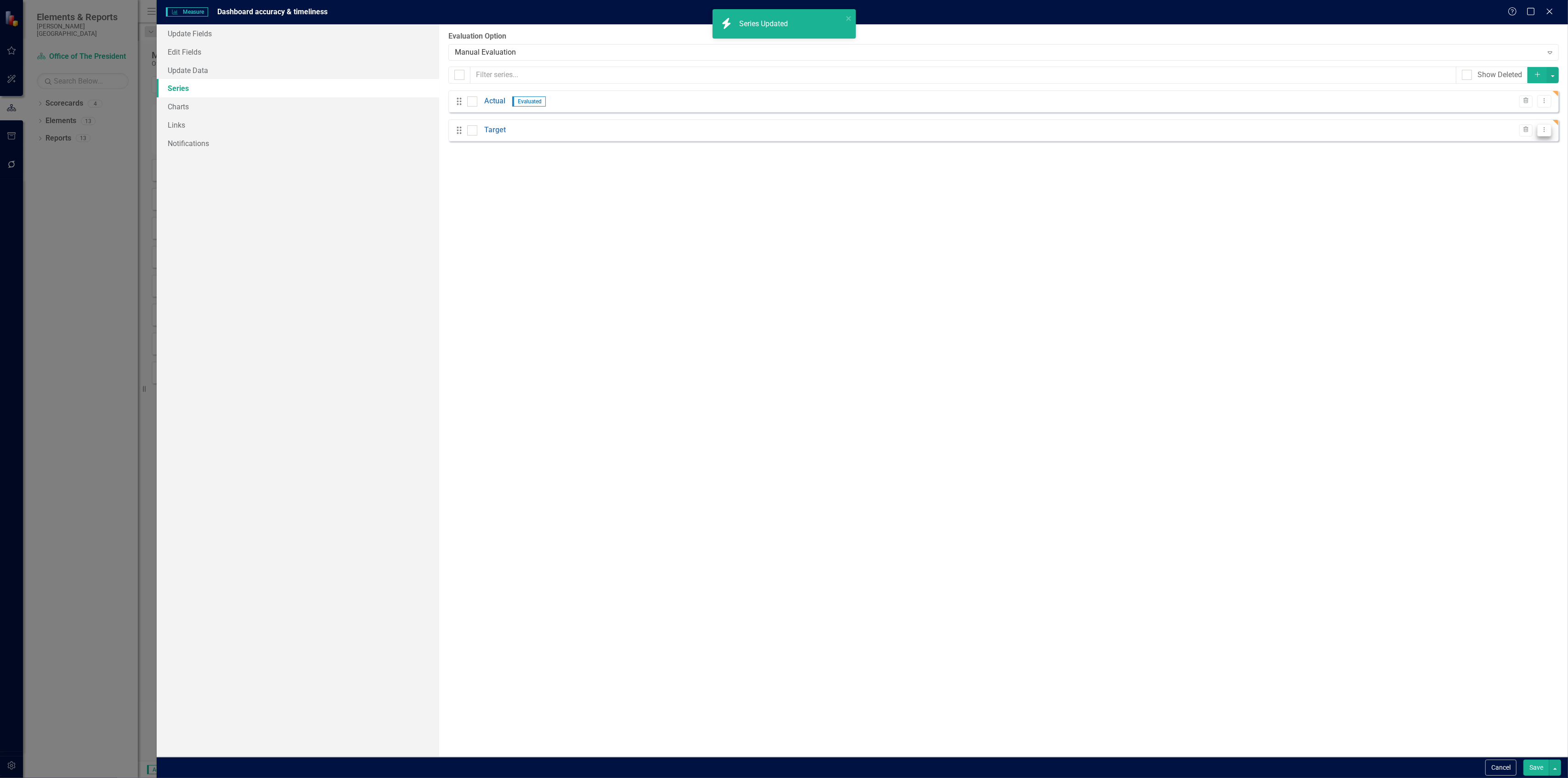
click at [1549, 131] on button "Dropdown Menu" at bounding box center [1544, 130] width 14 height 13
click at [1502, 144] on link "Edit Edit Measure Series" at bounding box center [1498, 147] width 104 height 17
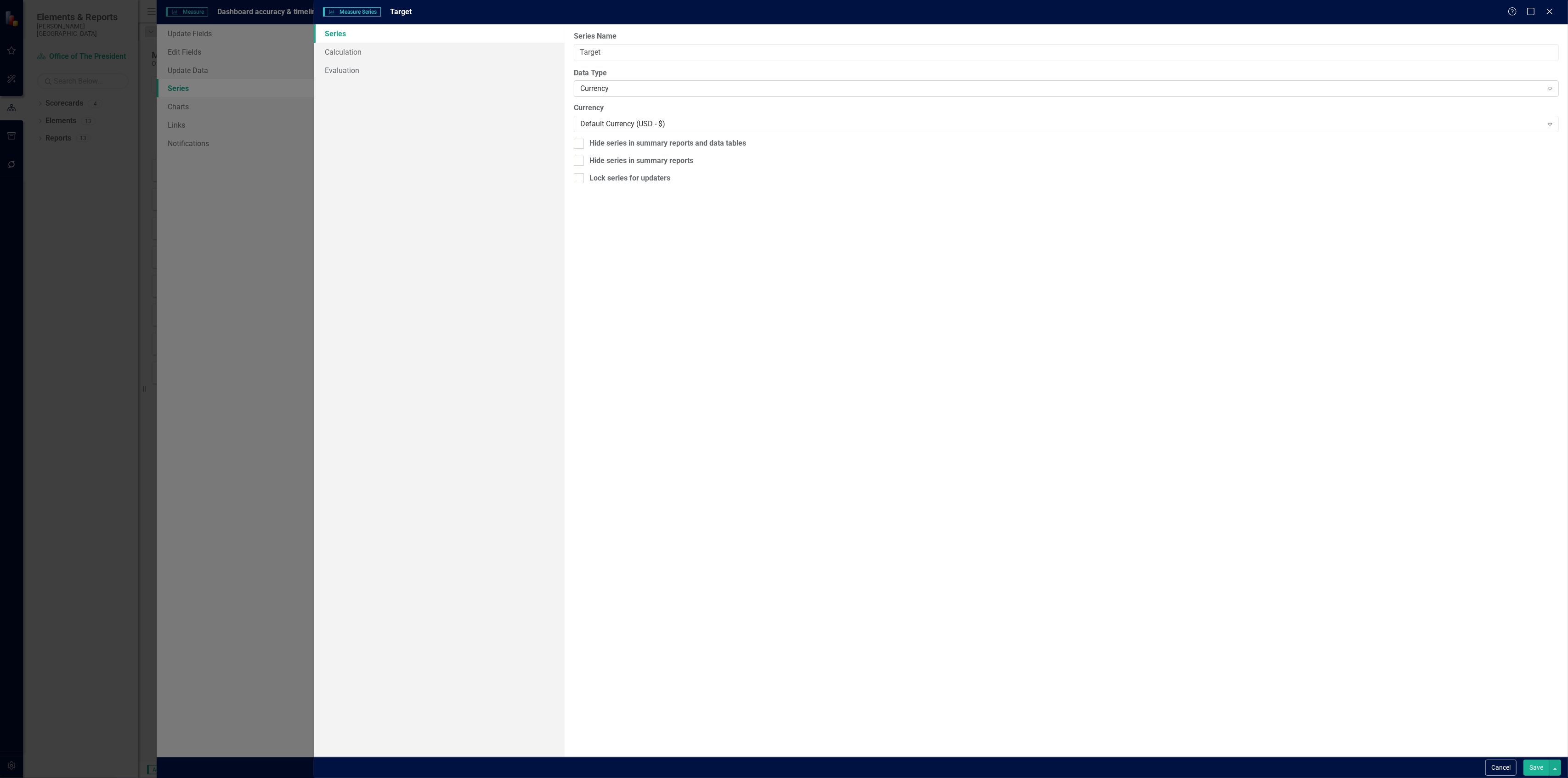
click at [618, 81] on div "Currency Expand" at bounding box center [1067, 89] width 985 height 17
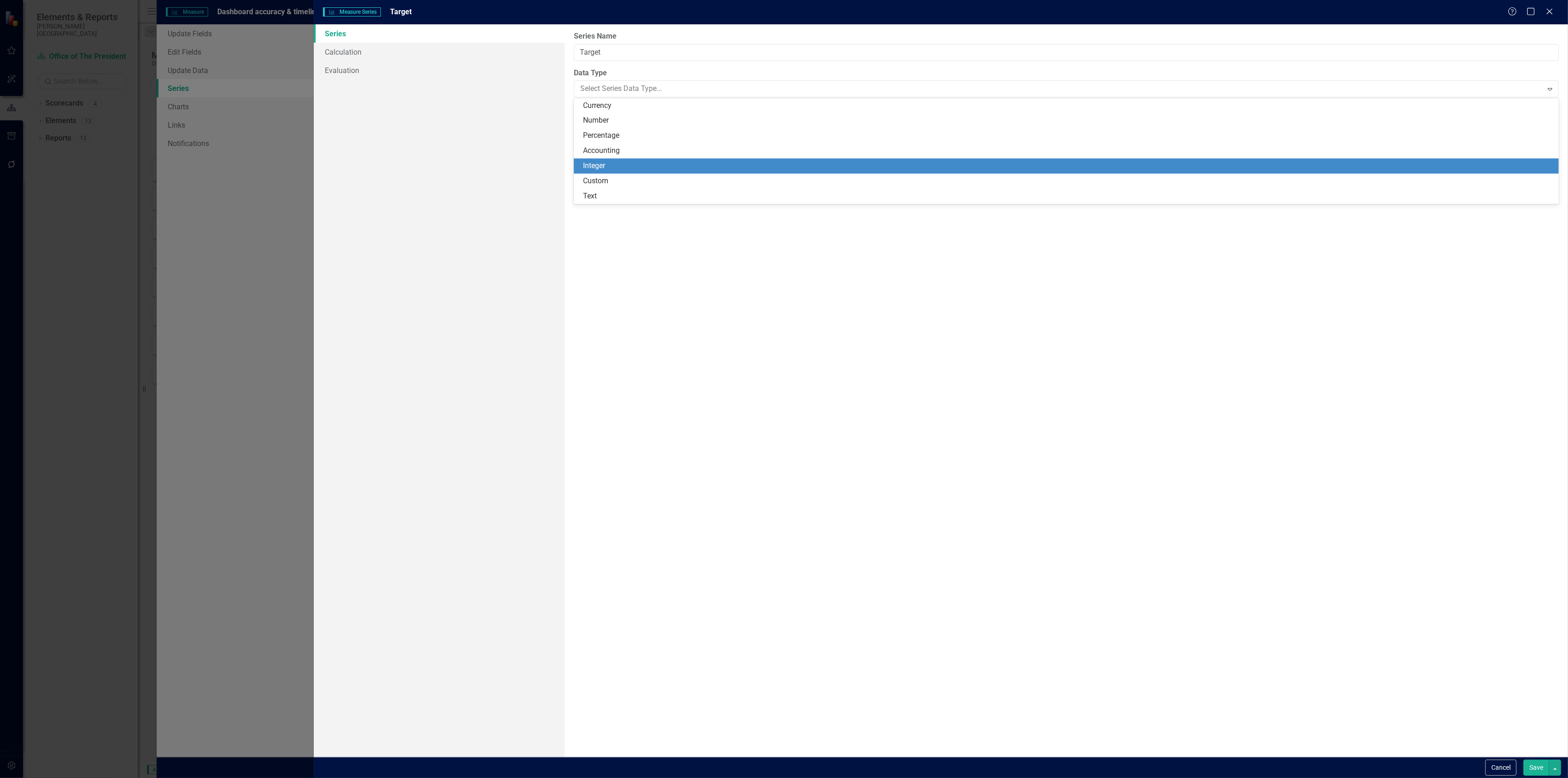
click at [604, 164] on div "Integer" at bounding box center [1069, 166] width 971 height 10
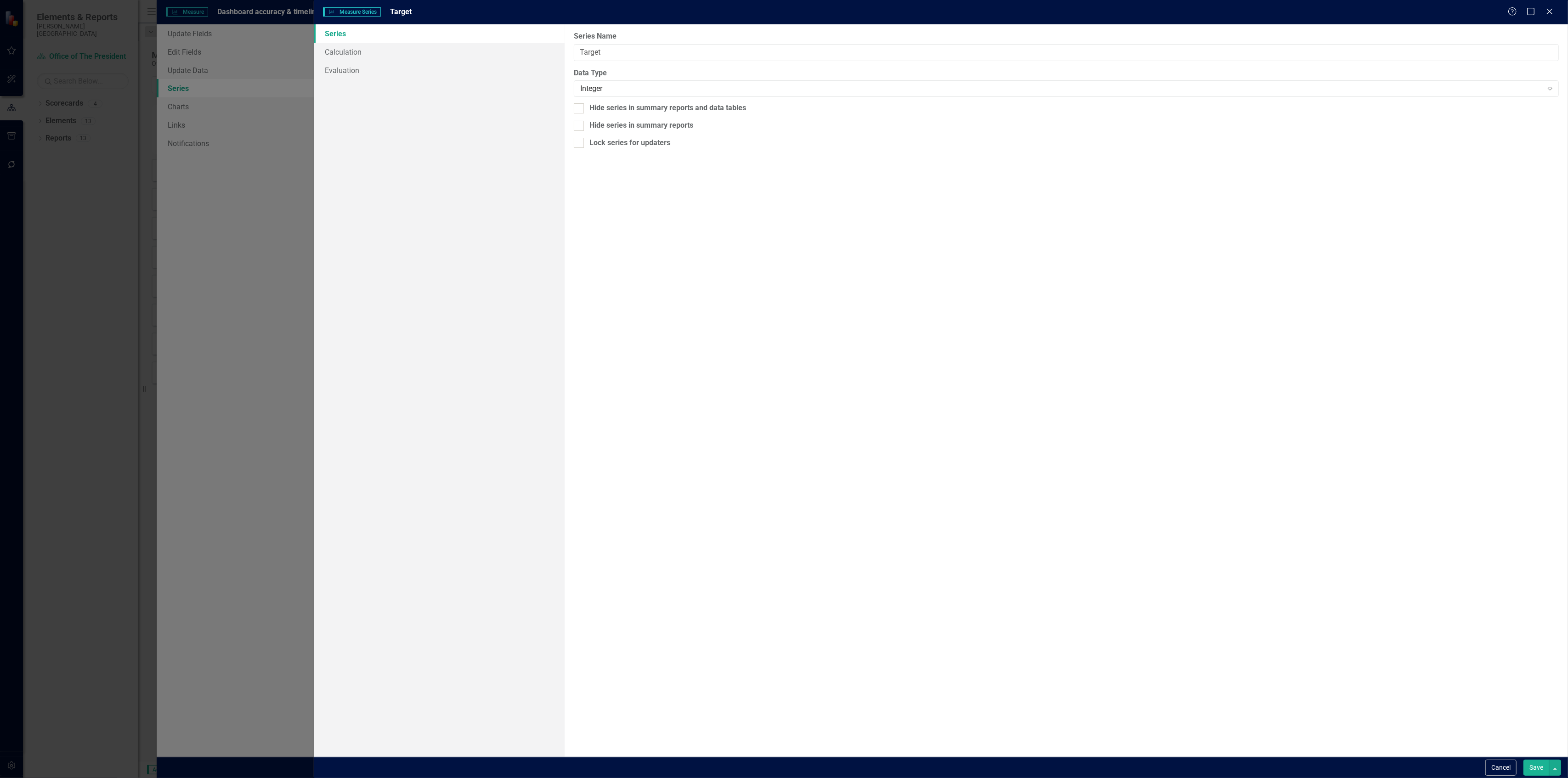
click at [1533, 769] on button "Save" at bounding box center [1537, 767] width 25 height 16
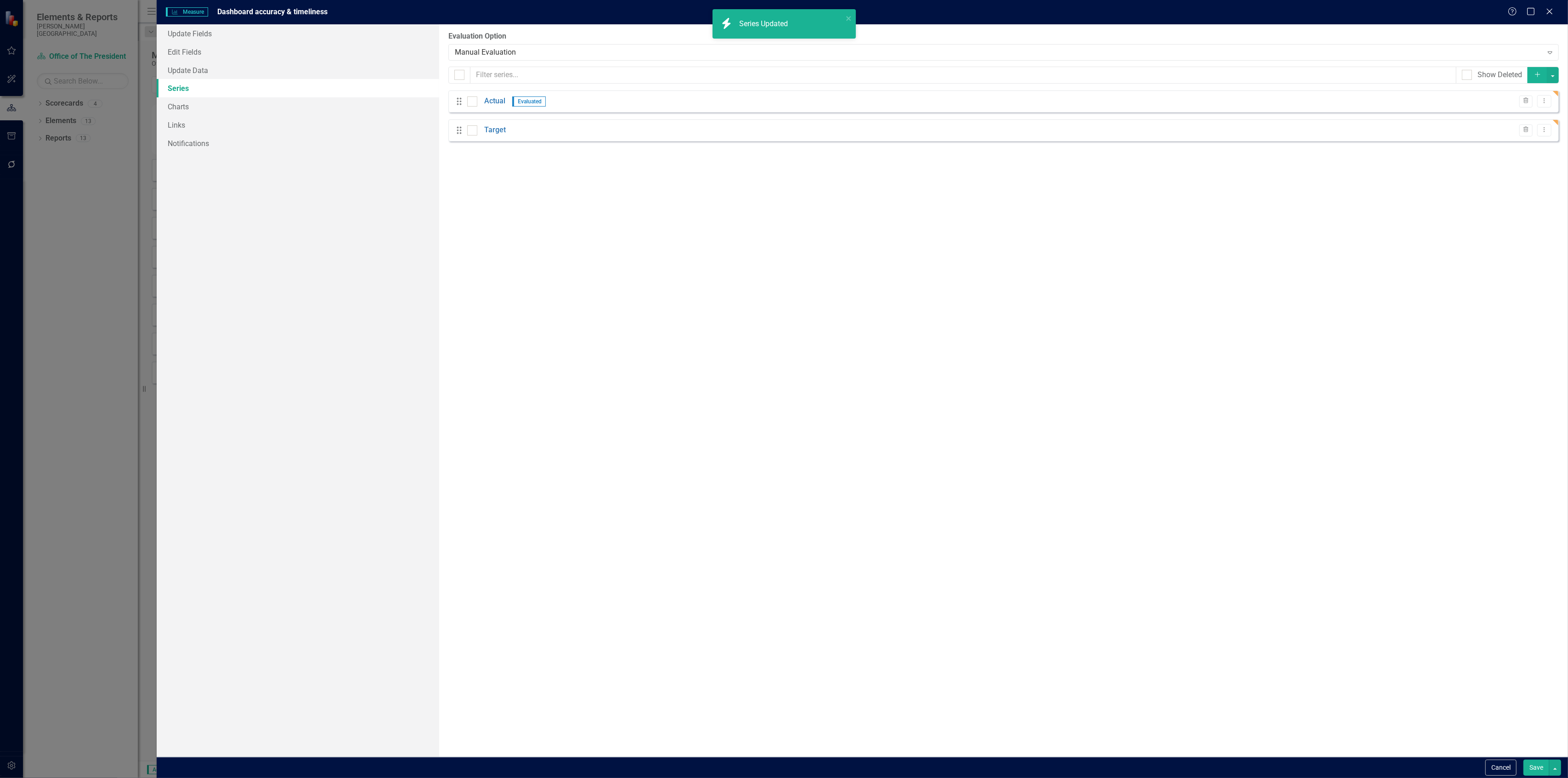
click at [1537, 769] on button "Save" at bounding box center [1537, 767] width 25 height 16
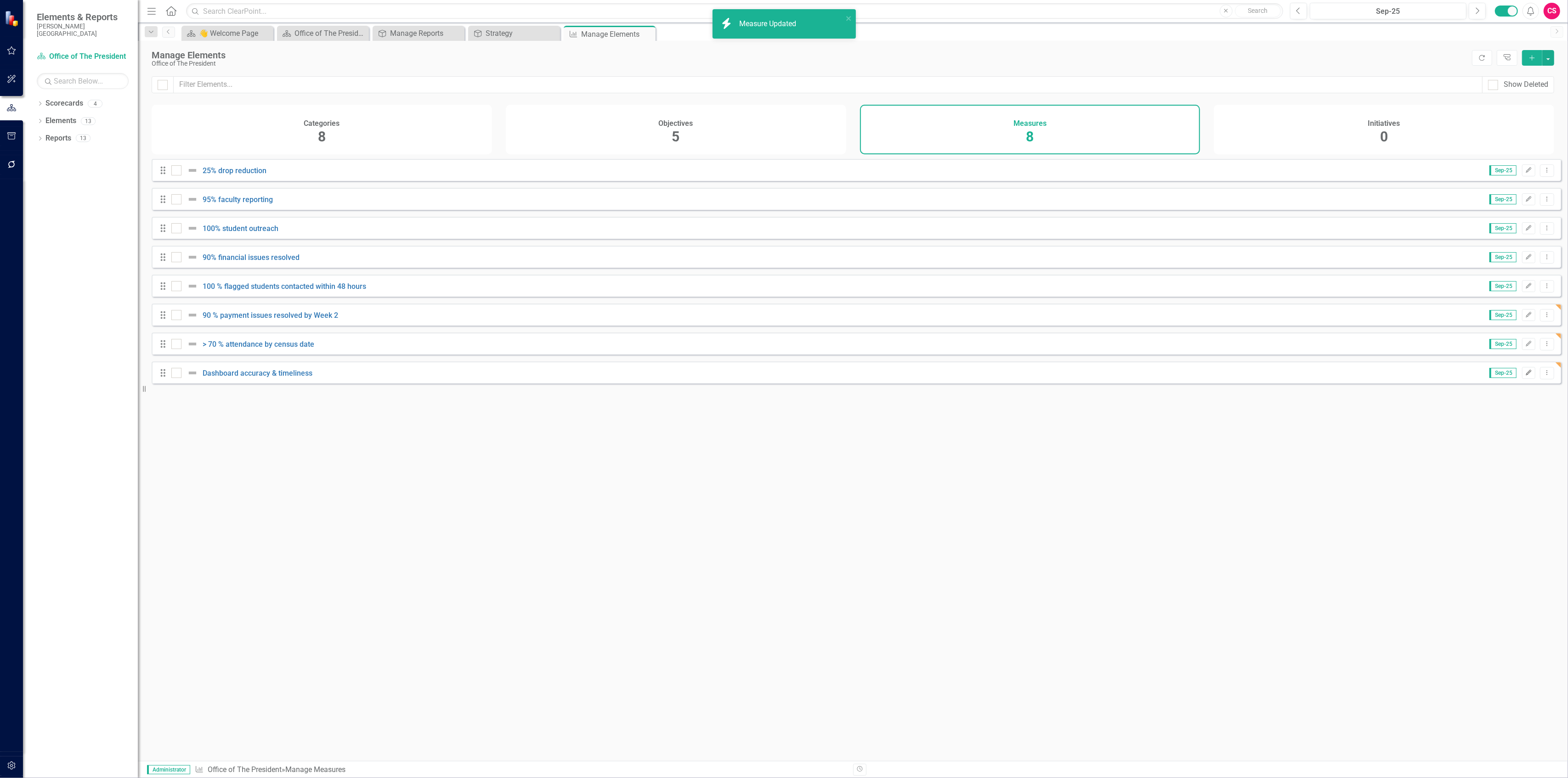
click at [1526, 375] on icon "Edit" at bounding box center [1529, 373] width 7 height 6
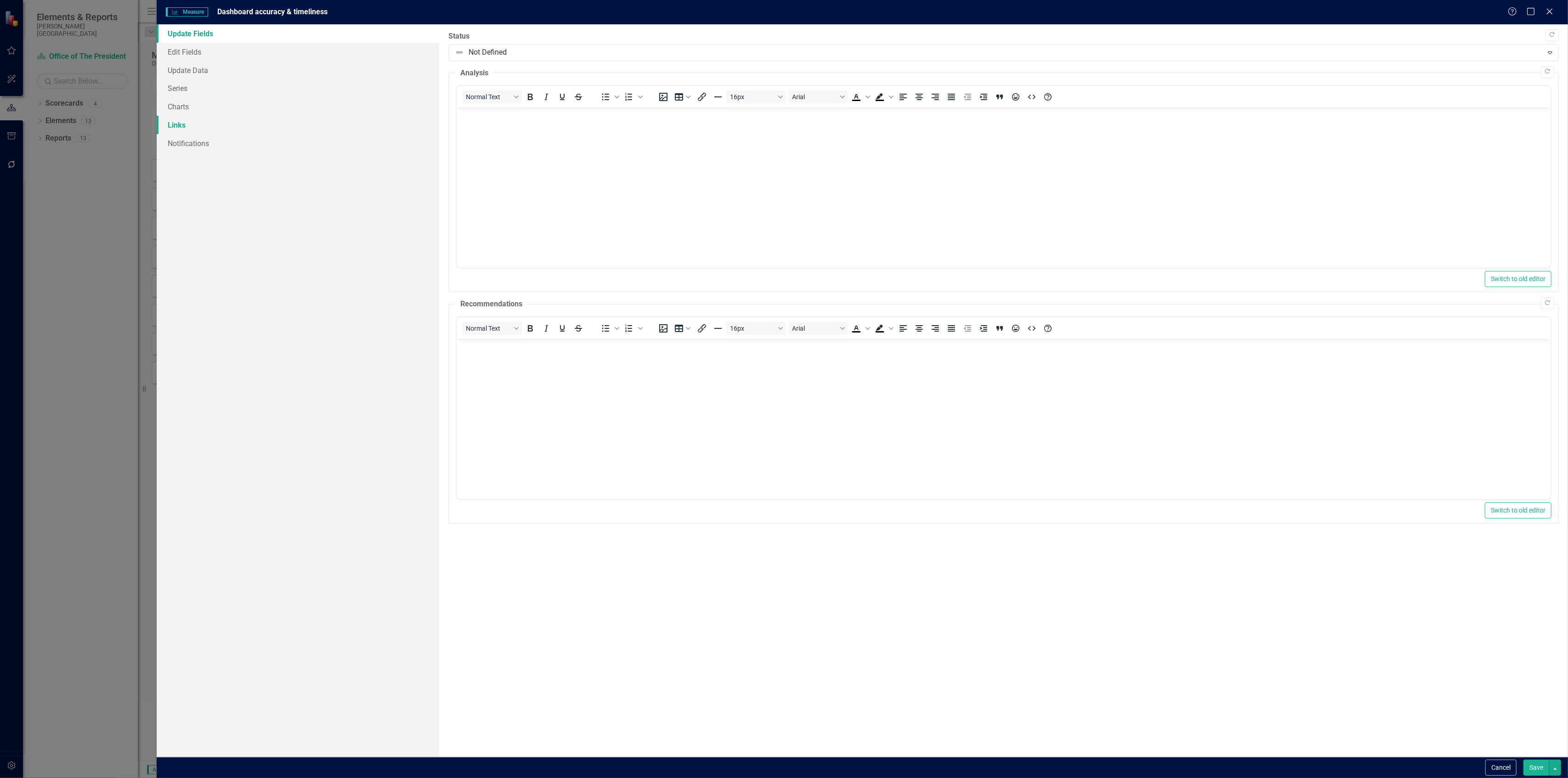
click at [188, 119] on link "Links" at bounding box center [298, 125] width 282 height 19
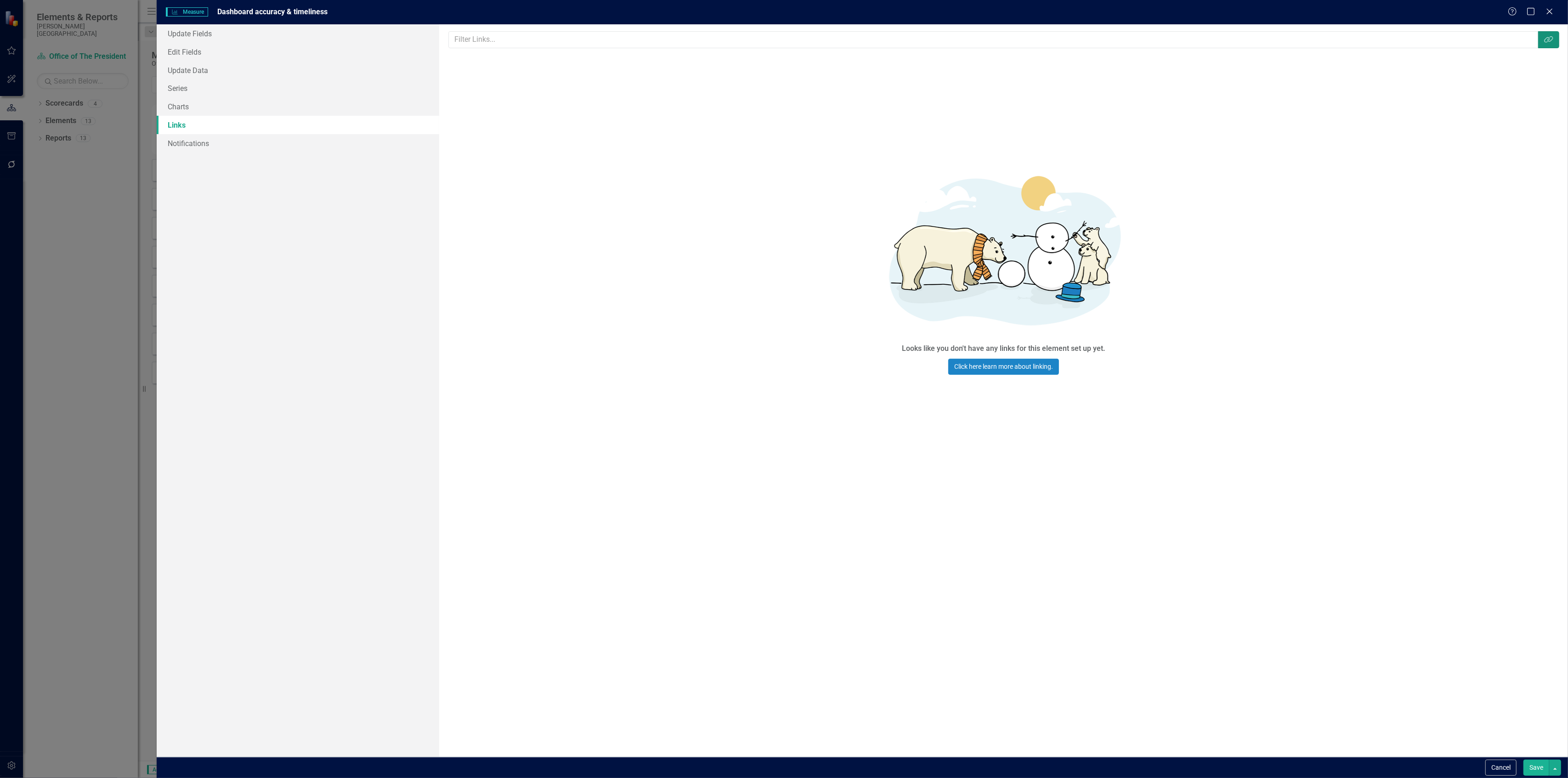
click at [1544, 45] on button "Link Tag" at bounding box center [1548, 40] width 21 height 17
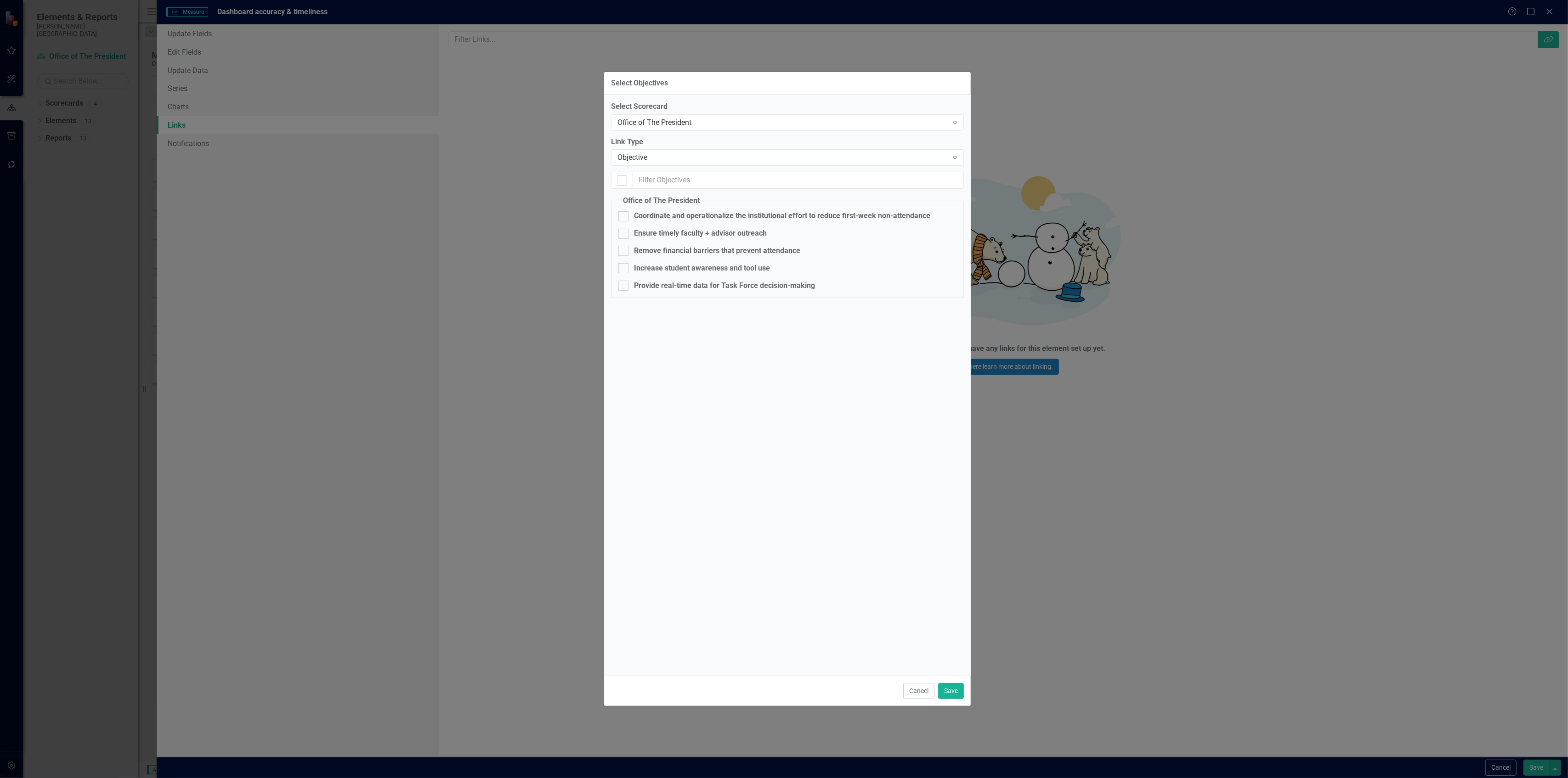
click at [672, 280] on fieldset "Office of The President Coordinate and operationalize the institutional effort …" at bounding box center [788, 247] width 353 height 103
click at [678, 282] on div "Provide real-time data for Task Force decision-making" at bounding box center [724, 286] width 181 height 10
click at [624, 282] on input "Provide real-time data for Task Force decision-making" at bounding box center [621, 283] width 6 height 6
checkbox input "true"
click at [947, 693] on button "Save" at bounding box center [951, 691] width 25 height 16
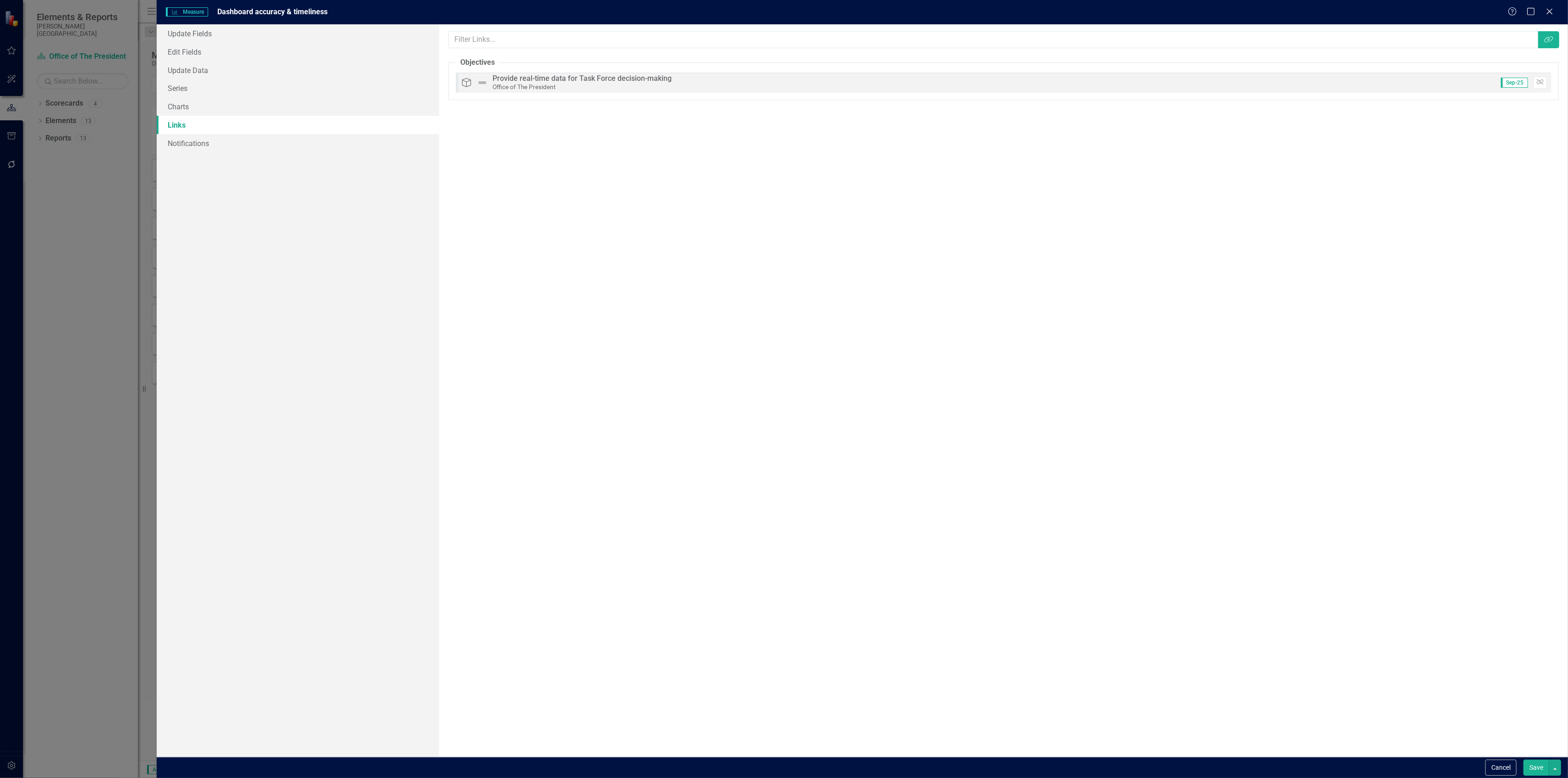
click at [1533, 770] on button "Save" at bounding box center [1537, 767] width 25 height 16
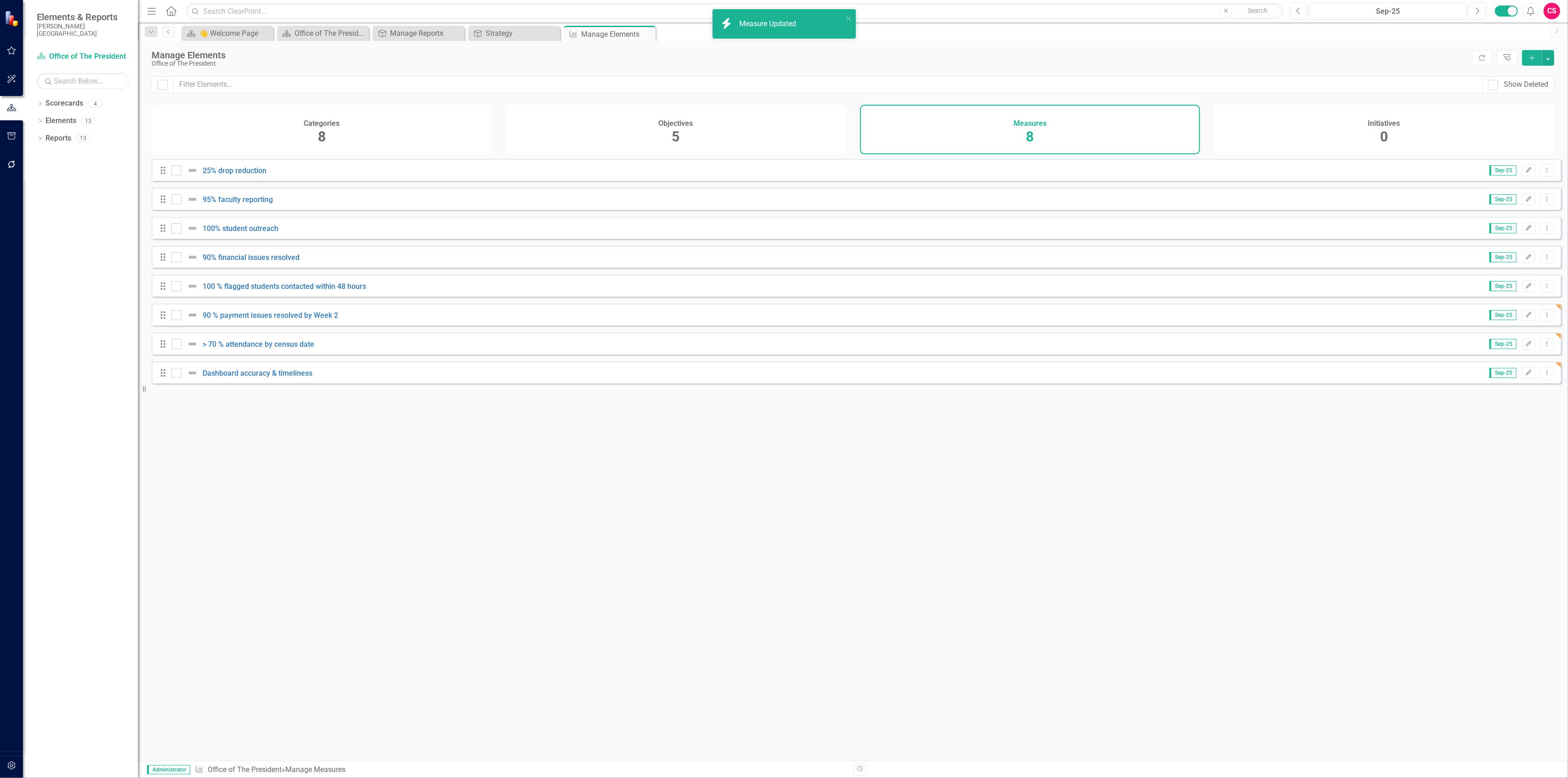
click at [382, 124] on div "Categories 8" at bounding box center [322, 130] width 341 height 50
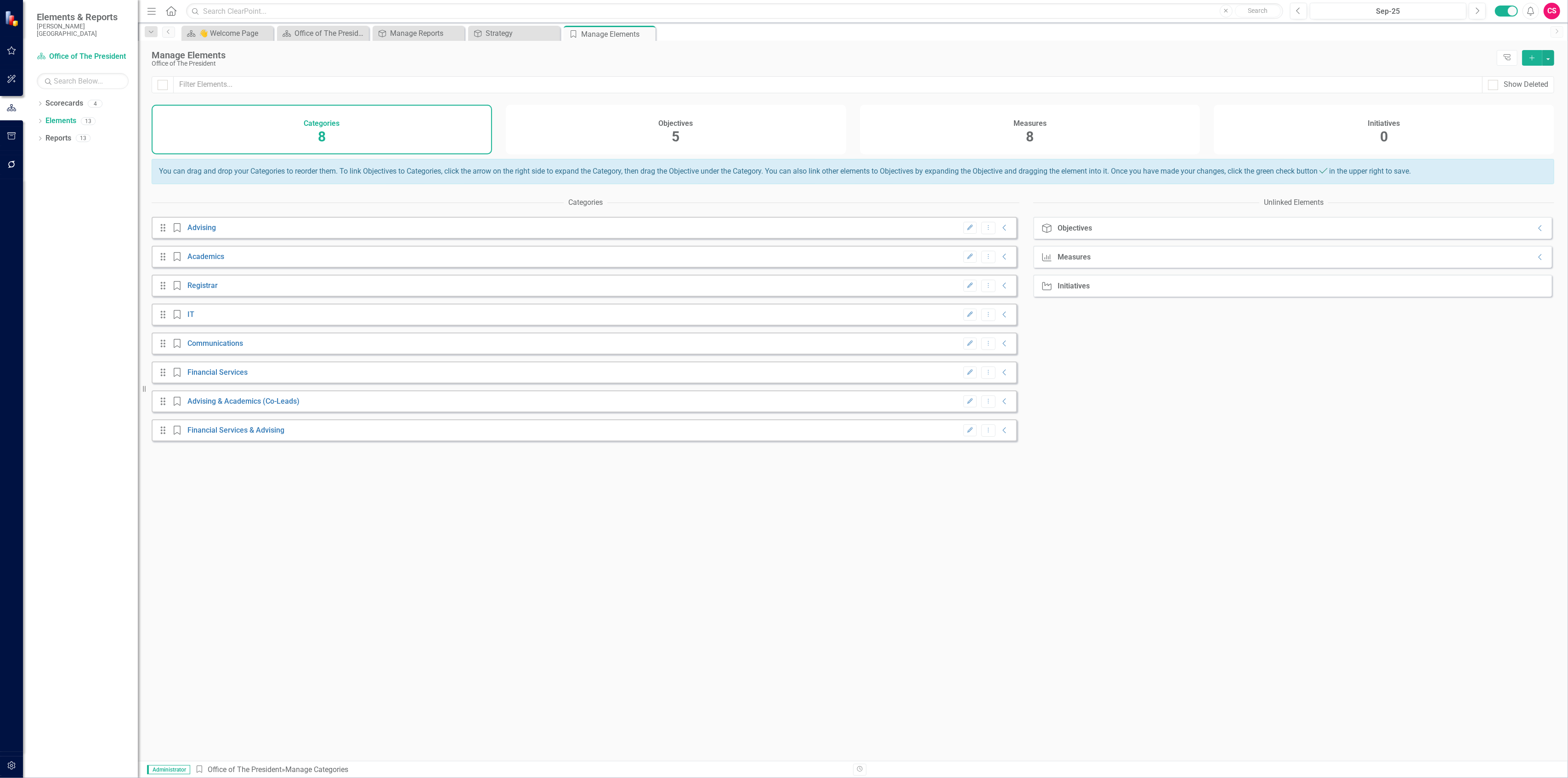
click at [1524, 58] on button "Add" at bounding box center [1532, 58] width 20 height 15
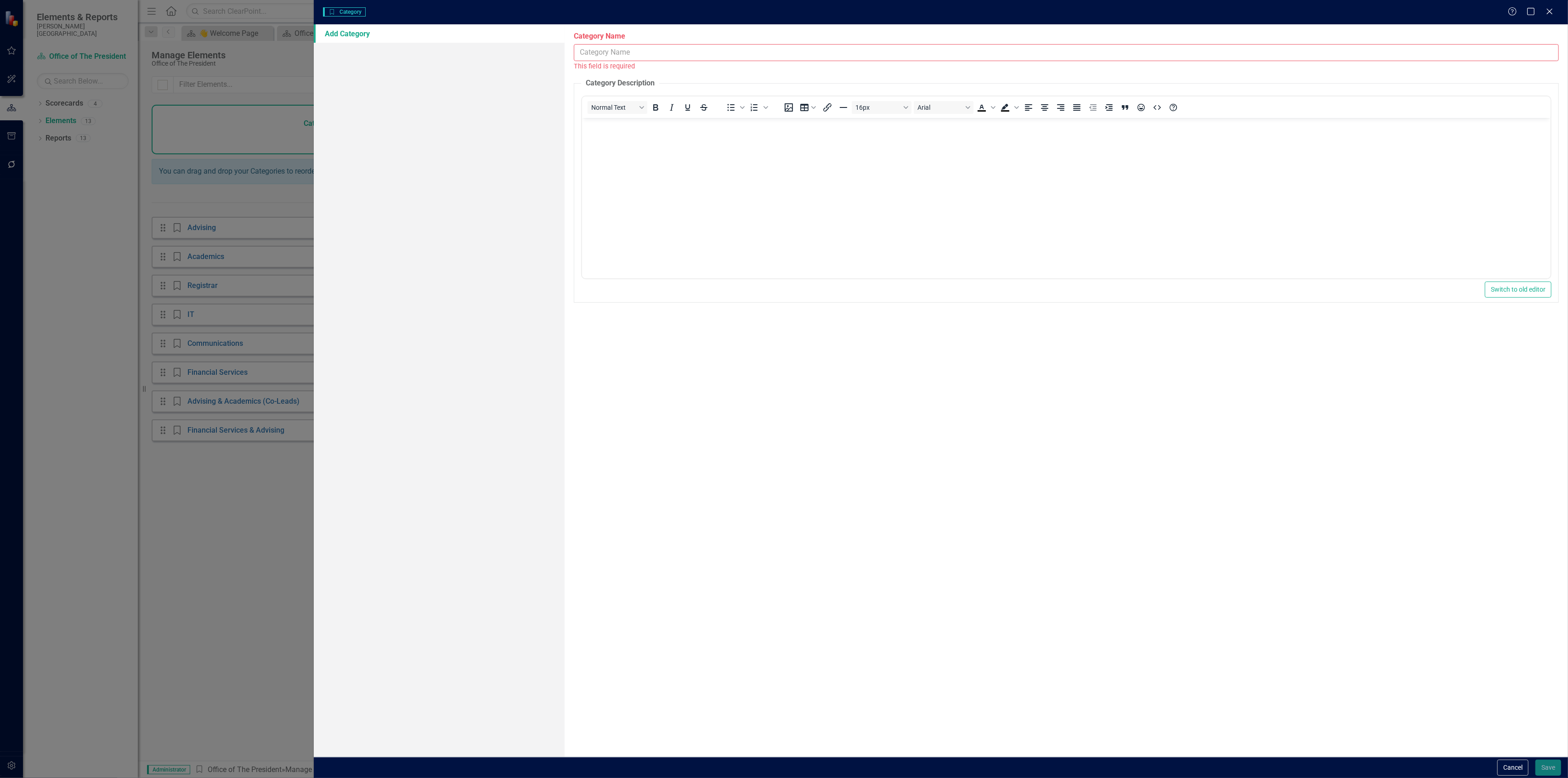
click at [896, 52] on input "Category Name" at bounding box center [1067, 53] width 985 height 17
click at [647, 53] on input "Communications/IT/Advising" at bounding box center [1067, 53] width 985 height 17
click at [644, 52] on input "Communications/IT/ Advising" at bounding box center [1067, 53] width 985 height 17
click at [638, 52] on input "Communications/IT / Advising" at bounding box center [1067, 53] width 985 height 17
click at [633, 52] on input "Communications/ IT / Advising" at bounding box center [1067, 53] width 985 height 17
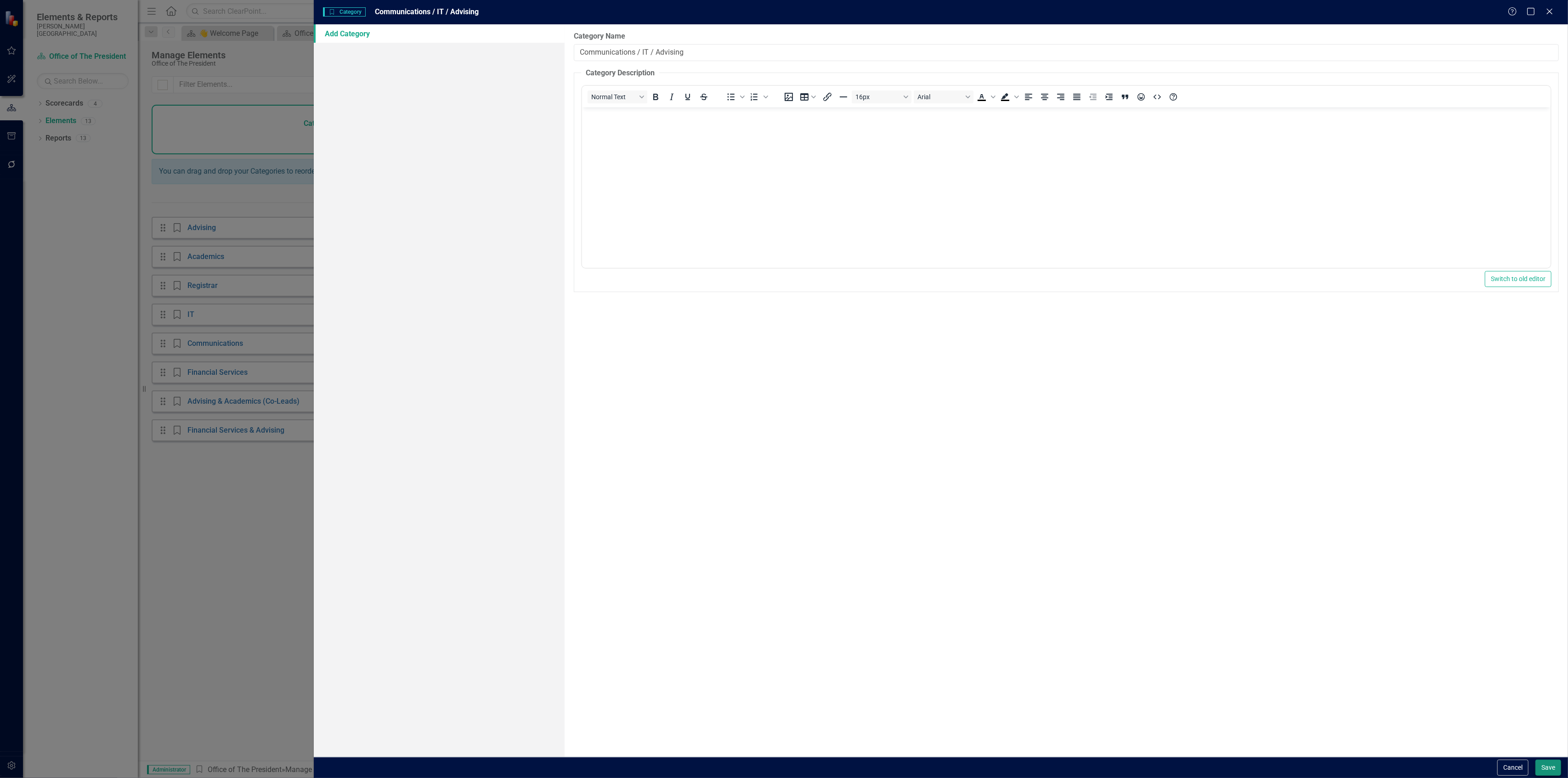
type input "Communications / IT / Advising"
click at [1544, 759] on button "Save" at bounding box center [1548, 767] width 25 height 16
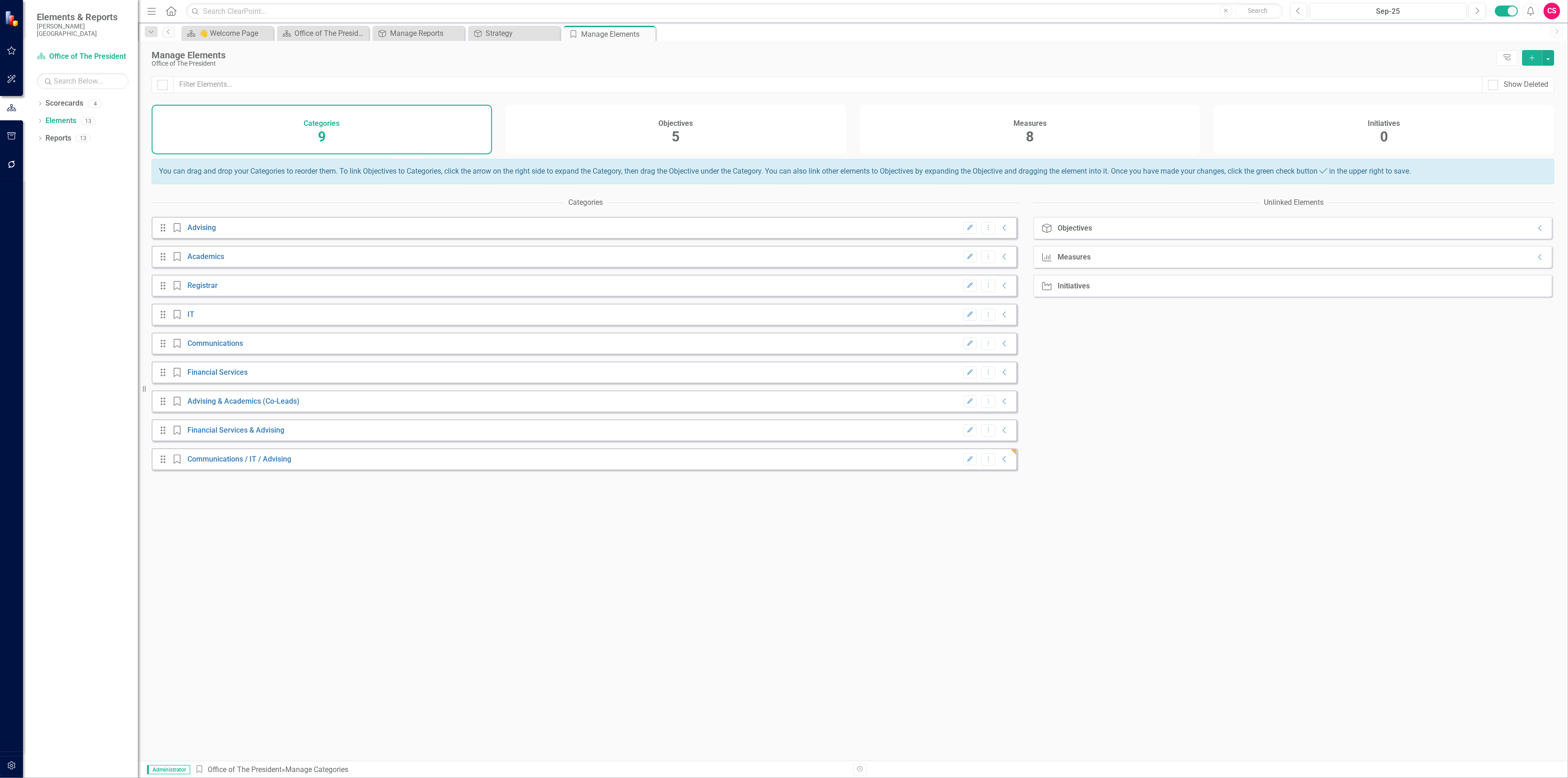
click at [1525, 63] on button "Add" at bounding box center [1532, 58] width 20 height 15
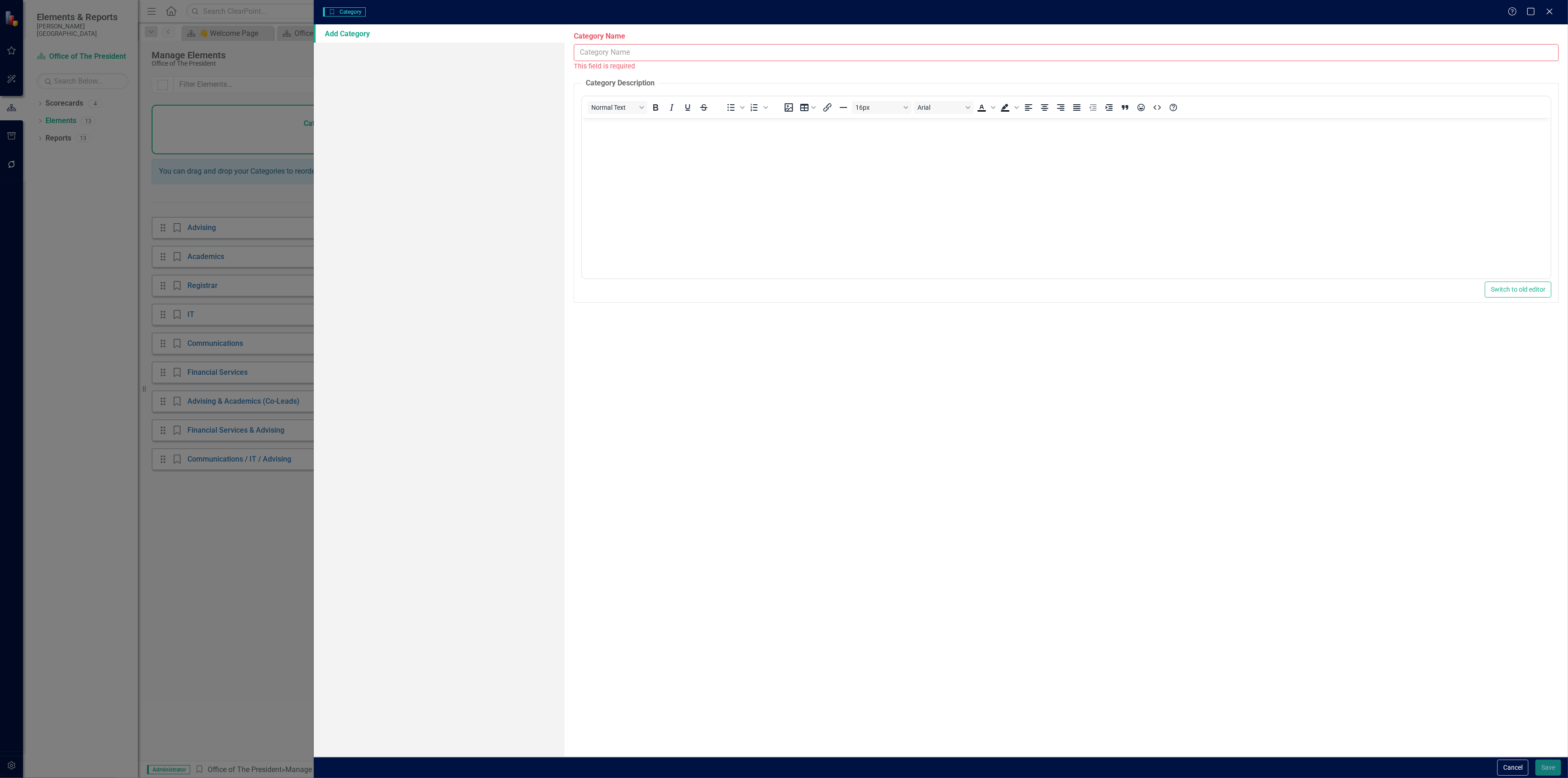
click at [1453, 48] on input "Category Name" at bounding box center [1067, 53] width 985 height 17
type input "Institutional Research ([GEOGRAPHIC_DATA])"
click at [1546, 770] on button "Save" at bounding box center [1548, 767] width 25 height 16
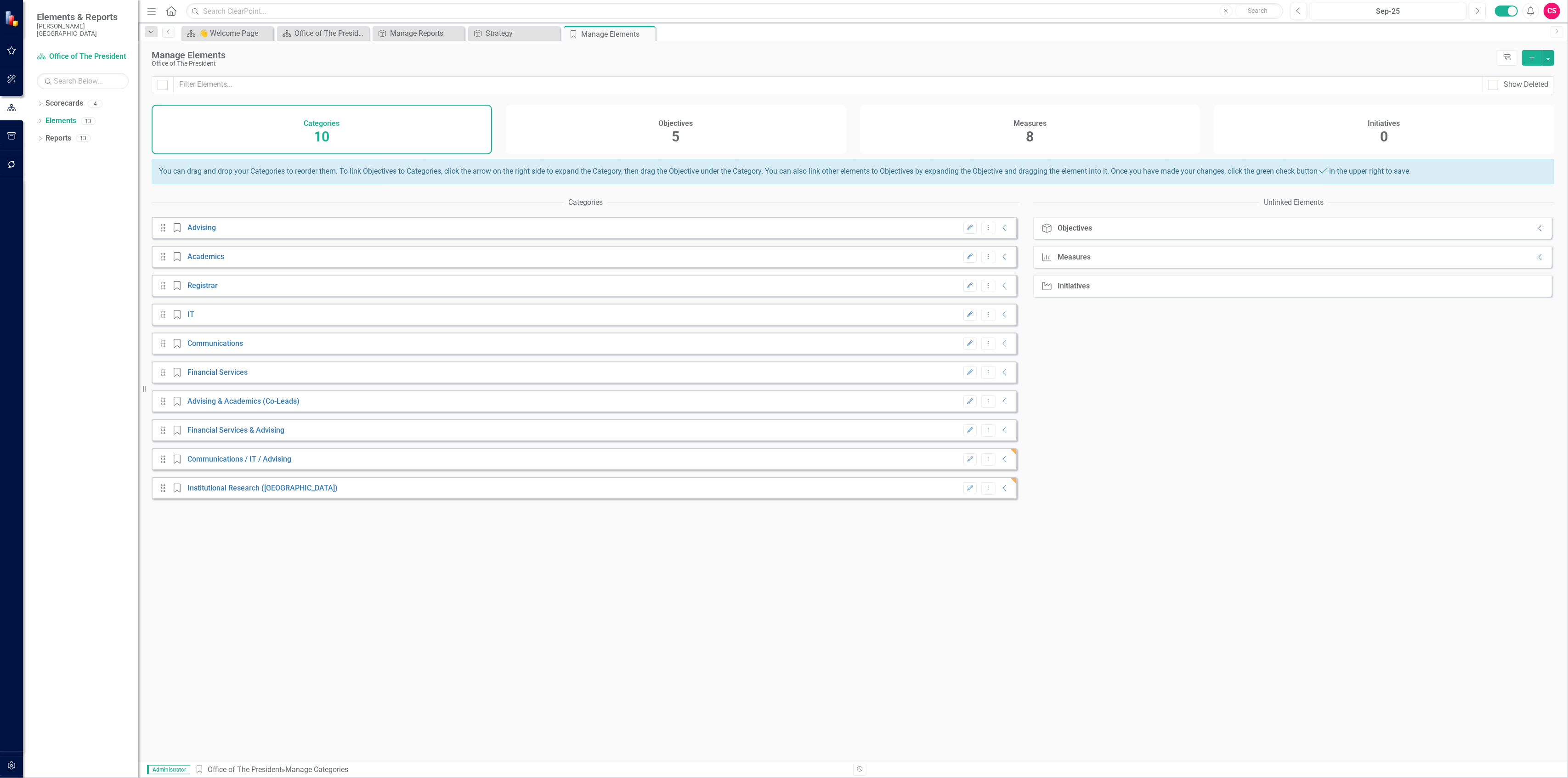
click at [1536, 232] on icon "Collapse" at bounding box center [1540, 228] width 9 height 8
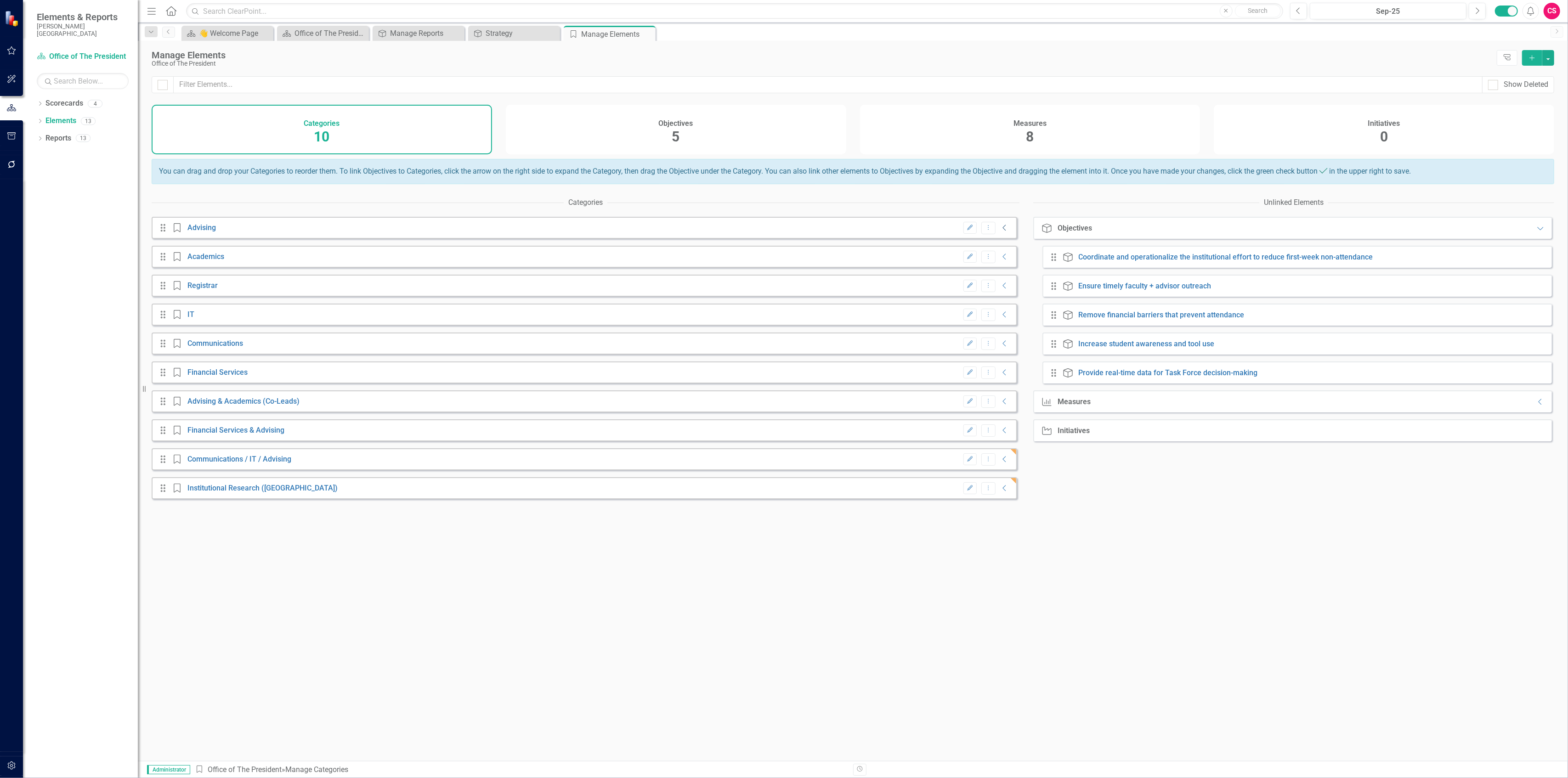
click at [1001, 231] on icon "Collapse" at bounding box center [1005, 227] width 9 height 8
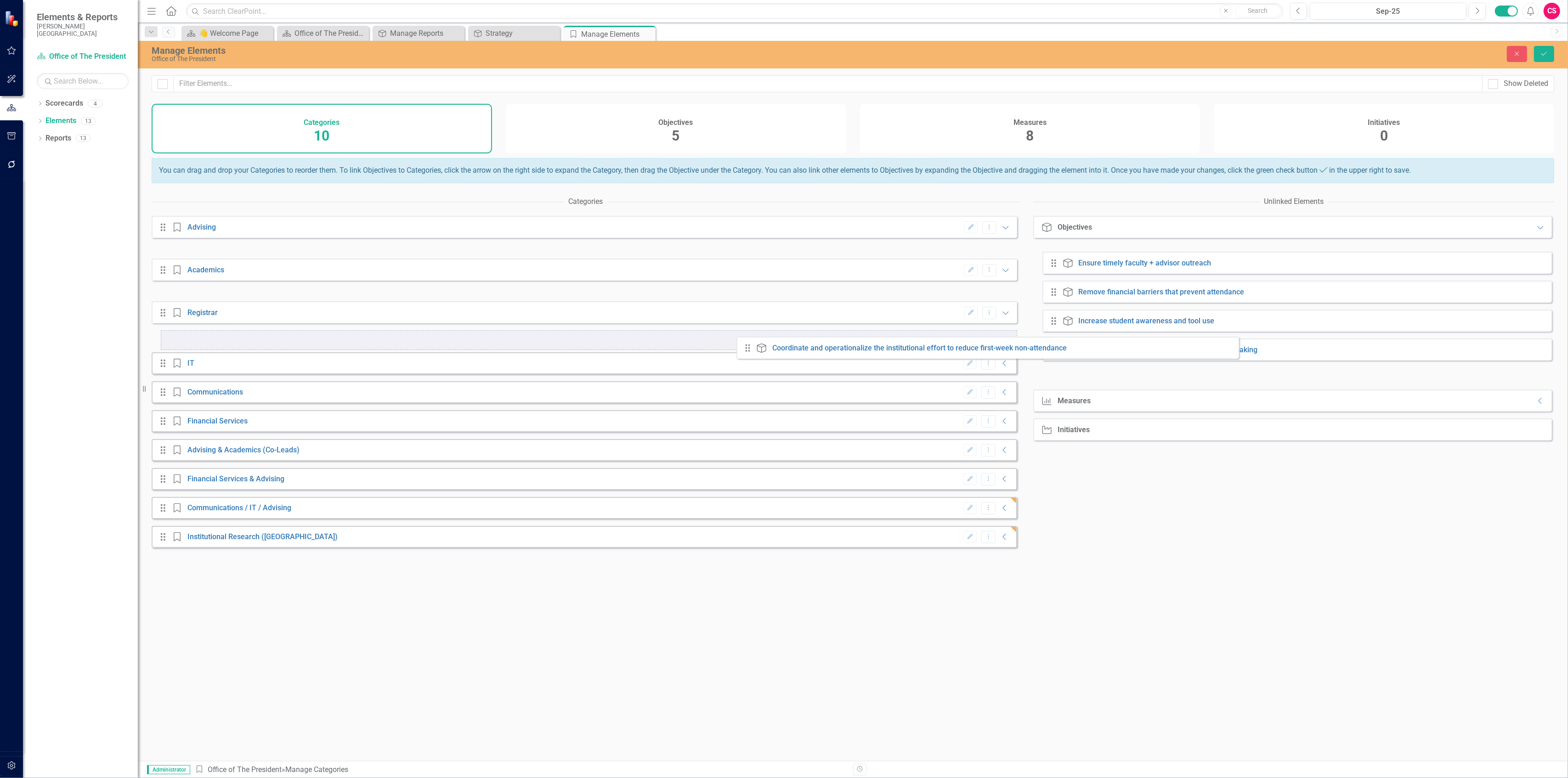
drag, startPoint x: 1052, startPoint y: 261, endPoint x: 745, endPoint y: 344, distance: 318.0
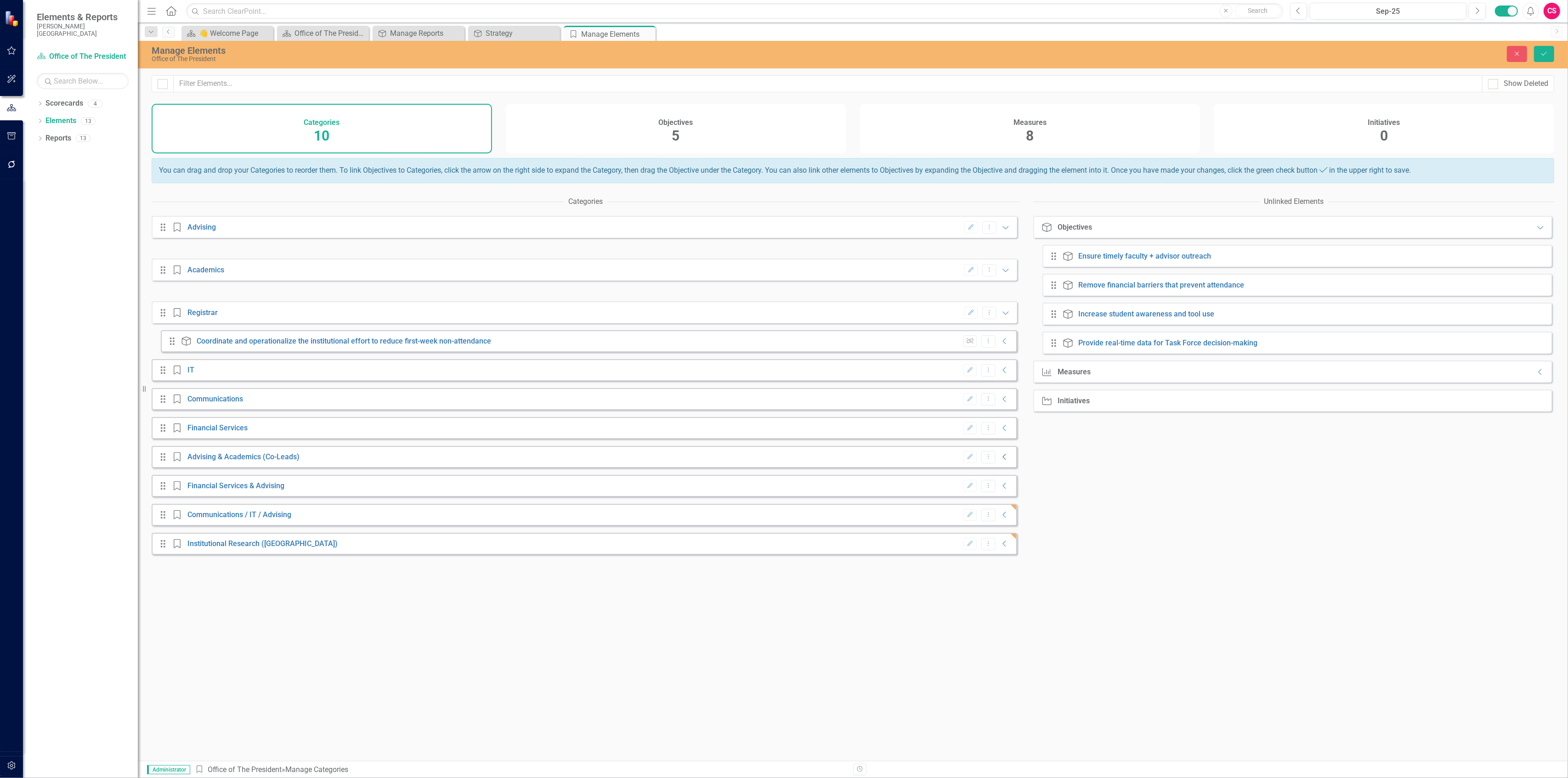
click at [1001, 460] on icon "Collapse" at bounding box center [1005, 457] width 9 height 8
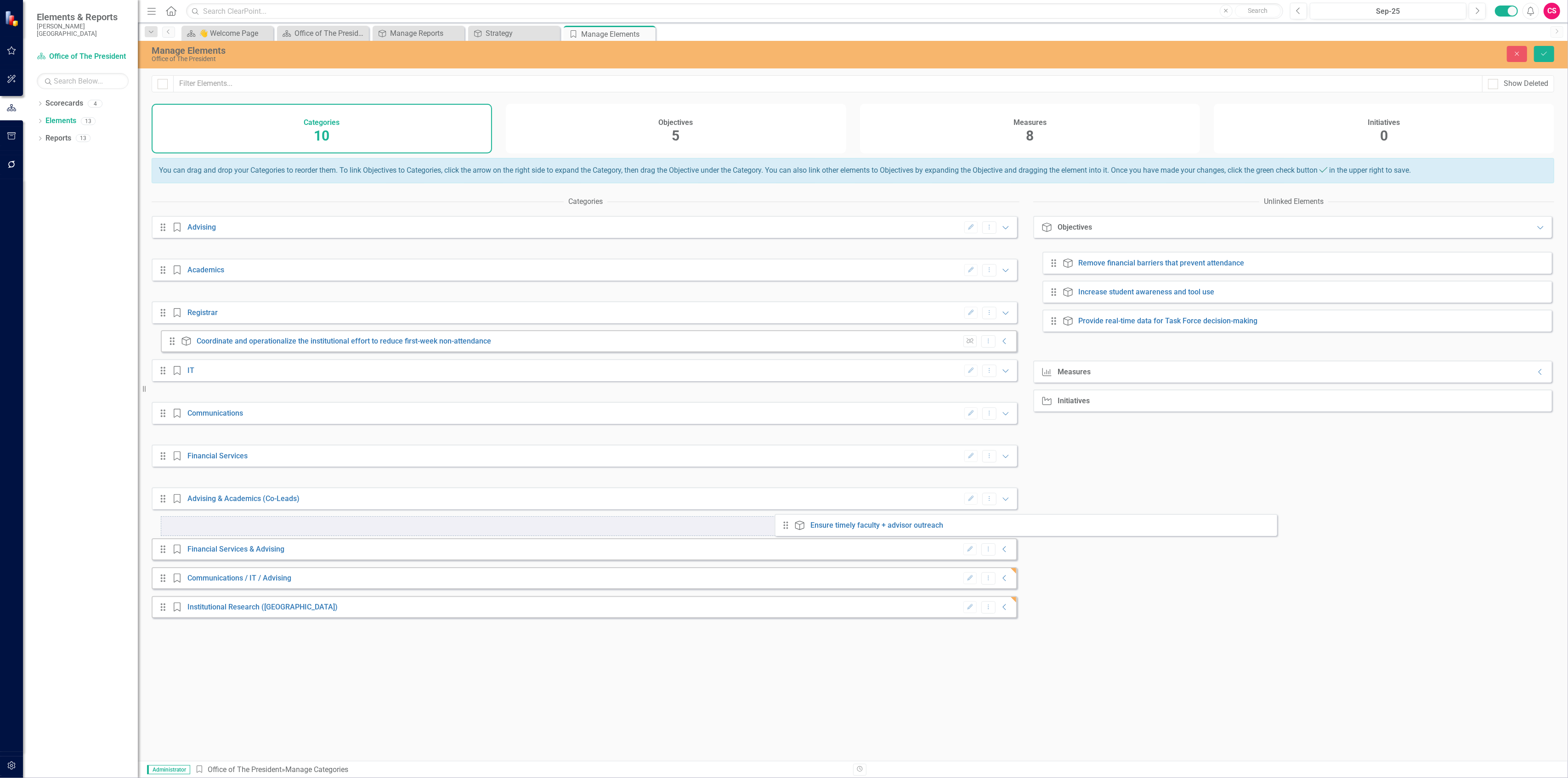
drag, startPoint x: 1055, startPoint y: 263, endPoint x: 787, endPoint y: 524, distance: 374.1
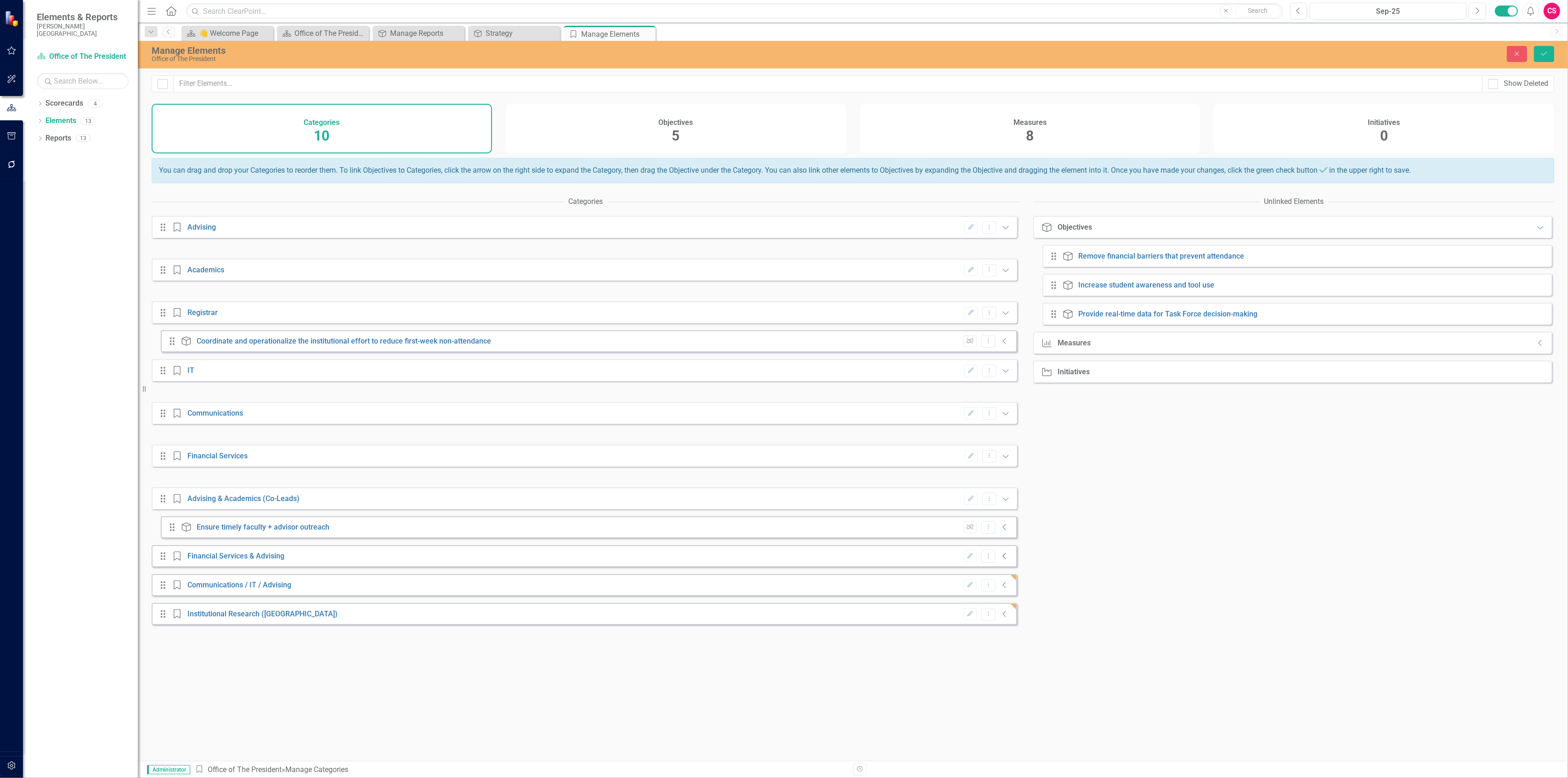
click at [1001, 560] on icon "Collapse" at bounding box center [1005, 556] width 9 height 8
drag, startPoint x: 1054, startPoint y: 259, endPoint x: 751, endPoint y: 588, distance: 447.3
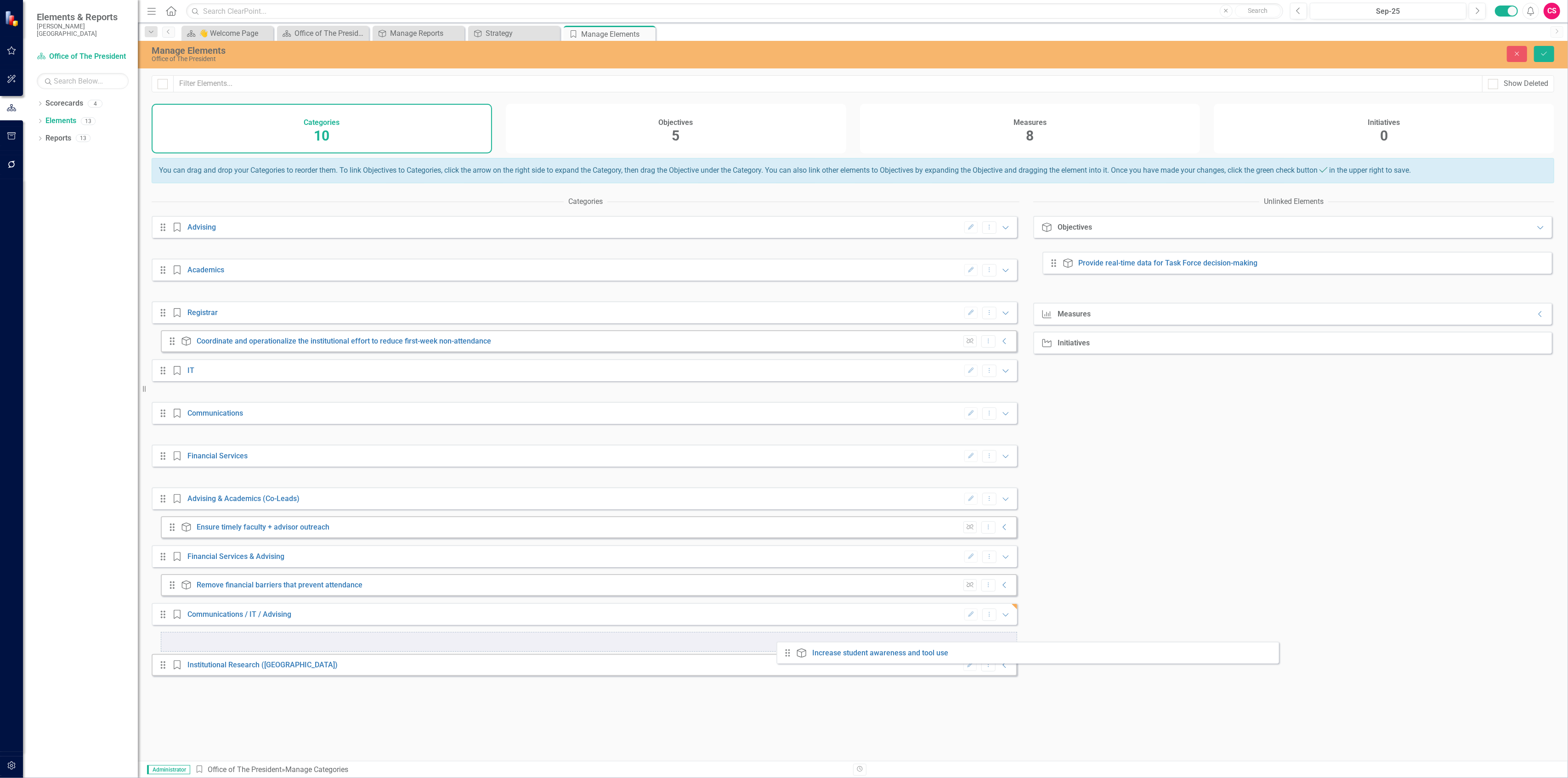
drag, startPoint x: 1054, startPoint y: 259, endPoint x: 788, endPoint y: 648, distance: 471.3
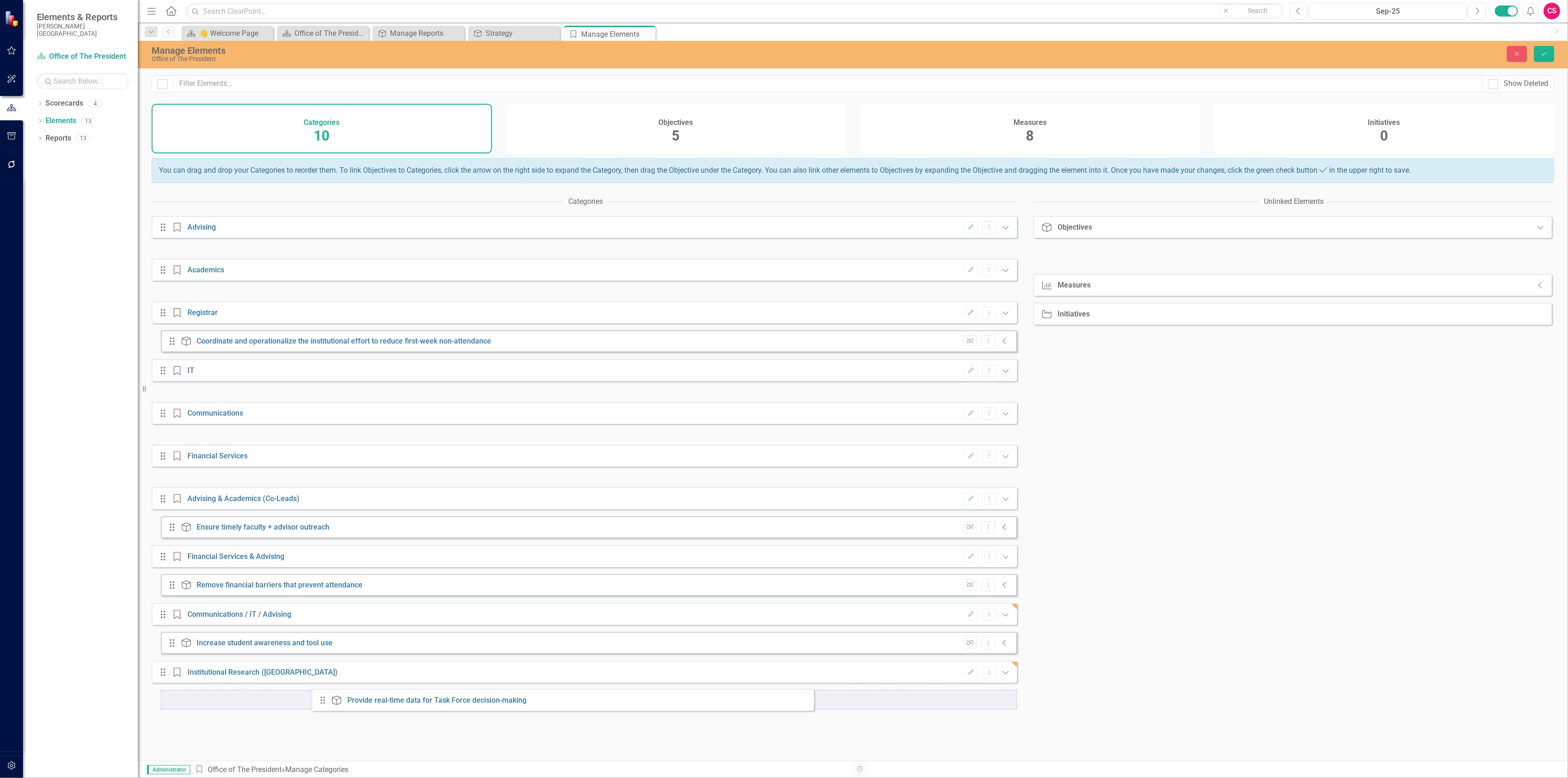
drag, startPoint x: 1052, startPoint y: 262, endPoint x: 321, endPoint y: 697, distance: 850.6
click at [1537, 53] on button "Save" at bounding box center [1544, 53] width 20 height 16
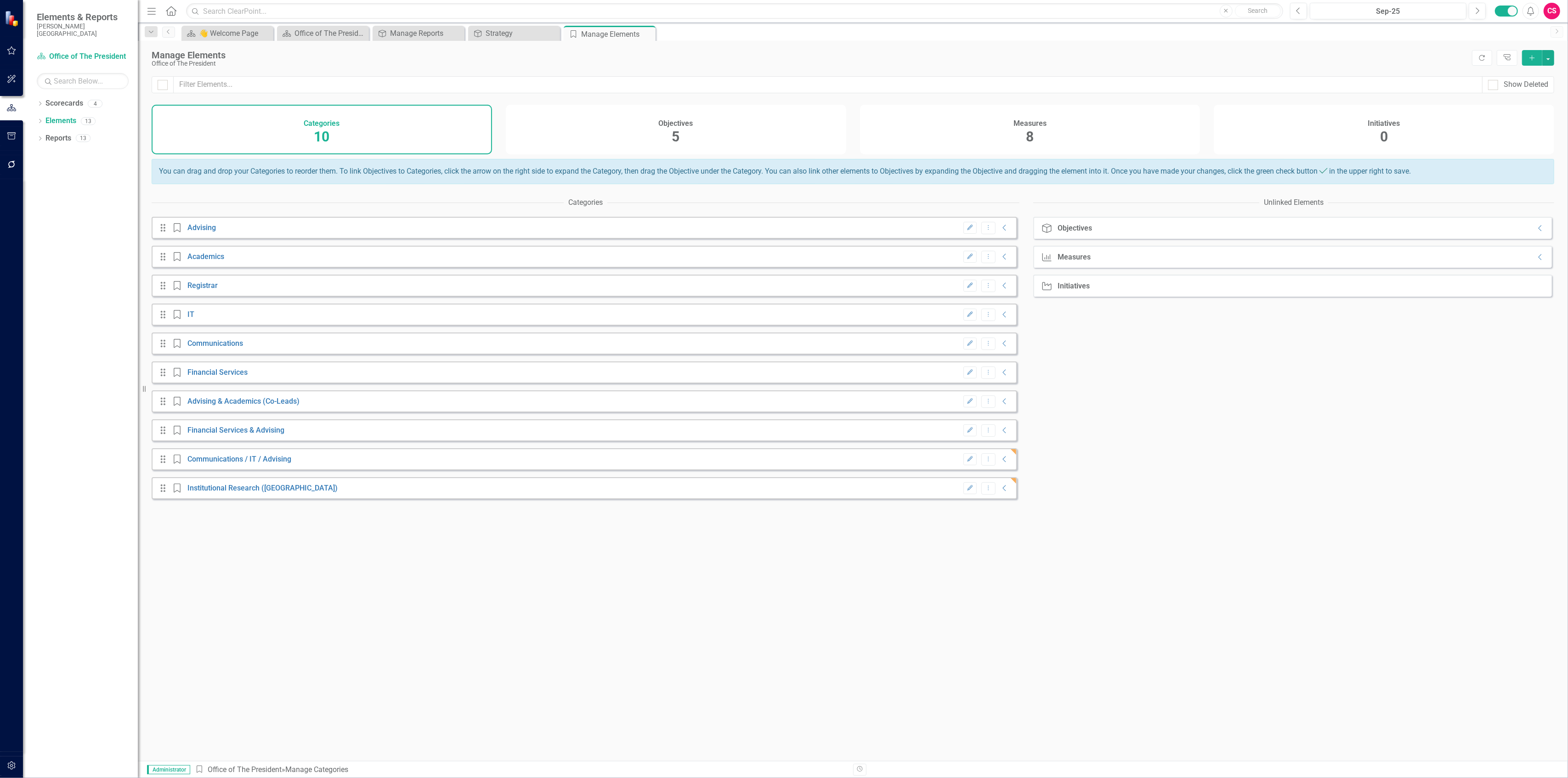
click at [768, 138] on div "Objectives 5" at bounding box center [677, 130] width 341 height 50
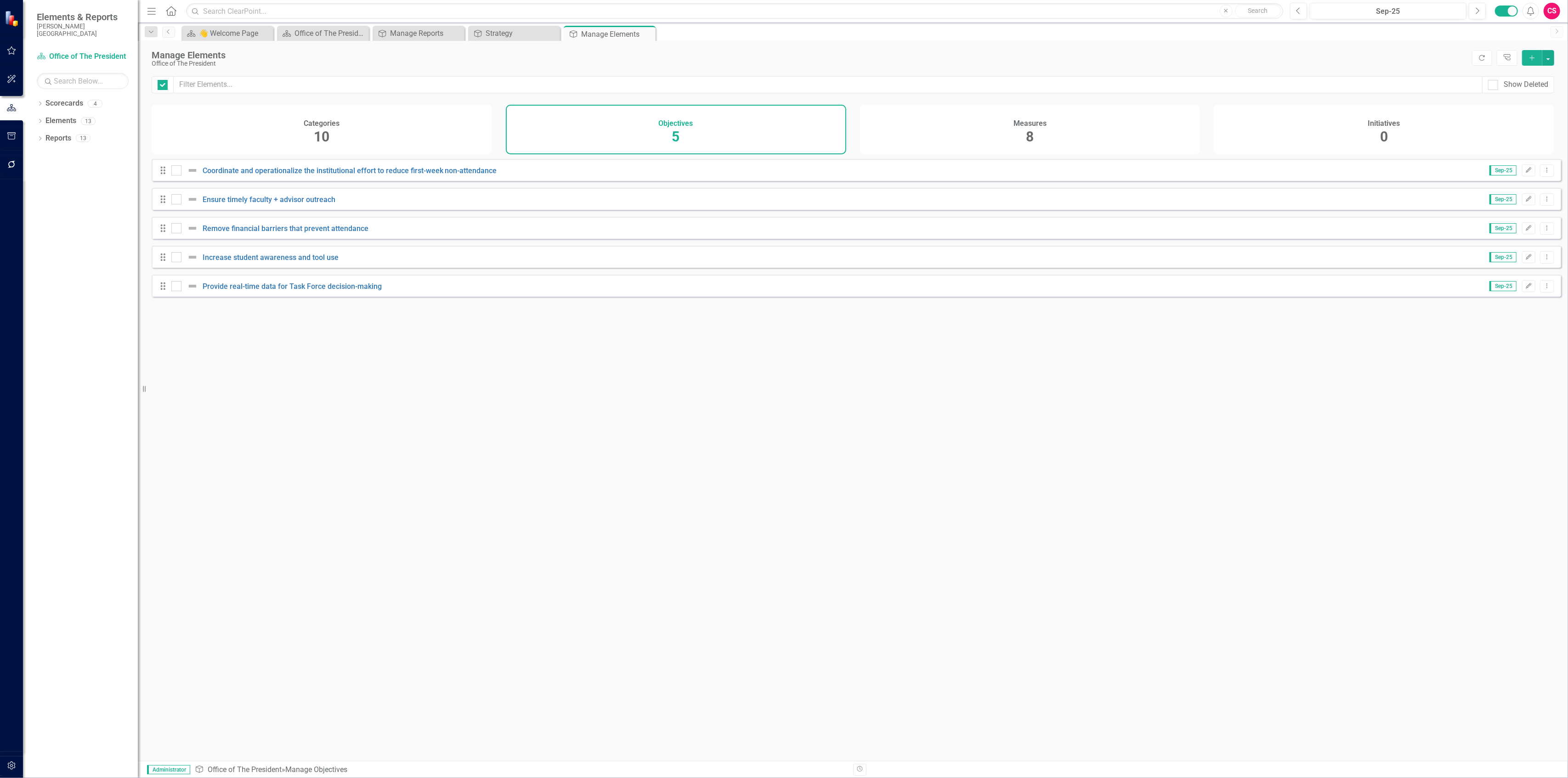
checkbox input "false"
click at [81, 135] on div "13" at bounding box center [82, 138] width 14 height 8
click at [66, 135] on link "Reports" at bounding box center [59, 138] width 25 height 10
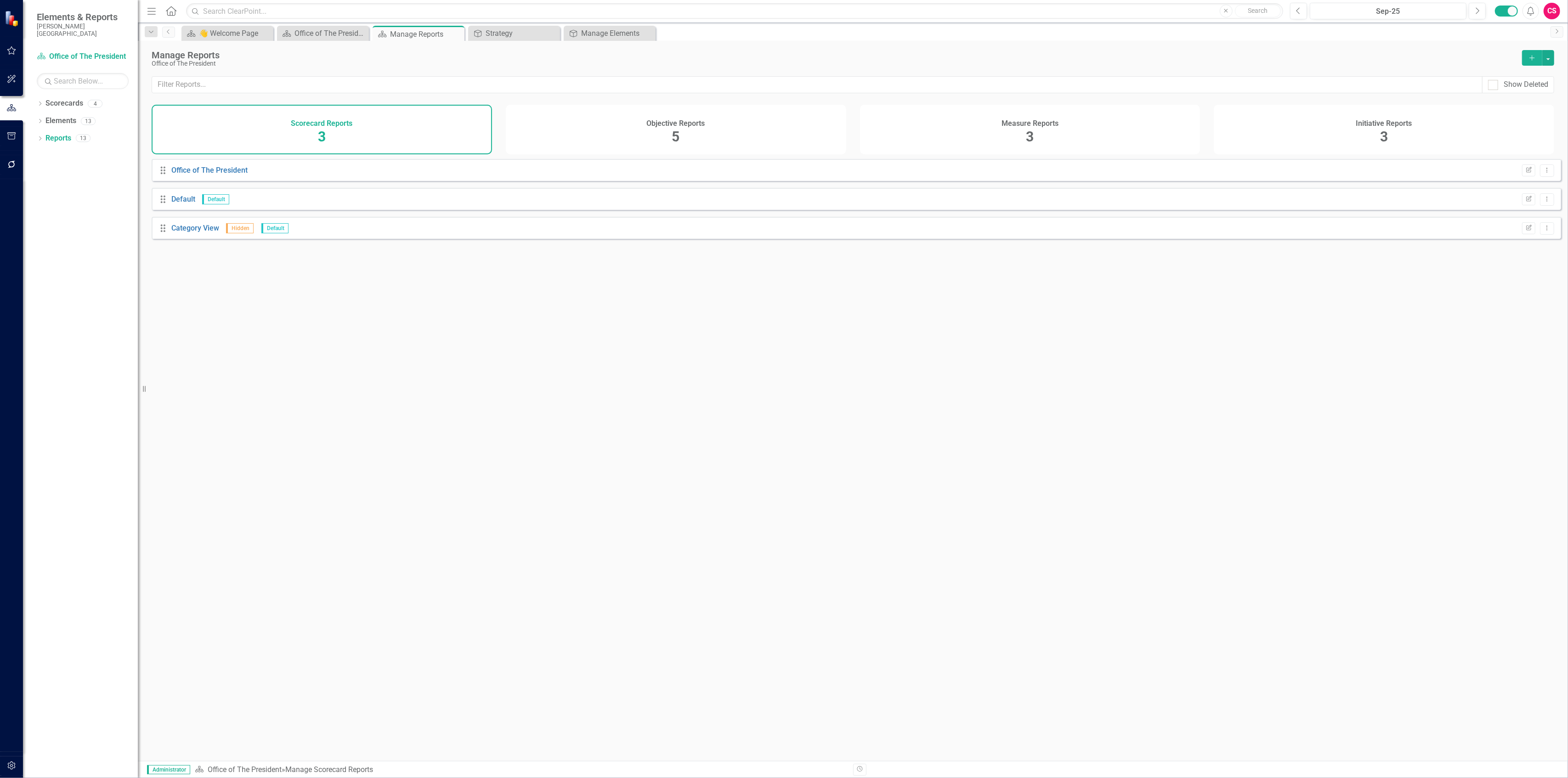
click at [623, 127] on div "Objective Reports 5" at bounding box center [677, 130] width 341 height 50
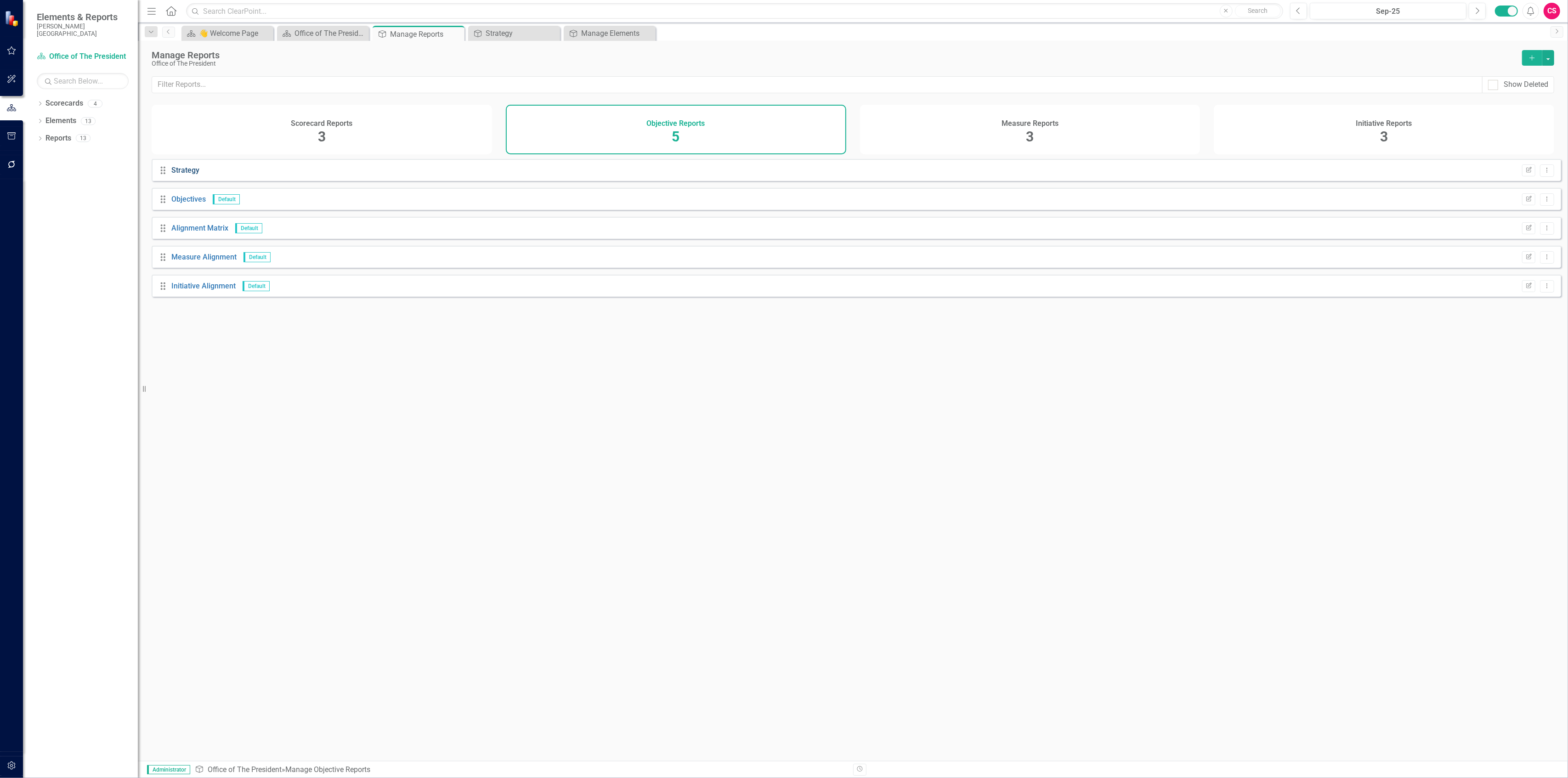
click at [192, 175] on link "Strategy" at bounding box center [185, 170] width 28 height 8
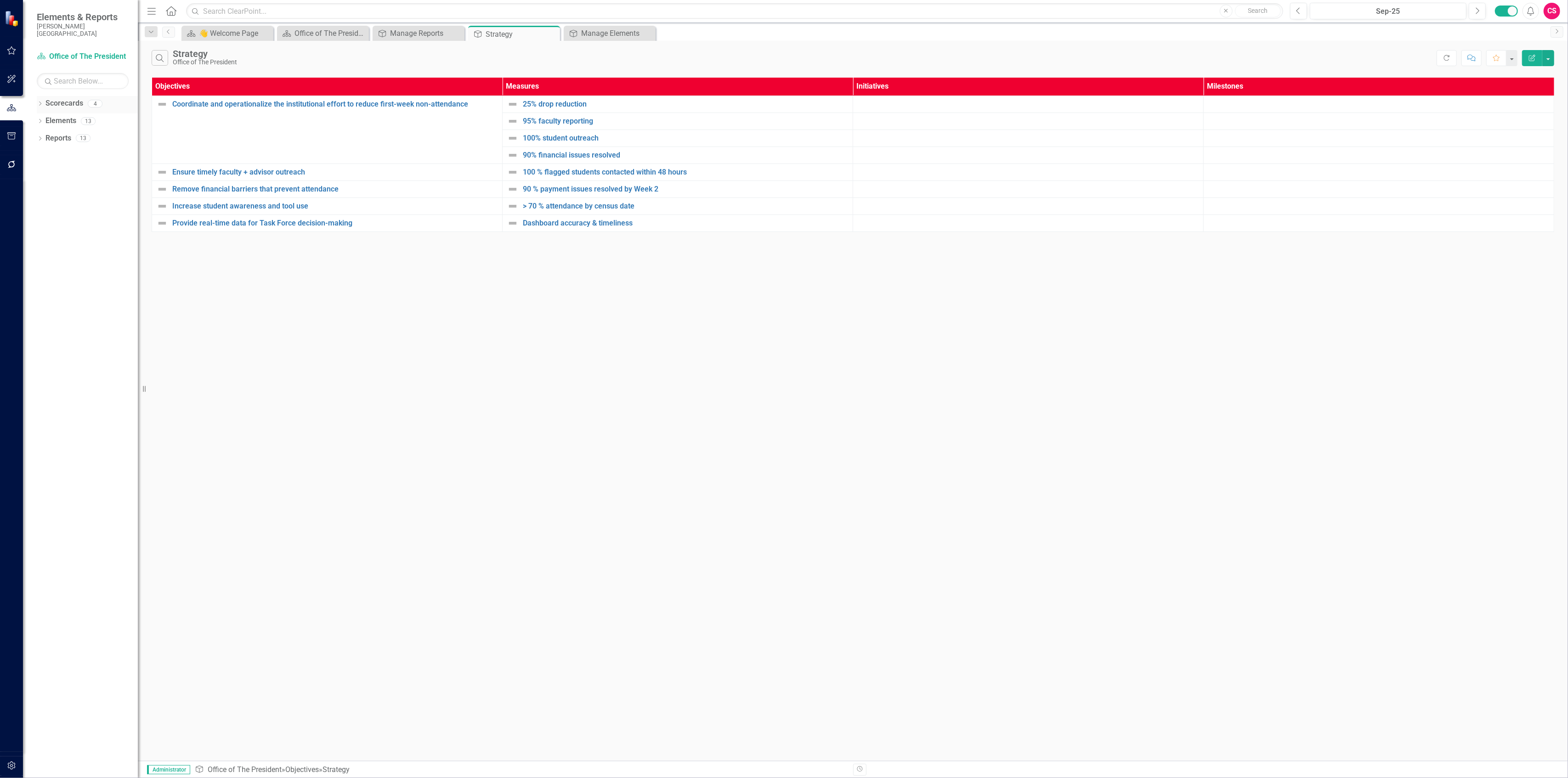
click at [36, 96] on div "Dropdown Scorecards 4 ✈️ Upward Airlines Corporate Dropdown [PERSON_NAME] Colle…" at bounding box center [80, 436] width 114 height 682
click at [41, 102] on icon at bounding box center [40, 103] width 3 height 4
click at [52, 133] on link "[PERSON_NAME][GEOGRAPHIC_DATA]" at bounding box center [86, 138] width 101 height 10
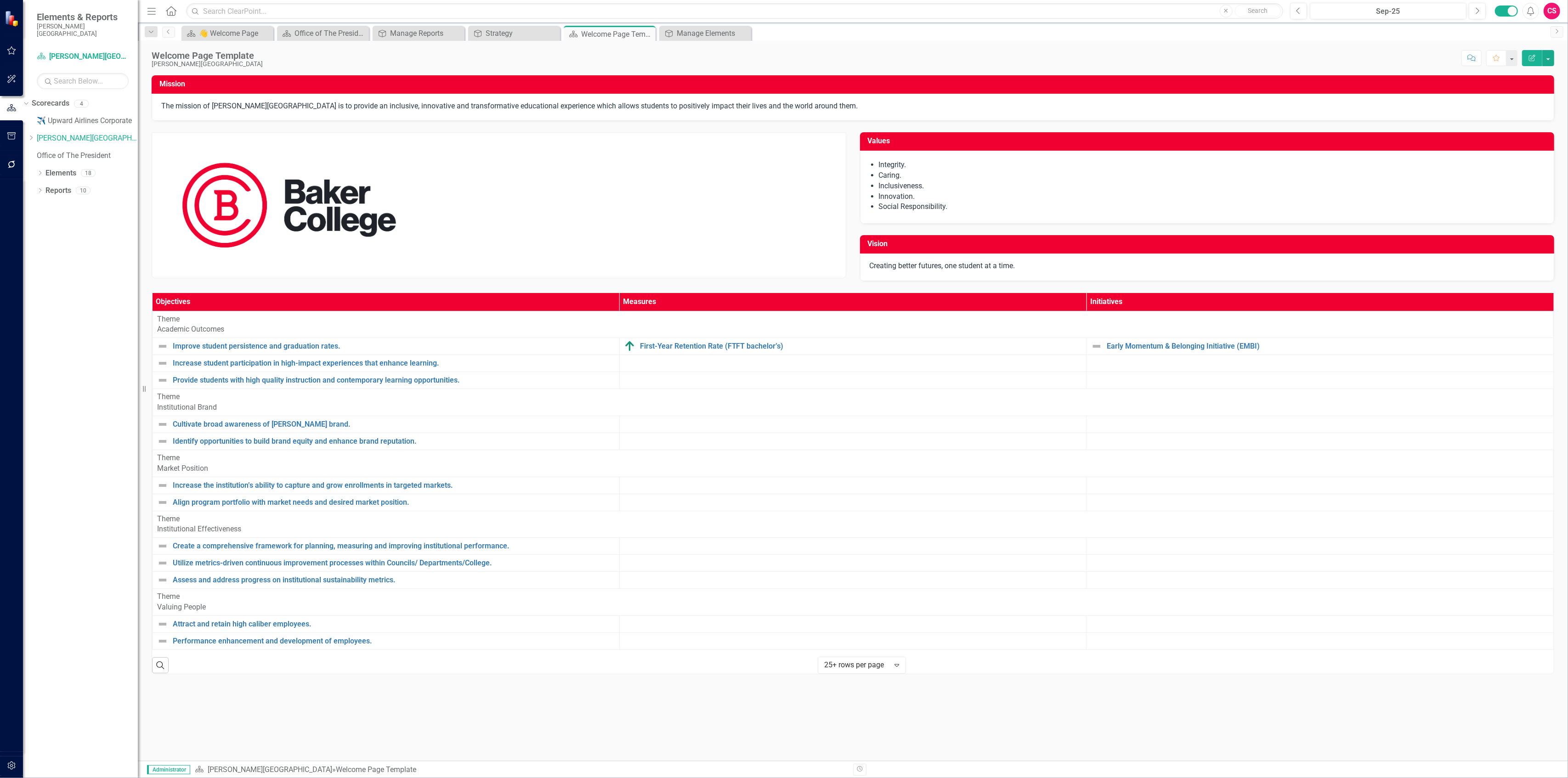
click at [302, 208] on img at bounding box center [288, 205] width 274 height 145
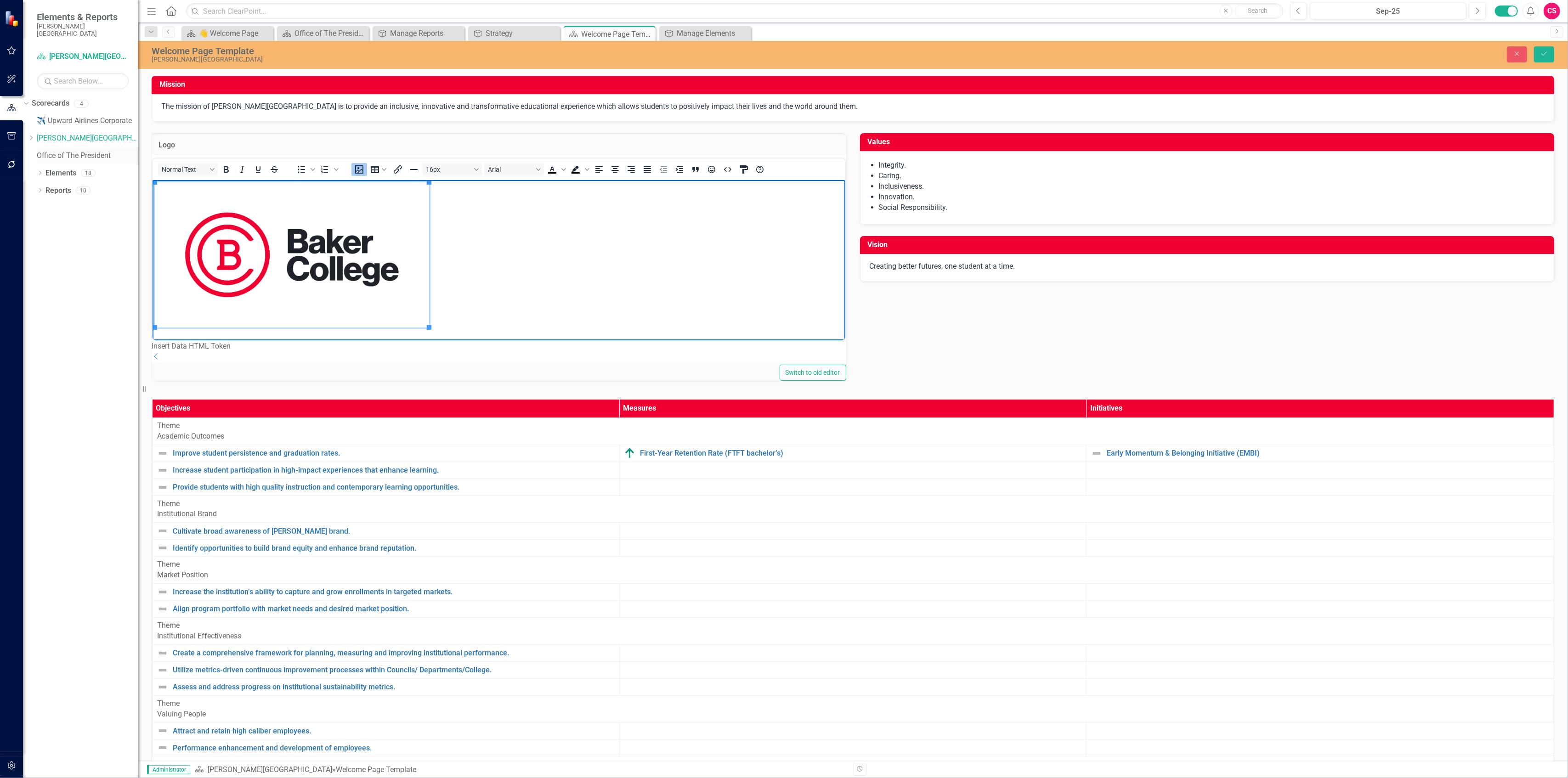
click at [78, 151] on link "Office of The President" at bounding box center [86, 156] width 101 height 10
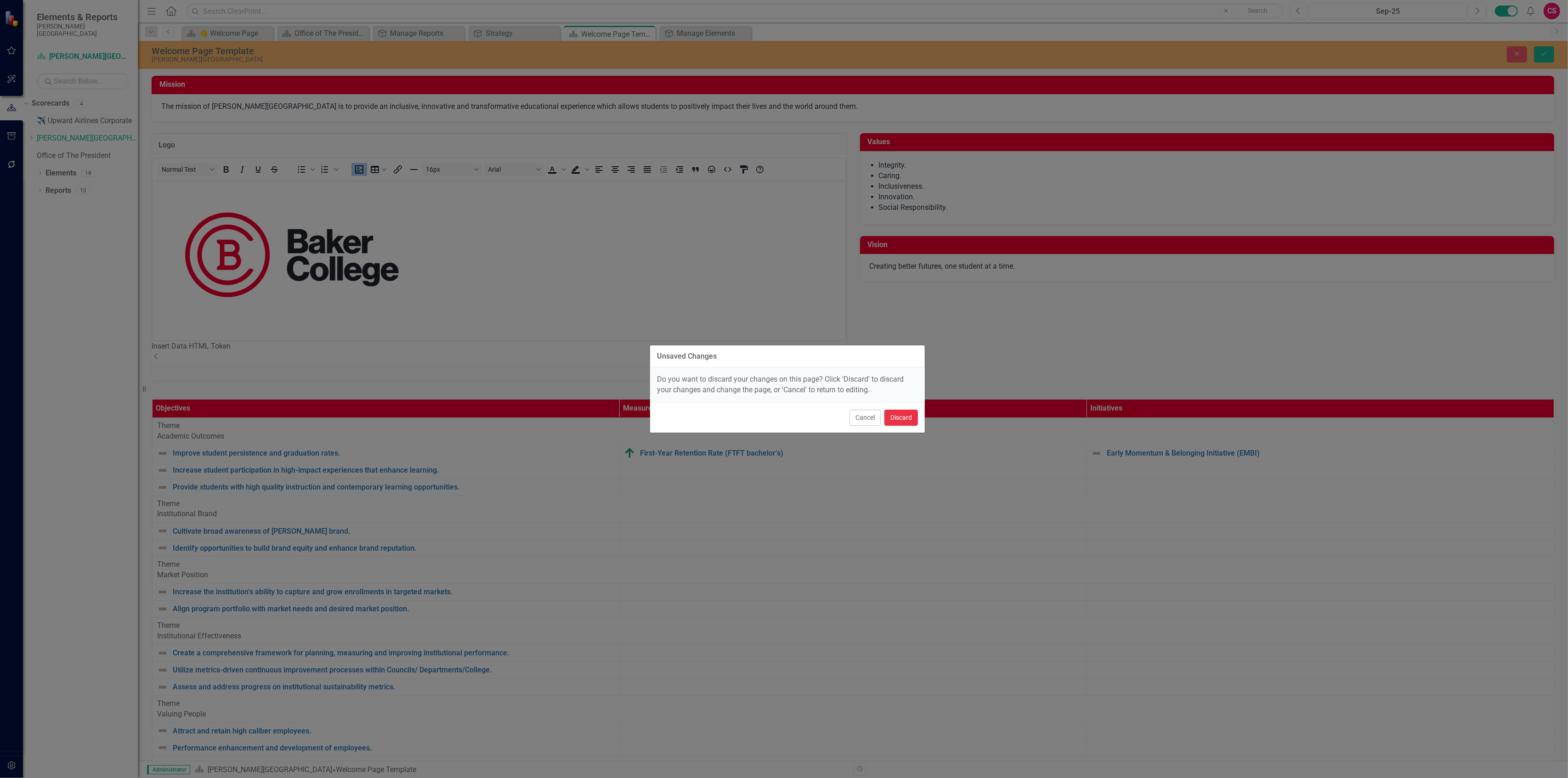
click at [900, 418] on button "Discard" at bounding box center [901, 417] width 34 height 16
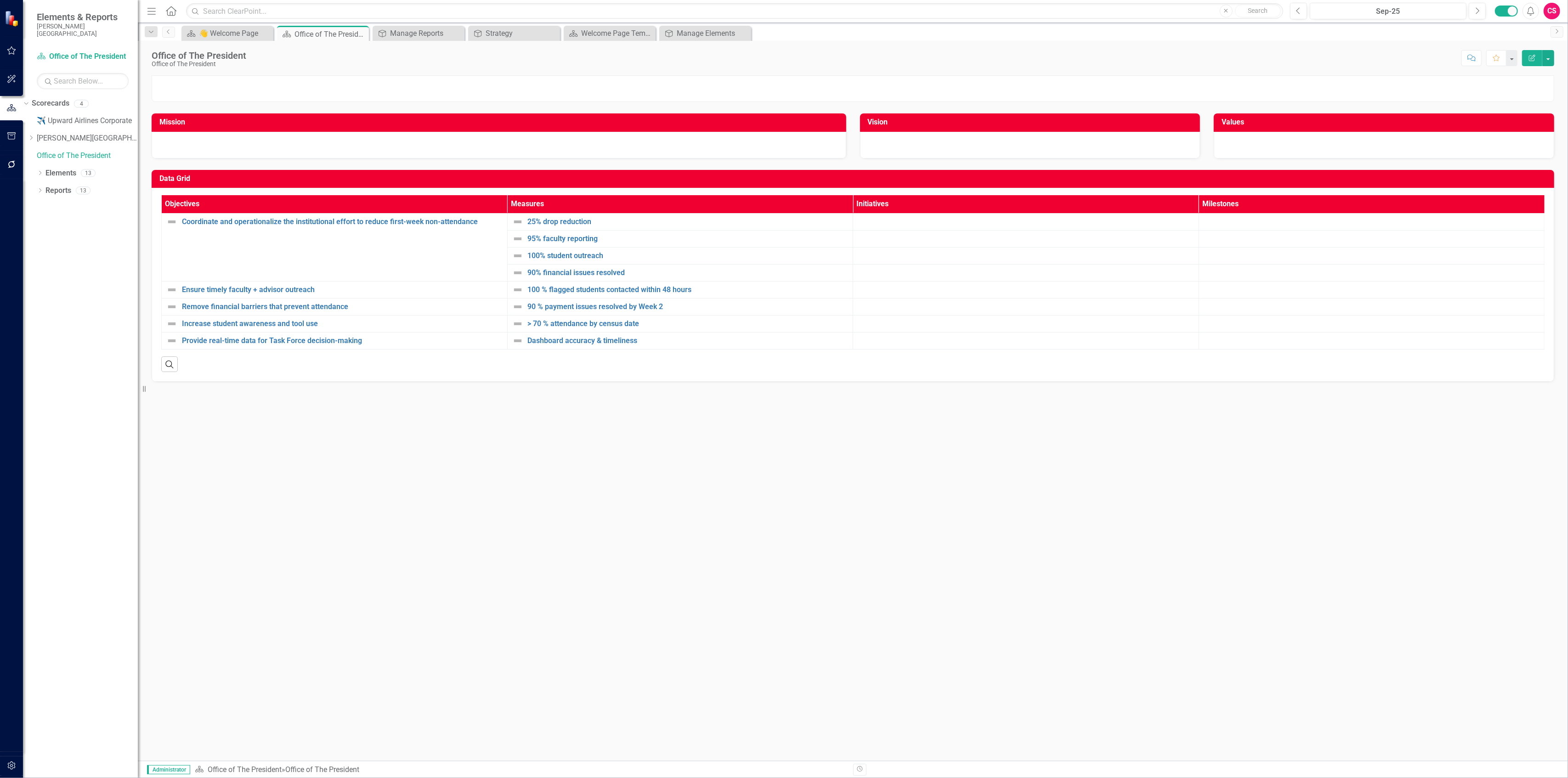
click at [436, 92] on div at bounding box center [853, 88] width 1403 height 26
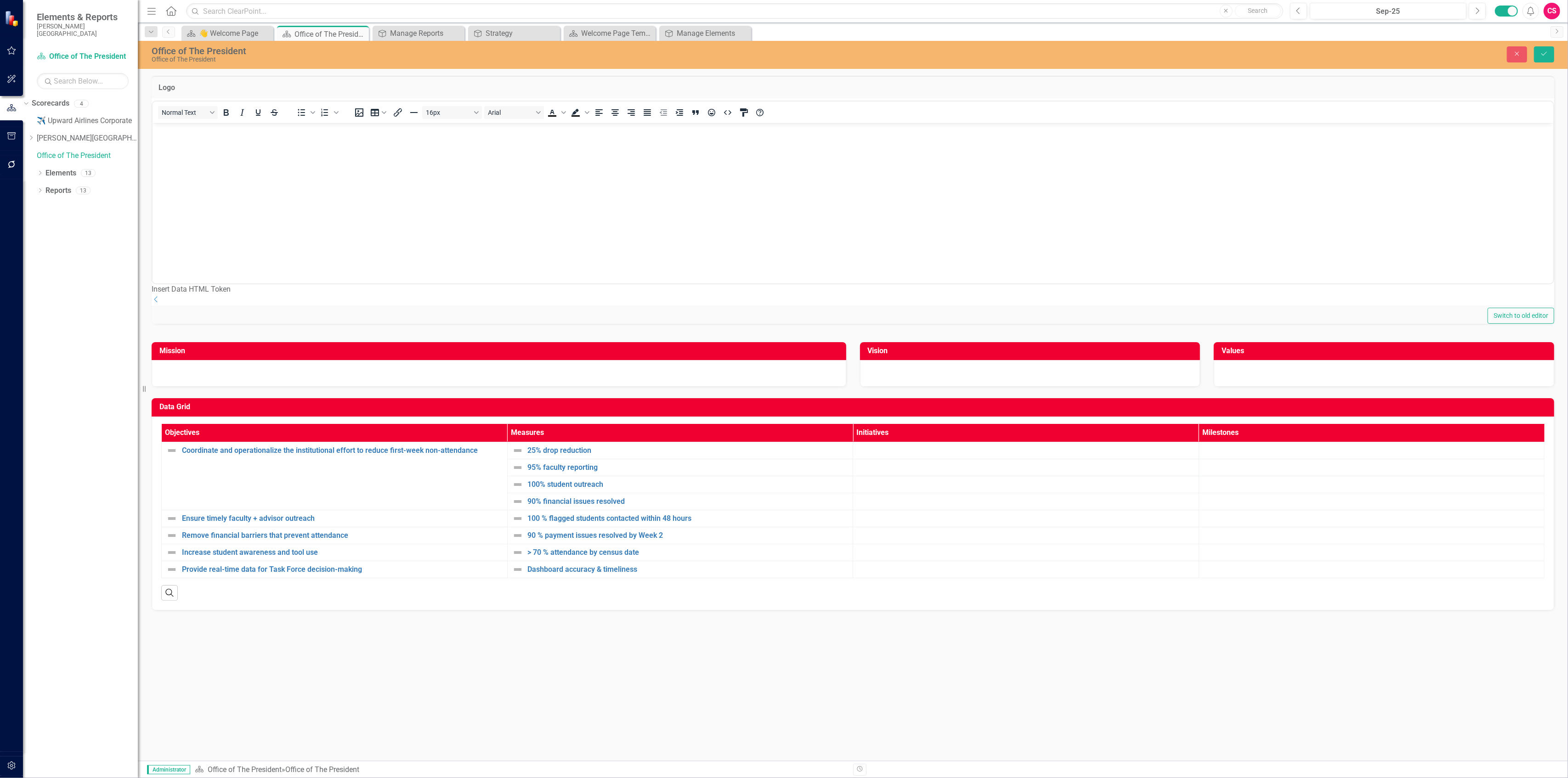
click at [413, 163] on body "Rich Text Area. Press ALT-0 for help." at bounding box center [852, 192] width 1401 height 138
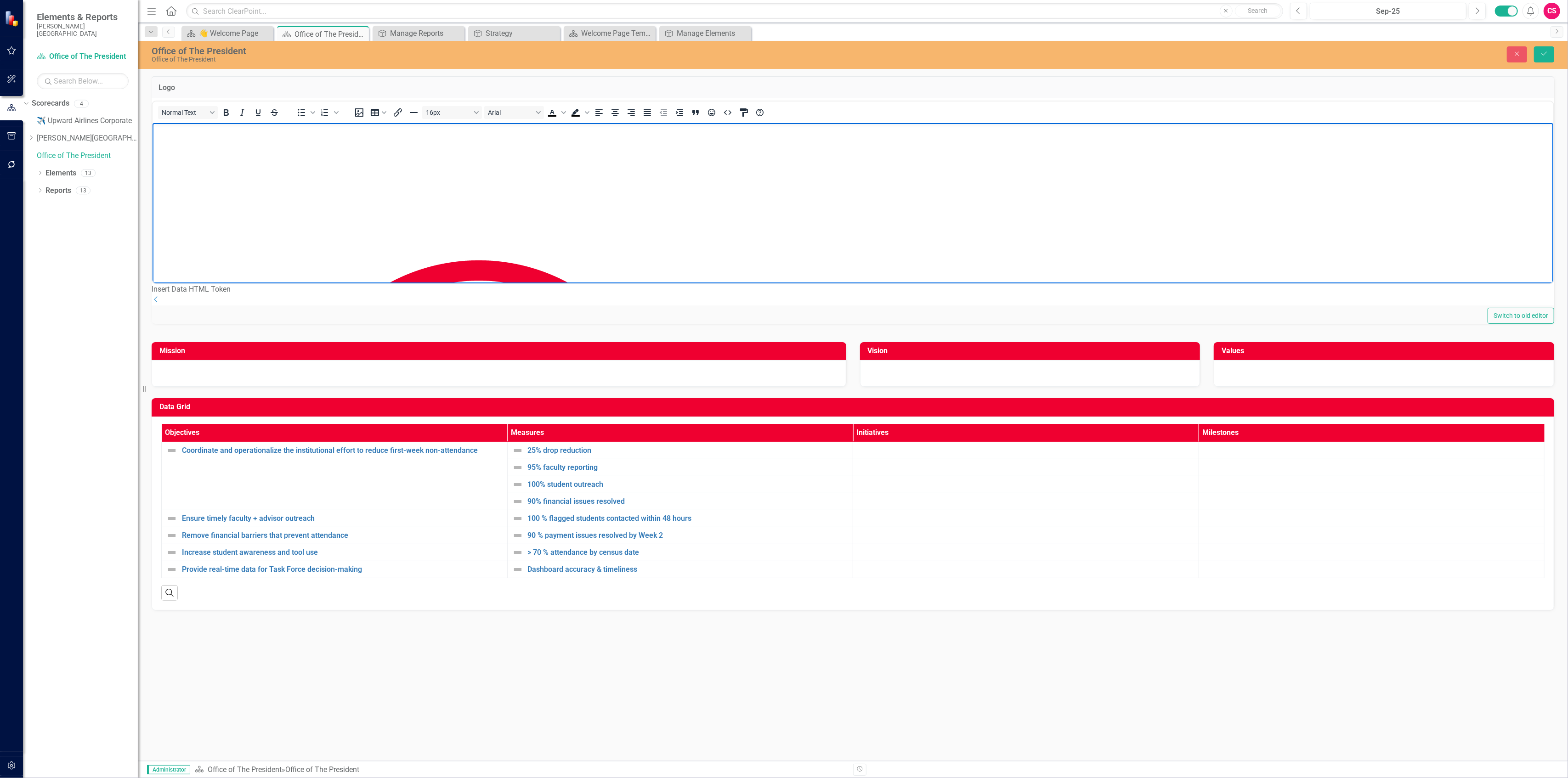
scroll to position [169, 0]
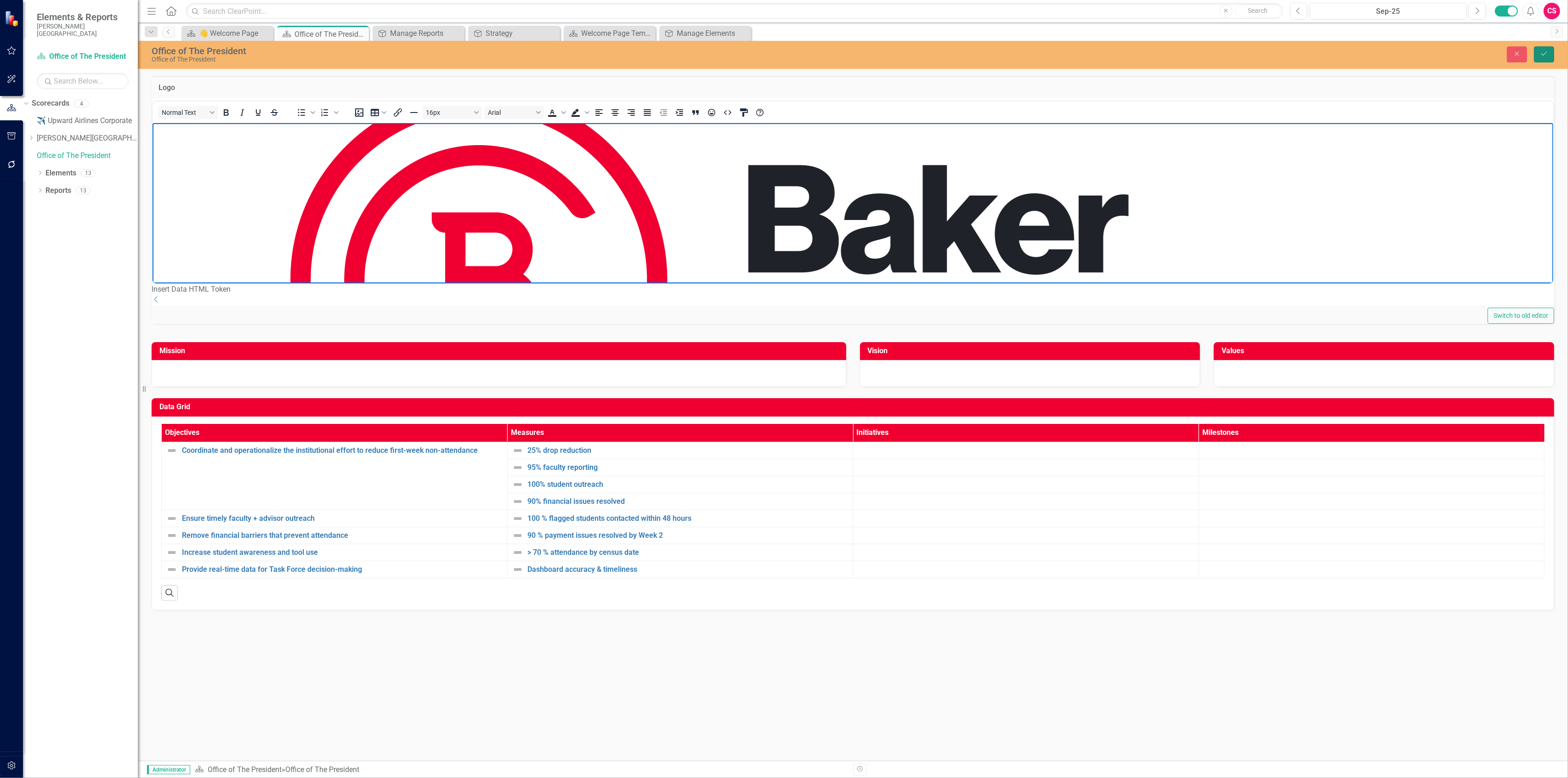
click at [1537, 53] on button "Save" at bounding box center [1544, 54] width 20 height 16
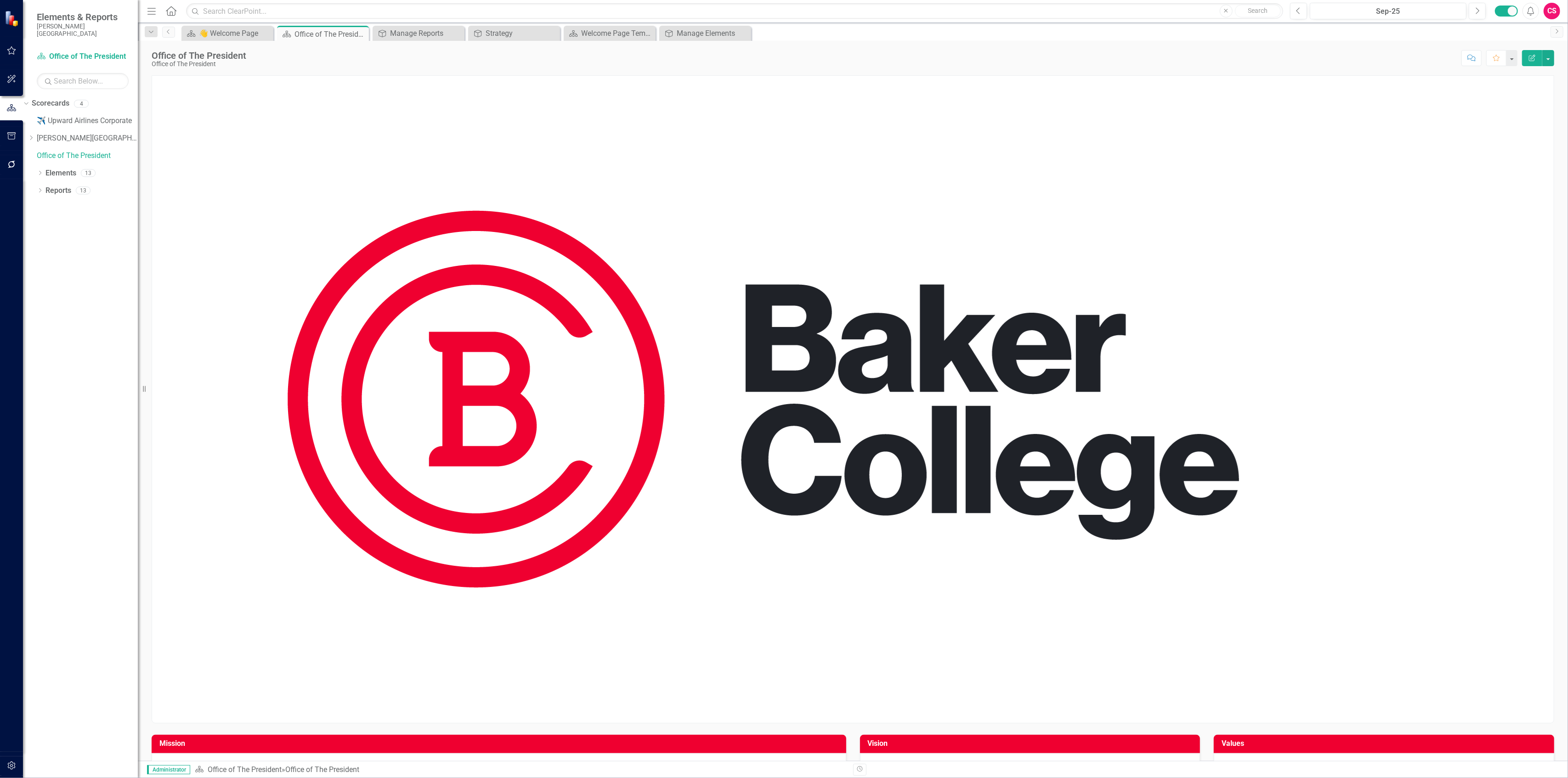
click at [1056, 331] on img at bounding box center [763, 398] width 1223 height 647
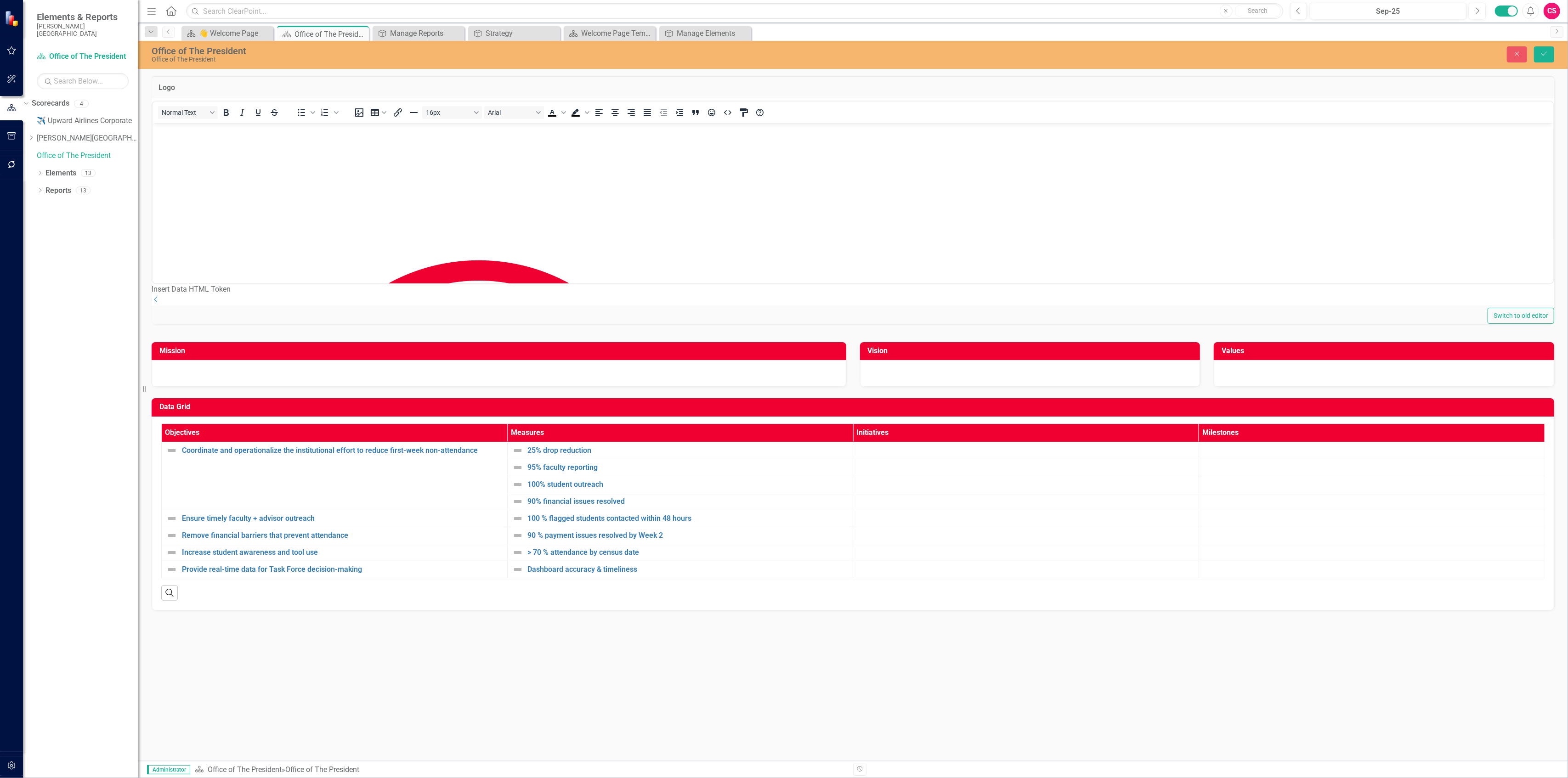
scroll to position [0, 0]
click at [979, 218] on img "Rich Text Area. Press ALT-0 for help." at bounding box center [766, 447] width 1223 height 647
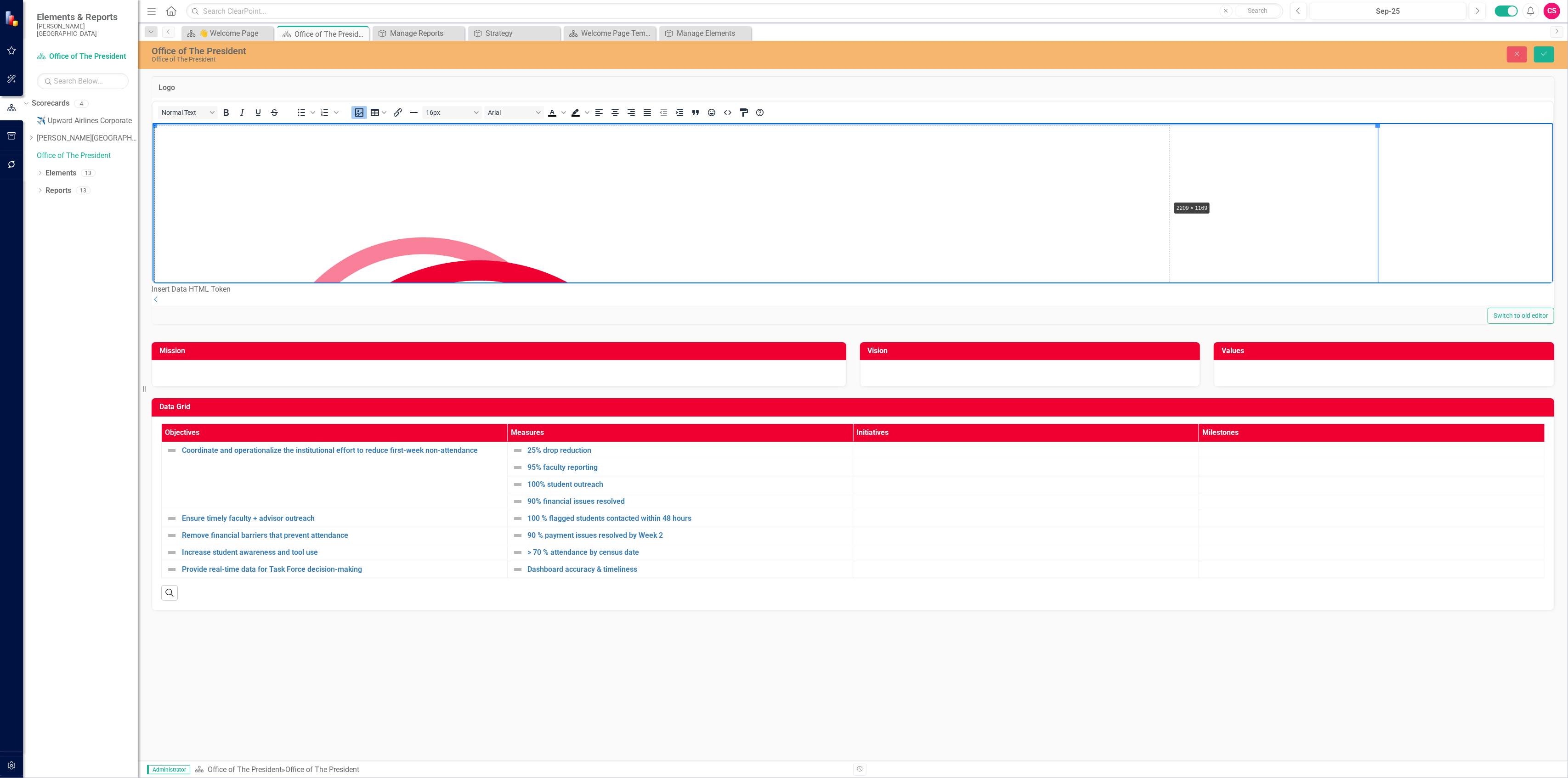
drag, startPoint x: 1379, startPoint y: 125, endPoint x: 1102, endPoint y: 224, distance: 294.2
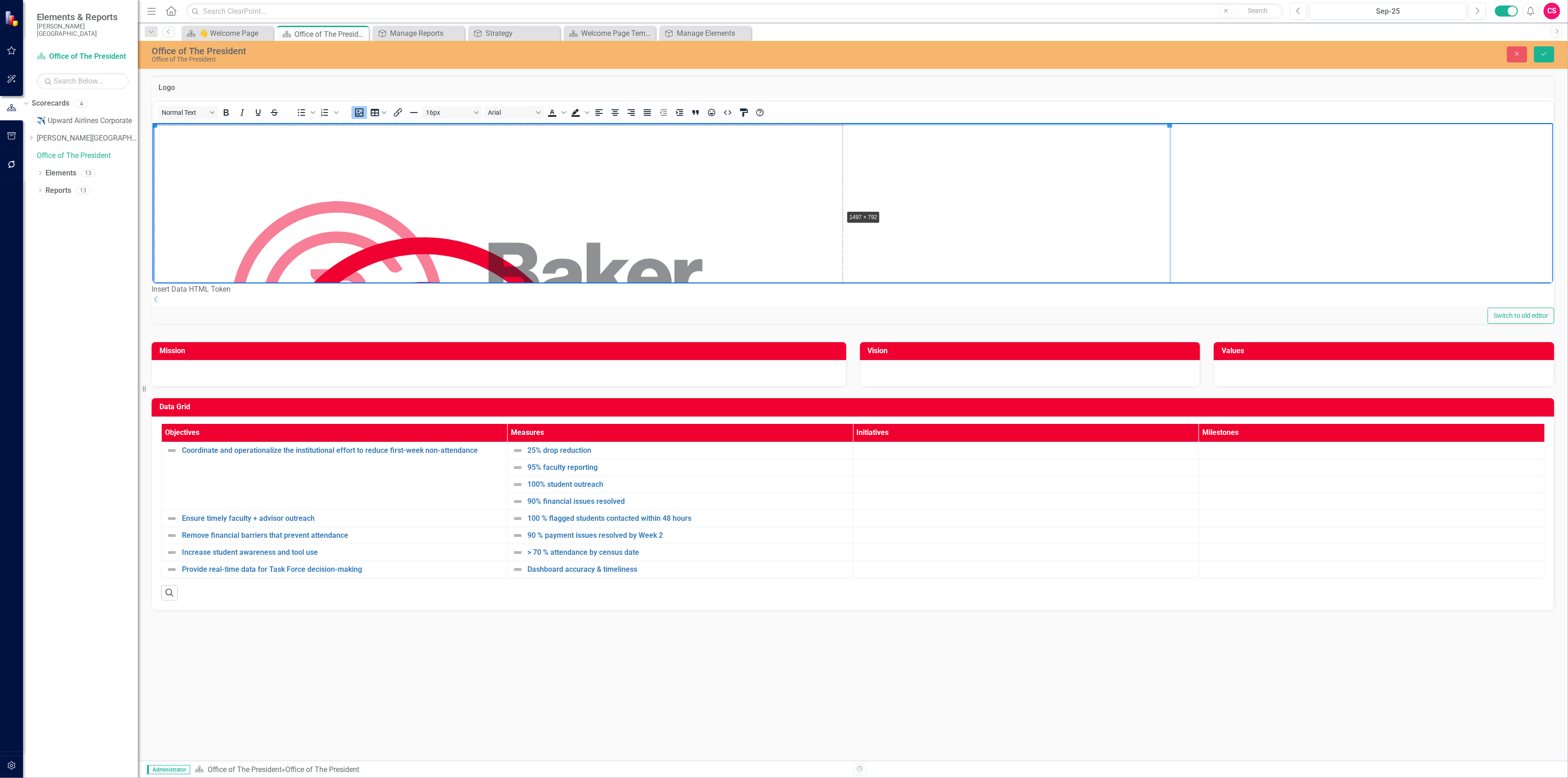
drag, startPoint x: 1169, startPoint y: 125, endPoint x: 733, endPoint y: 238, distance: 450.4
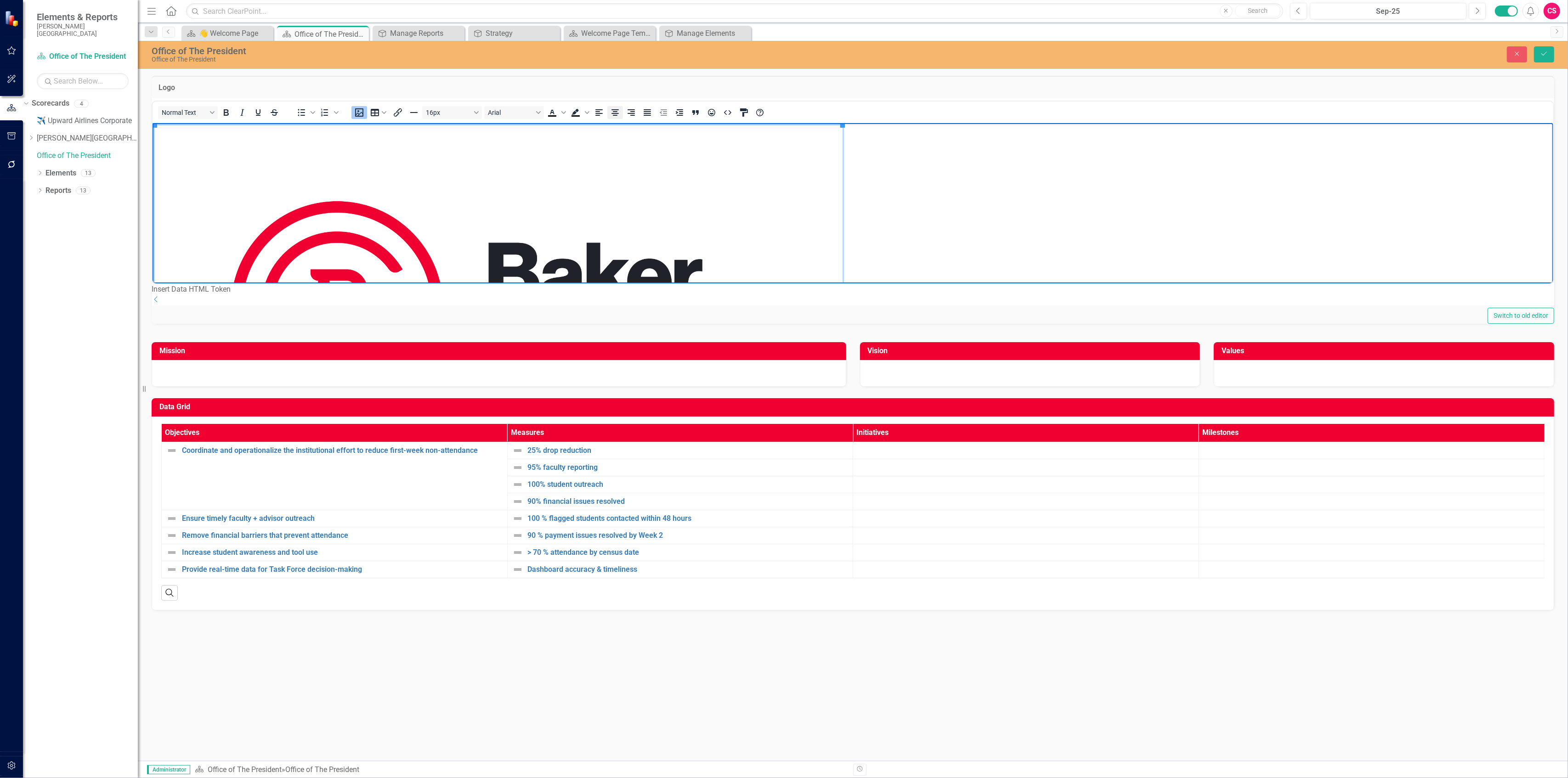
click at [621, 117] on icon "Align center" at bounding box center [615, 112] width 11 height 11
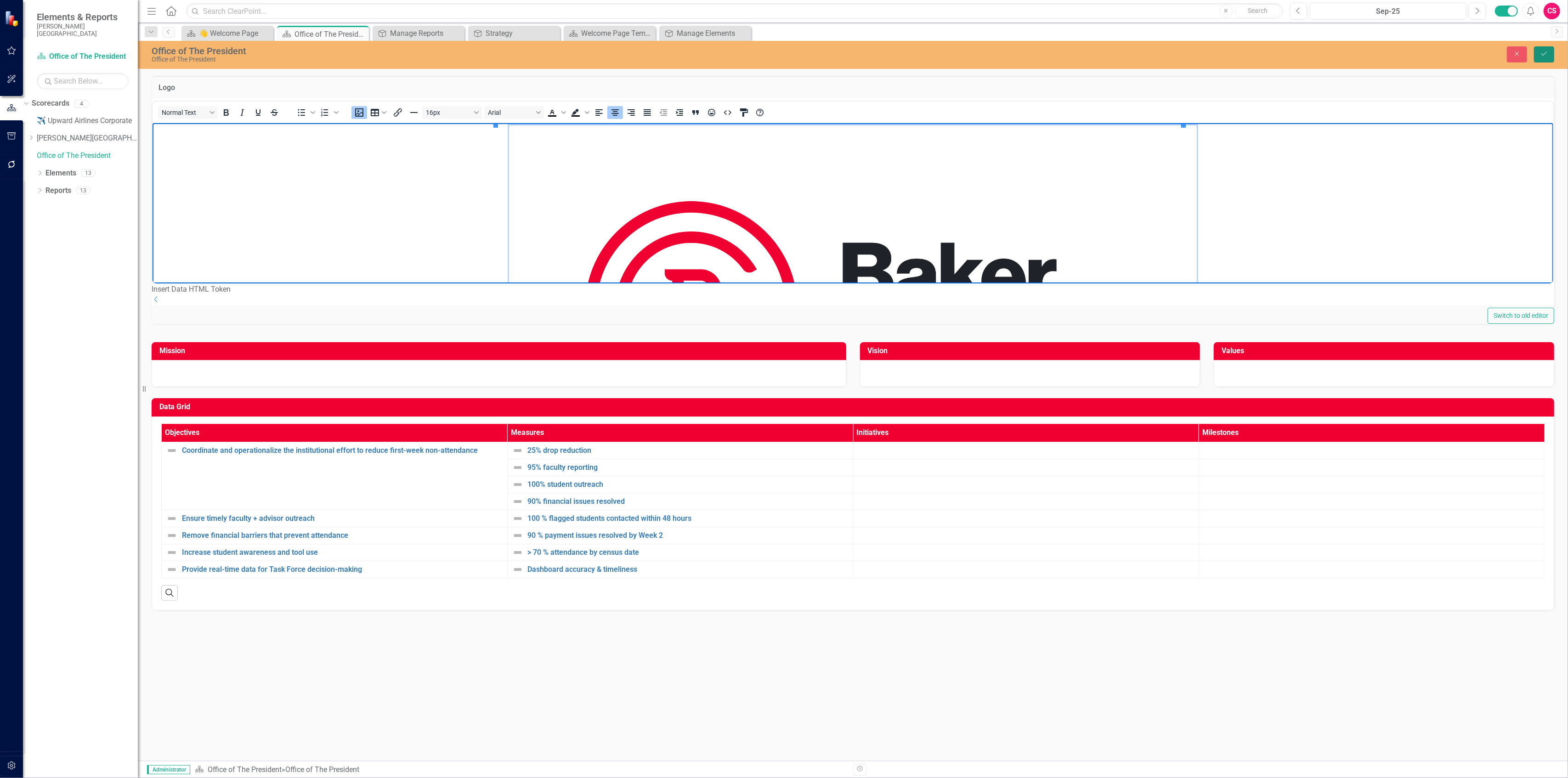
click at [1549, 53] on button "Save" at bounding box center [1544, 54] width 20 height 16
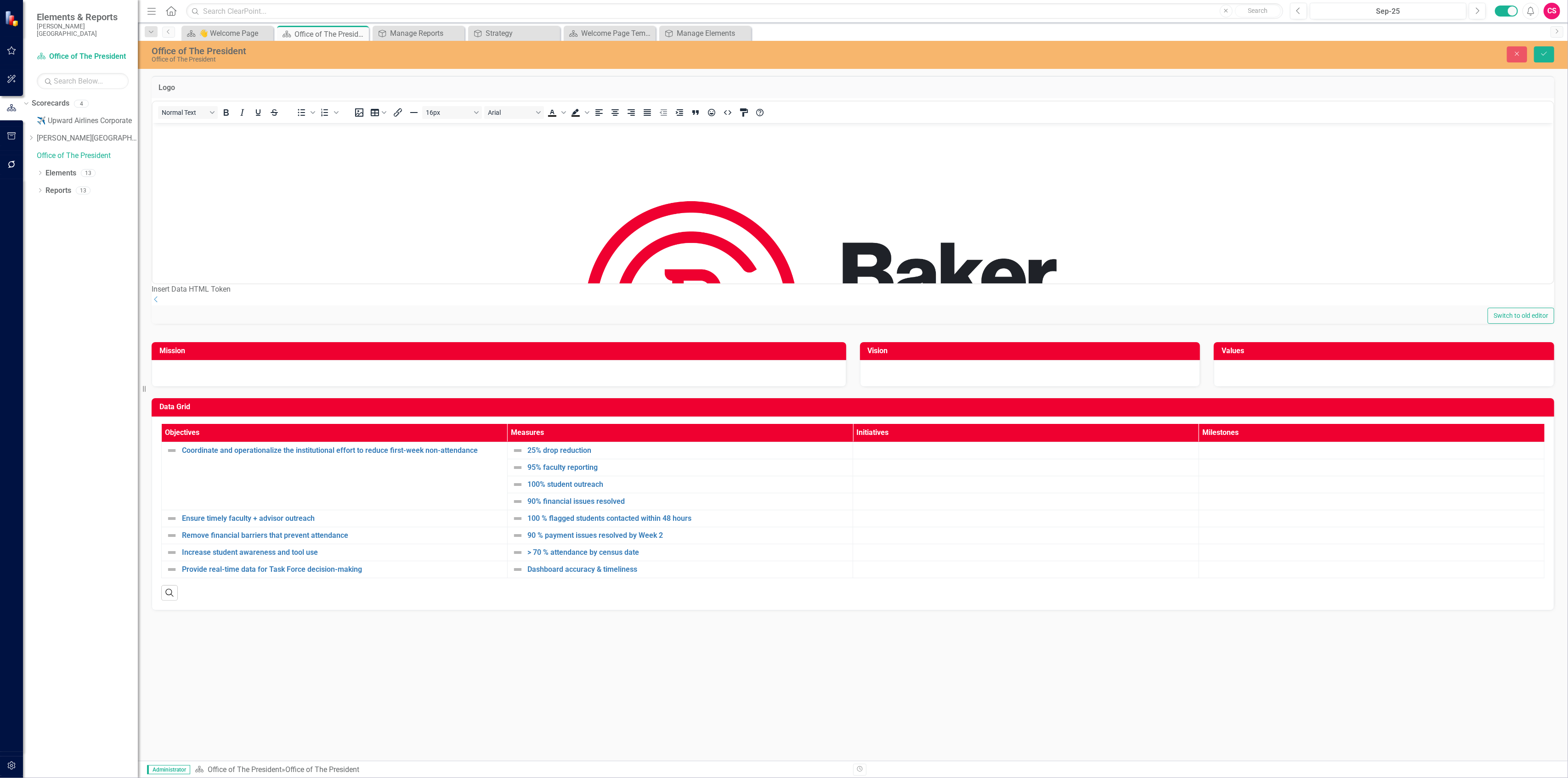
click at [1049, 231] on img "Rich Text Area. Press ALT-0 for help." at bounding box center [852, 306] width 688 height 364
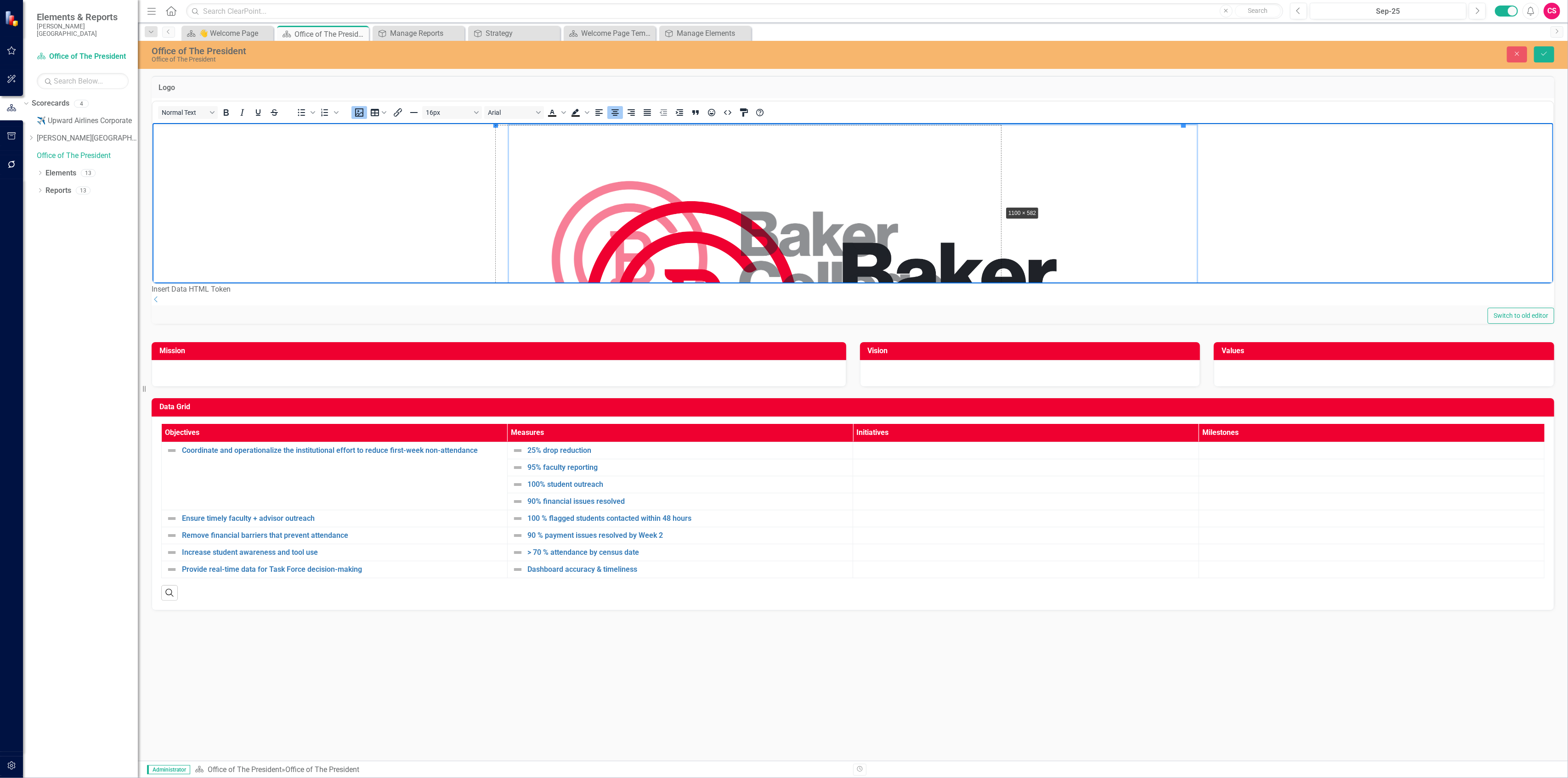
drag, startPoint x: 1182, startPoint y: 125, endPoint x: 940, endPoint y: 231, distance: 264.2
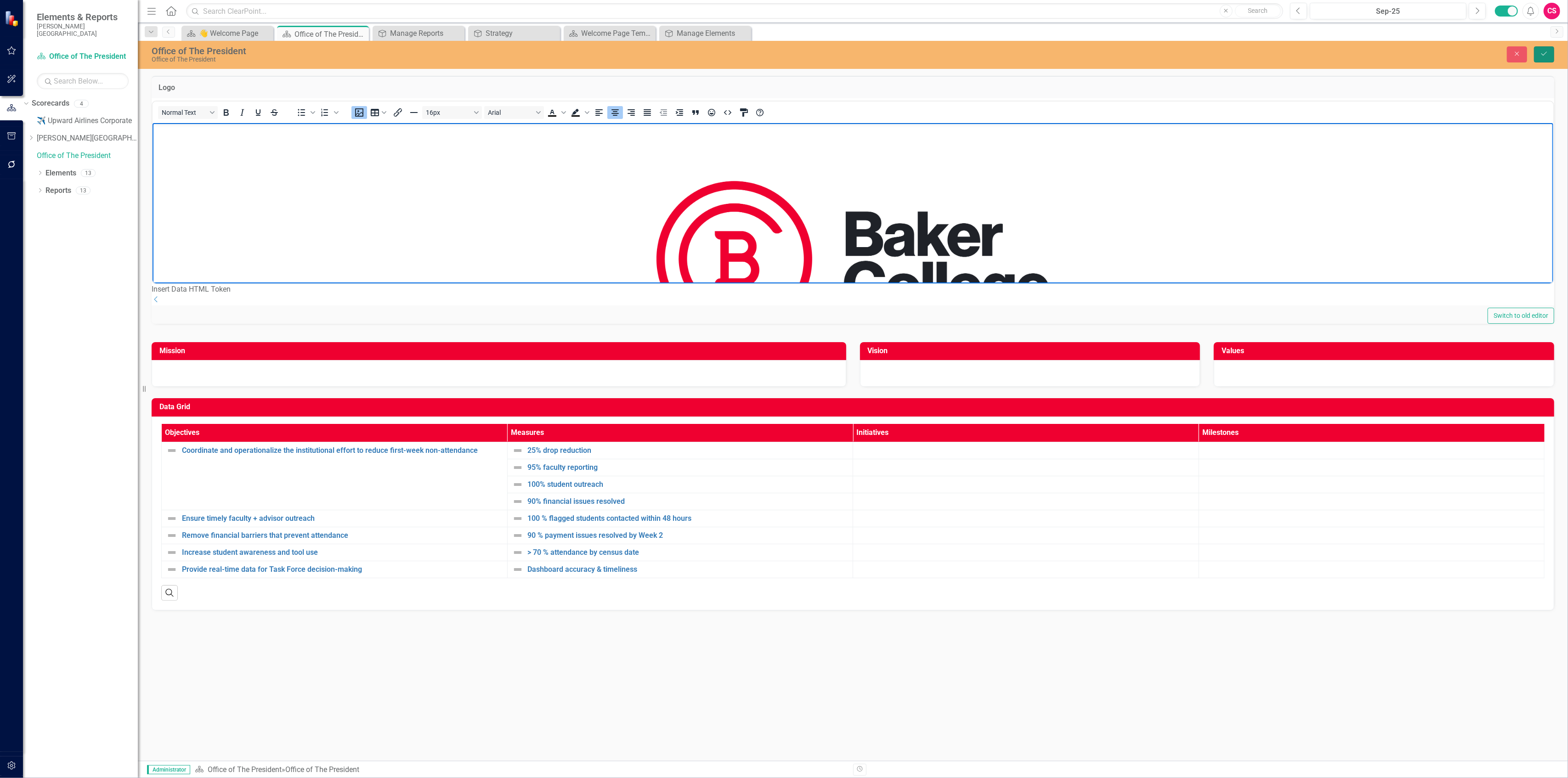
click at [1548, 50] on button "Save" at bounding box center [1544, 54] width 20 height 16
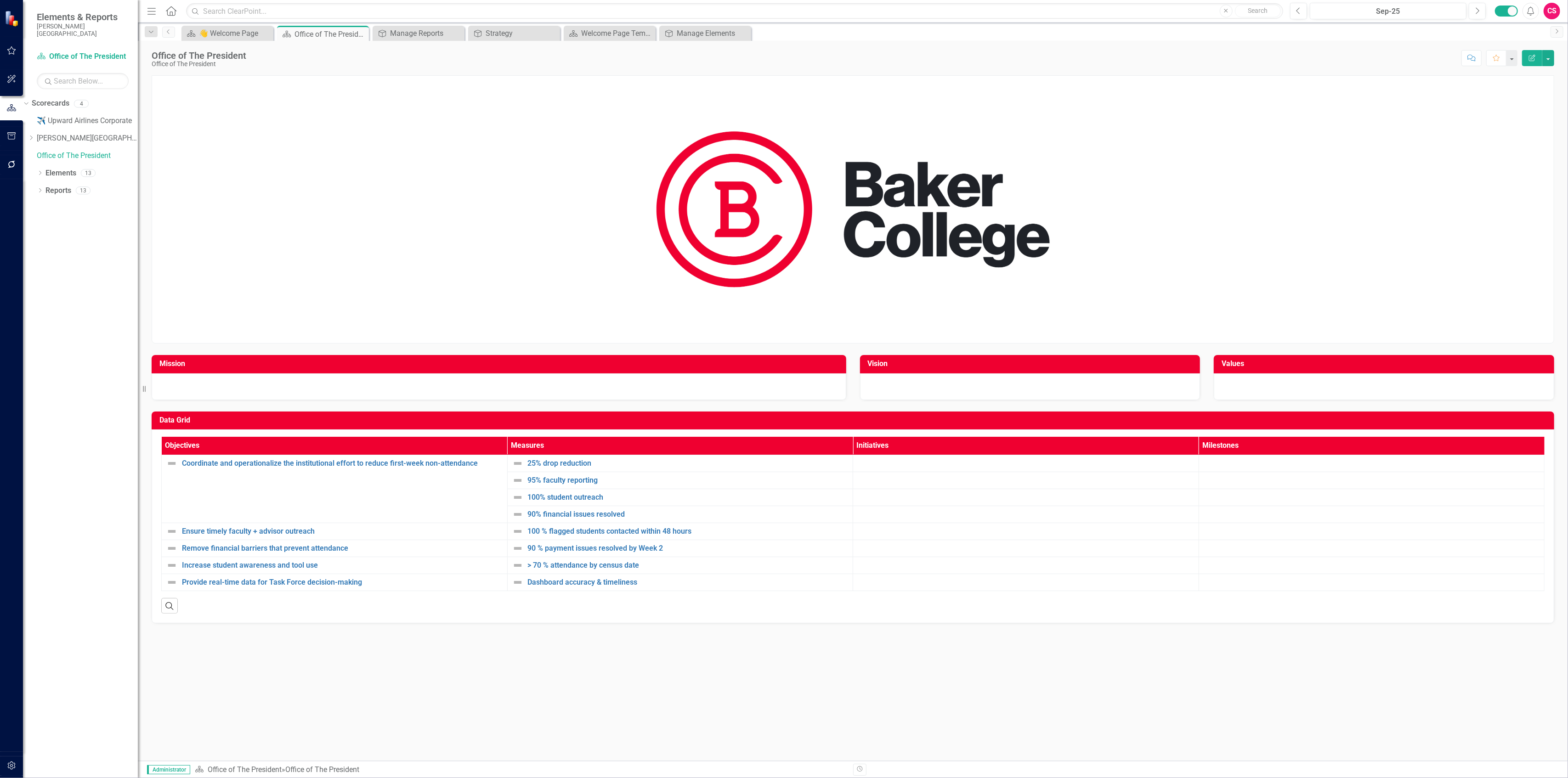
click at [796, 232] on img at bounding box center [853, 208] width 505 height 267
click at [618, 392] on div at bounding box center [499, 386] width 695 height 26
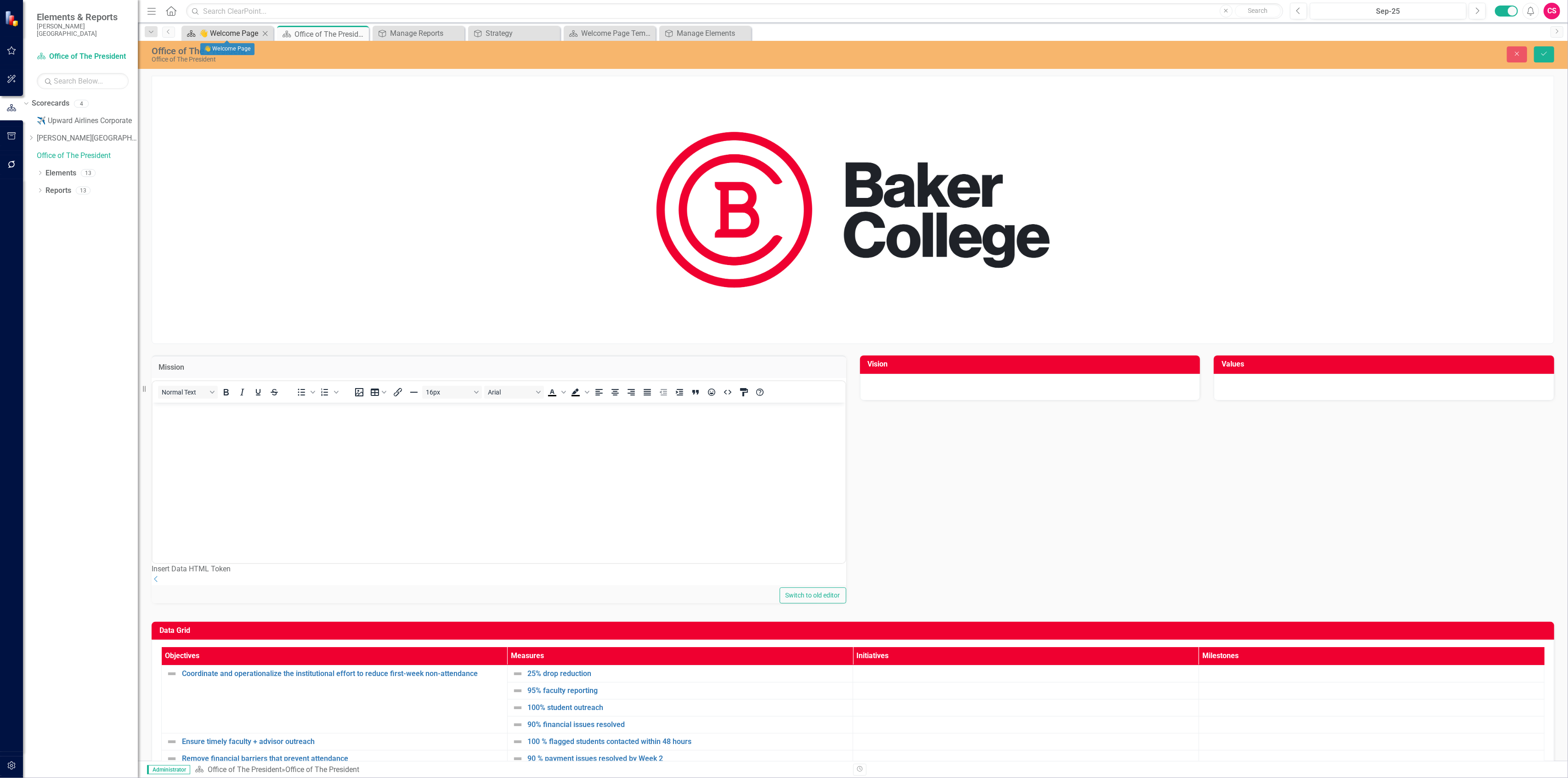
click at [232, 31] on div "👋 Welcome Page" at bounding box center [230, 34] width 61 height 12
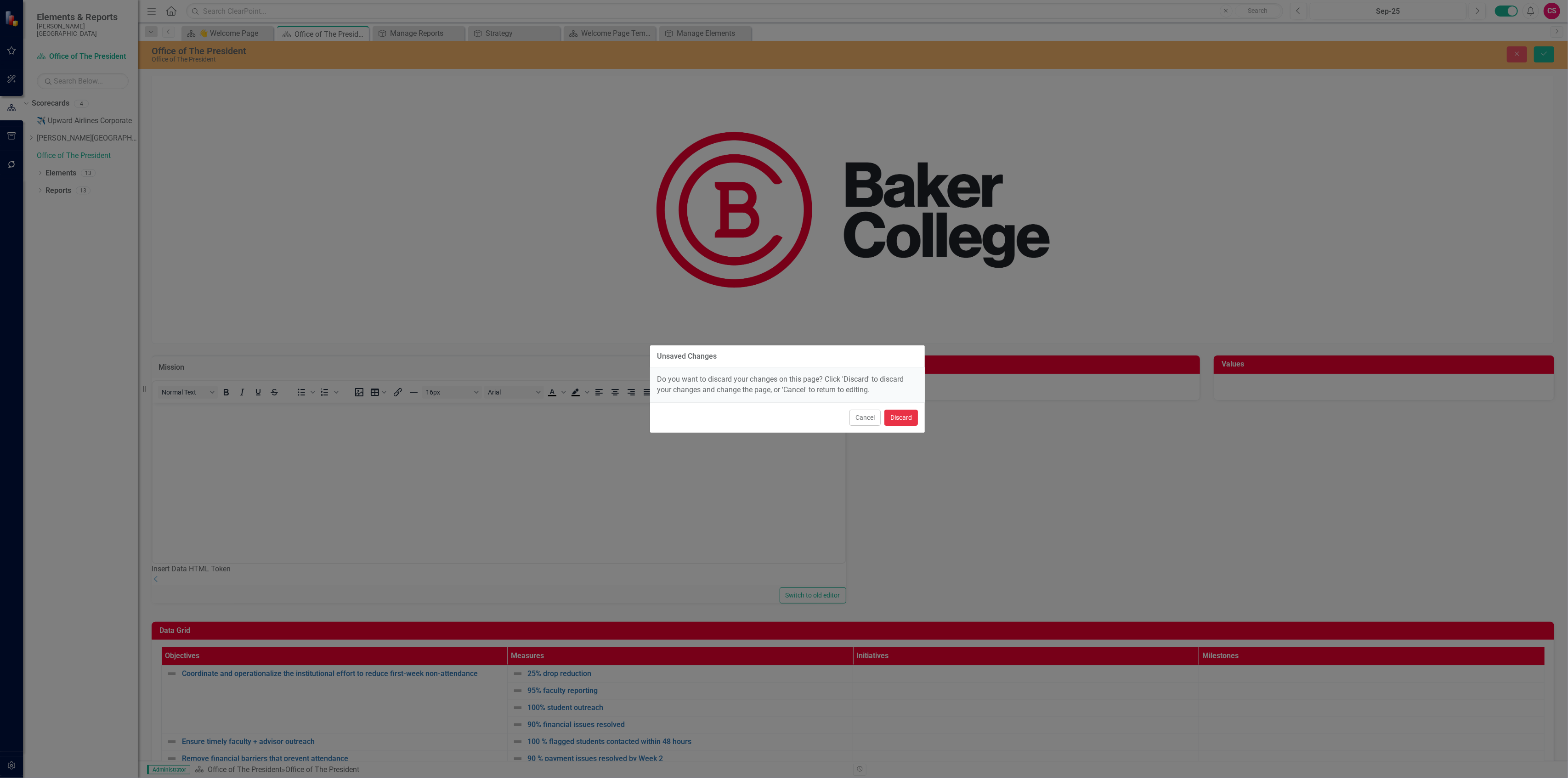
click at [896, 412] on button "Discard" at bounding box center [901, 417] width 34 height 16
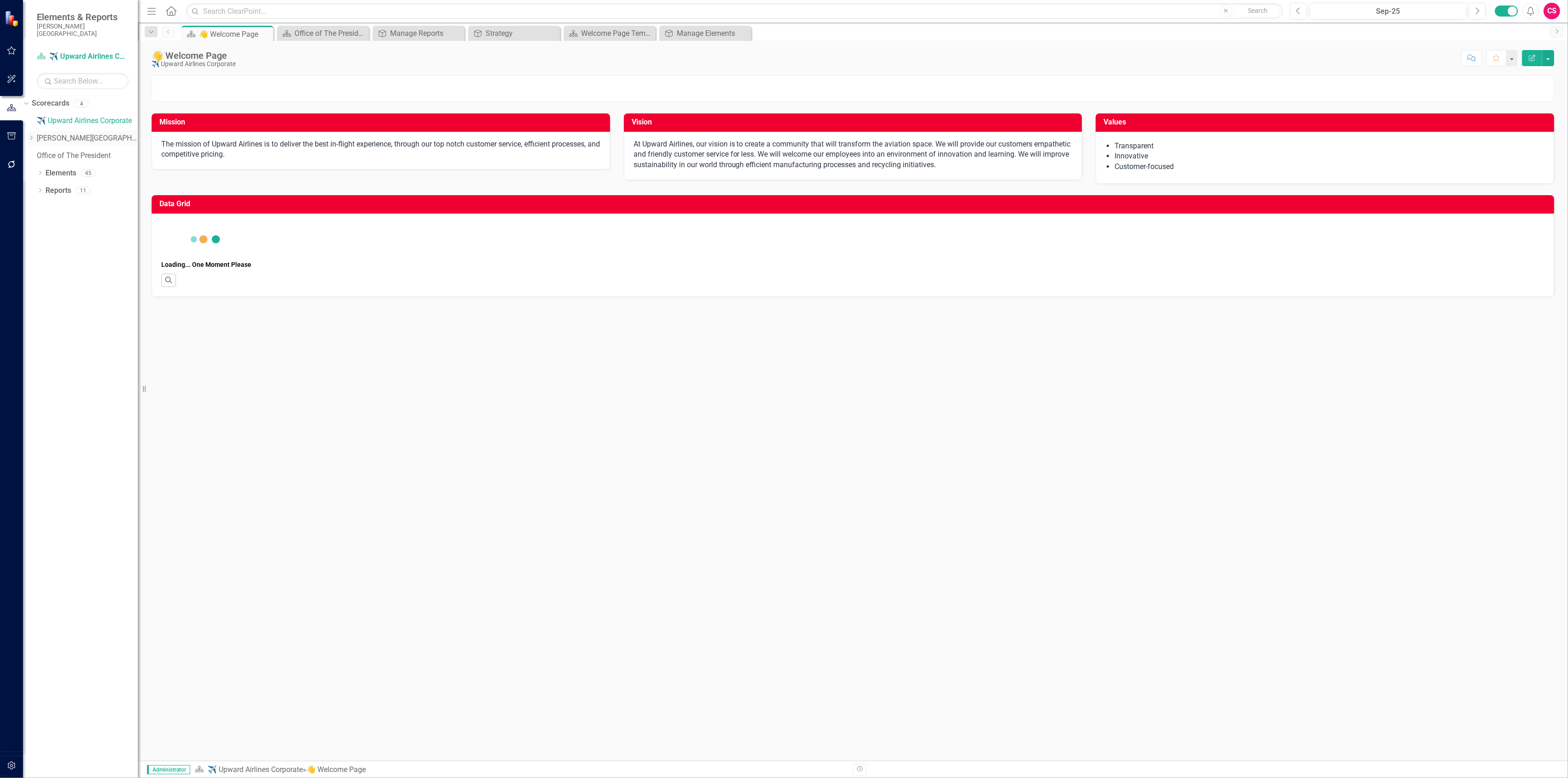
click at [69, 133] on link "[PERSON_NAME][GEOGRAPHIC_DATA]" at bounding box center [86, 138] width 101 height 10
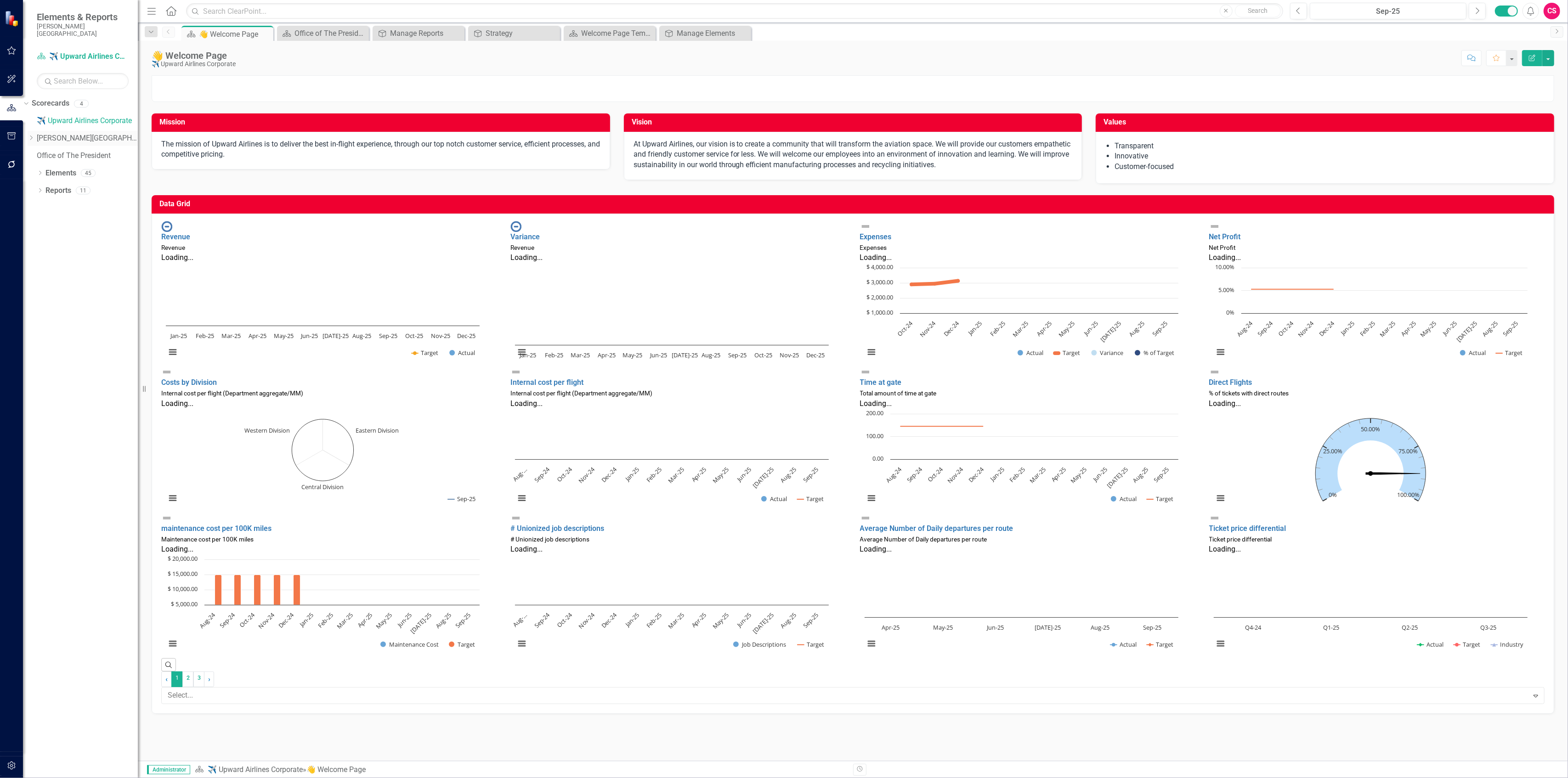
click at [75, 133] on link "[PERSON_NAME][GEOGRAPHIC_DATA]" at bounding box center [86, 138] width 101 height 10
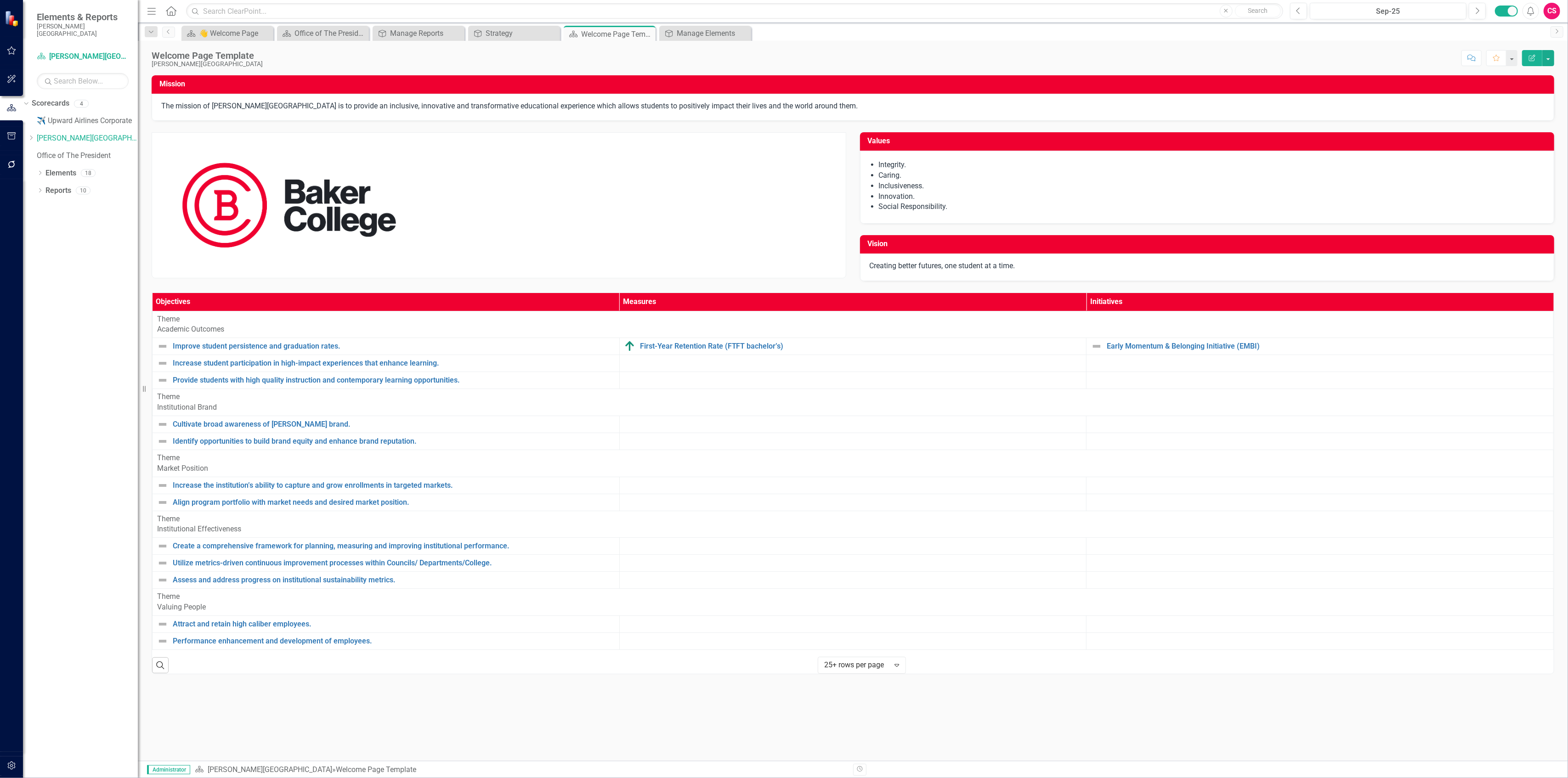
click at [473, 103] on p "The mission of [PERSON_NAME][GEOGRAPHIC_DATA] is to provide an inclusive, innov…" at bounding box center [853, 106] width 1384 height 10
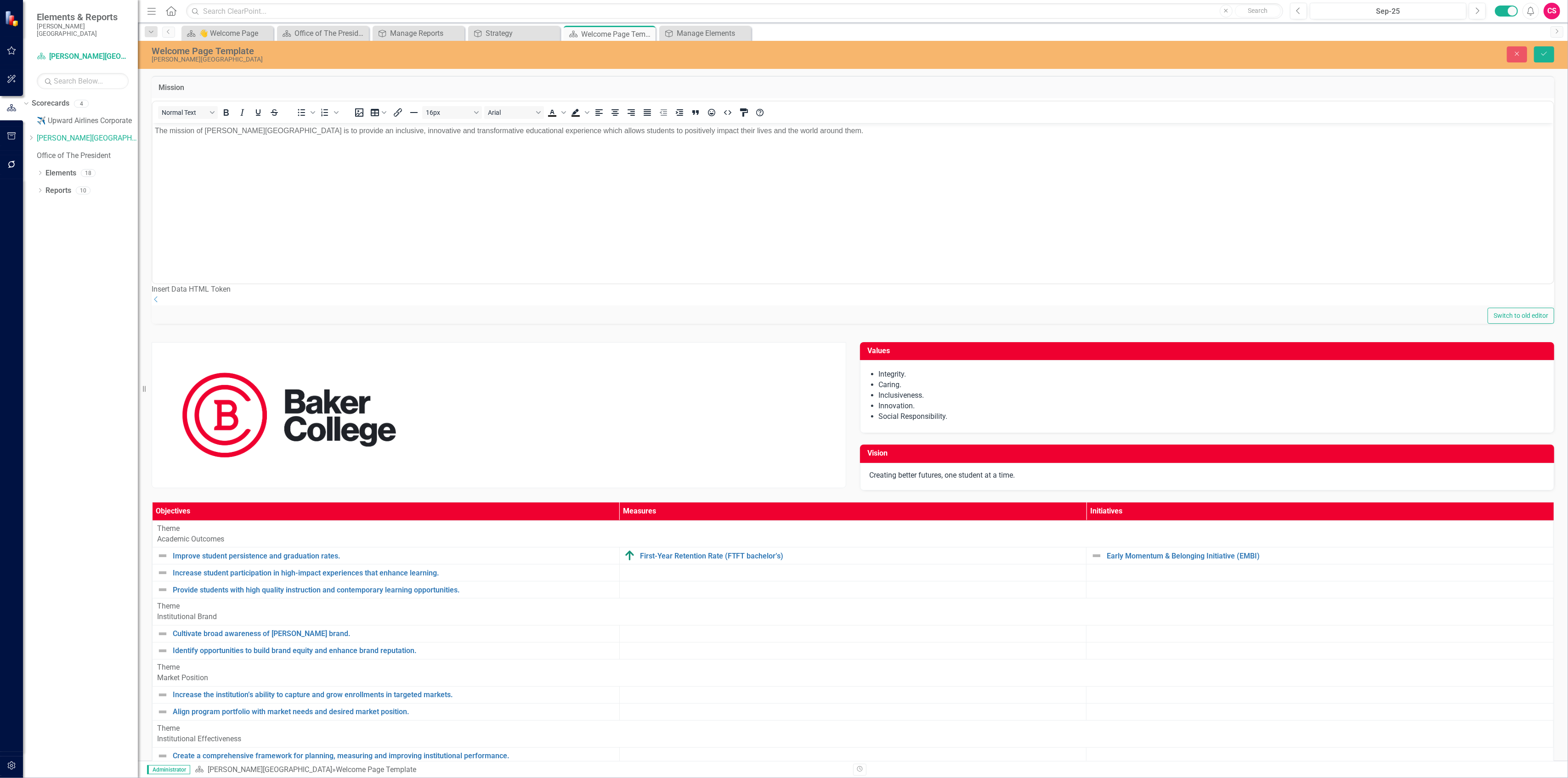
click at [388, 136] on body "The mission of [PERSON_NAME][GEOGRAPHIC_DATA] is to provide an inclusive, innov…" at bounding box center [852, 192] width 1401 height 138
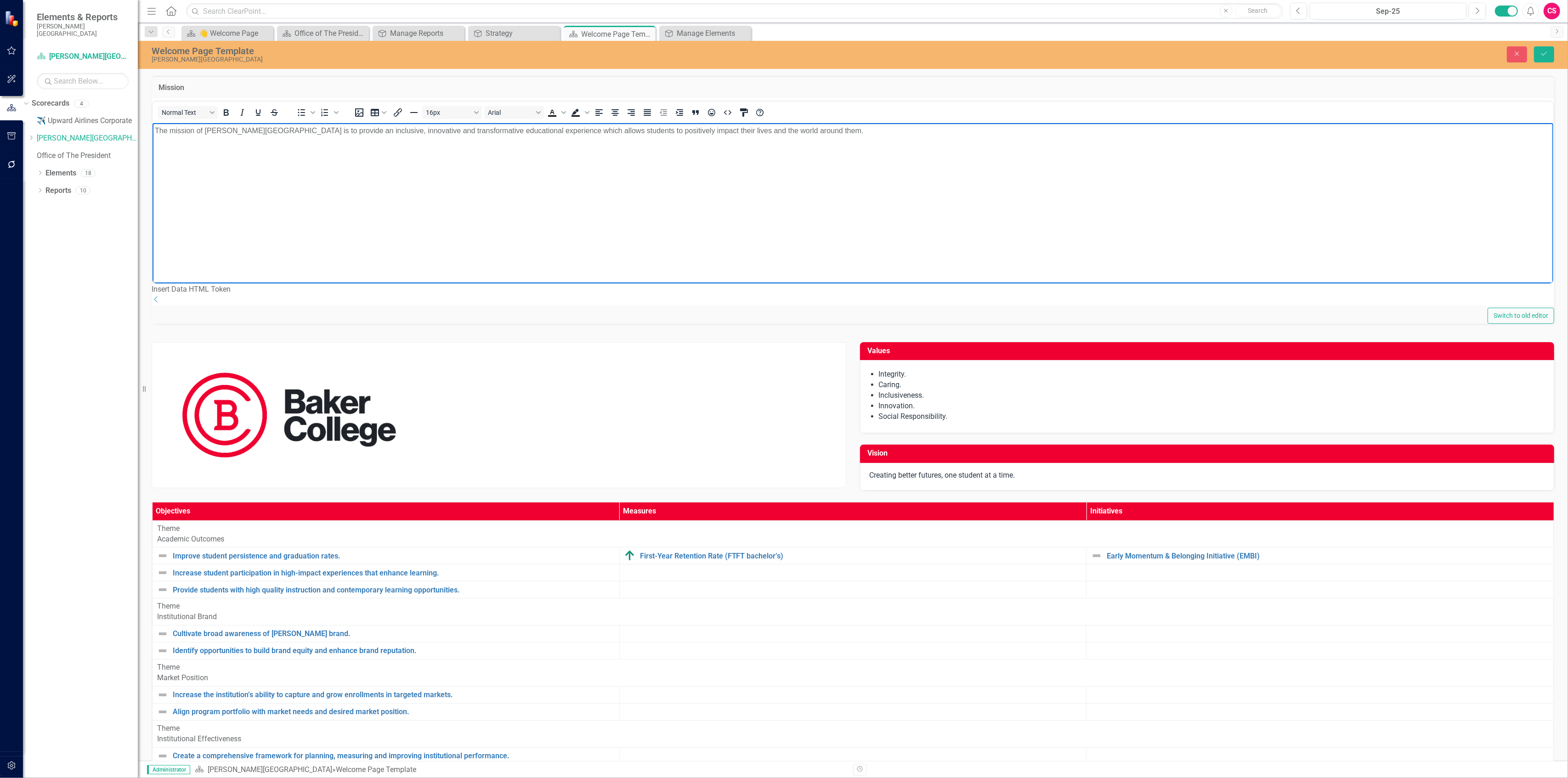
click at [388, 136] on p "The mission of [PERSON_NAME][GEOGRAPHIC_DATA] is to provide an inclusive, innov…" at bounding box center [852, 130] width 1397 height 11
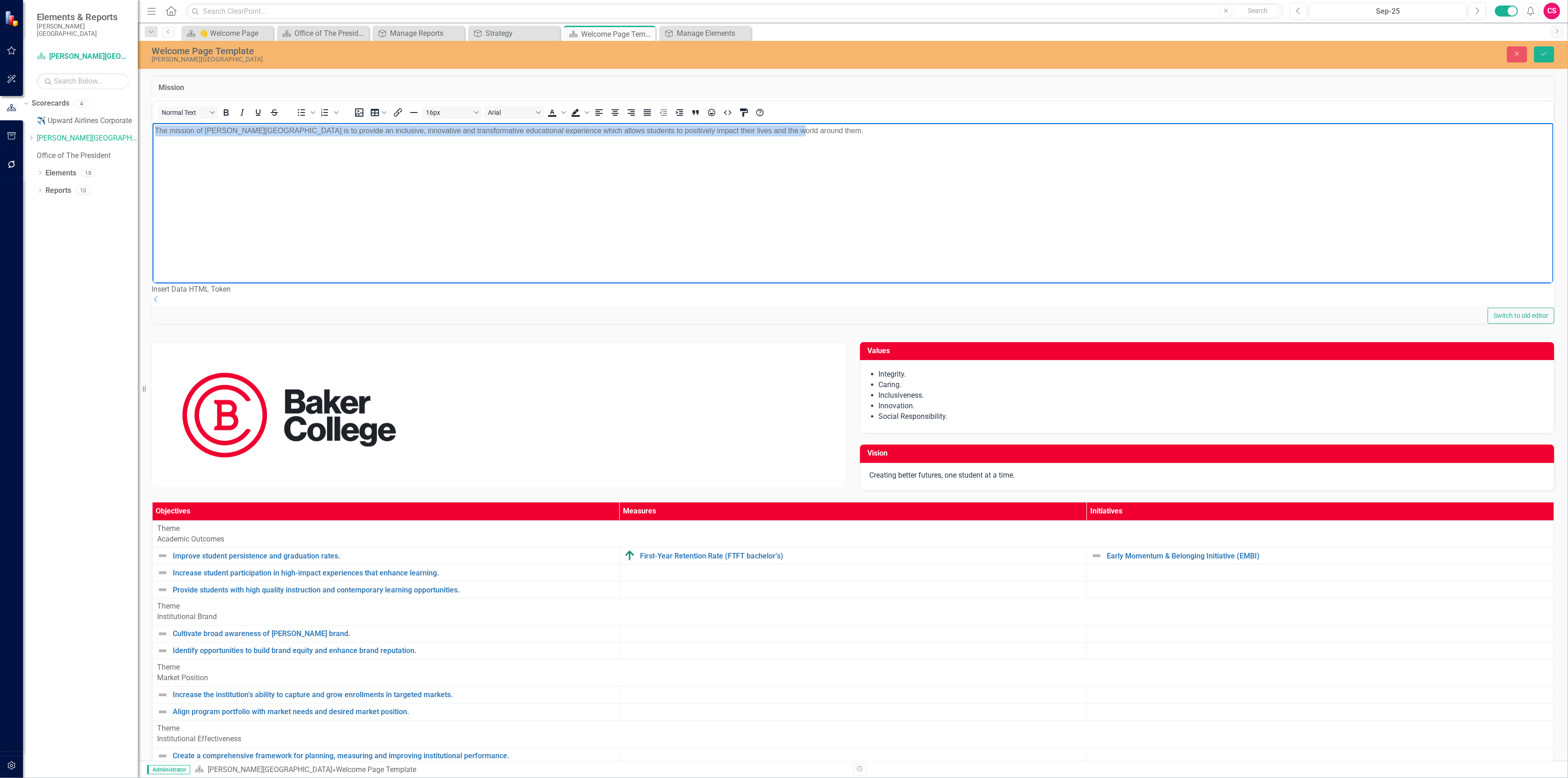
click at [388, 136] on p "The mission of [PERSON_NAME][GEOGRAPHIC_DATA] is to provide an inclusive, innov…" at bounding box center [852, 130] width 1397 height 11
drag, startPoint x: 381, startPoint y: 253, endPoint x: 378, endPoint y: 240, distance: 13.3
copy p "The mission of [PERSON_NAME][GEOGRAPHIC_DATA] is to provide an inclusive, innov…"
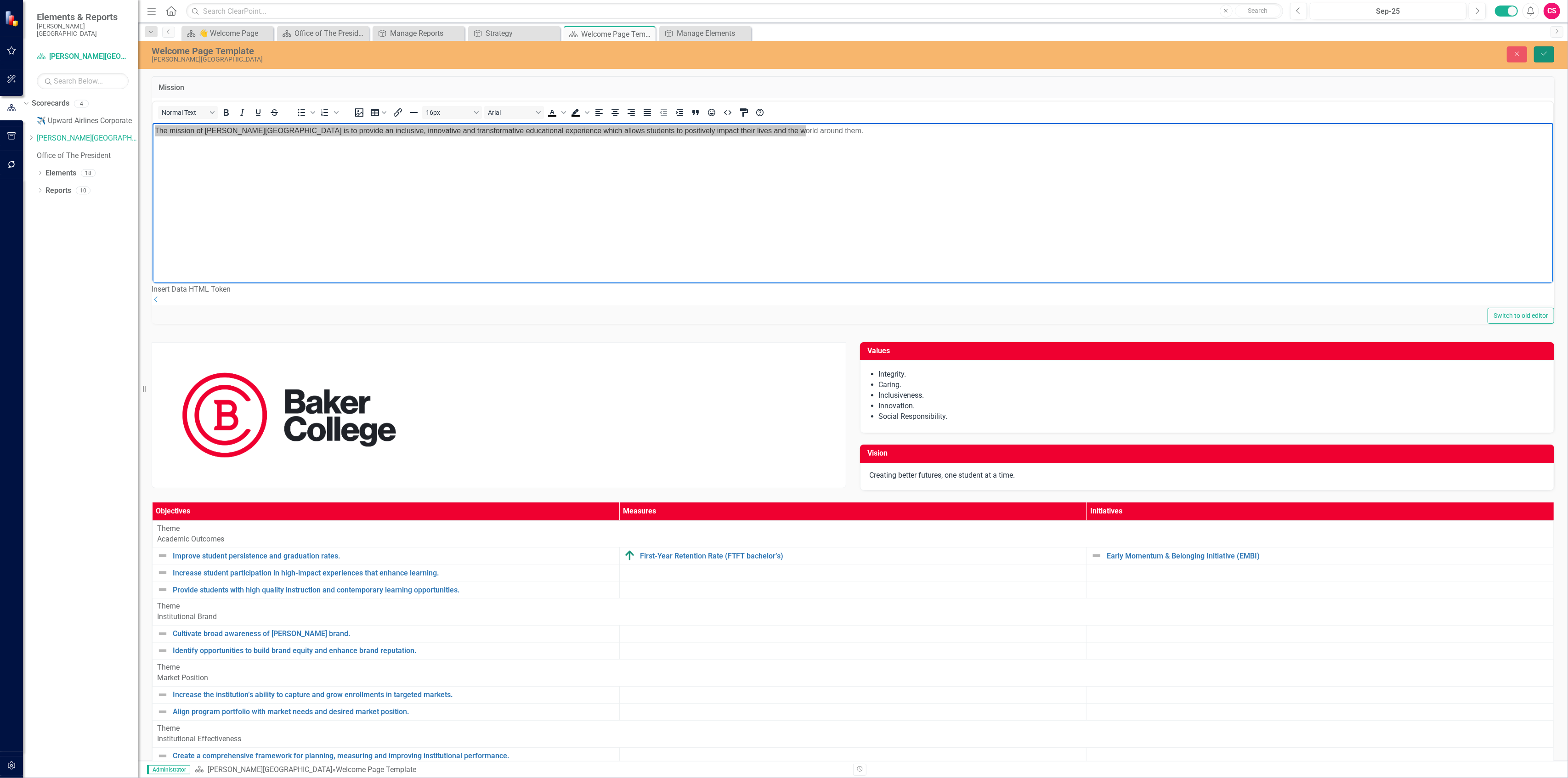
click at [1547, 56] on icon "Save" at bounding box center [1544, 54] width 8 height 7
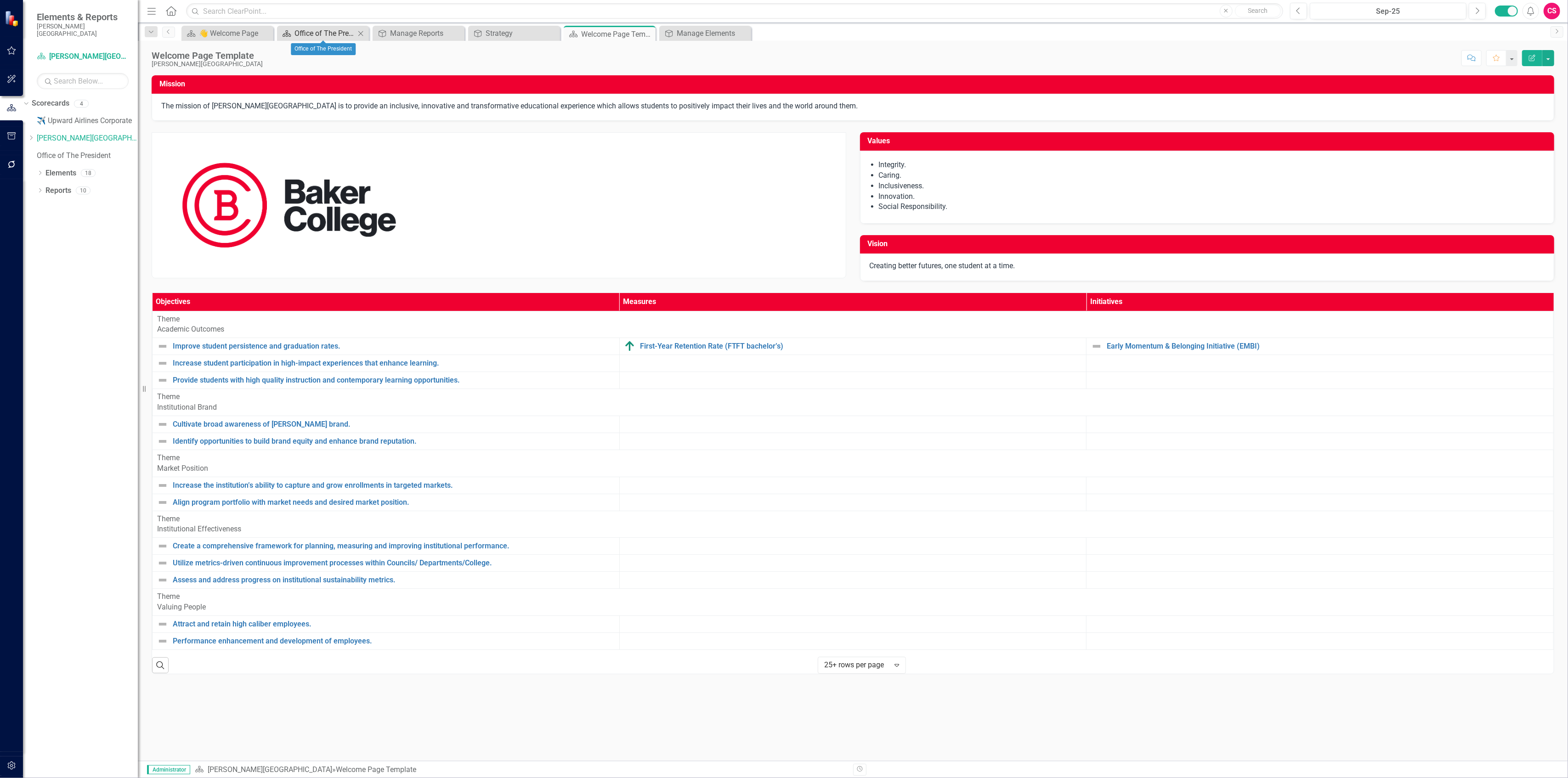
click at [326, 28] on div "Office of The President" at bounding box center [325, 34] width 61 height 12
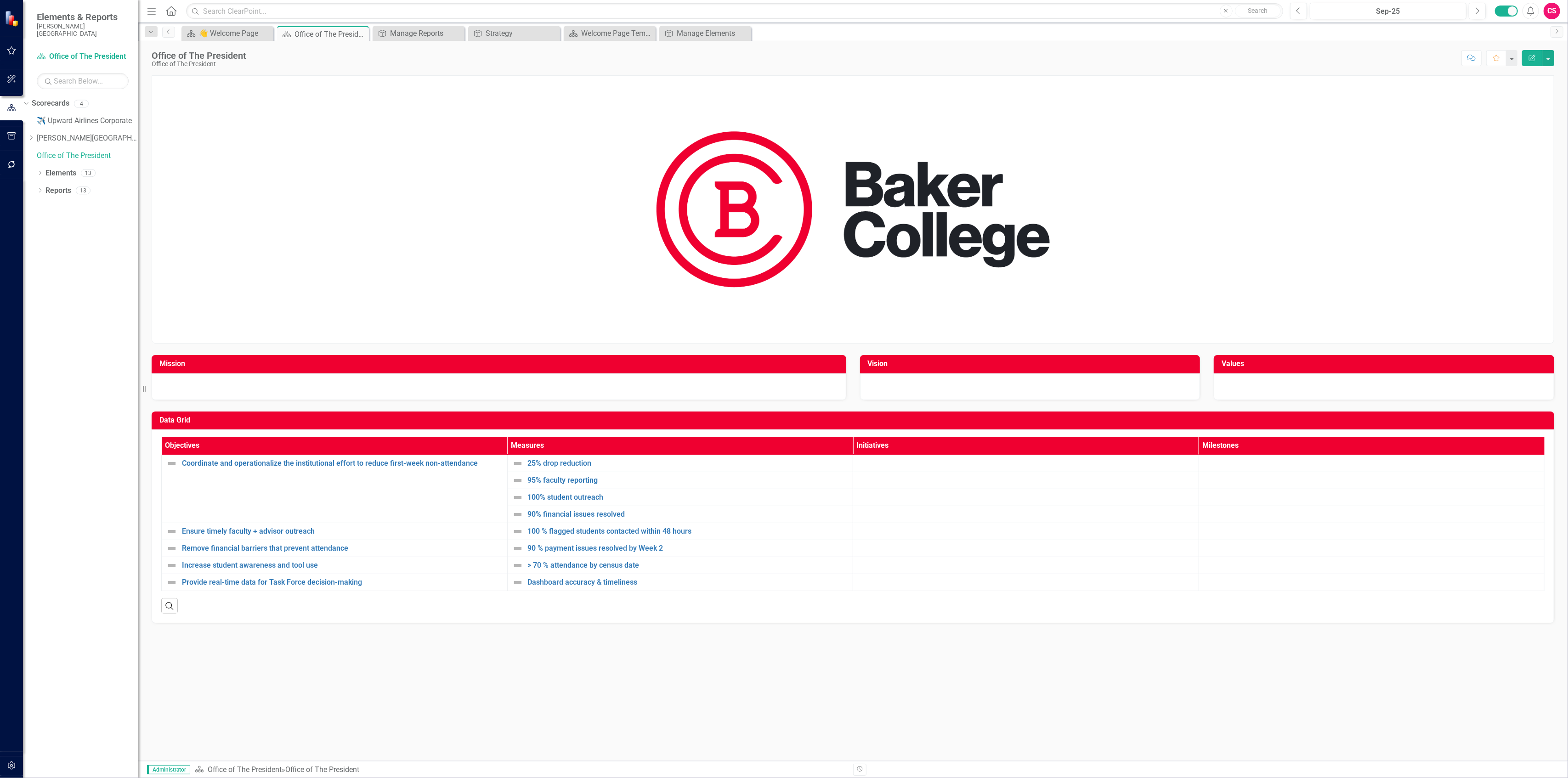
click at [303, 386] on div at bounding box center [499, 386] width 695 height 26
click at [301, 386] on div at bounding box center [499, 386] width 695 height 26
click at [300, 387] on div at bounding box center [499, 386] width 695 height 26
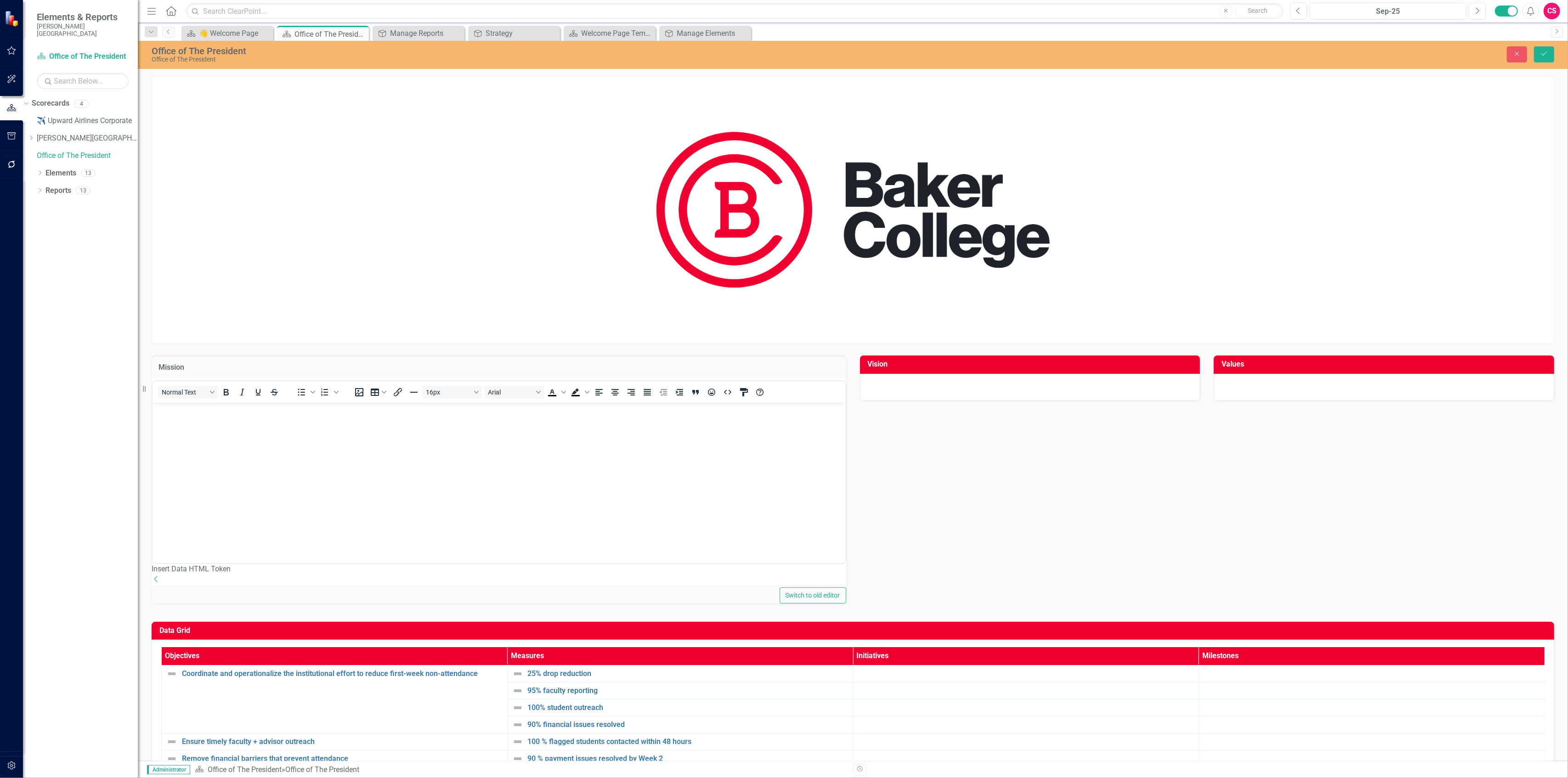
click at [301, 387] on div "Normal Text To open the popup, press Shift+Enter To open the popup, press Shift…" at bounding box center [499, 392] width 693 height 21
click at [280, 431] on body "Rich Text Area. Press ALT-0 for help." at bounding box center [498, 471] width 693 height 138
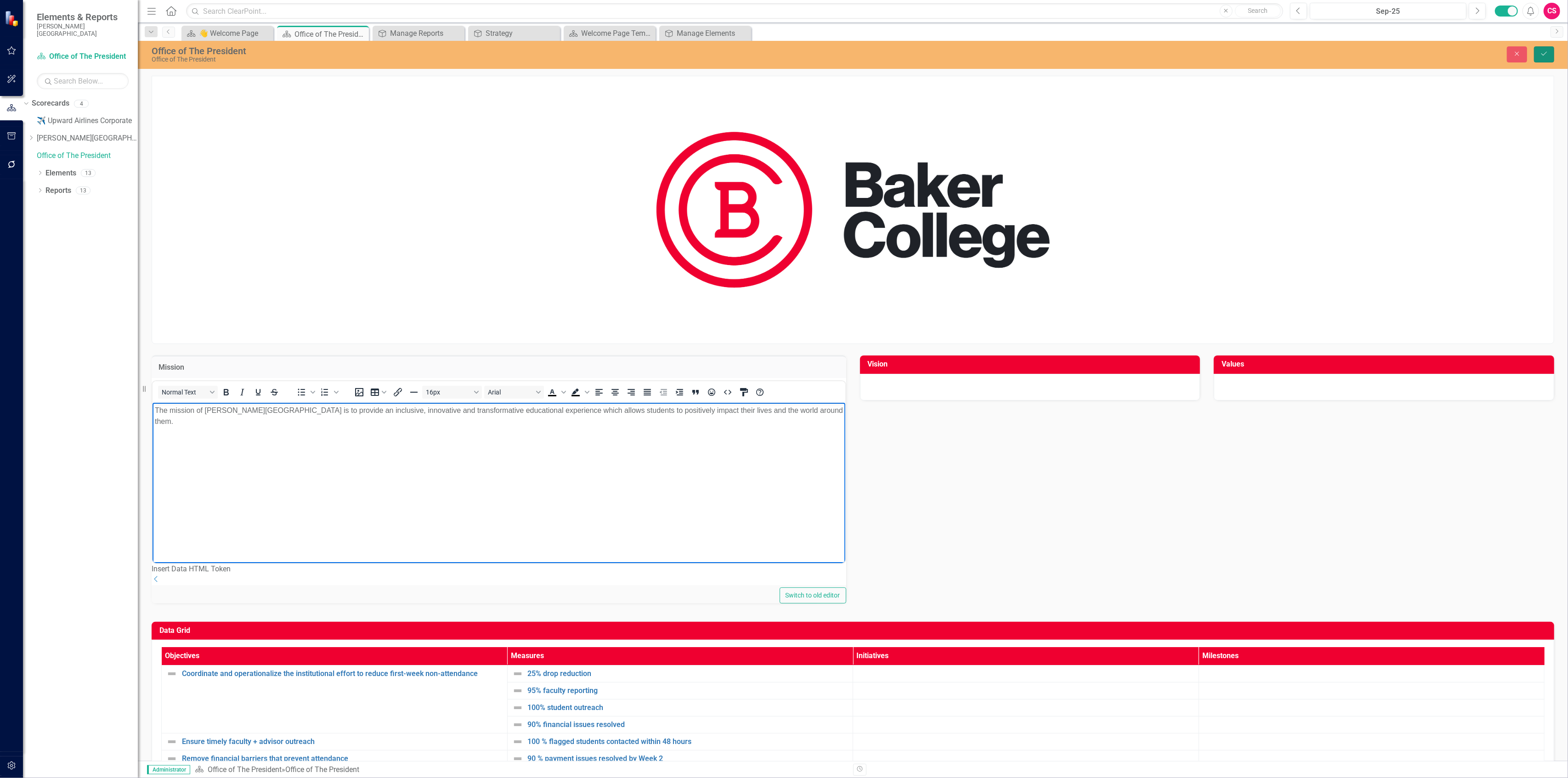
click at [1541, 50] on button "Save" at bounding box center [1544, 54] width 20 height 16
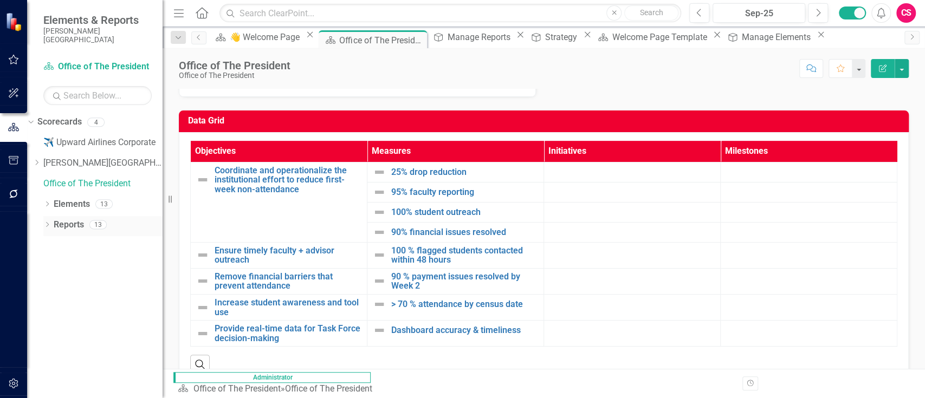
click at [65, 219] on link "Reports" at bounding box center [69, 225] width 30 height 12
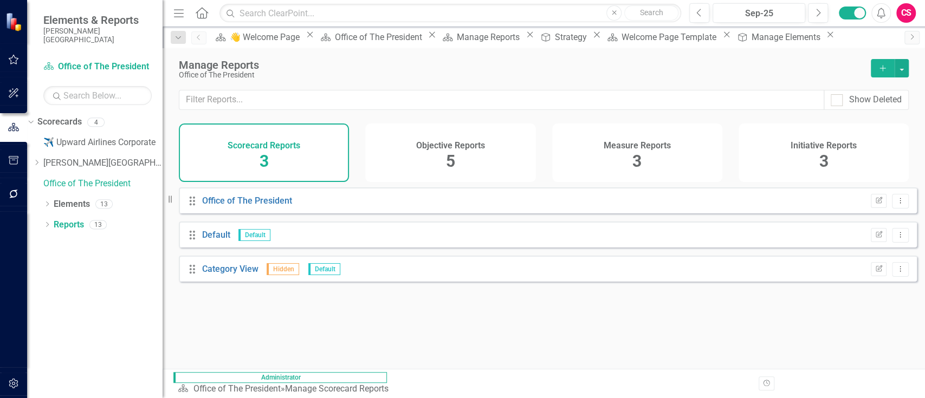
click at [503, 153] on div "Objective Reports 5" at bounding box center [450, 153] width 170 height 59
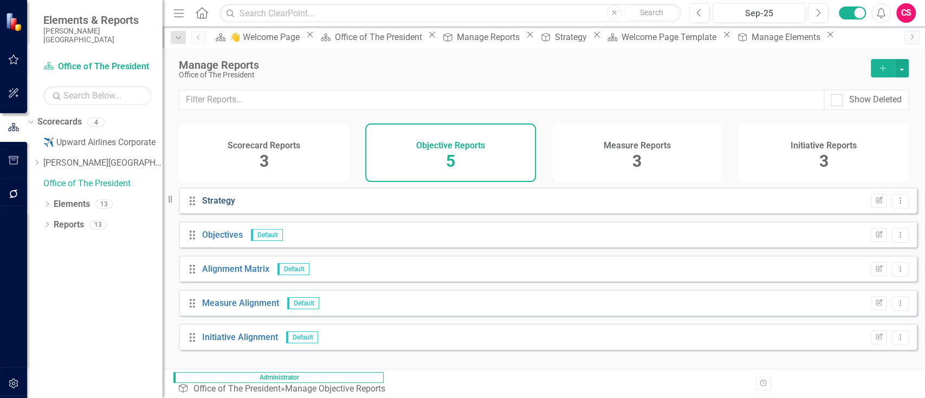
click at [210, 206] on link "Strategy" at bounding box center [218, 201] width 33 height 10
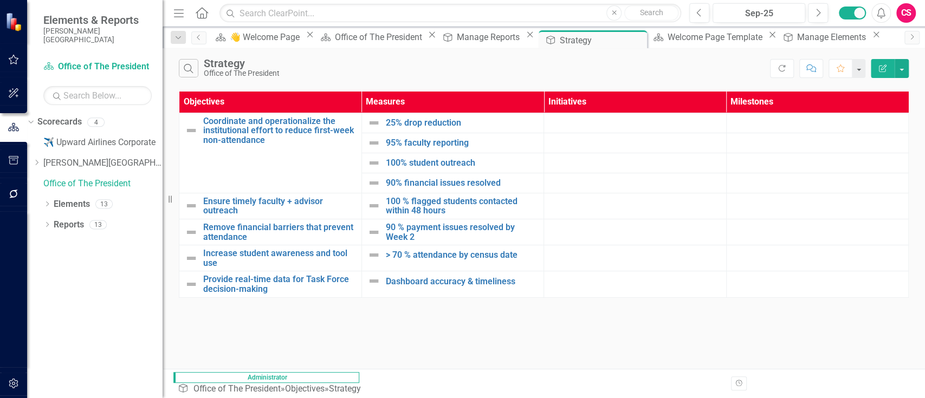
click at [881, 67] on icon "Edit Report" at bounding box center [883, 68] width 10 height 8
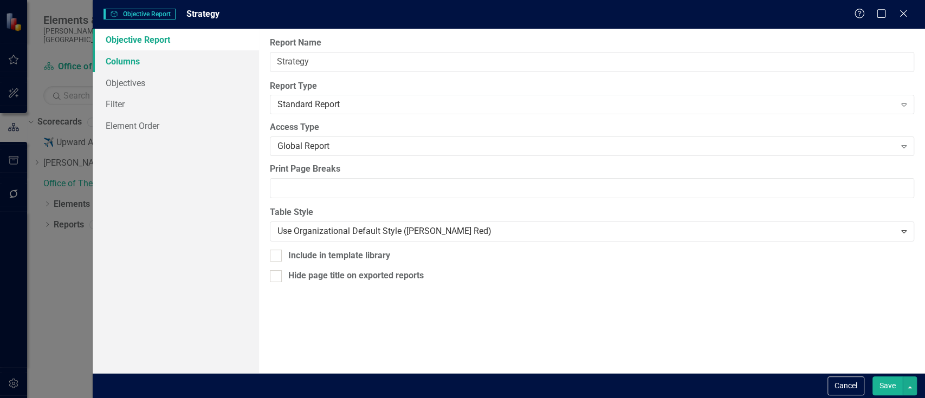
click at [163, 63] on link "Columns" at bounding box center [176, 61] width 166 height 22
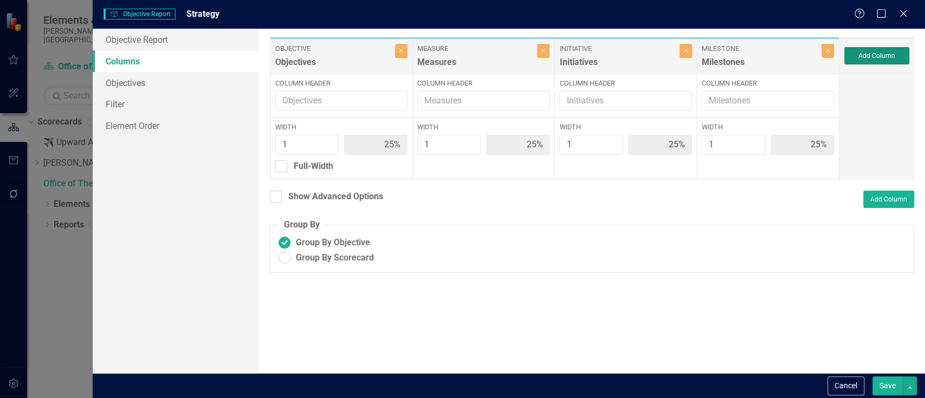
click at [871, 58] on button "Add Column" at bounding box center [876, 55] width 65 height 17
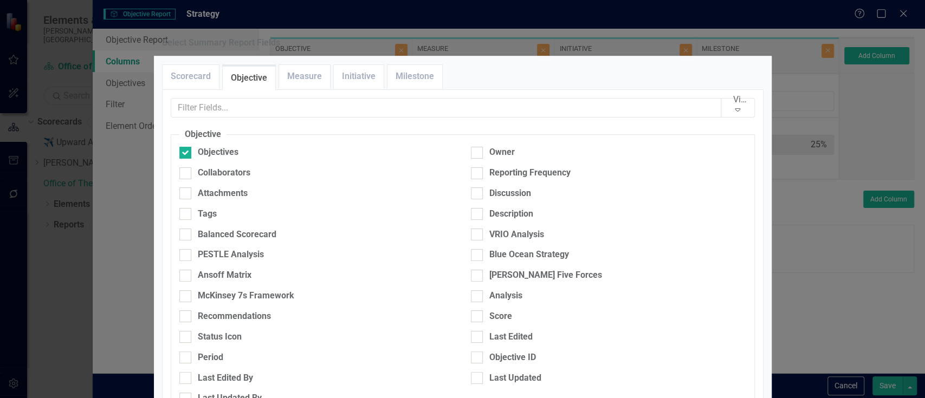
scroll to position [225, 0]
checkbox input "true"
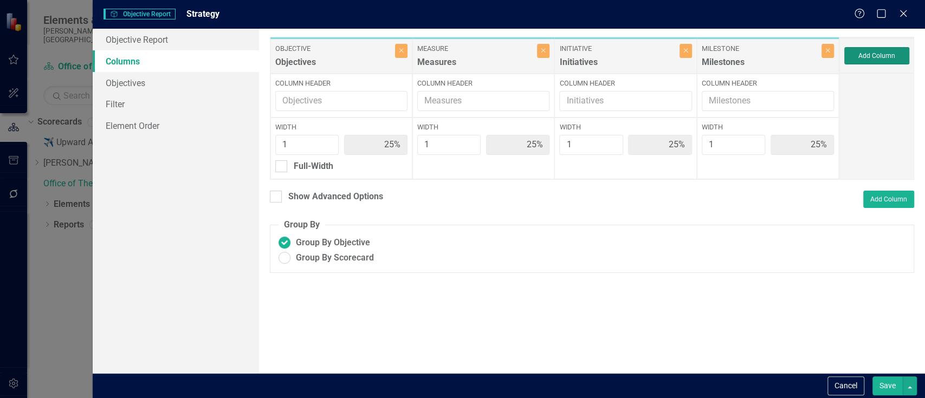
type input "20%"
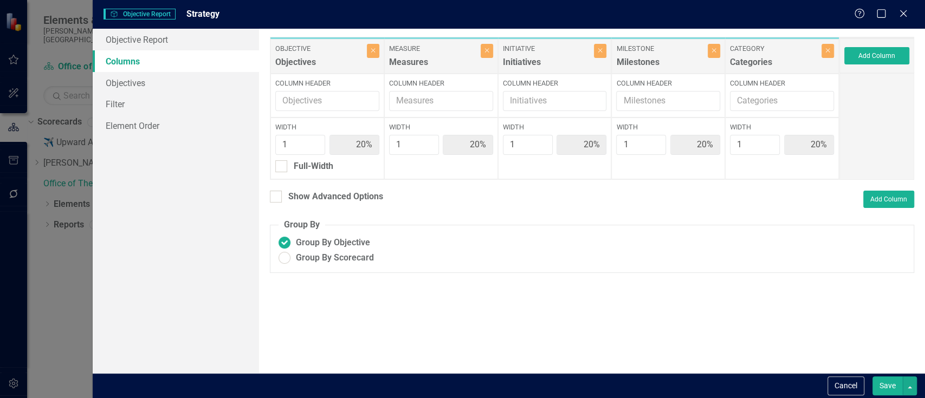
drag, startPoint x: 759, startPoint y: 61, endPoint x: 402, endPoint y: 43, distance: 357.0
drag, startPoint x: 402, startPoint y: 43, endPoint x: 794, endPoint y: 48, distance: 392.3
click at [793, 48] on div "Objective Objectives Close Column Header Width 1 20% Full-Width Measure Measure…" at bounding box center [554, 108] width 569 height 143
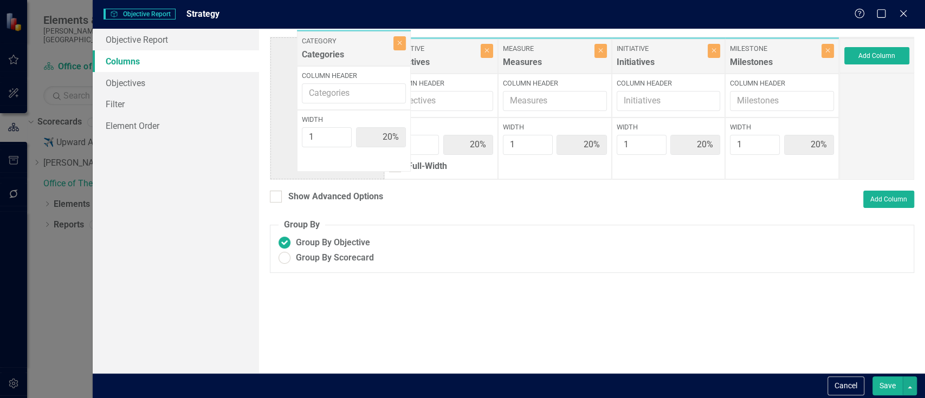
drag, startPoint x: 784, startPoint y: 59, endPoint x: 355, endPoint y: 51, distance: 428.7
click at [355, 51] on div "Objective Objectives Close Column Header Width 1 20% Full-Width Measure Measure…" at bounding box center [554, 108] width 569 height 143
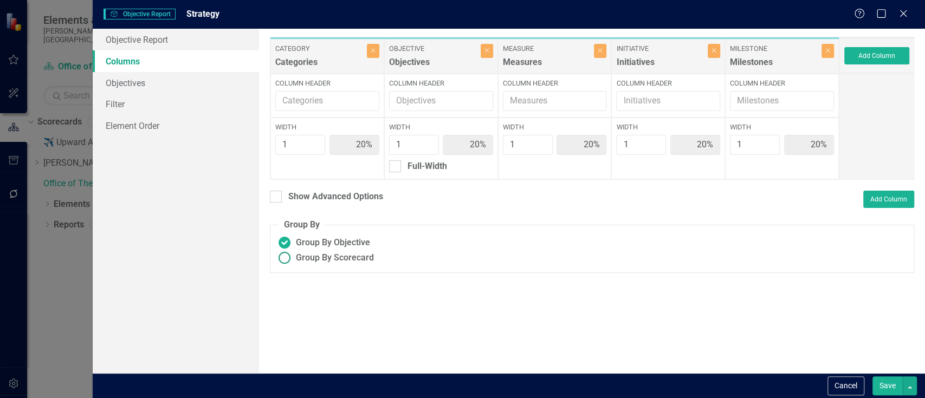
click at [326, 258] on span "Group By Scorecard" at bounding box center [335, 258] width 78 height 12
click at [293, 258] on input "Group By Scorecard" at bounding box center [284, 258] width 17 height 17
radio input "true"
click at [335, 293] on div "Group By Category" at bounding box center [349, 296] width 73 height 12
click at [302, 293] on input "Group By Category" at bounding box center [298, 293] width 7 height 7
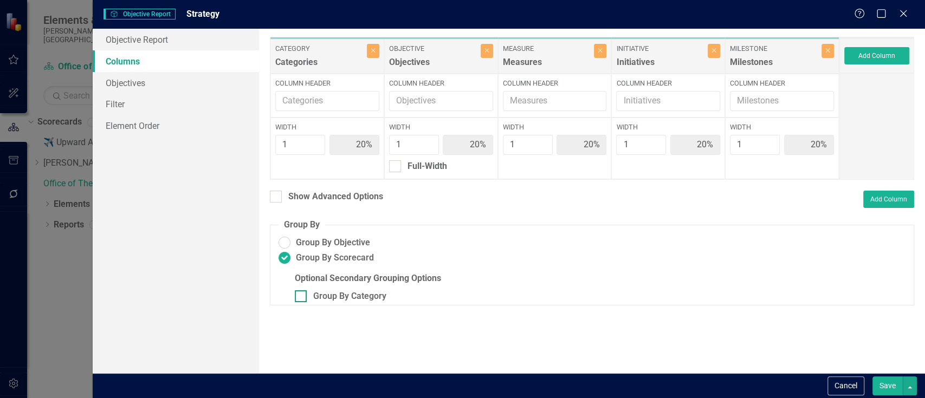
checkbox input "true"
click at [310, 170] on div "Full-Width" at bounding box center [314, 166] width 40 height 12
click at [282, 167] on input "Full-Width" at bounding box center [278, 163] width 7 height 7
checkbox input "true"
type input "100%"
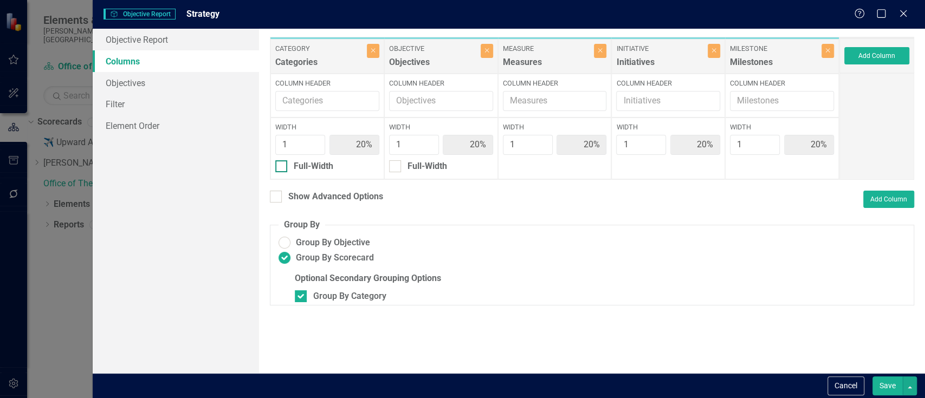
type input "25%"
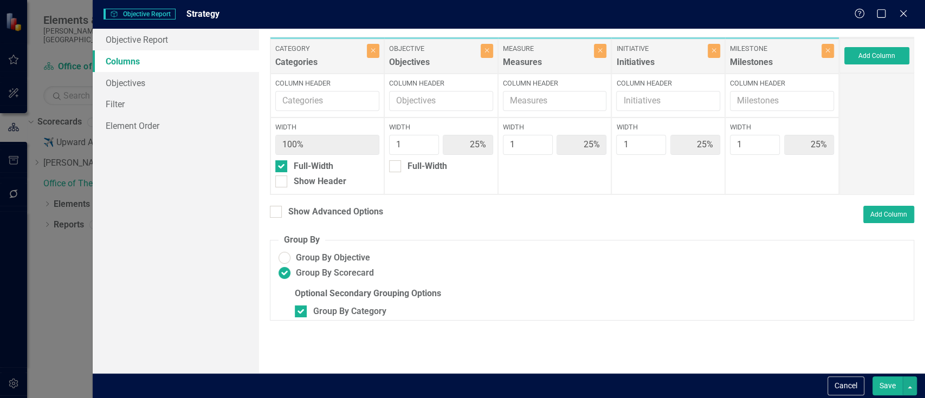
click at [884, 383] on button "Save" at bounding box center [887, 386] width 30 height 19
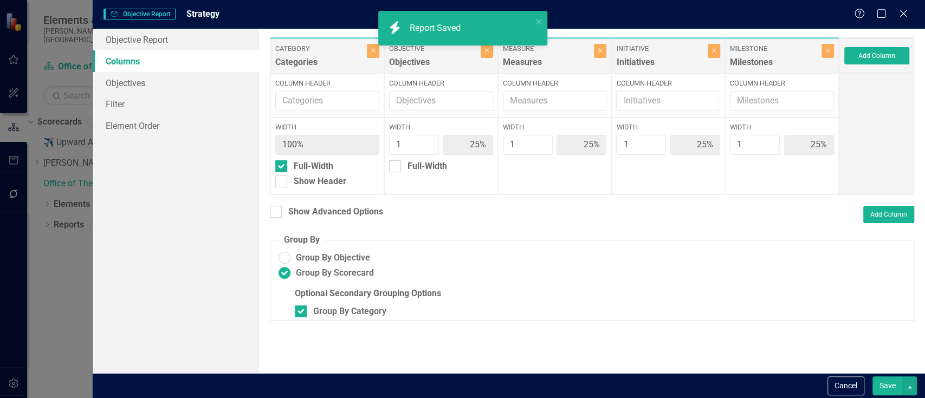
radio input "false"
checkbox input "false"
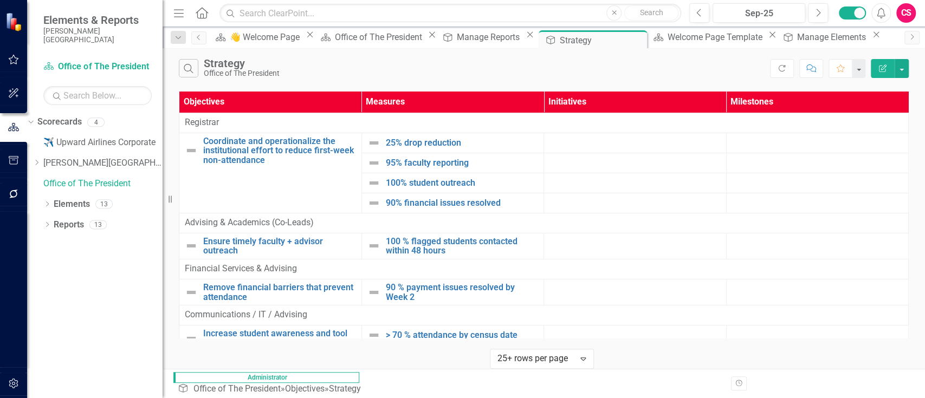
scroll to position [0, 0]
